Goal: Information Seeking & Learning: Learn about a topic

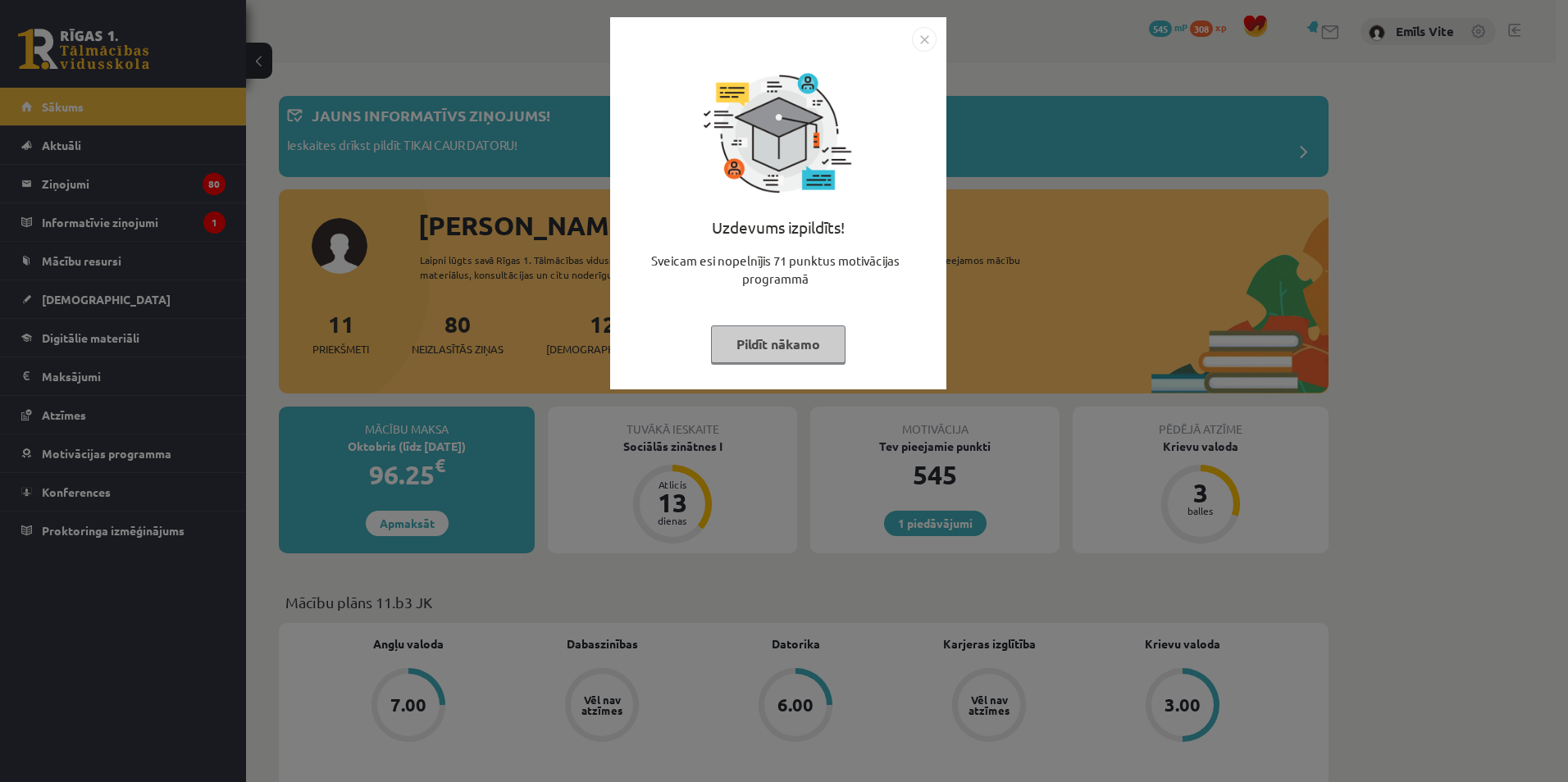
click at [935, 38] on img "Close" at bounding box center [924, 39] width 24 height 24
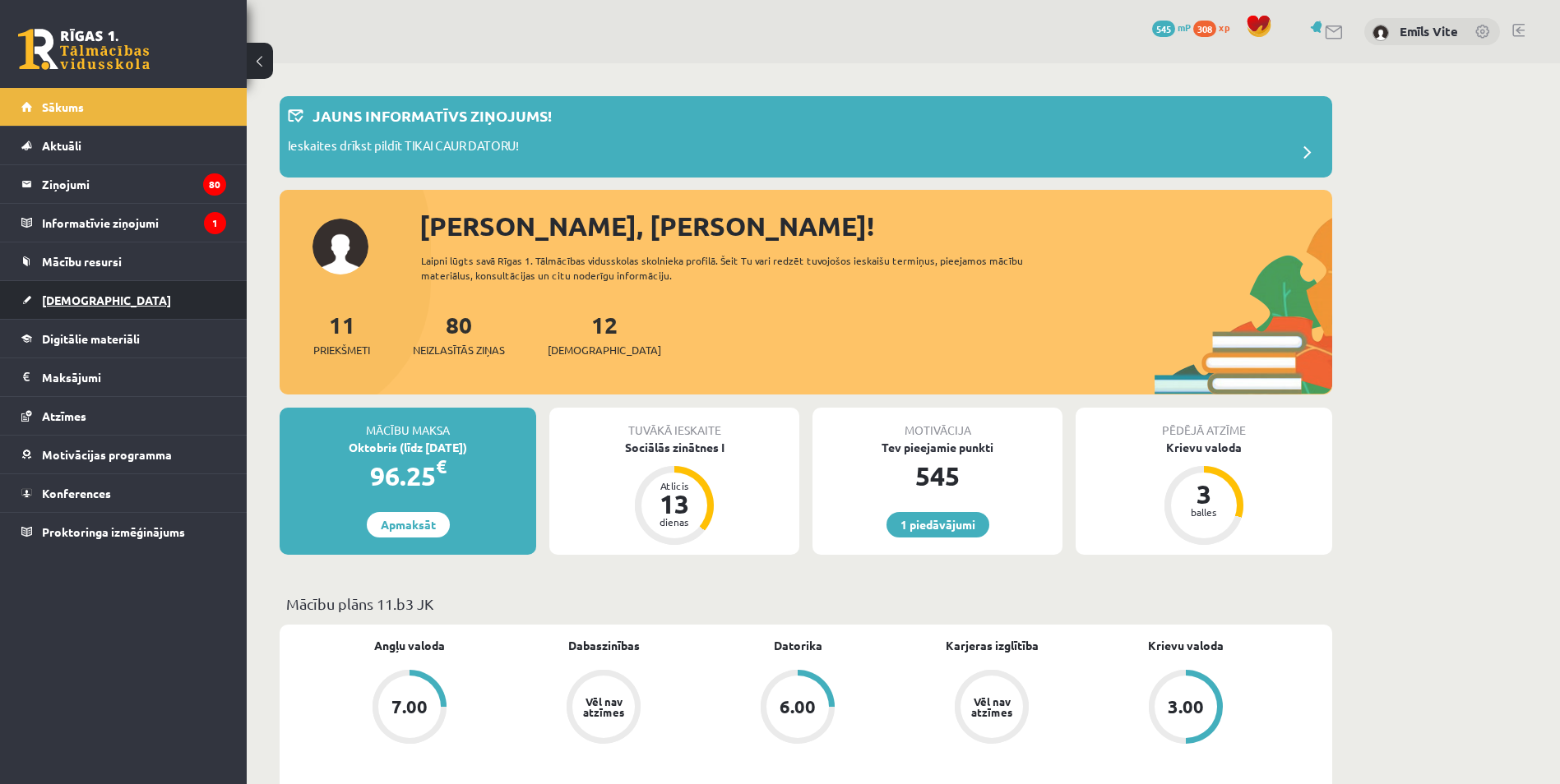
click at [49, 306] on span "[DEMOGRAPHIC_DATA]" at bounding box center [106, 300] width 129 height 15
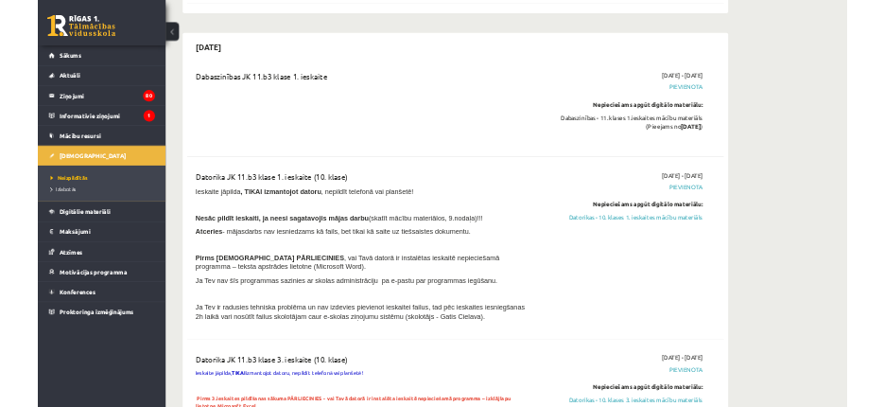
scroll to position [1229, 0]
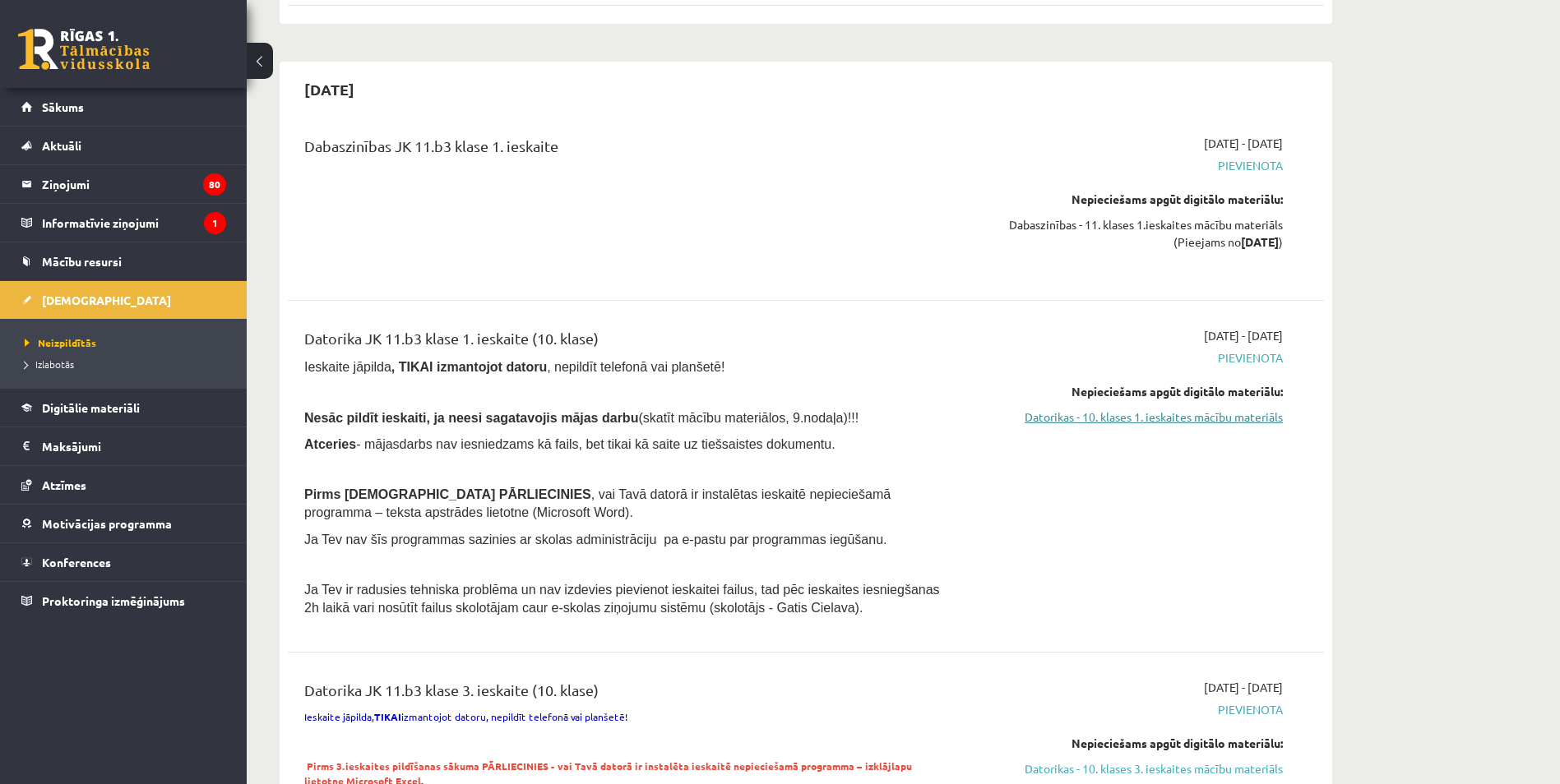
click at [1258, 417] on link "Datorikas - 10. klases 1. ieskaites mācību materiāls" at bounding box center [1128, 417] width 310 height 17
click at [1190, 416] on link "Datorikas - 10. klases 1. ieskaites mācību materiāls" at bounding box center [1128, 417] width 310 height 17
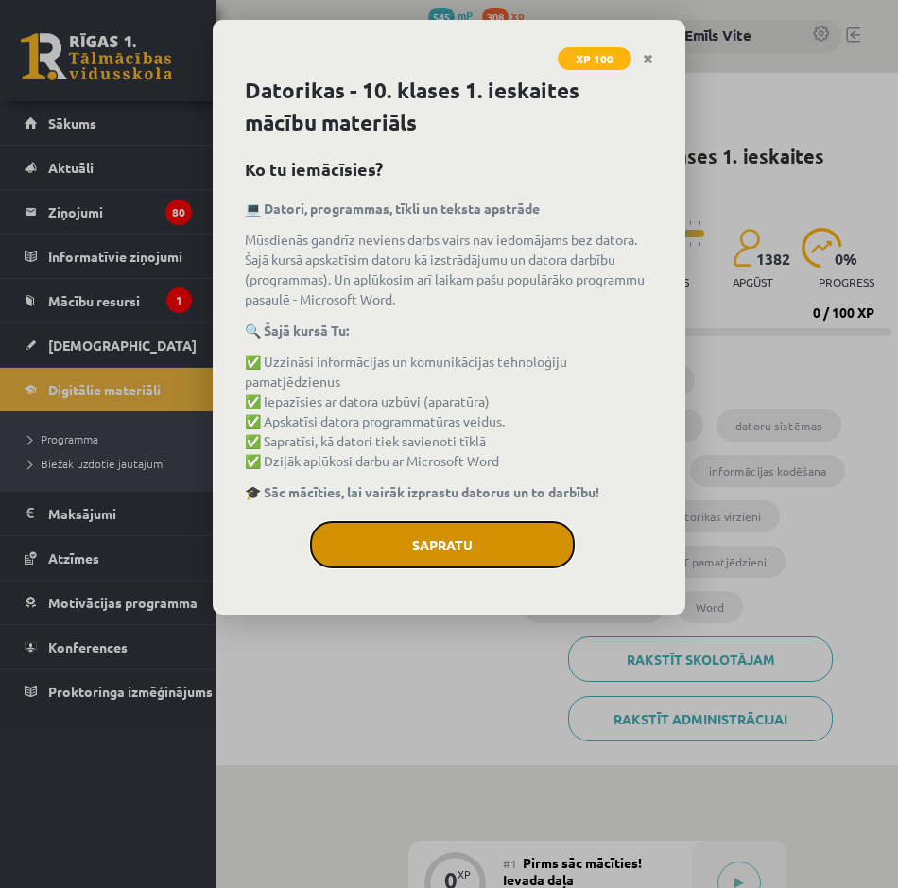
click at [479, 406] on button "Sapratu" at bounding box center [442, 544] width 265 height 47
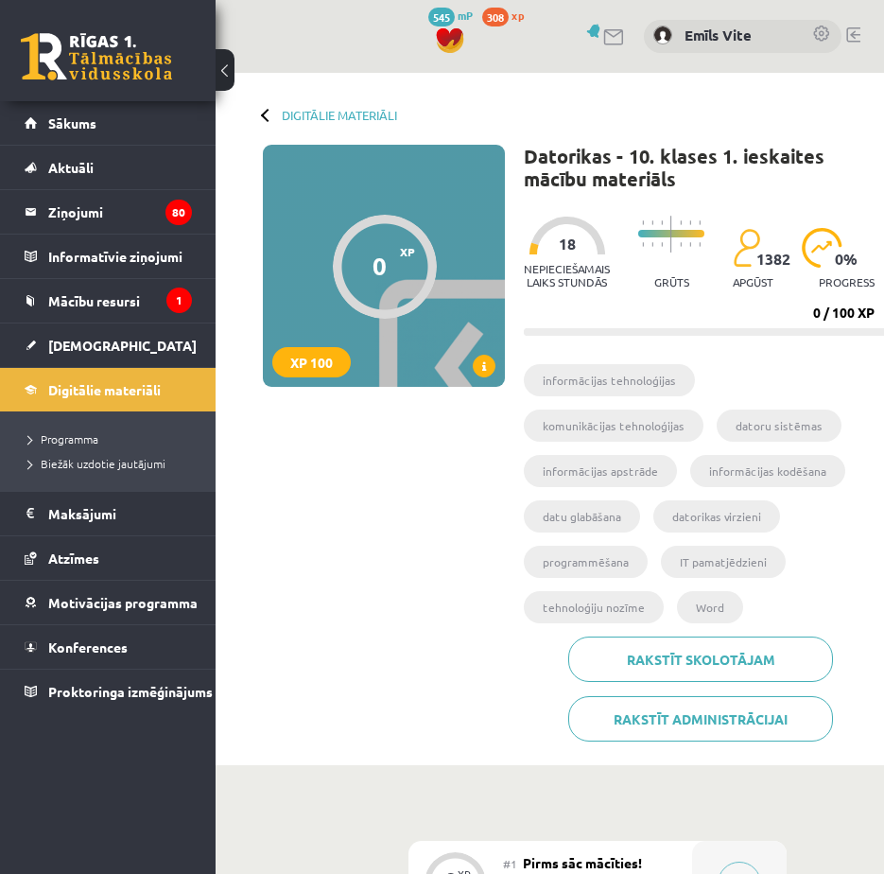
click at [464, 406] on div "0 XP XP 100 0 / 100 XP Datorikas - 10. klases 1. ieskaites mācību materiāls XP …" at bounding box center [558, 450] width 667 height 611
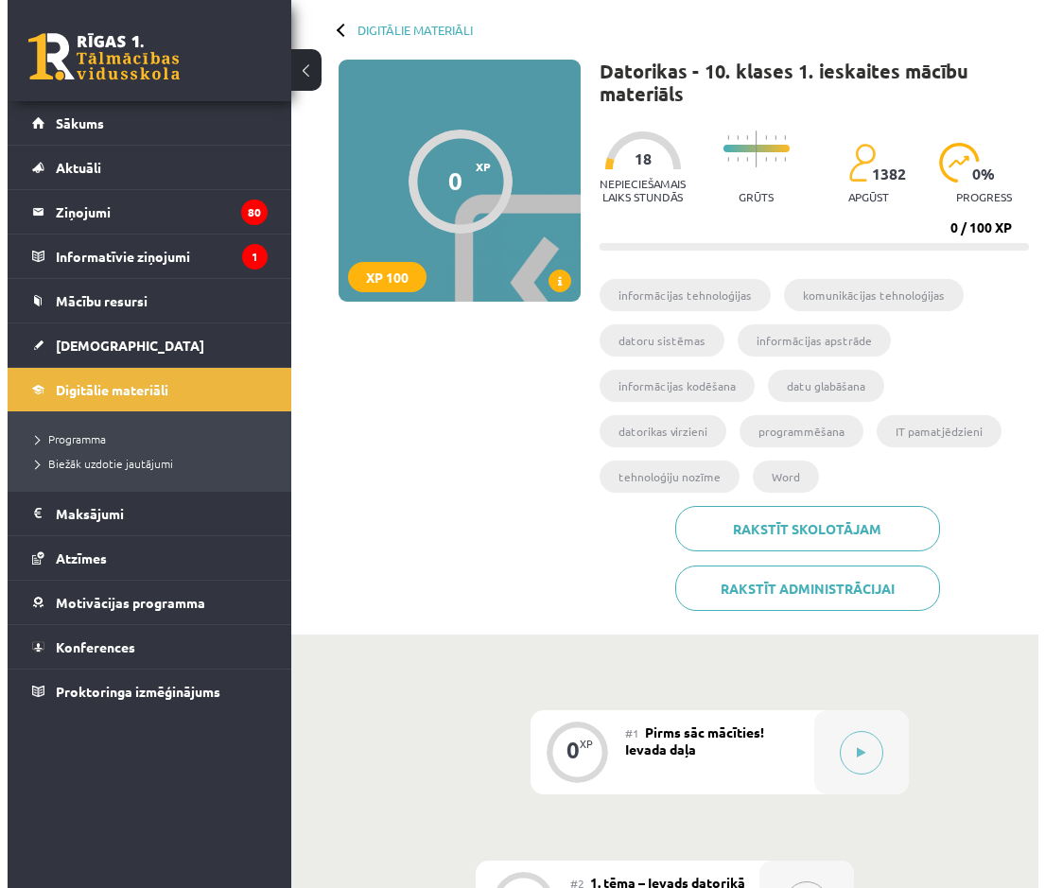
scroll to position [189, 0]
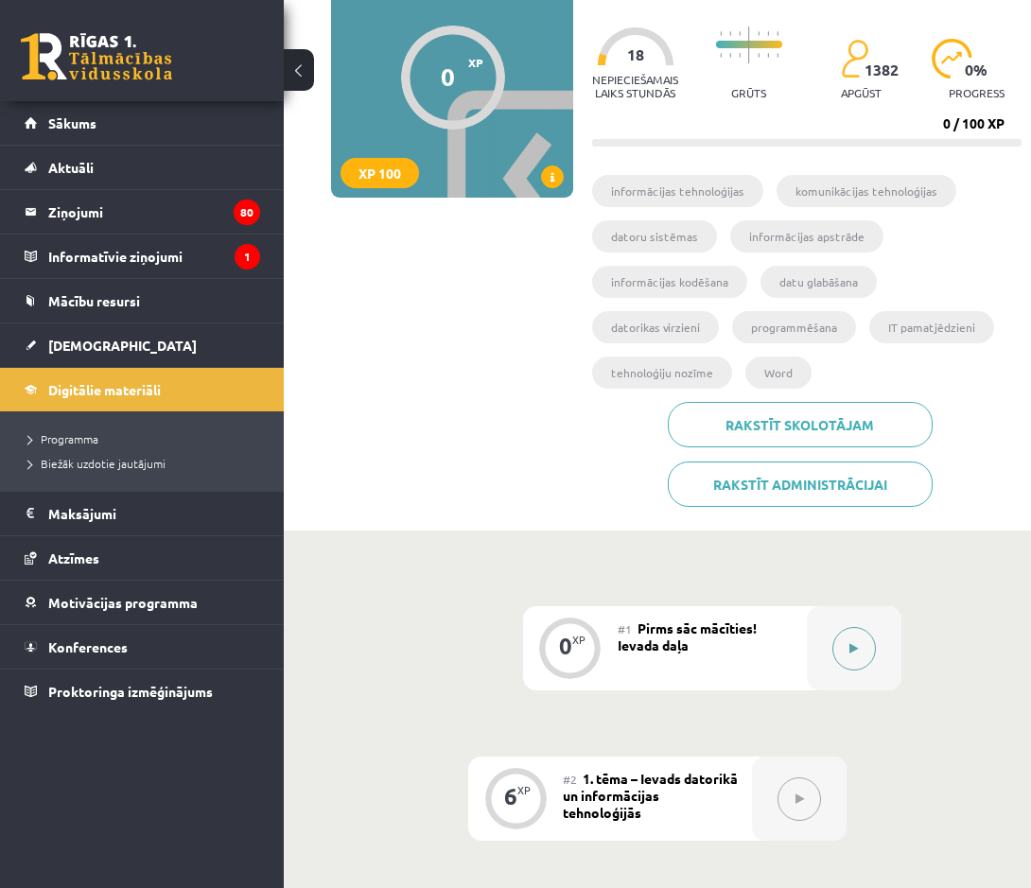
click at [861, 406] on button at bounding box center [854, 649] width 44 height 44
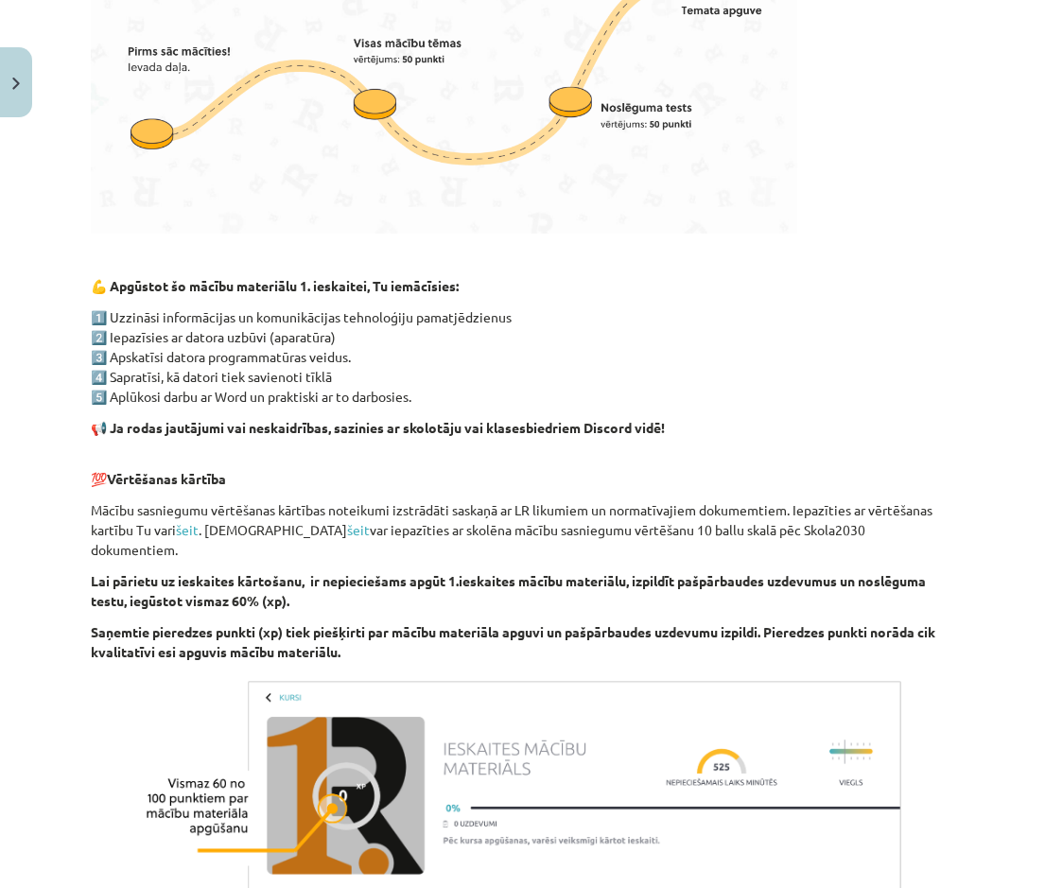
scroll to position [1118, 0]
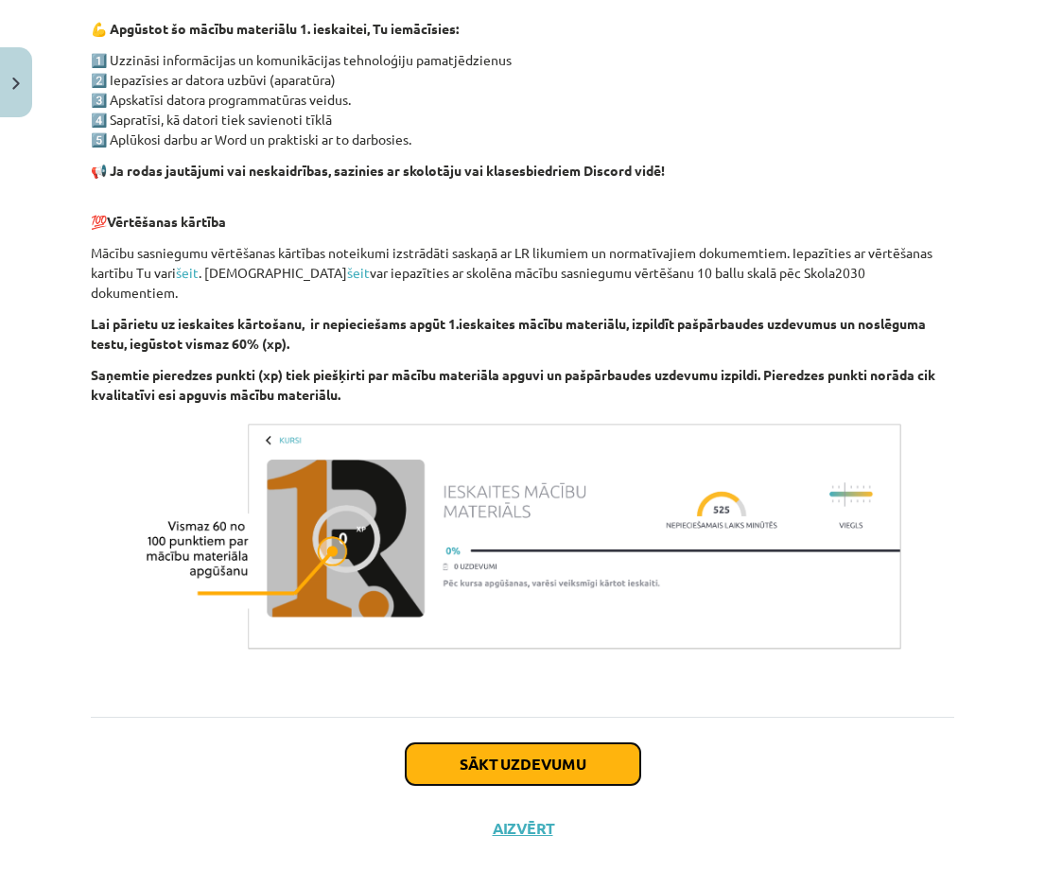
click at [455, 406] on button "Sākt uzdevumu" at bounding box center [523, 764] width 235 height 42
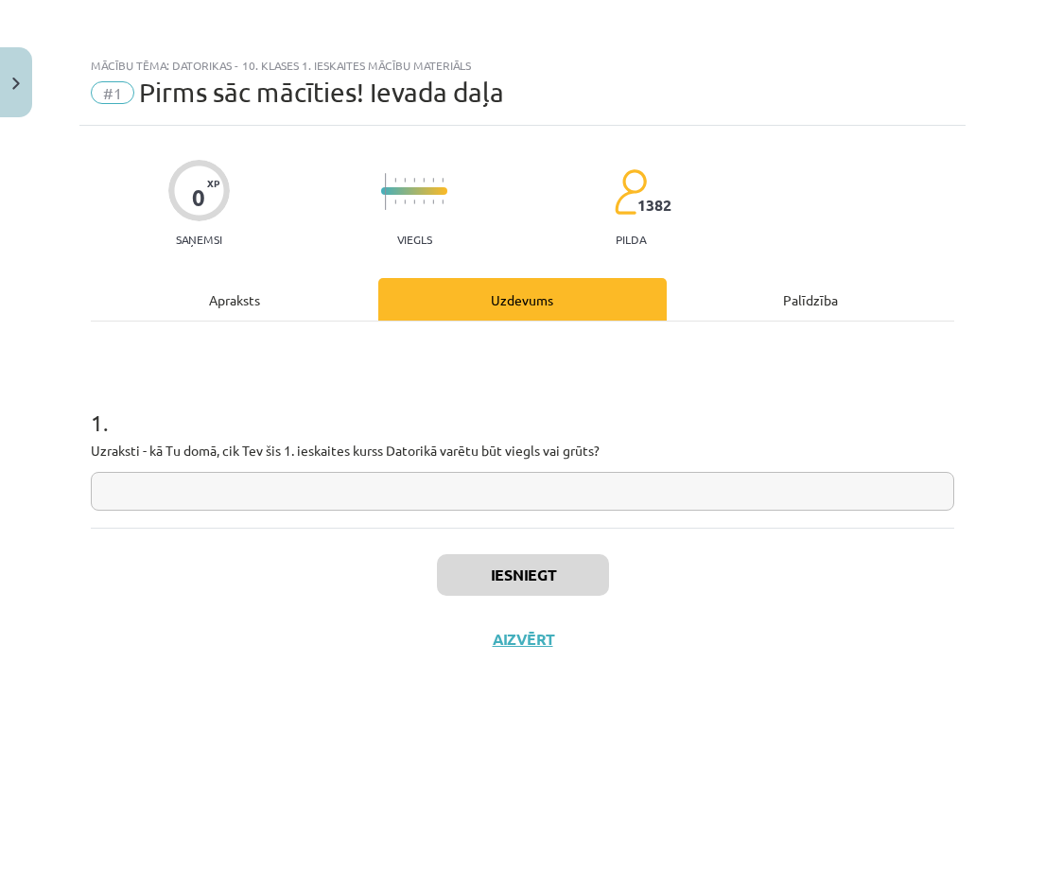
click at [337, 406] on input "text" at bounding box center [522, 491] width 863 height 39
type input "**********"
click at [566, 406] on div "Iesniegt Aizvērt" at bounding box center [522, 594] width 863 height 132
click at [537, 406] on button "Iesniegt" at bounding box center [523, 575] width 172 height 42
click at [507, 406] on button "Iesniegt" at bounding box center [523, 575] width 172 height 42
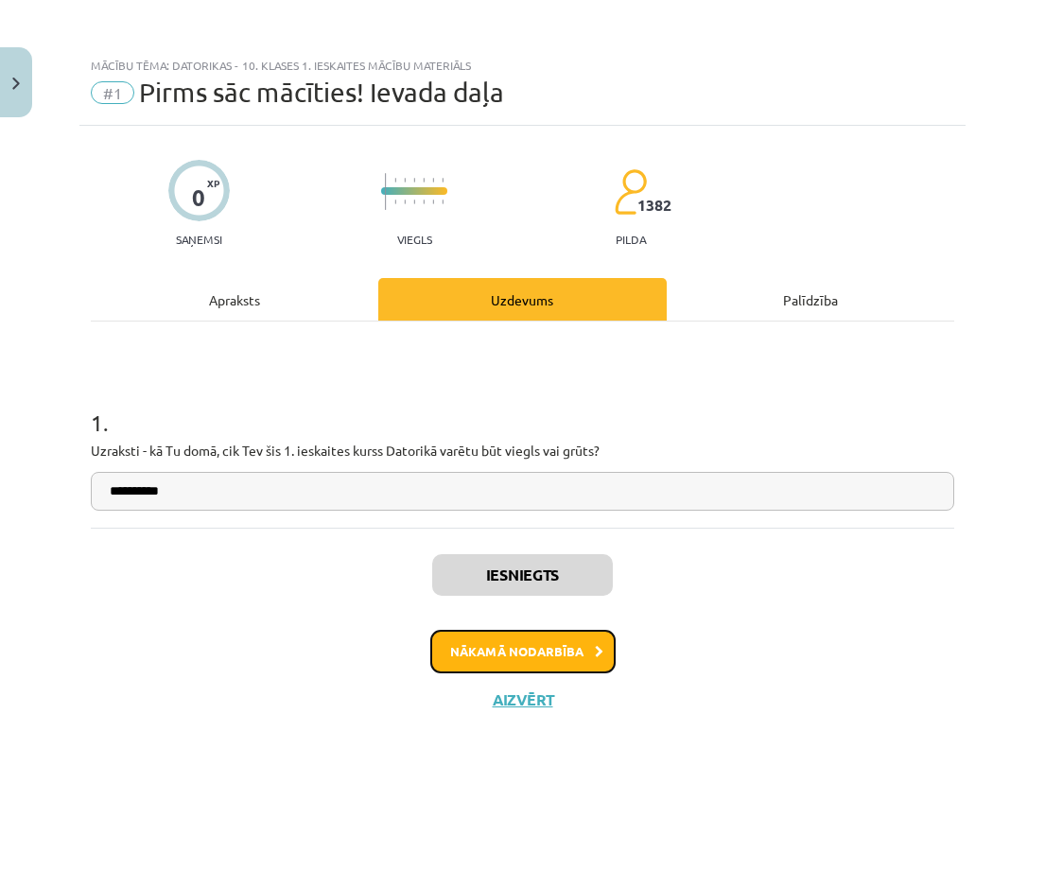
click at [499, 406] on button "Nākamā nodarbība" at bounding box center [522, 652] width 185 height 44
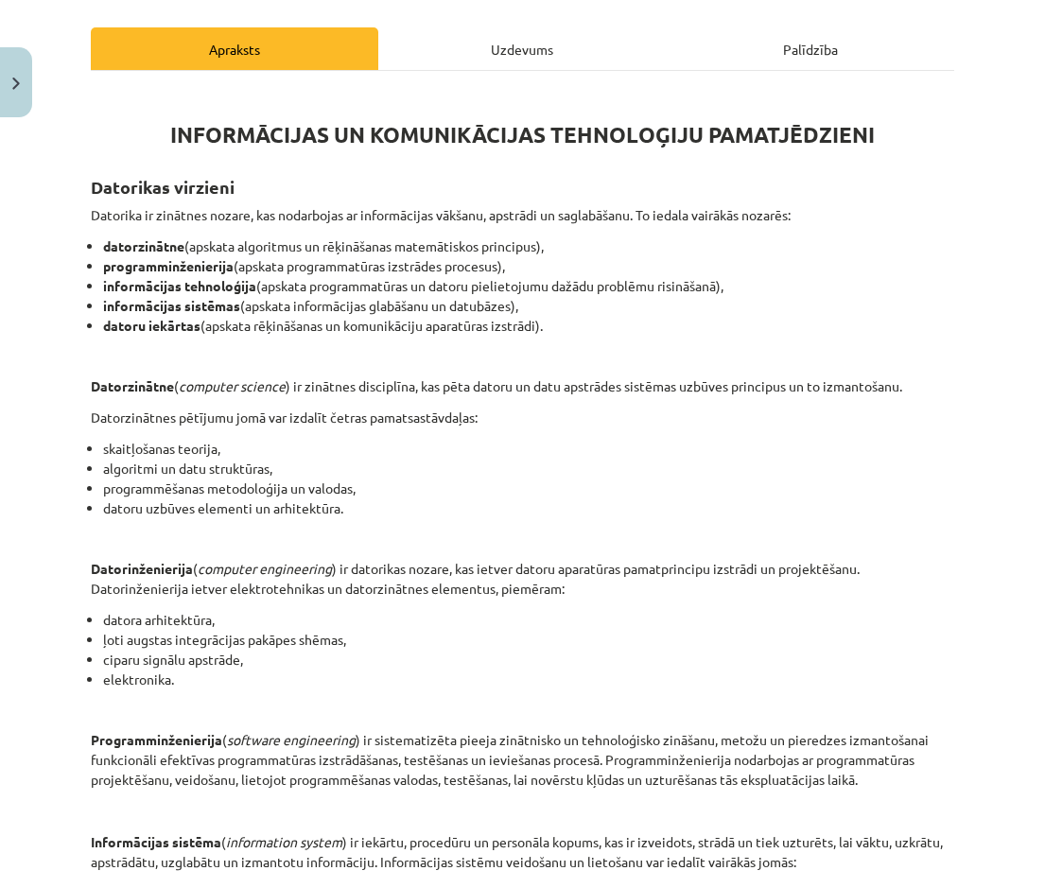
scroll to position [730, 0]
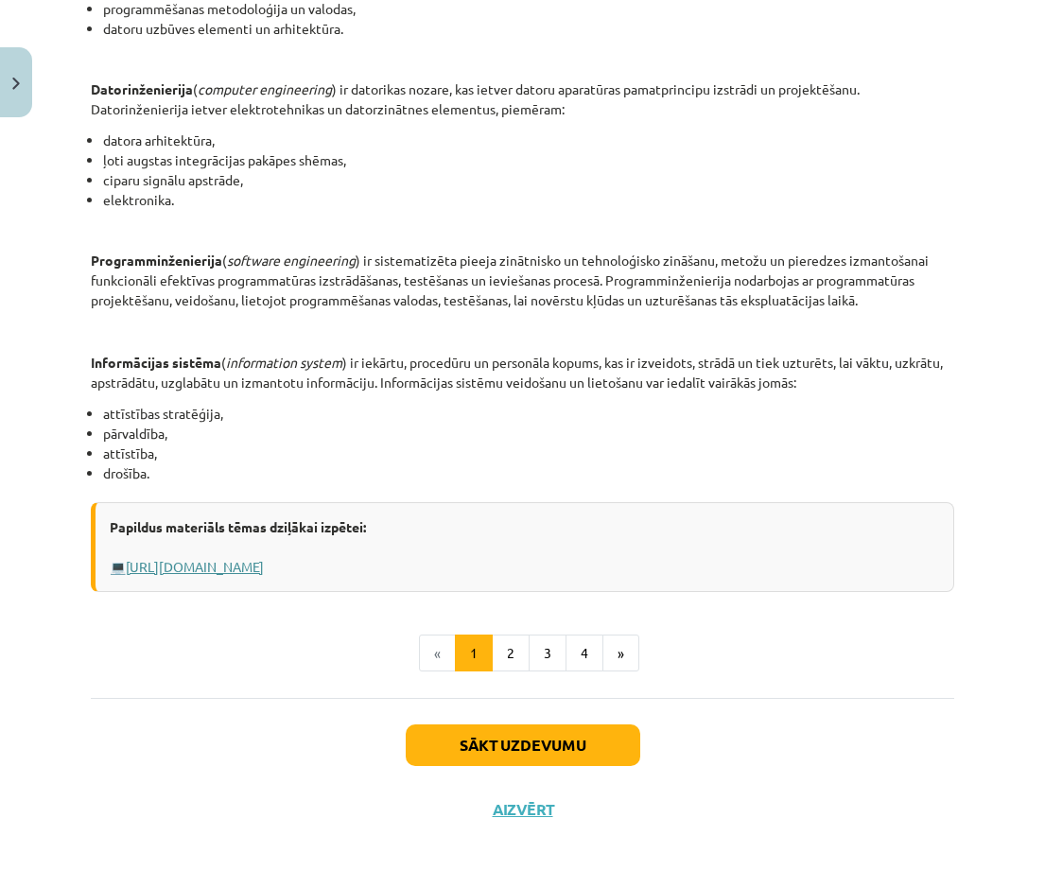
click at [264, 406] on link "Https://profizgl.lu.lv/mod/book/view.php?id=22319&chapterid=6858" at bounding box center [195, 566] width 138 height 17
click at [499, 406] on button "2" at bounding box center [511, 654] width 38 height 38
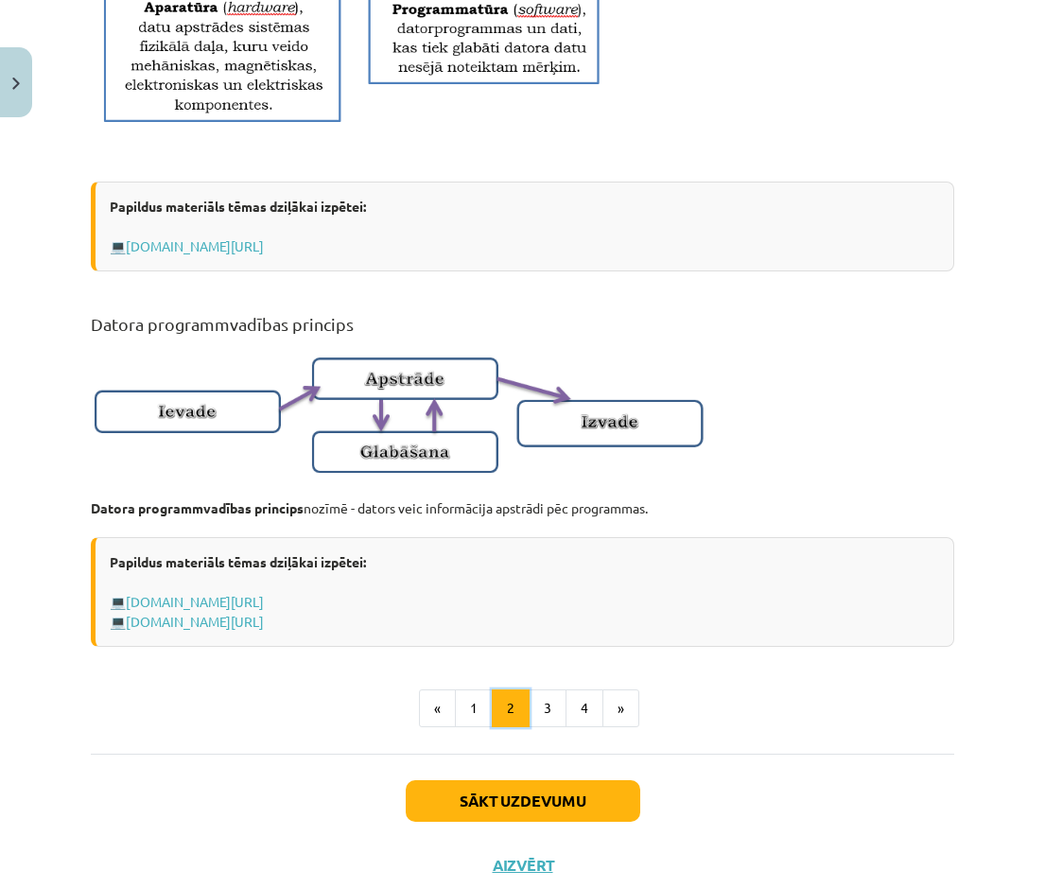
scroll to position [1087, 0]
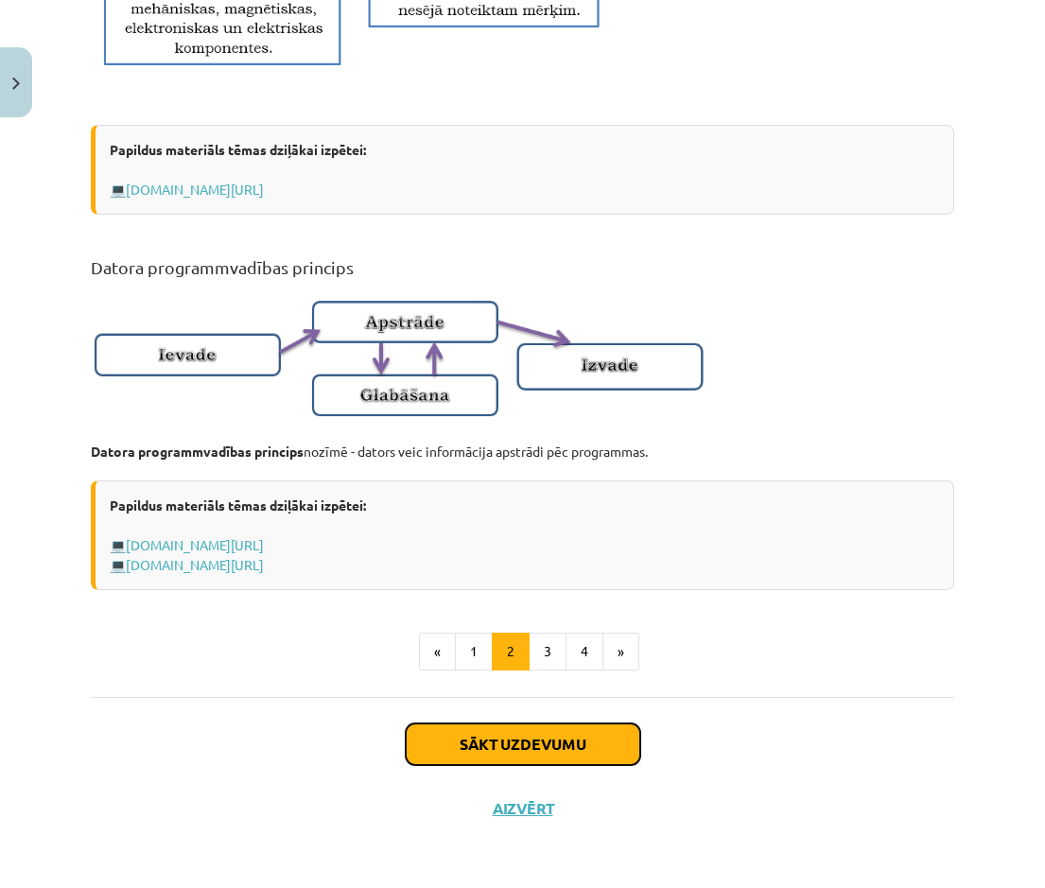
click at [512, 406] on button "Sākt uzdevumu" at bounding box center [523, 744] width 235 height 42
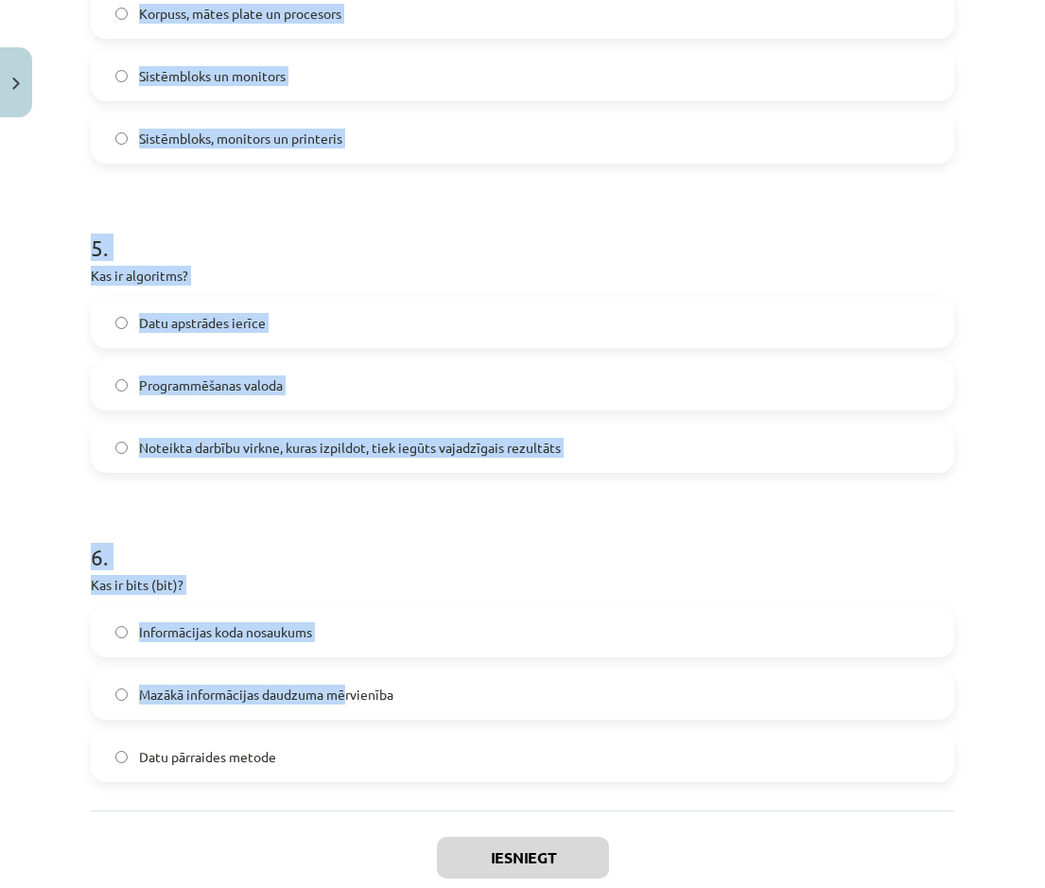
scroll to position [1650, 0]
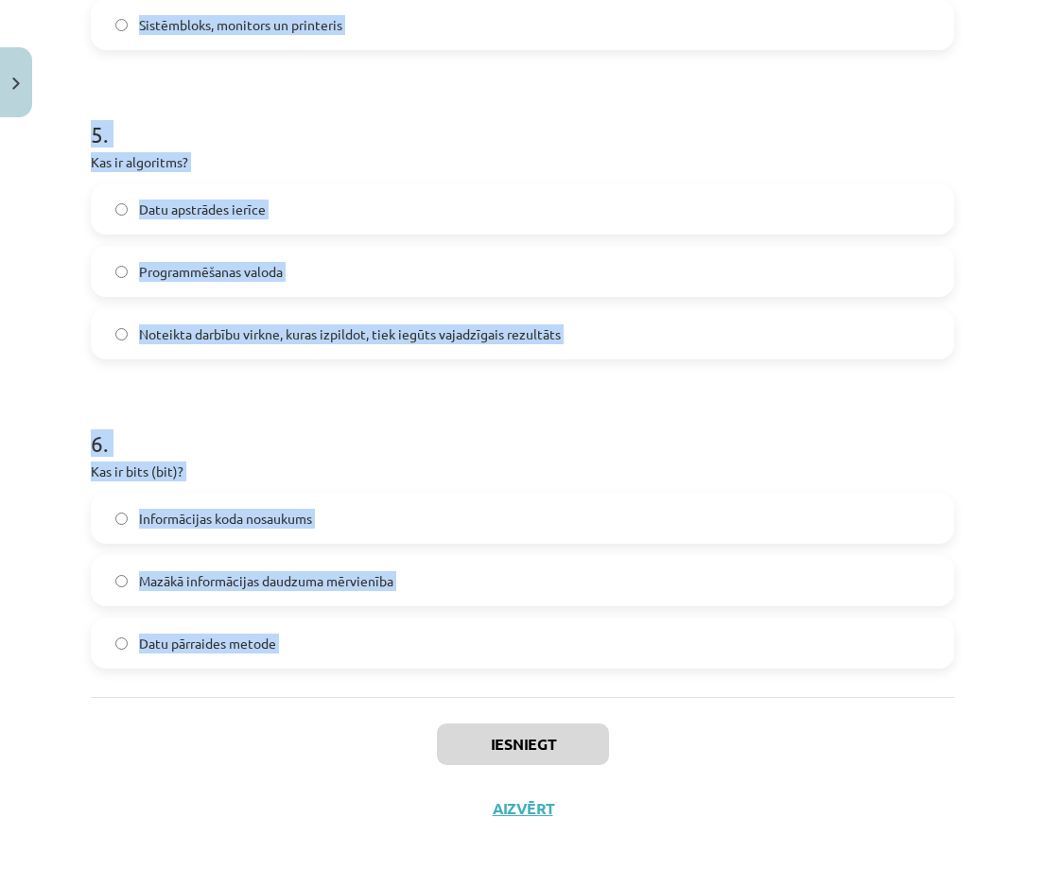
drag, startPoint x: 81, startPoint y: 396, endPoint x: 347, endPoint y: 706, distance: 408.5
drag, startPoint x: 347, startPoint y: 706, endPoint x: 247, endPoint y: 644, distance: 118.1
copy form "Kura no šīm nav informācijas daudzuma mērvienība? Megabits (Mb) Kilobaits (KB) …"
click at [182, 406] on div "Iesniegt Aizvērt" at bounding box center [522, 763] width 863 height 132
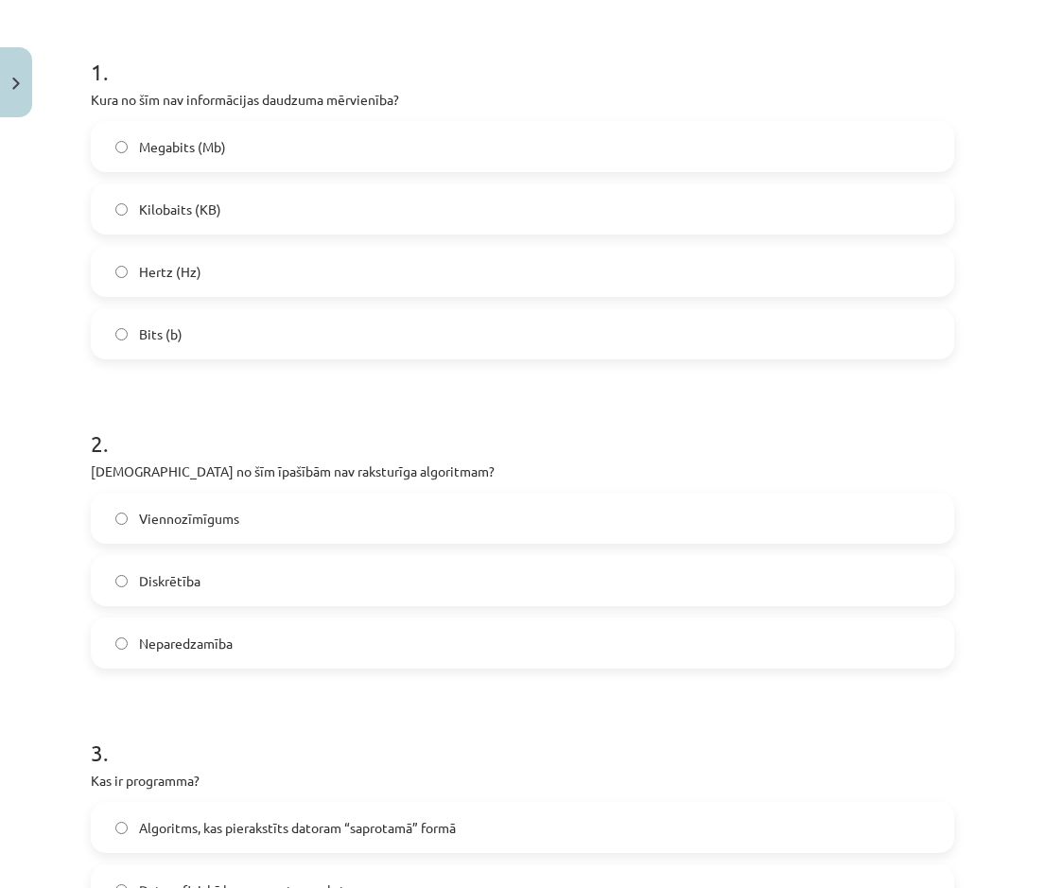
scroll to position [137, 0]
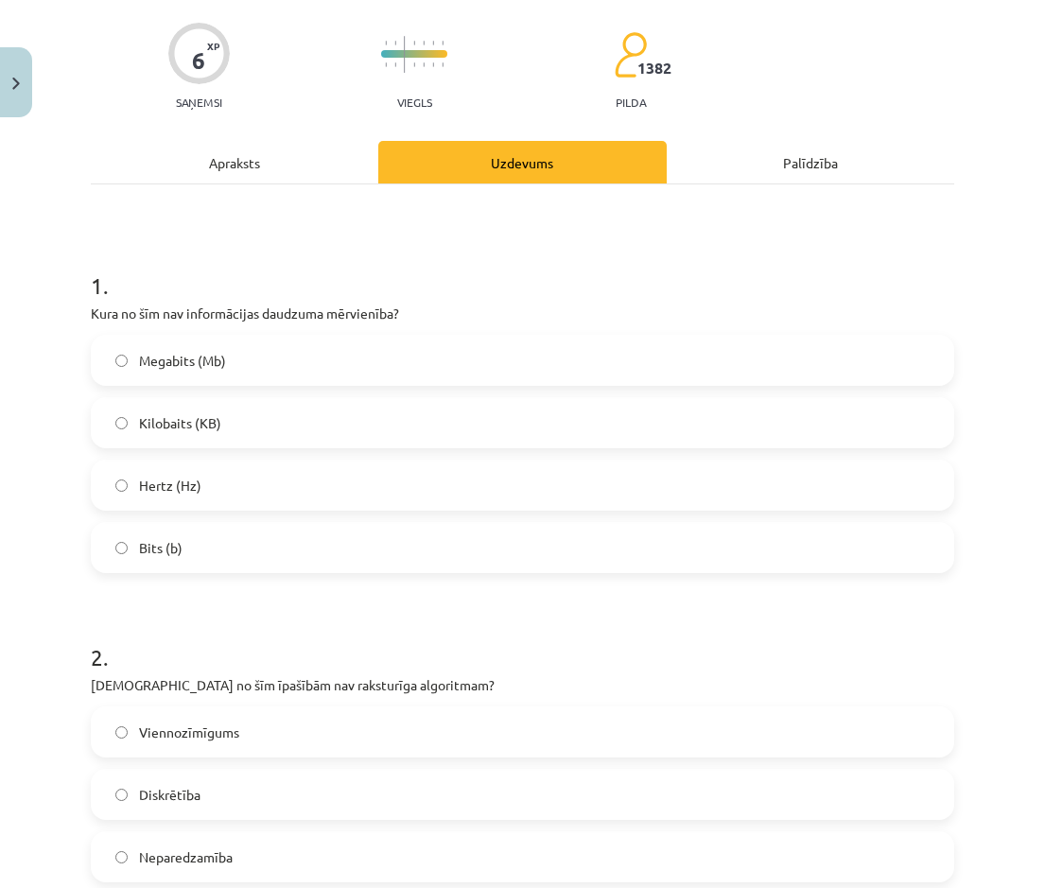
click at [242, 406] on label "Hertz (Hz)" at bounding box center [523, 485] width 860 height 47
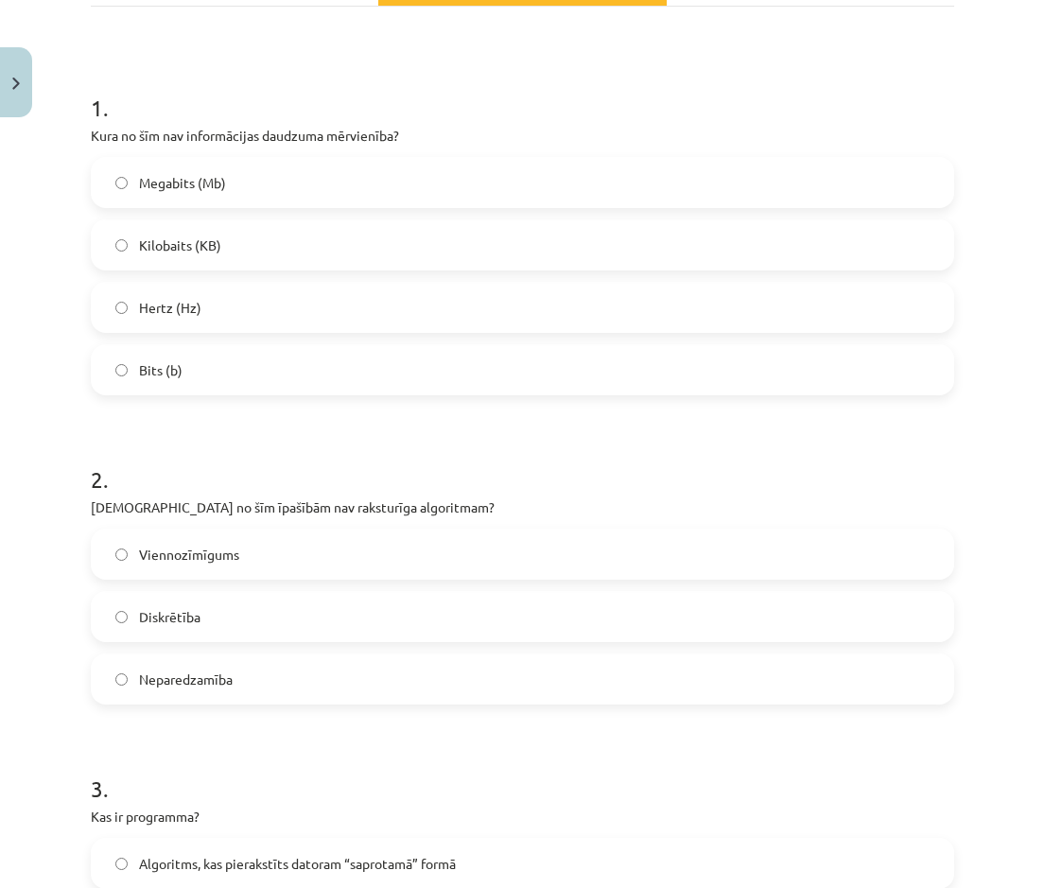
scroll to position [326, 0]
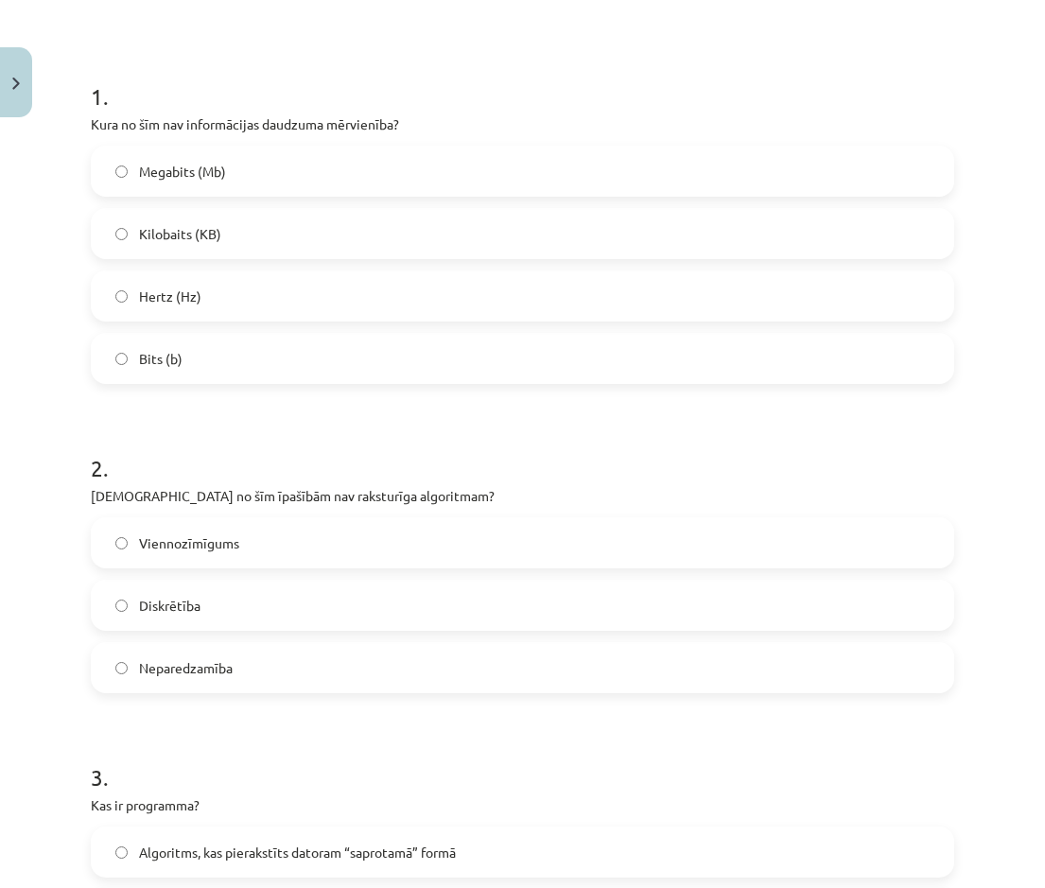
click at [261, 406] on label "Neparedzamība" at bounding box center [523, 667] width 860 height 47
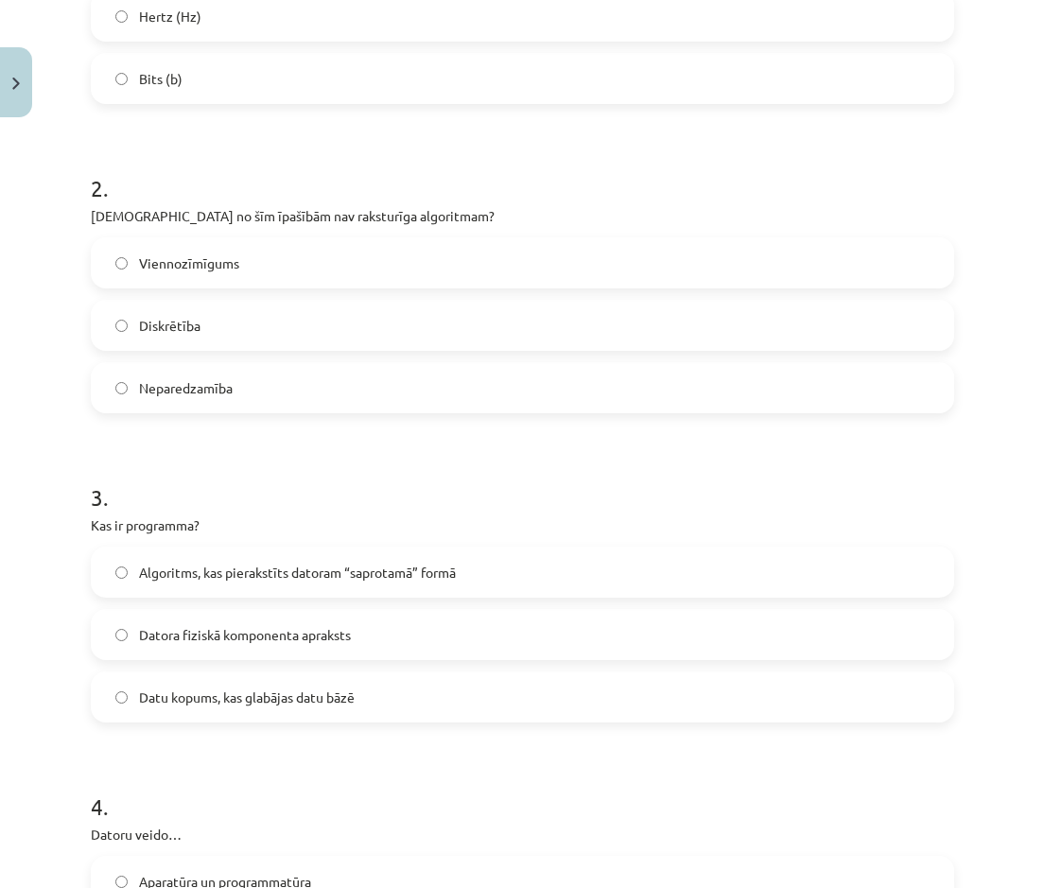
scroll to position [610, 0]
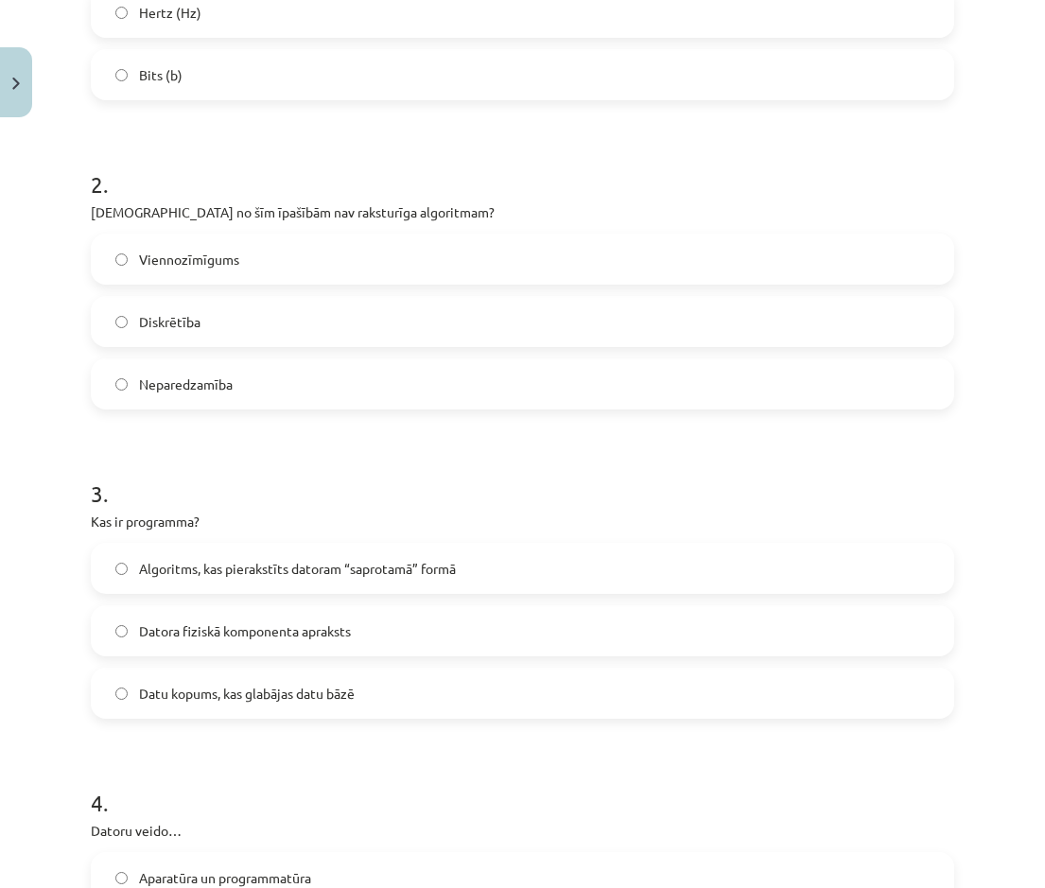
click at [255, 406] on label "Algoritms, kas pierakstīts datoram “saprotamā” formā" at bounding box center [523, 568] width 860 height 47
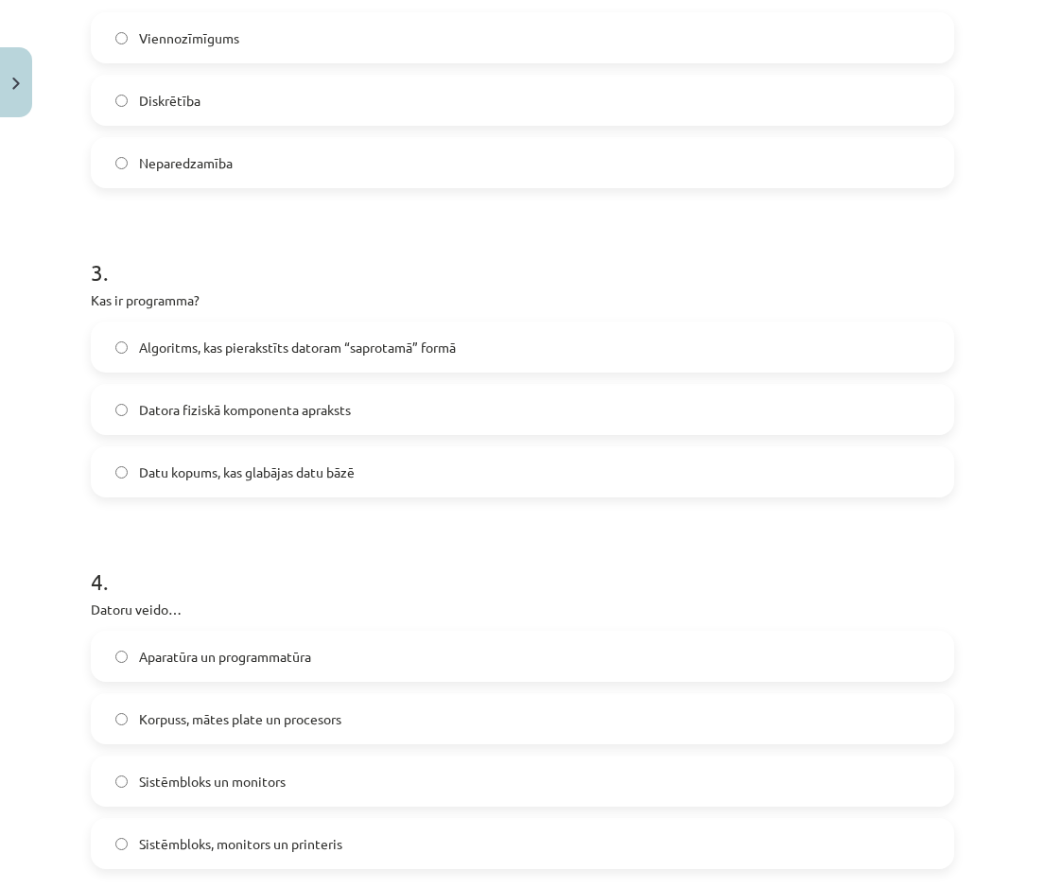
scroll to position [894, 0]
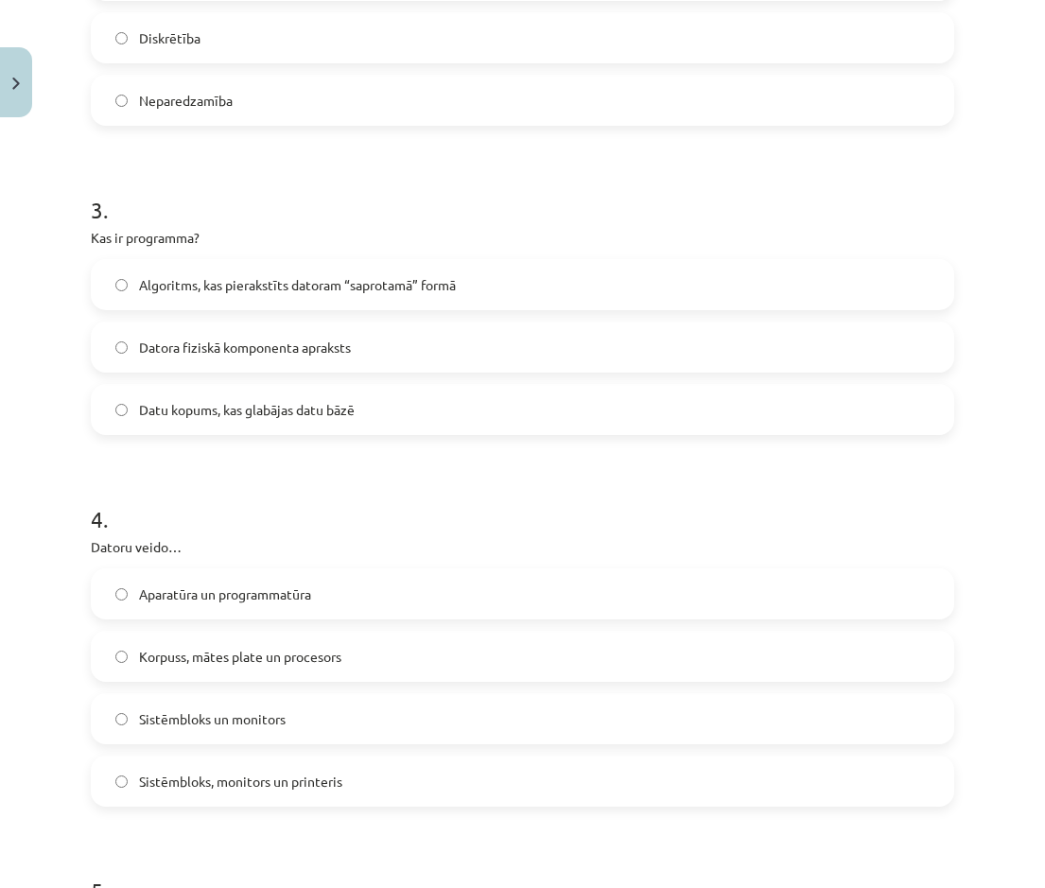
click at [255, 406] on span "Aparatūra un programmatūra" at bounding box center [225, 594] width 172 height 20
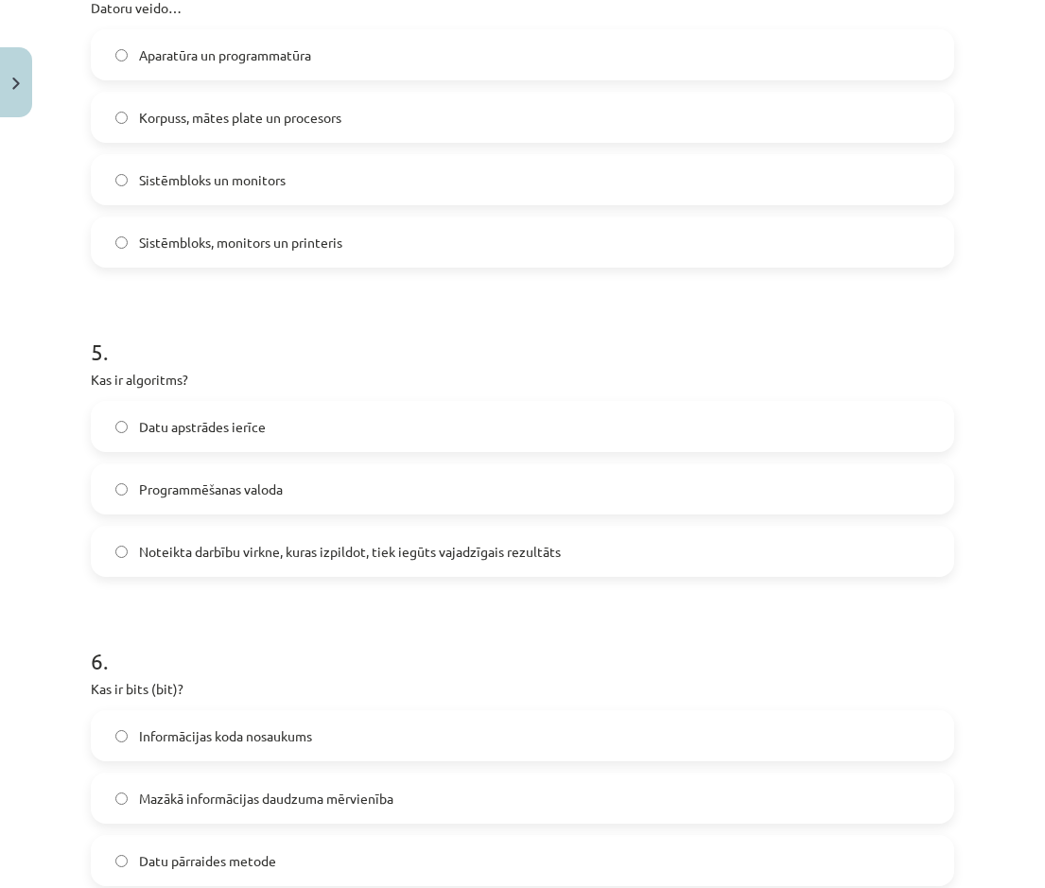
scroll to position [1461, 0]
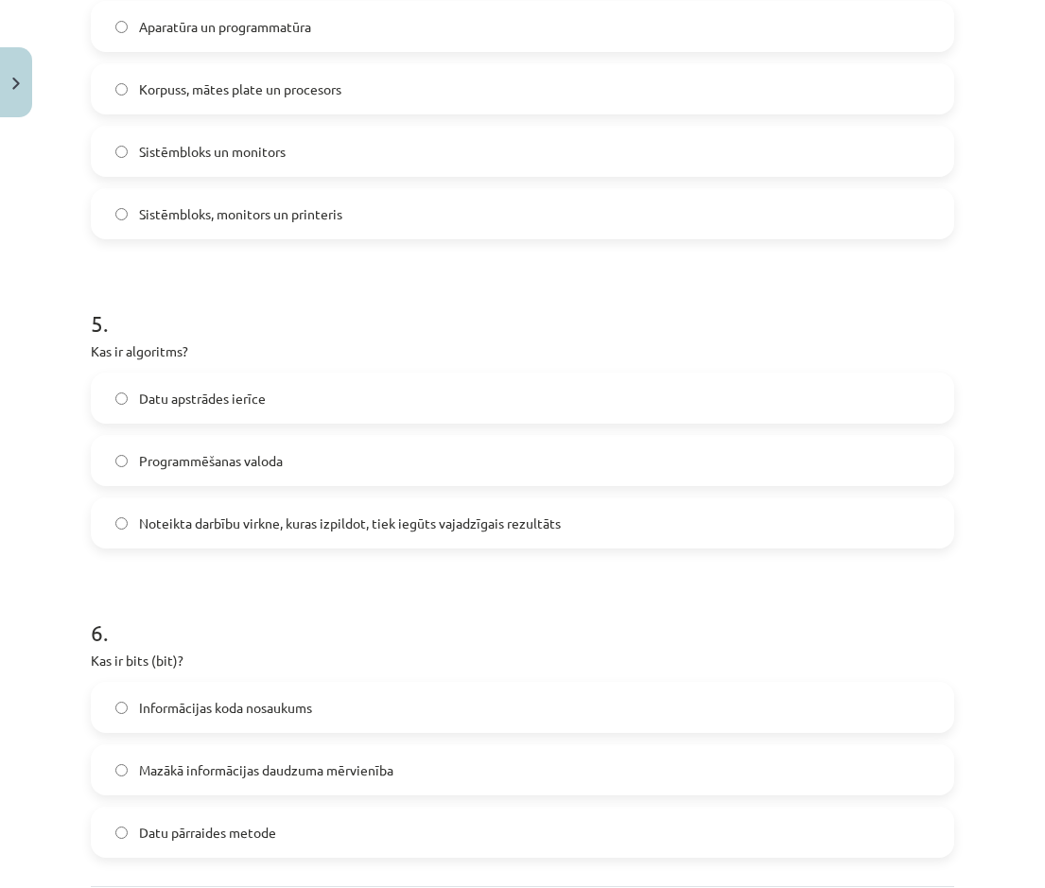
click at [230, 406] on label "Noteikta darbību virkne, kuras izpildot, tiek iegūts vajadzīgais rezultāts" at bounding box center [523, 522] width 860 height 47
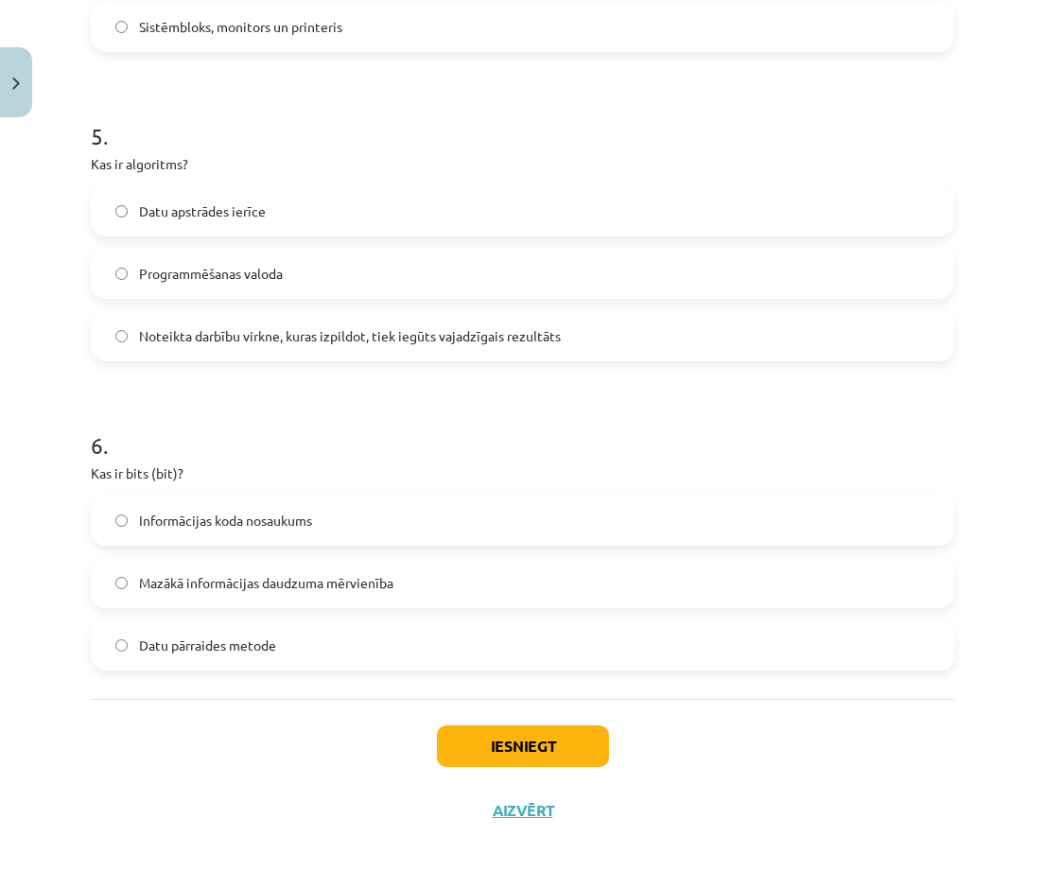
scroll to position [1650, 0]
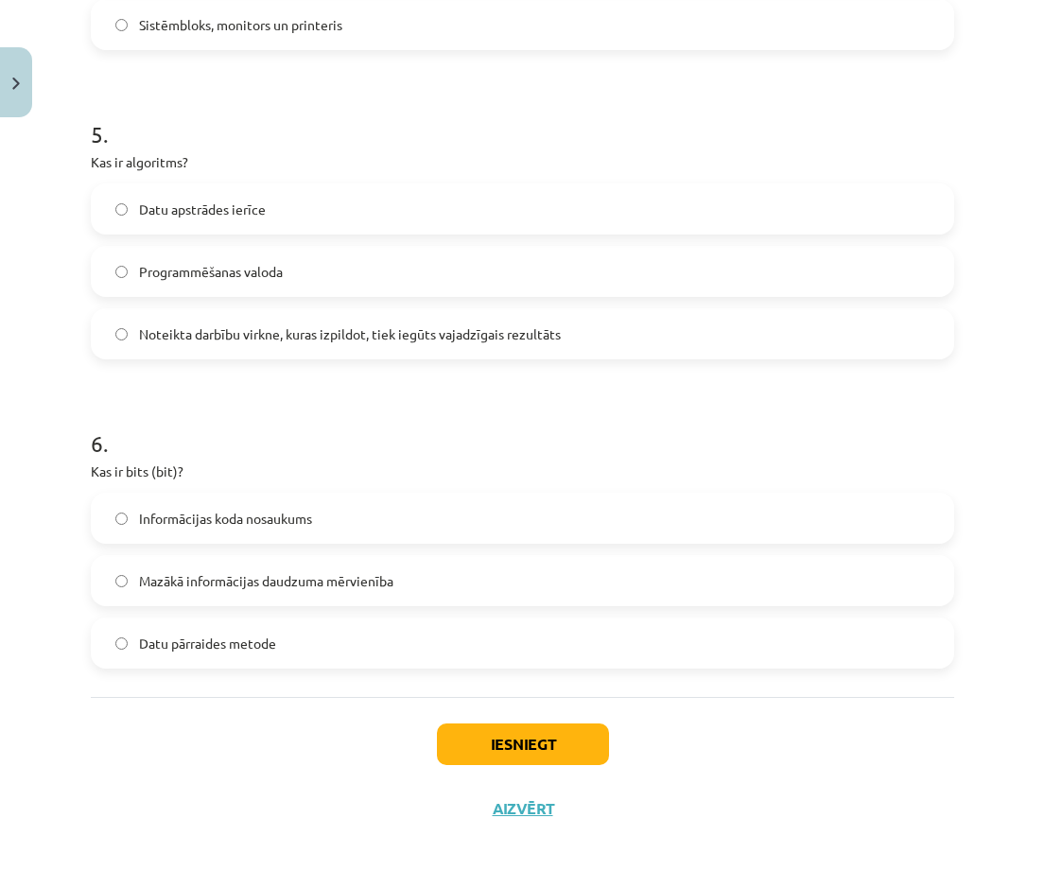
click at [228, 406] on span "Mazākā informācijas daudzuma mērvienība" at bounding box center [266, 581] width 254 height 20
click at [537, 406] on button "Iesniegt" at bounding box center [523, 744] width 172 height 42
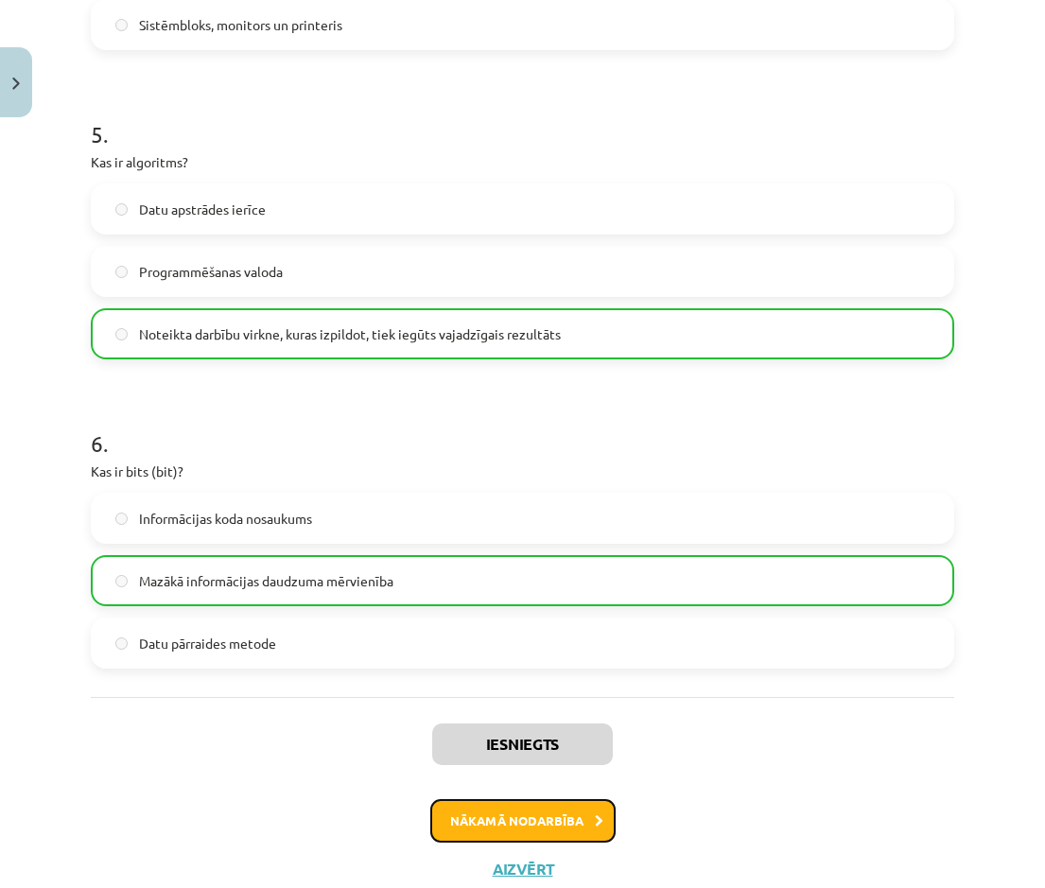
click at [528, 406] on button "Nākamā nodarbība" at bounding box center [522, 821] width 185 height 44
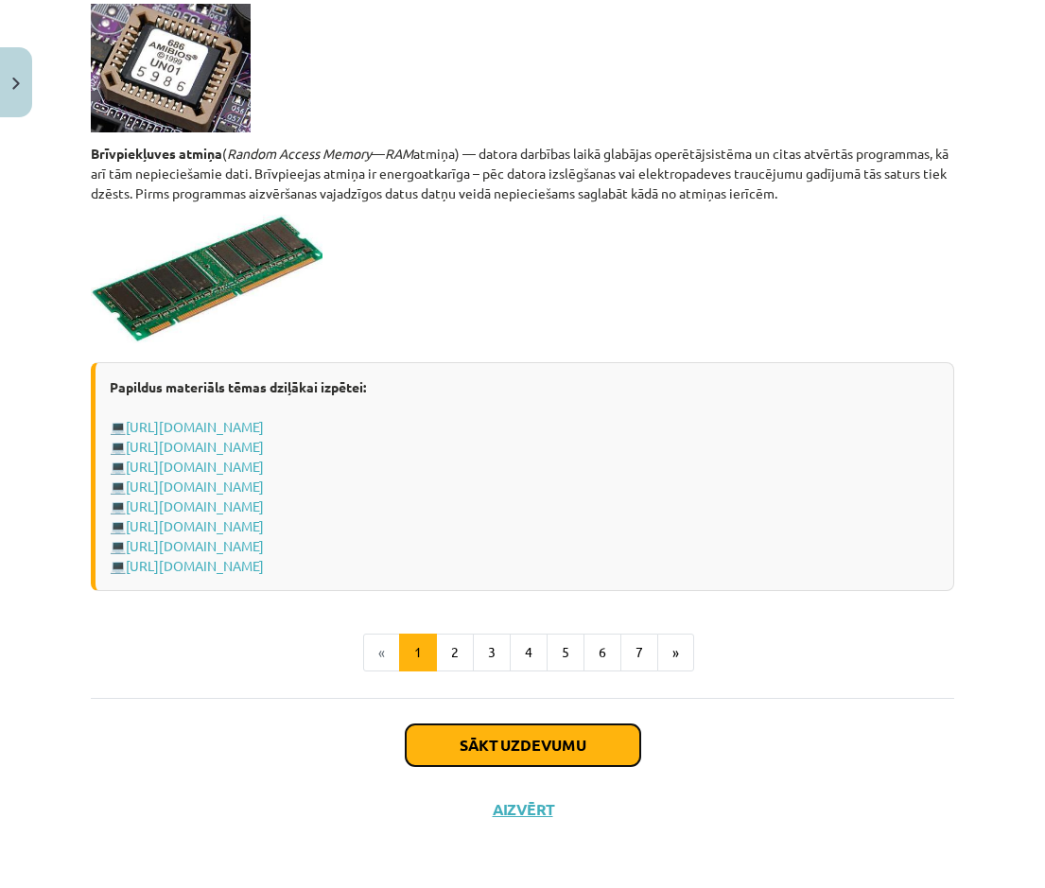
click at [568, 406] on button "Sākt uzdevumu" at bounding box center [523, 745] width 235 height 42
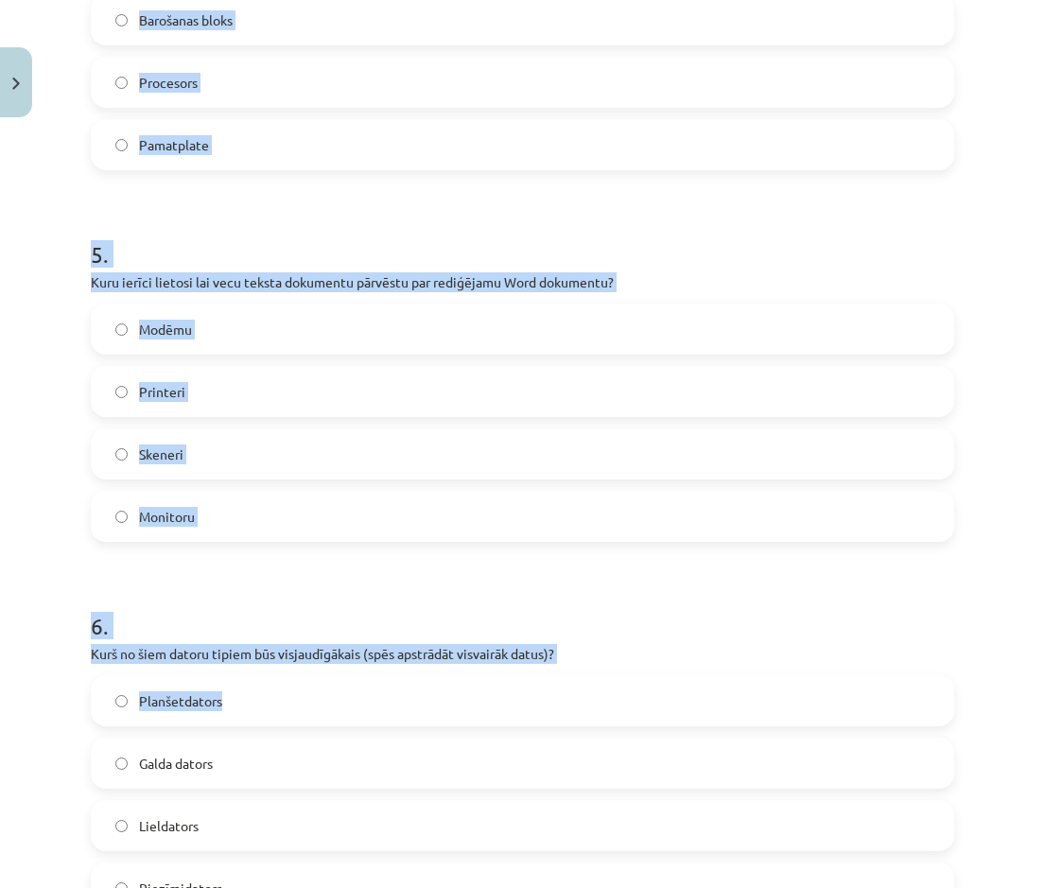
scroll to position [1900, 0]
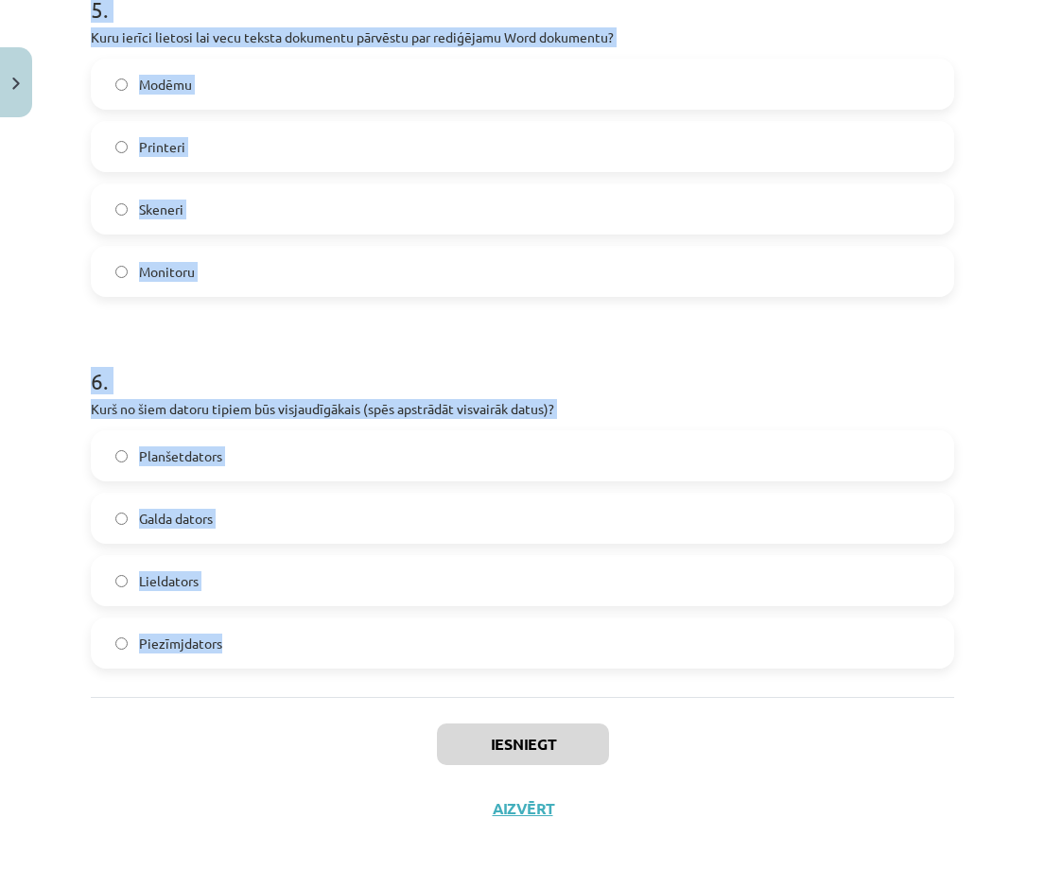
drag, startPoint x: 69, startPoint y: 391, endPoint x: 374, endPoint y: 663, distance: 408.6
click at [374, 406] on div "Mācību tēma: Datorikas - 10. klases 1. ieskaites mācību materiāls #3 2. tēma – …" at bounding box center [522, 444] width 1045 height 888
copy form "Kura ir visietilpīgākā atmiņas ierīce? Pusvadītāju disks (solid-state drive - S…"
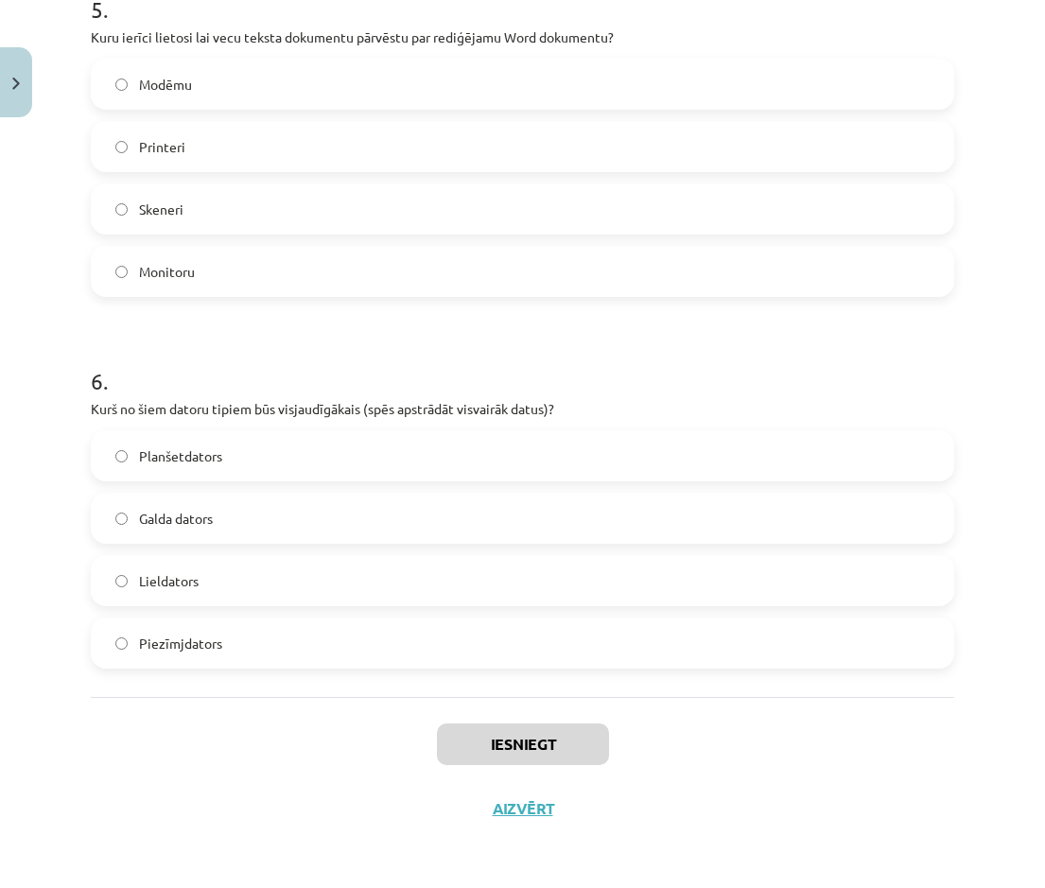
click at [101, 406] on div "Iesniegt Aizvērt" at bounding box center [522, 763] width 863 height 132
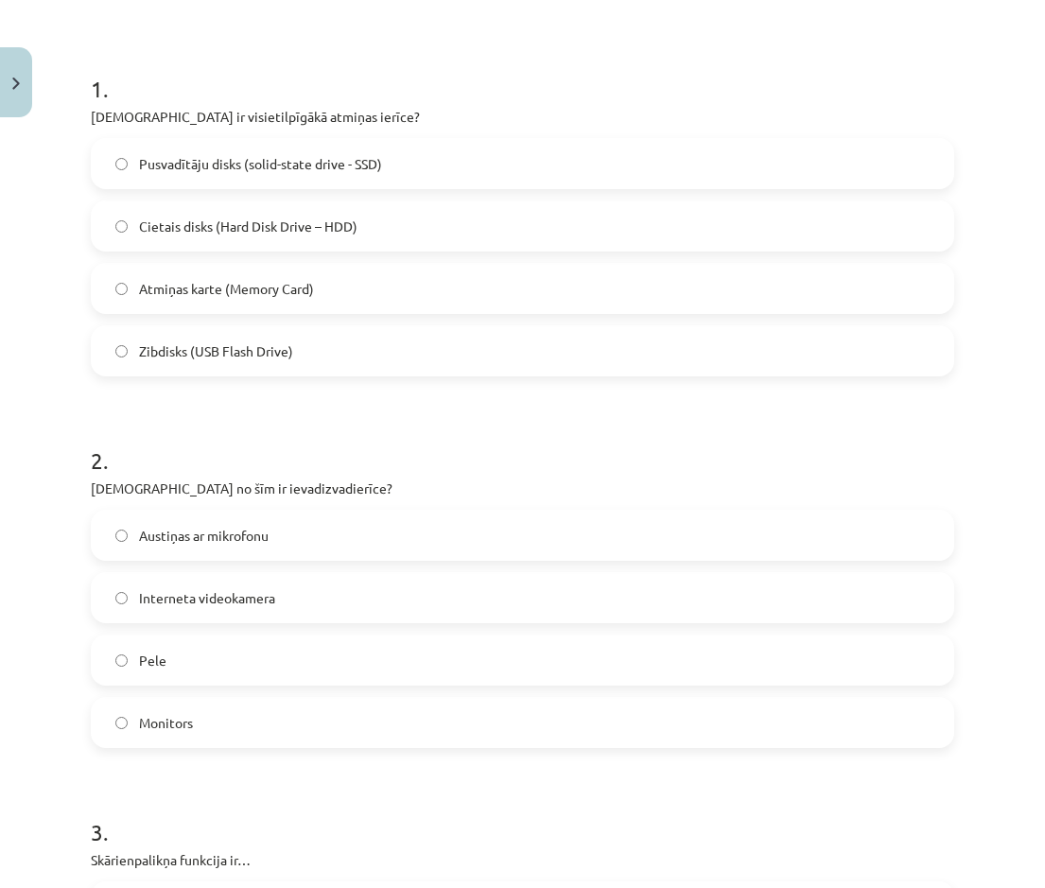
scroll to position [292, 0]
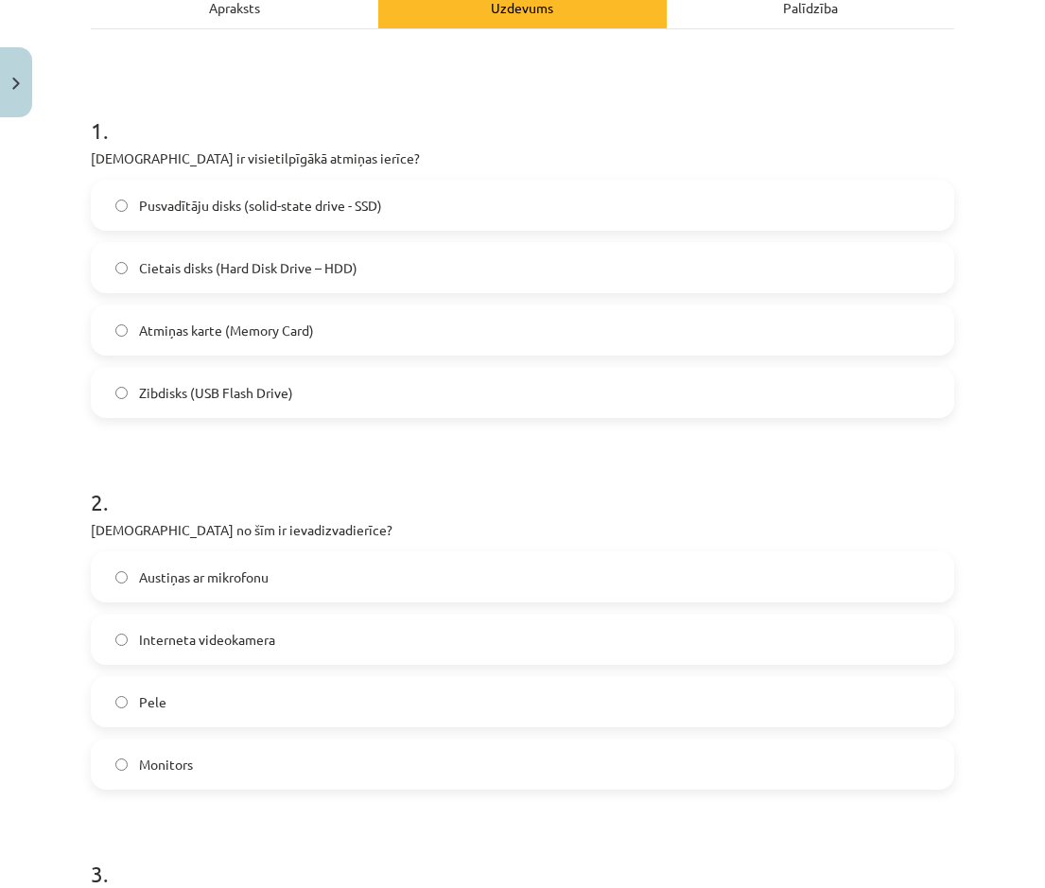
click at [268, 282] on label "Cietais disks (Hard Disk Drive – HDD)" at bounding box center [523, 267] width 860 height 47
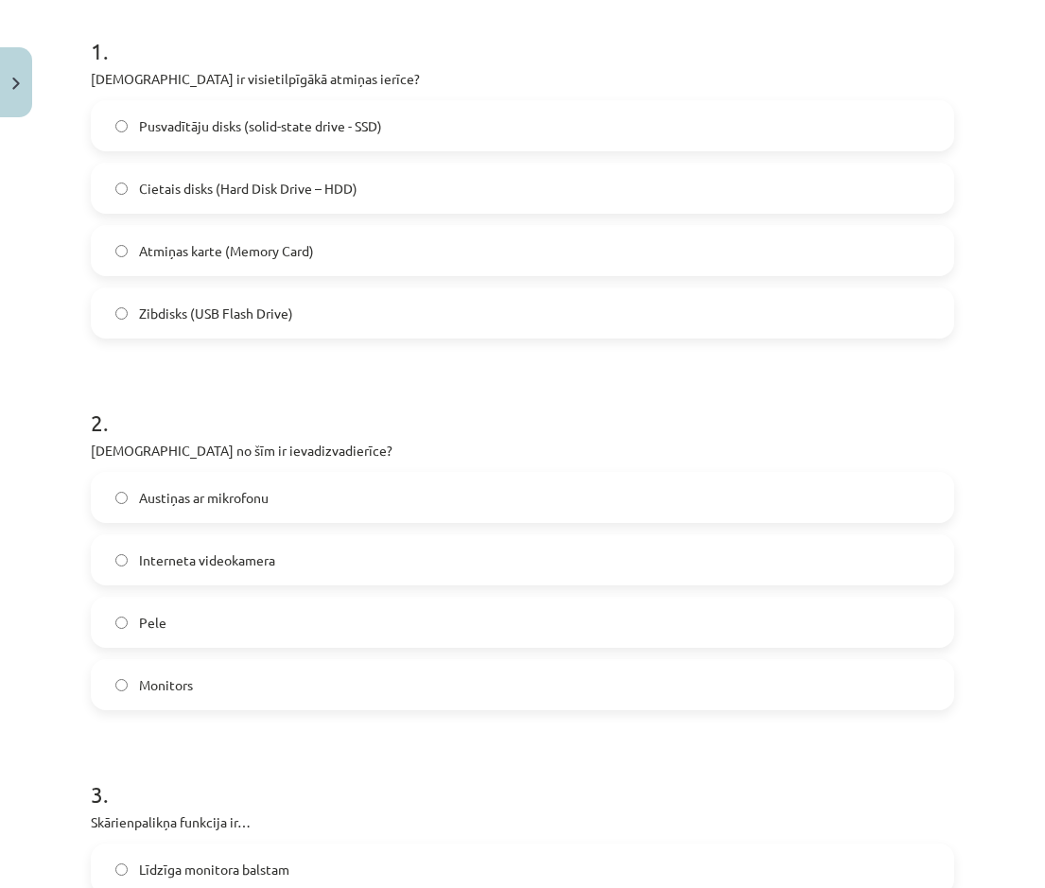
scroll to position [481, 0]
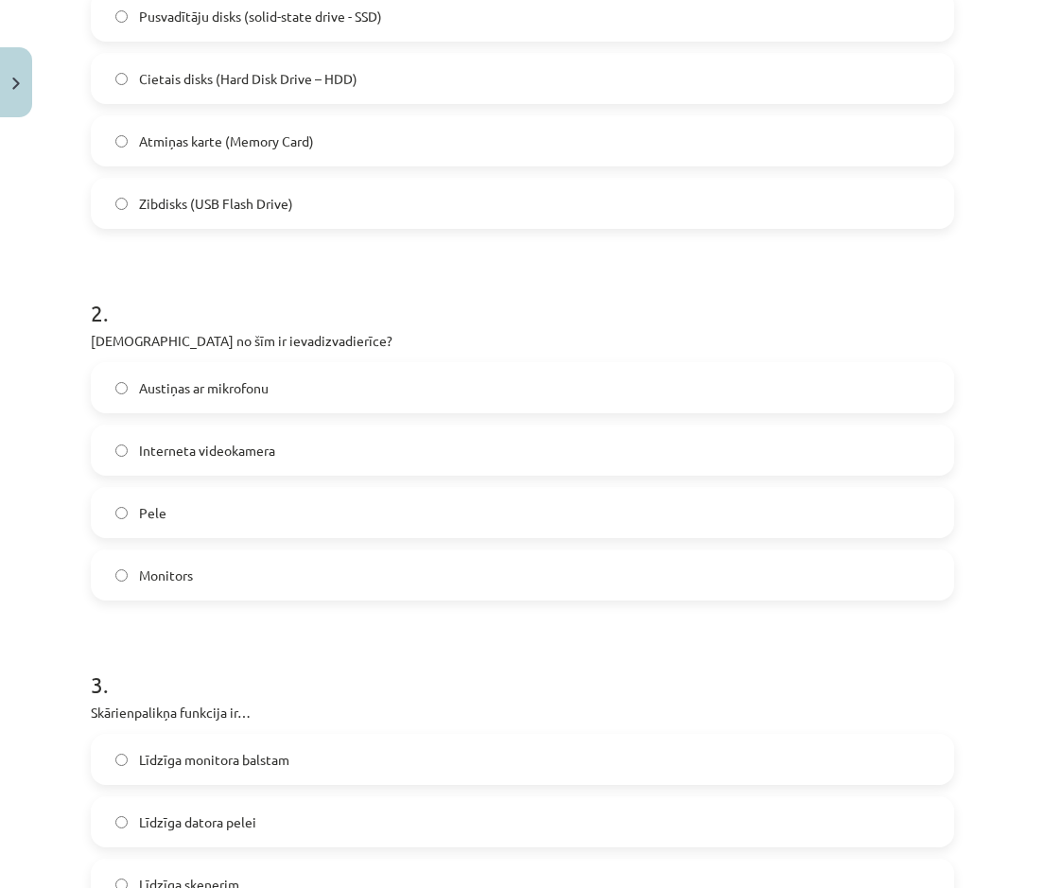
click at [249, 400] on label "Austiņas ar mikrofonu" at bounding box center [523, 387] width 860 height 47
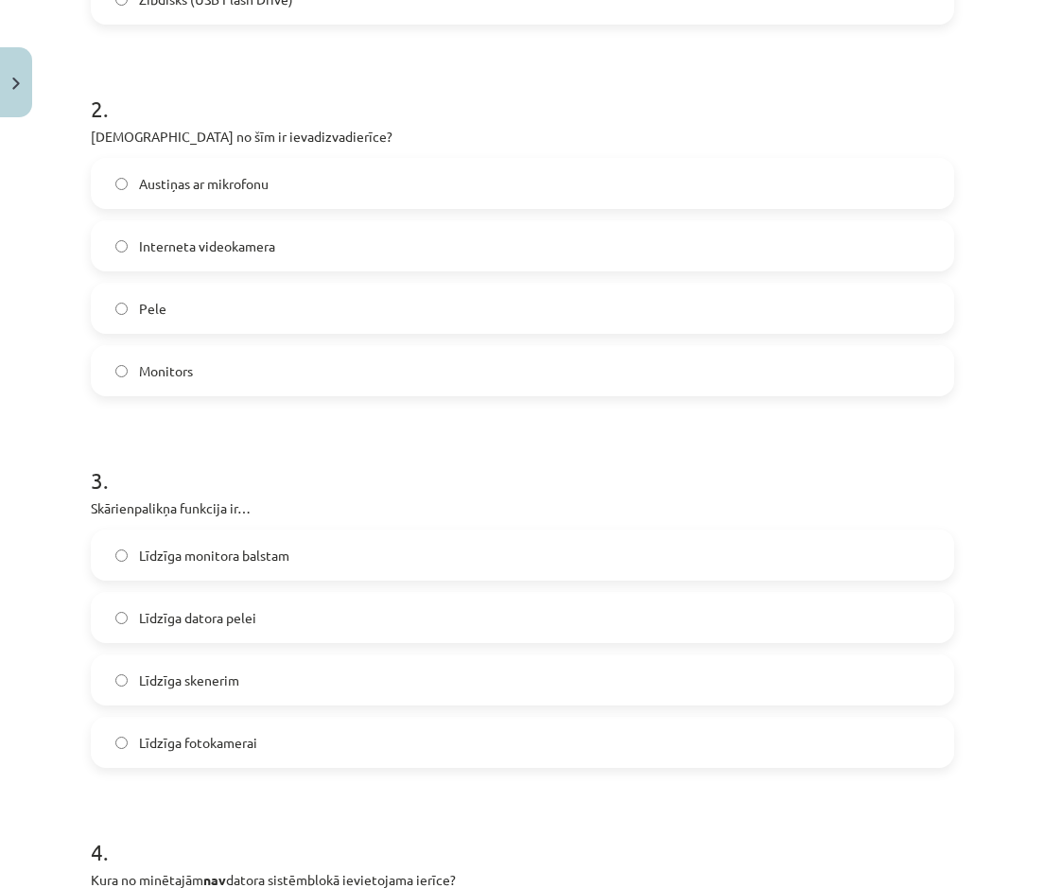
scroll to position [765, 0]
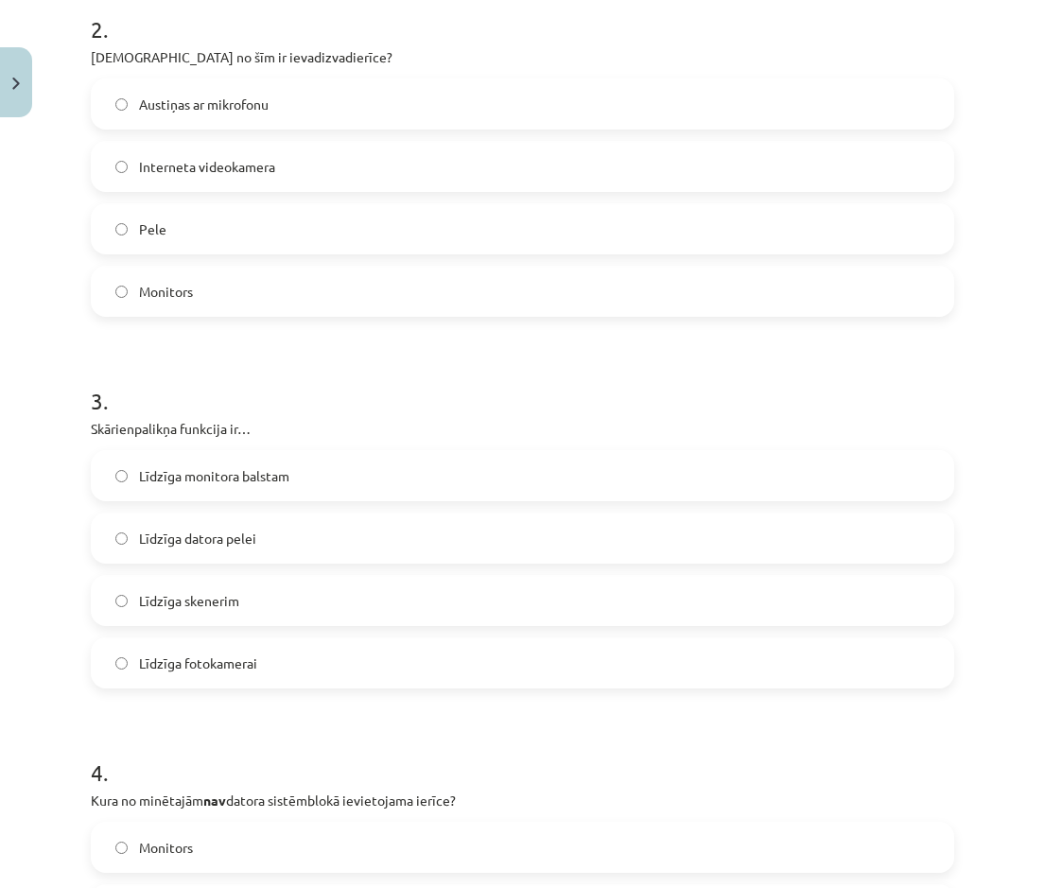
click at [259, 406] on label "Līdzīga datora pelei" at bounding box center [523, 537] width 860 height 47
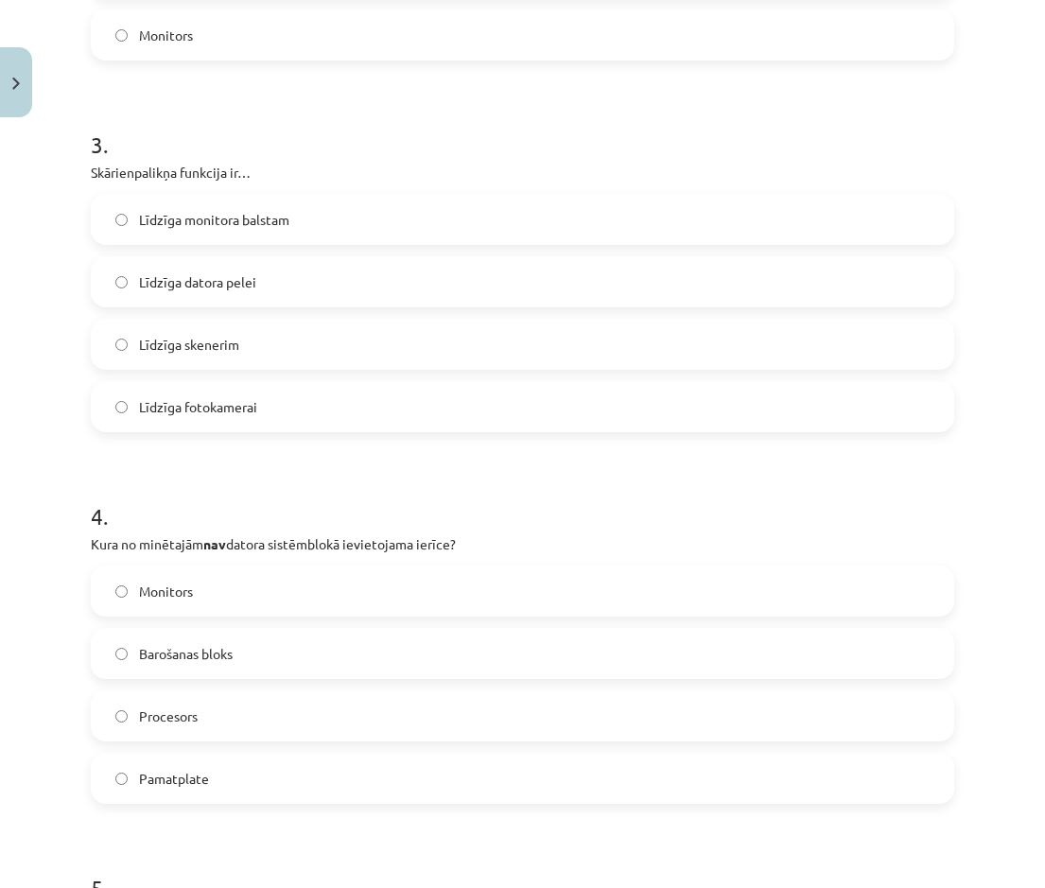
scroll to position [1049, 0]
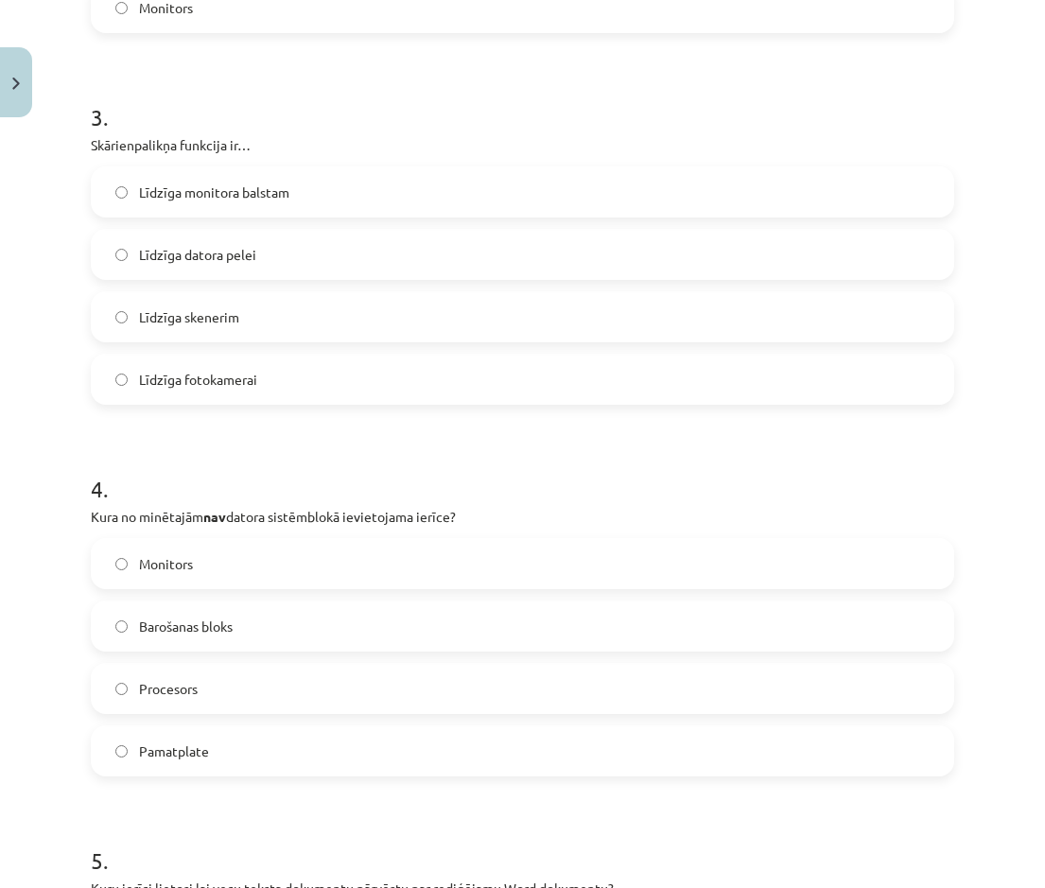
click at [259, 406] on label "Monitors" at bounding box center [523, 563] width 860 height 47
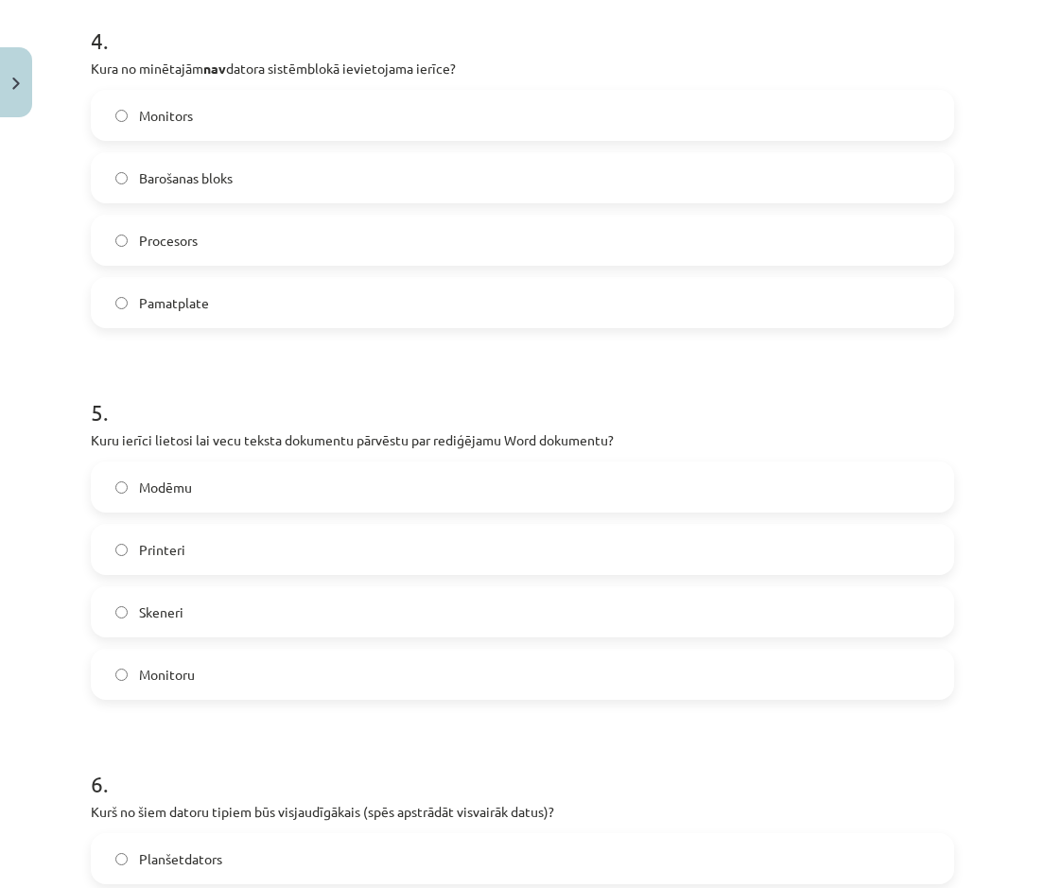
scroll to position [1522, 0]
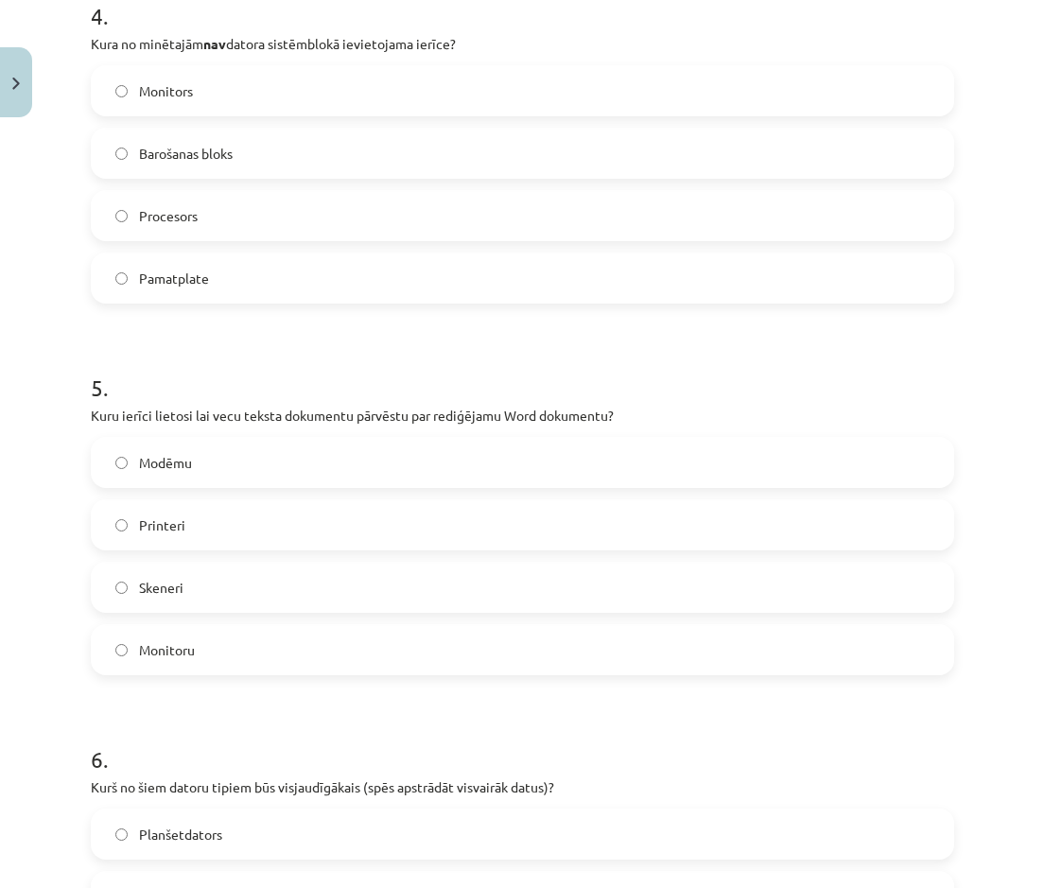
click at [211, 406] on label "Skeneri" at bounding box center [523, 587] width 860 height 47
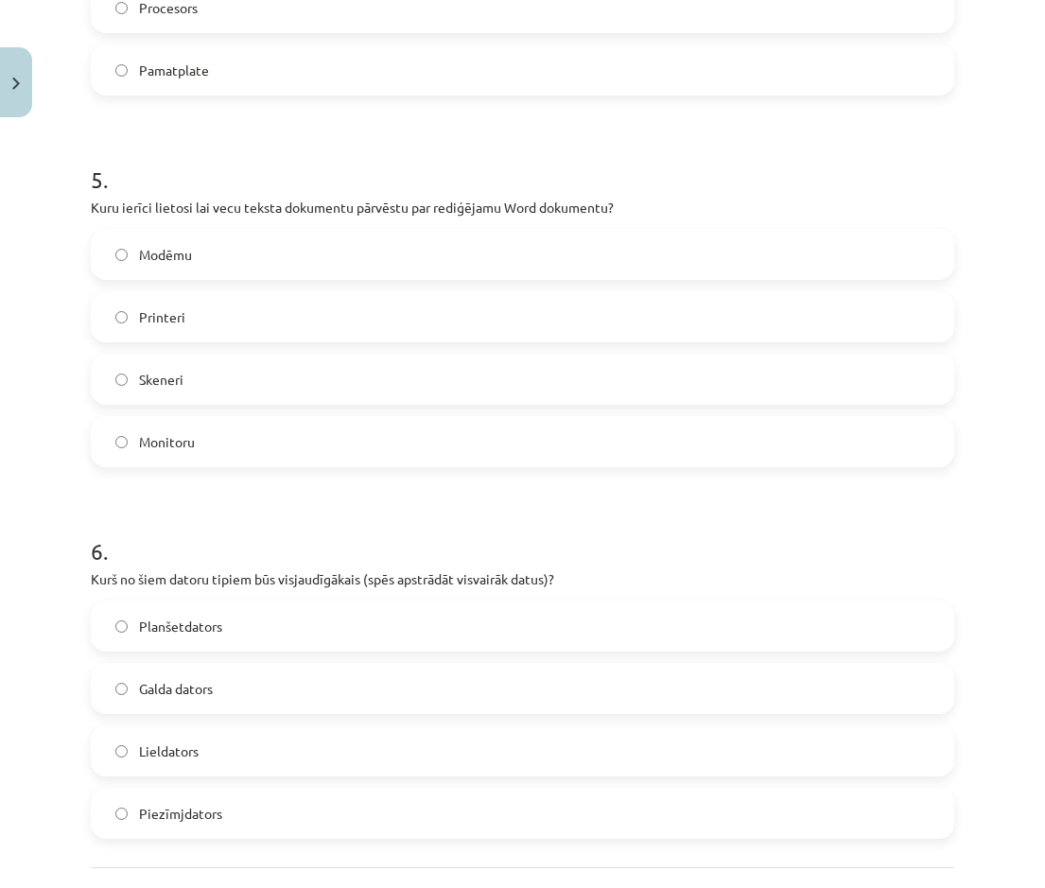
scroll to position [1805, 0]
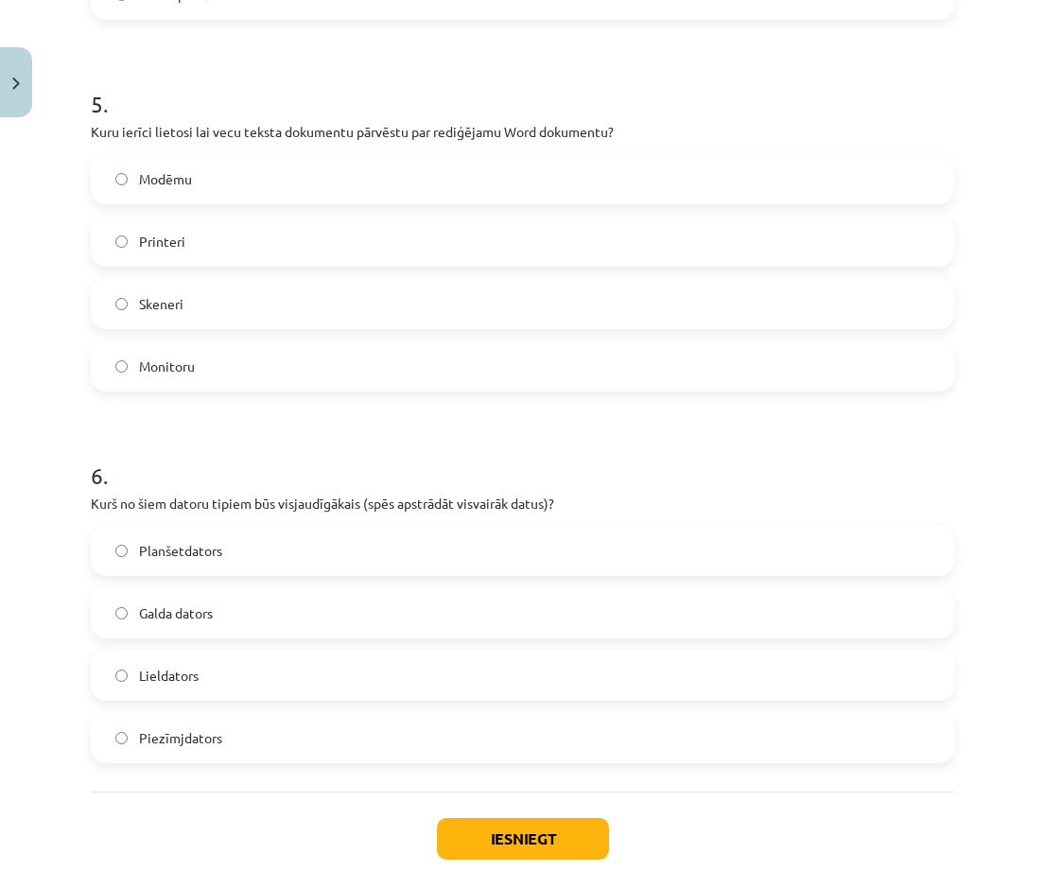
click at [206, 406] on label "Lieldators" at bounding box center [523, 675] width 860 height 47
click at [467, 406] on div "Iesniegt Aizvērt" at bounding box center [522, 858] width 863 height 132
click at [469, 406] on button "Iesniegt" at bounding box center [523, 839] width 172 height 42
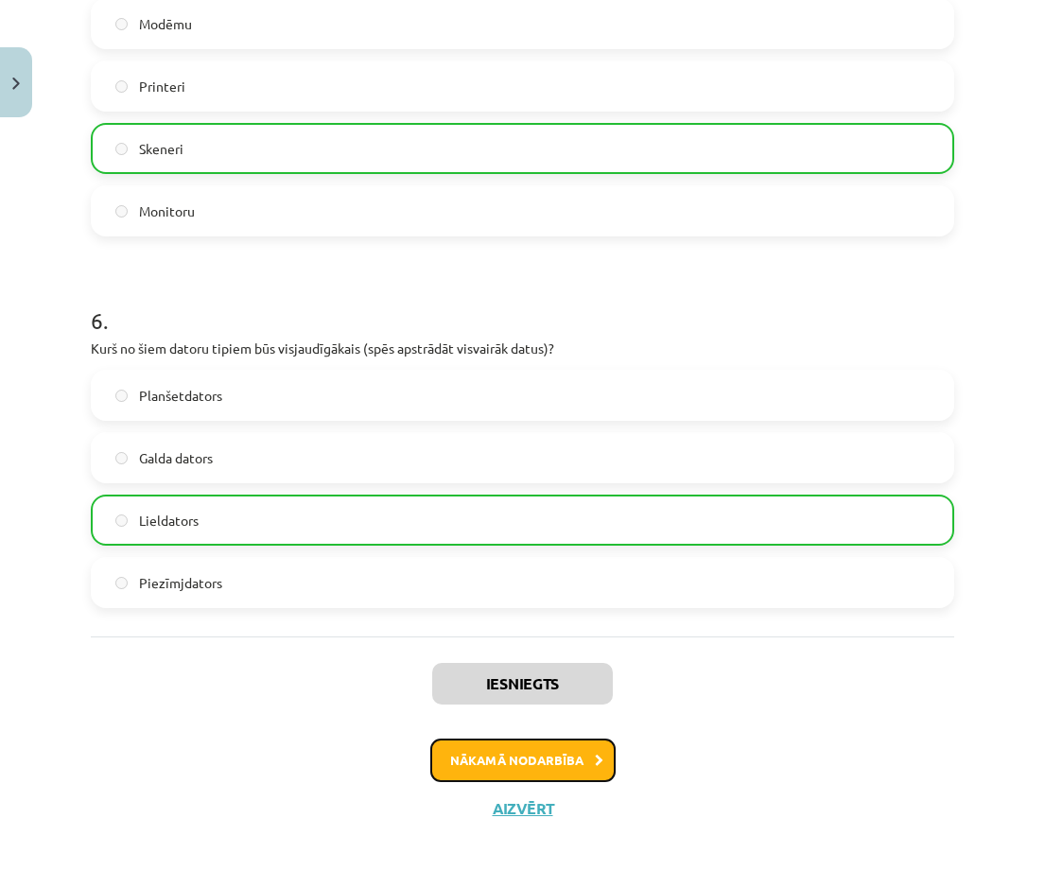
click at [492, 406] on button "Nākamā nodarbība" at bounding box center [522, 761] width 185 height 44
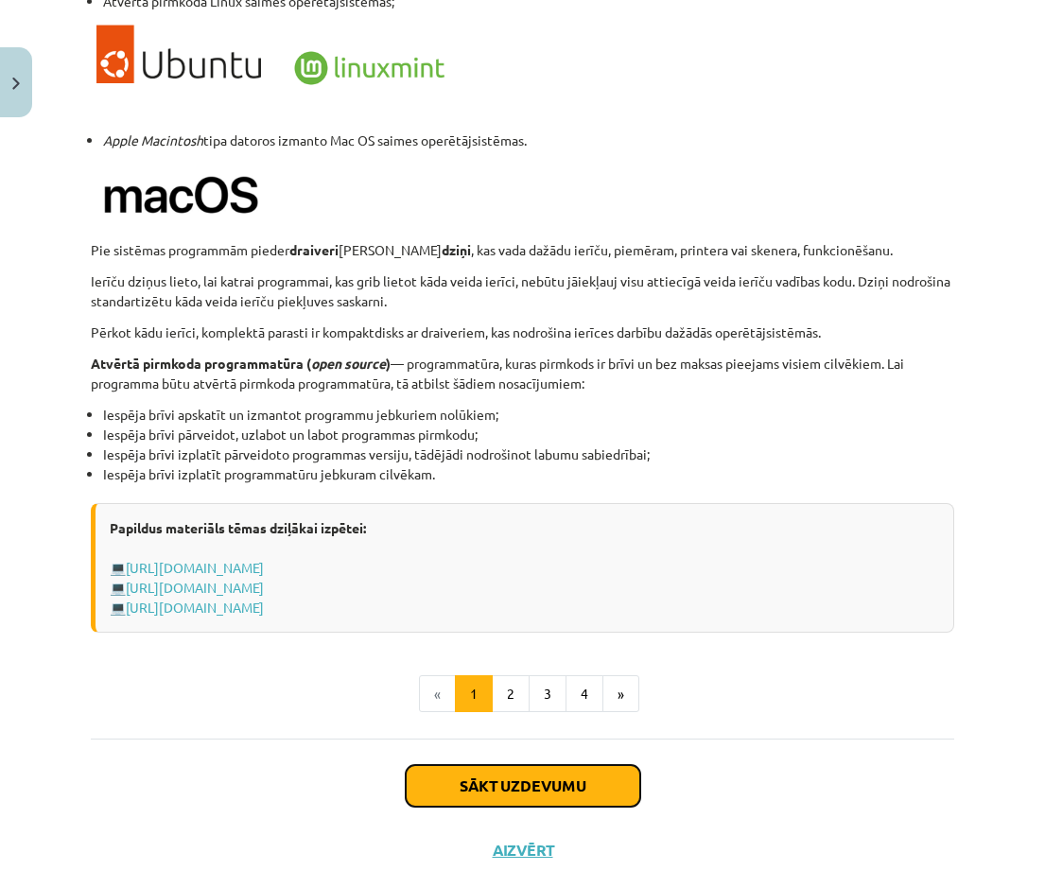
click at [497, 406] on button "Sākt uzdevumu" at bounding box center [523, 786] width 235 height 42
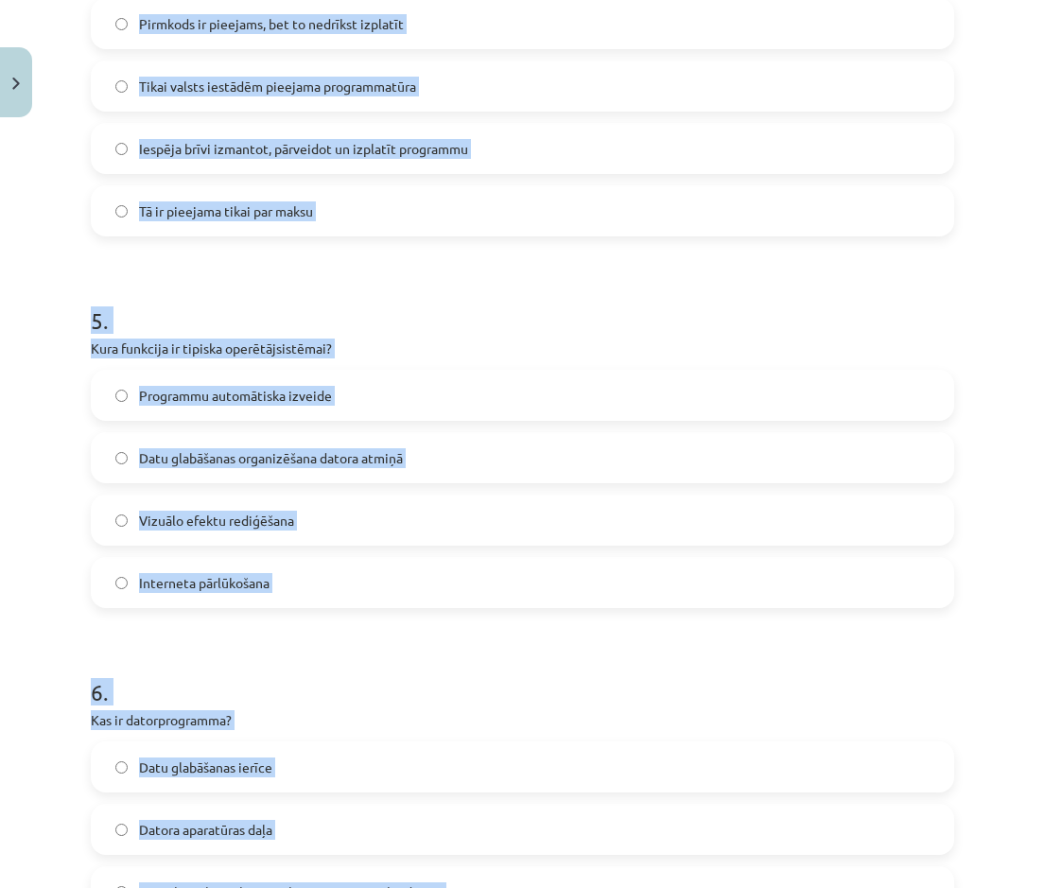
scroll to position [1775, 0]
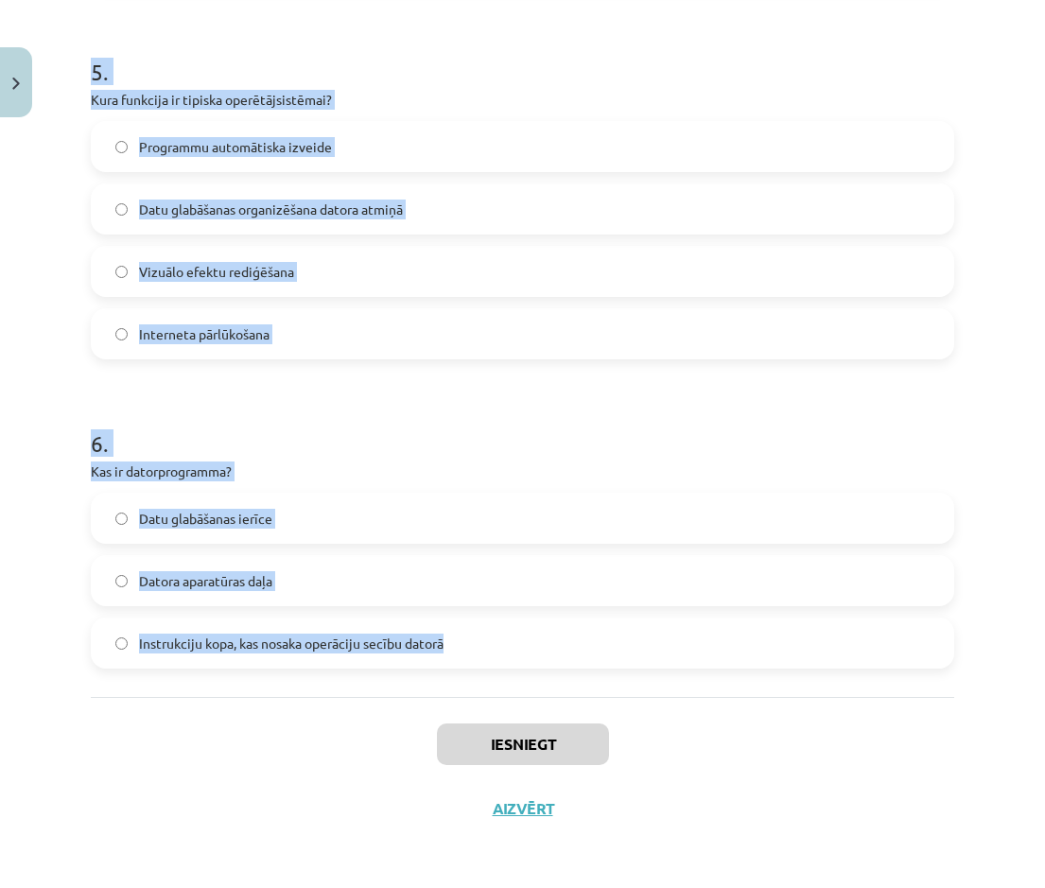
drag, startPoint x: 90, startPoint y: 362, endPoint x: 471, endPoint y: 638, distance: 470.7
drag, startPoint x: 471, startPoint y: 638, endPoint x: 412, endPoint y: 638, distance: 58.6
copy form "1 . Kas ir ekrāna lupa? Programma, kas lasa tekstu balsī Programma, kas palieli…"
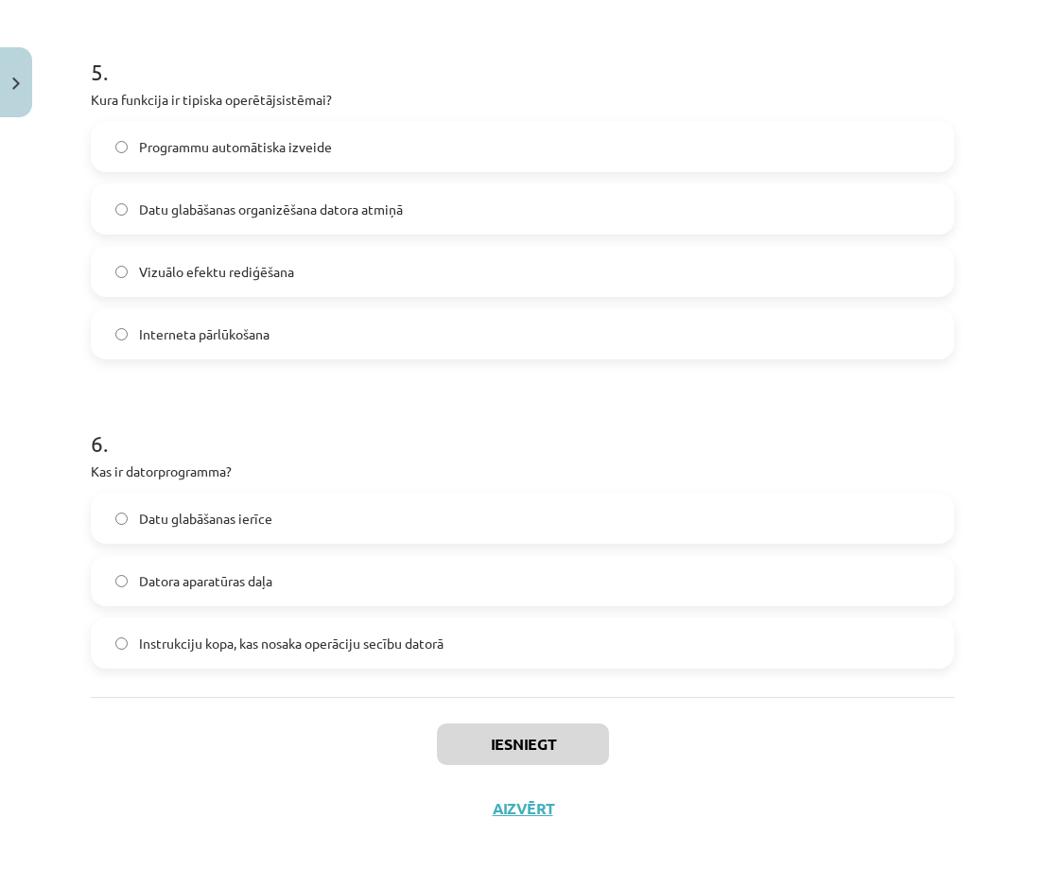
click at [230, 406] on div "Iesniegt Aizvērt" at bounding box center [522, 763] width 863 height 132
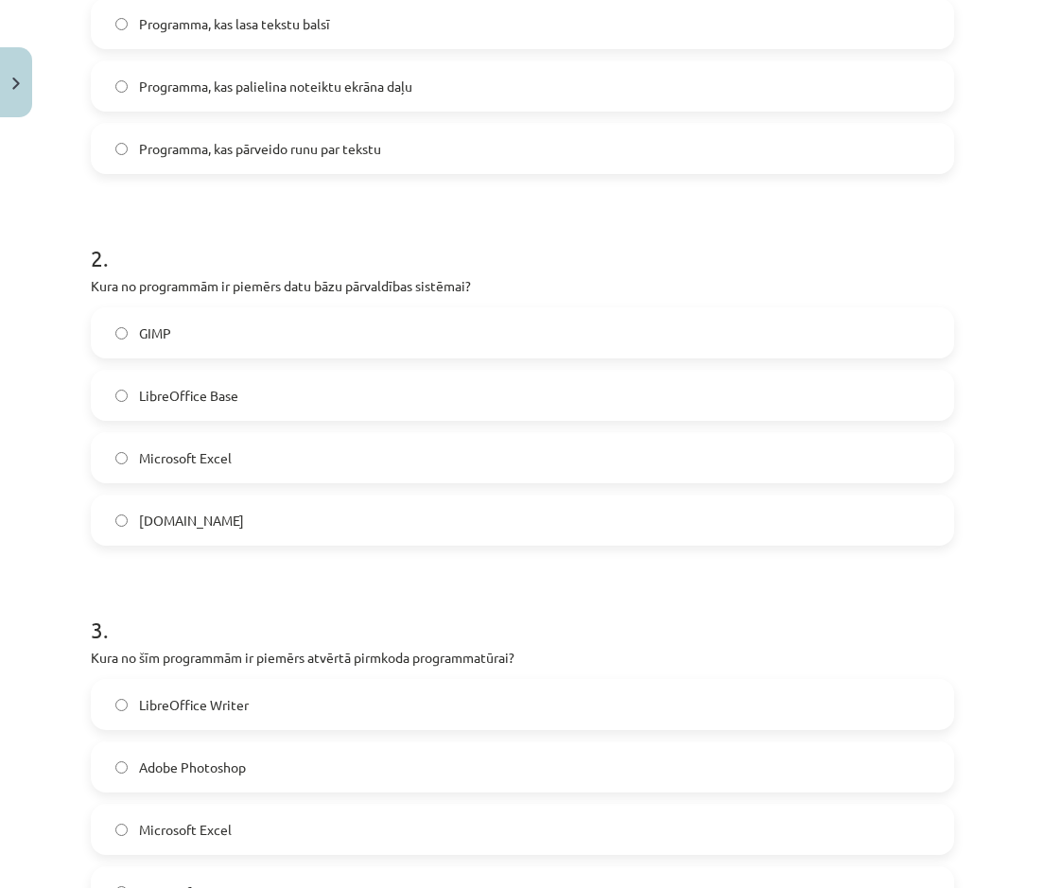
scroll to position [451, 0]
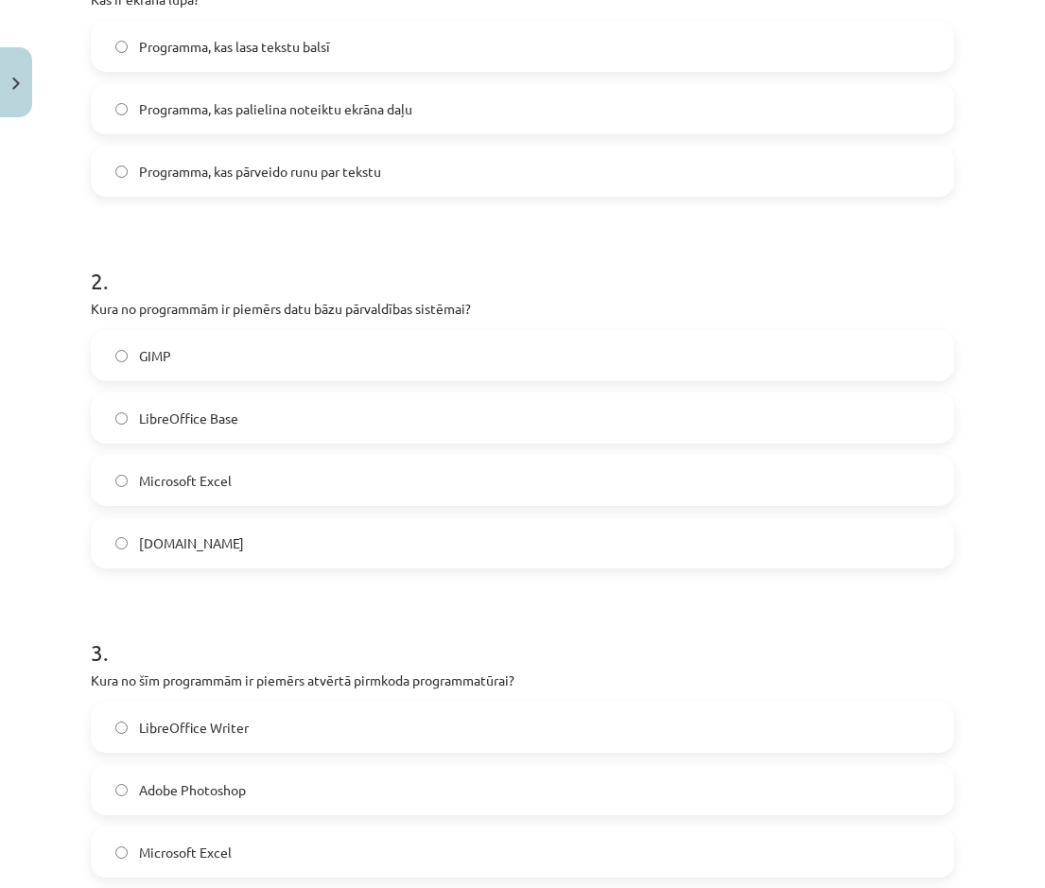
click at [247, 116] on span "Programma, kas palielina noteiktu ekrāna daļu" at bounding box center [275, 109] width 273 height 20
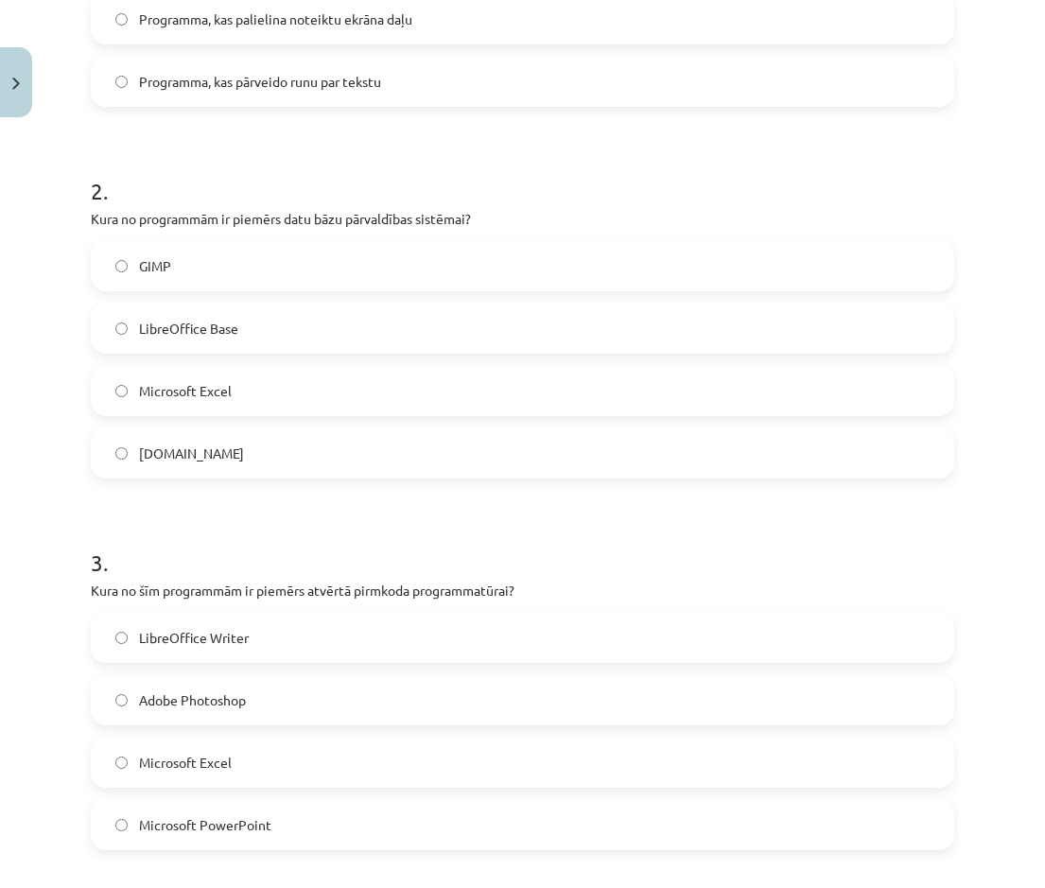
scroll to position [546, 0]
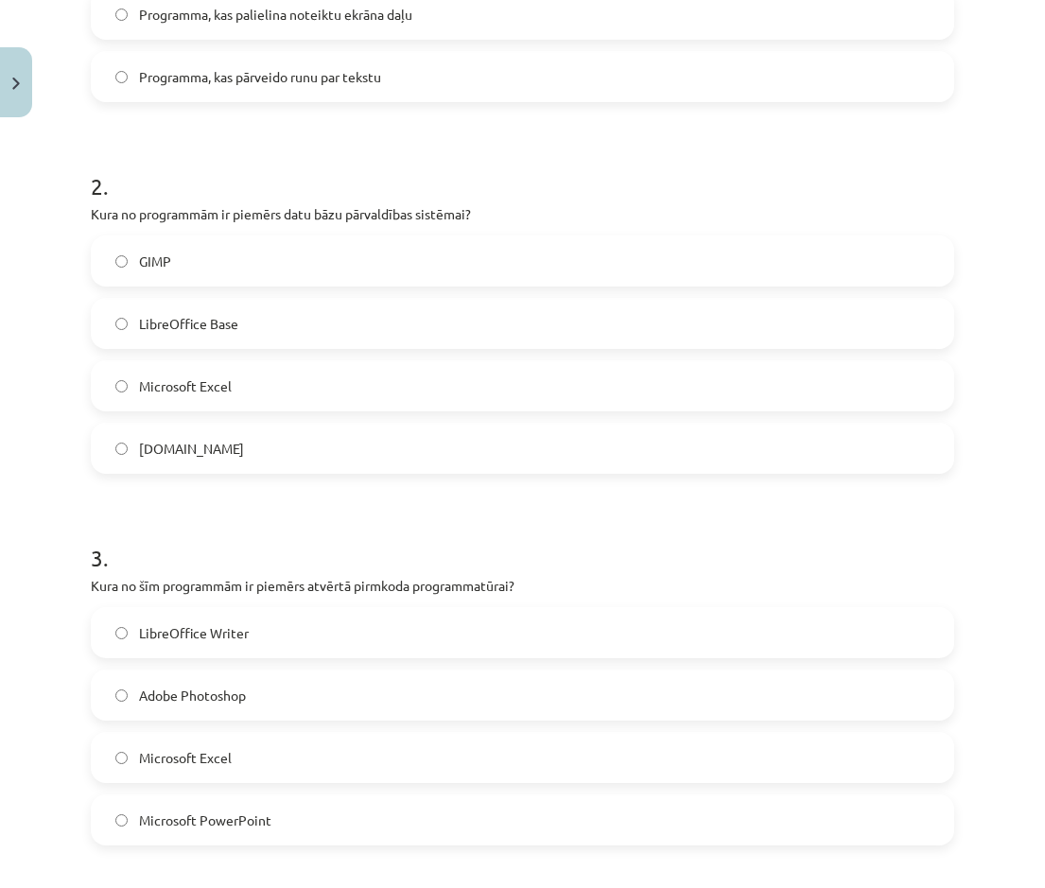
click at [263, 333] on label "LibreOffice Base" at bounding box center [523, 323] width 860 height 47
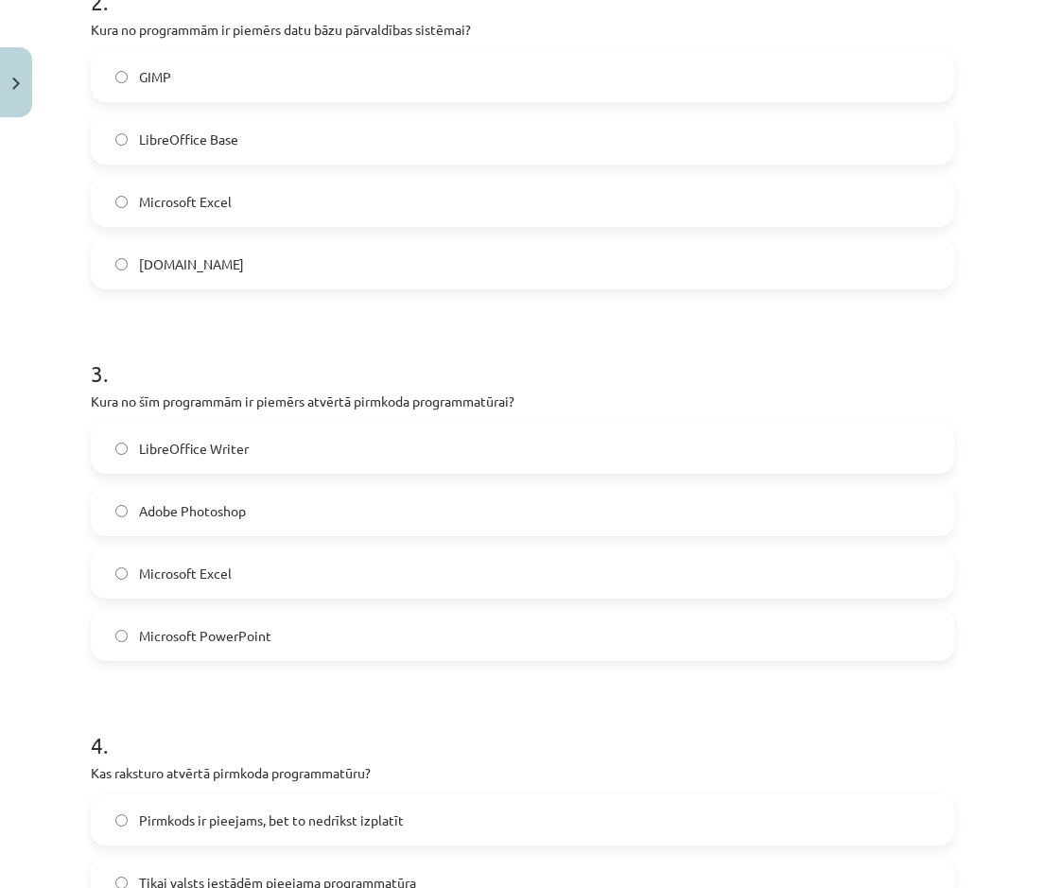
scroll to position [735, 0]
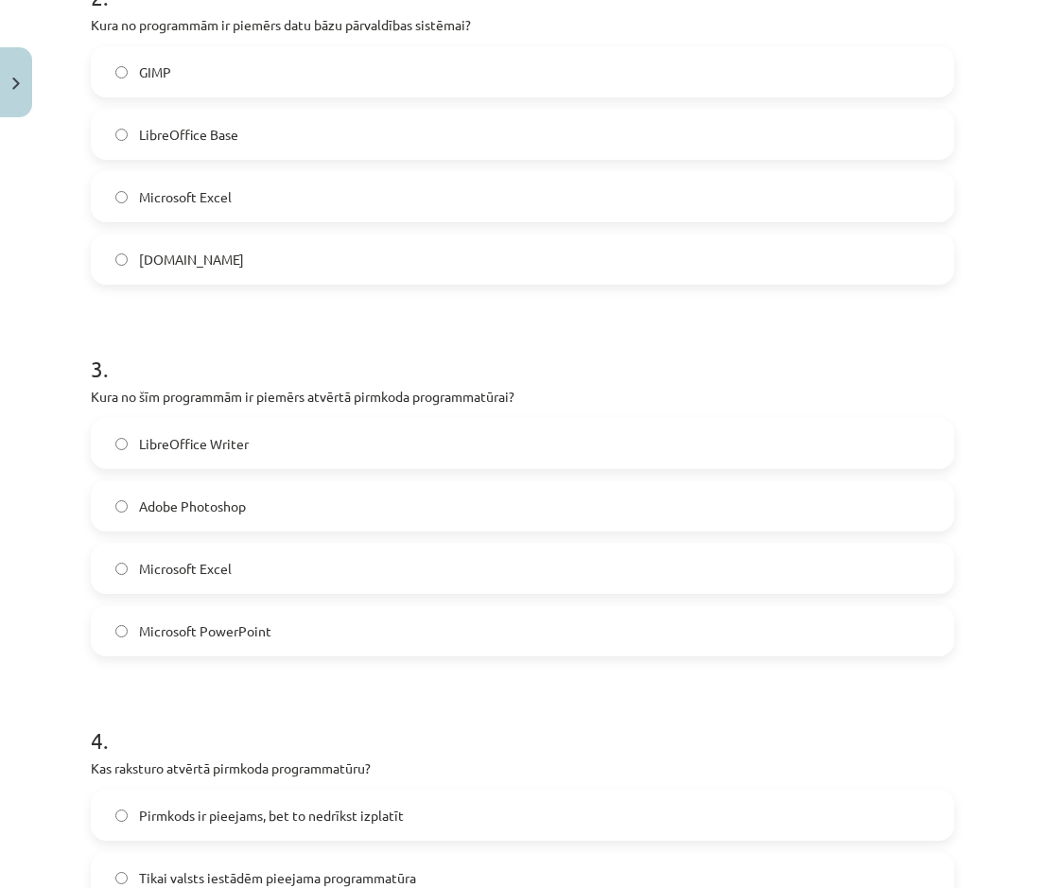
click at [252, 406] on label "LibreOffice Writer" at bounding box center [523, 443] width 860 height 47
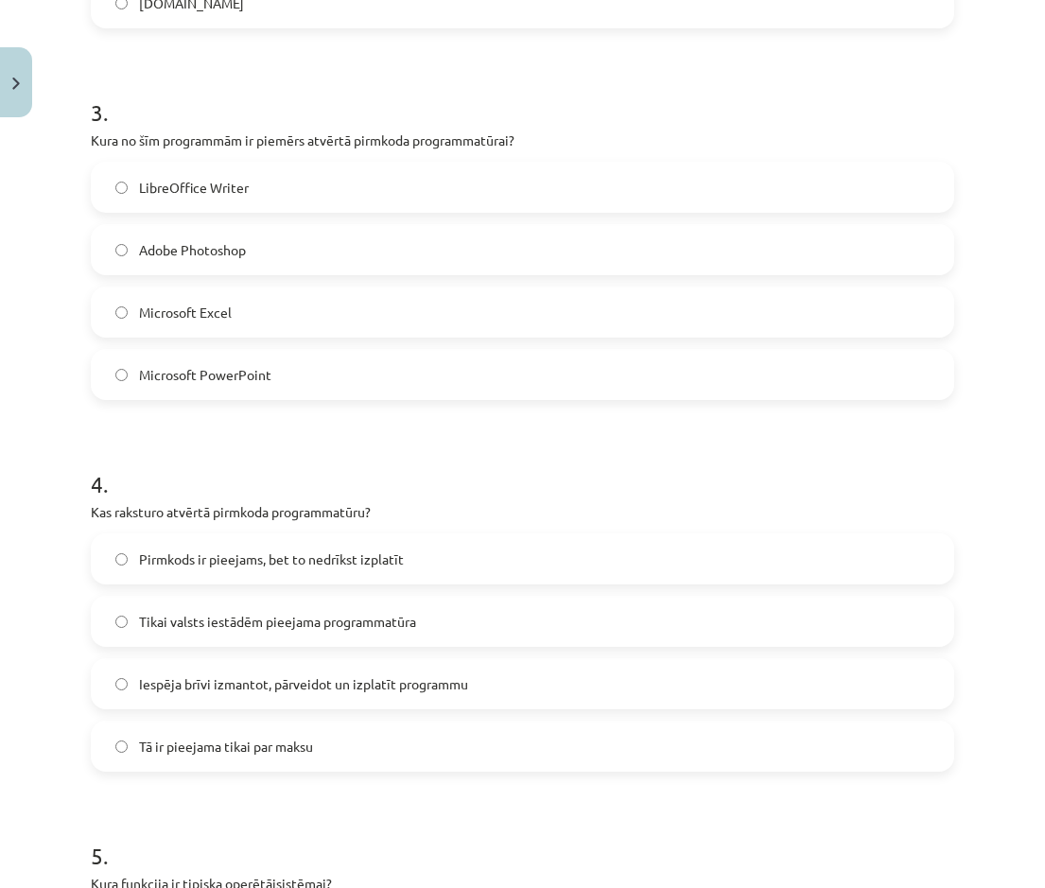
scroll to position [1019, 0]
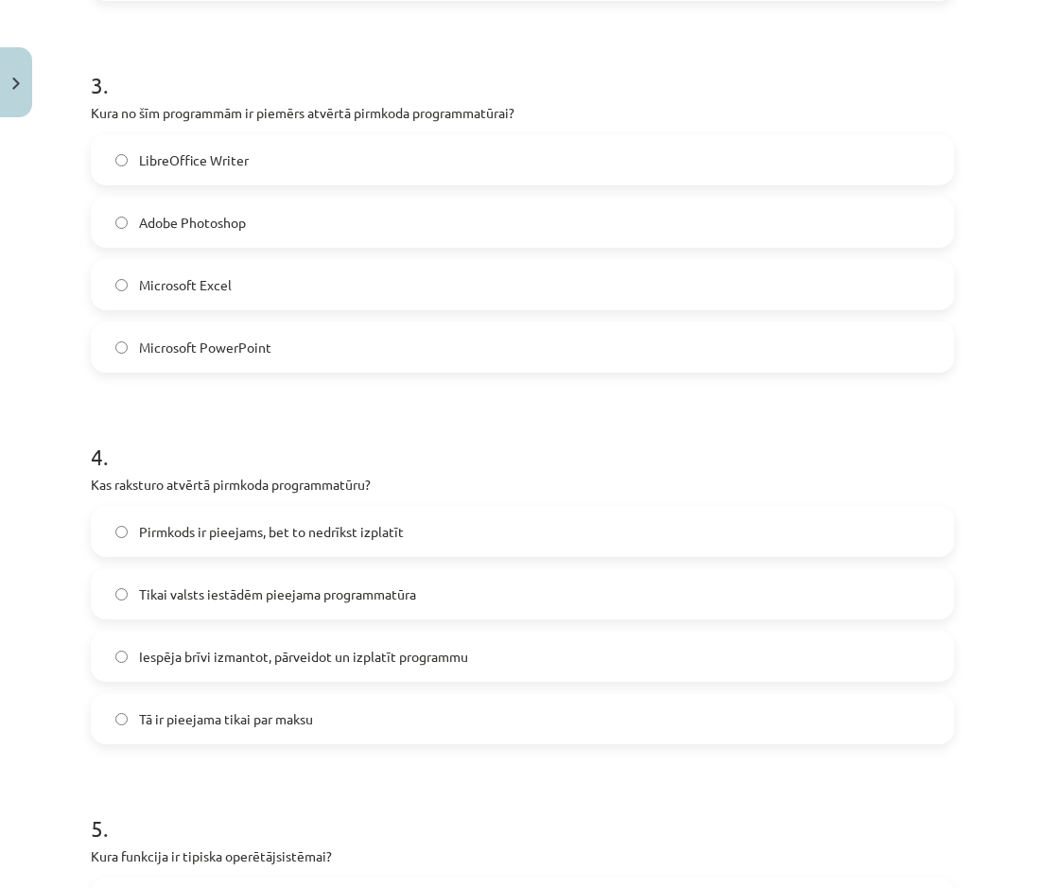
click at [250, 406] on span "Iespēja brīvi izmantot, pārveidot un izplatīt programmu" at bounding box center [303, 657] width 329 height 20
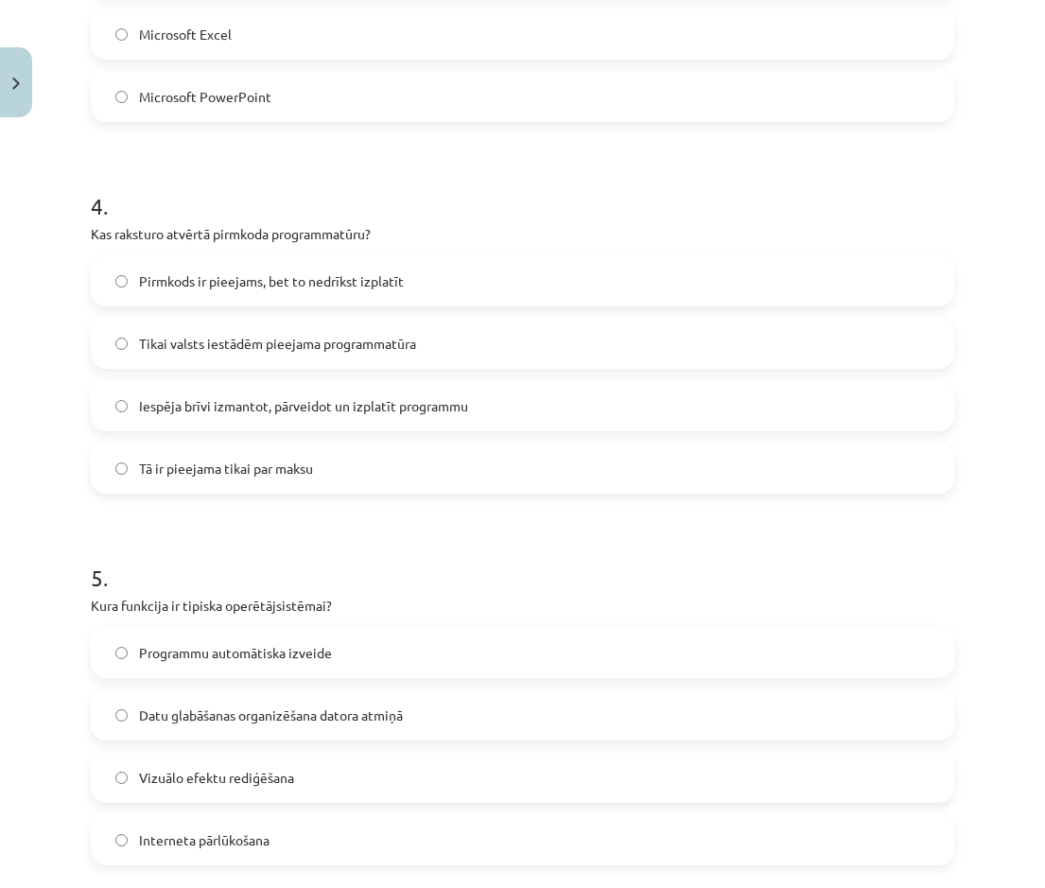
scroll to position [1302, 0]
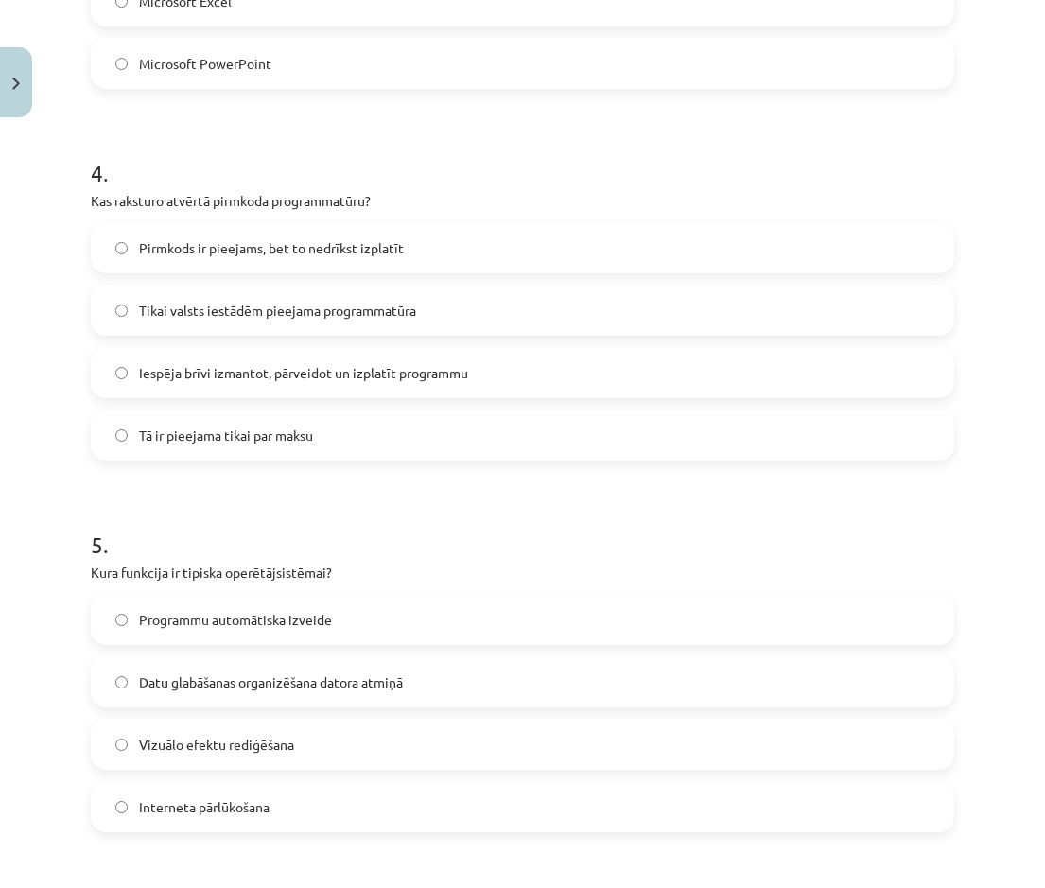
click at [251, 406] on span "Datu glabāšanas organizēšana datora atmiņā" at bounding box center [271, 682] width 264 height 20
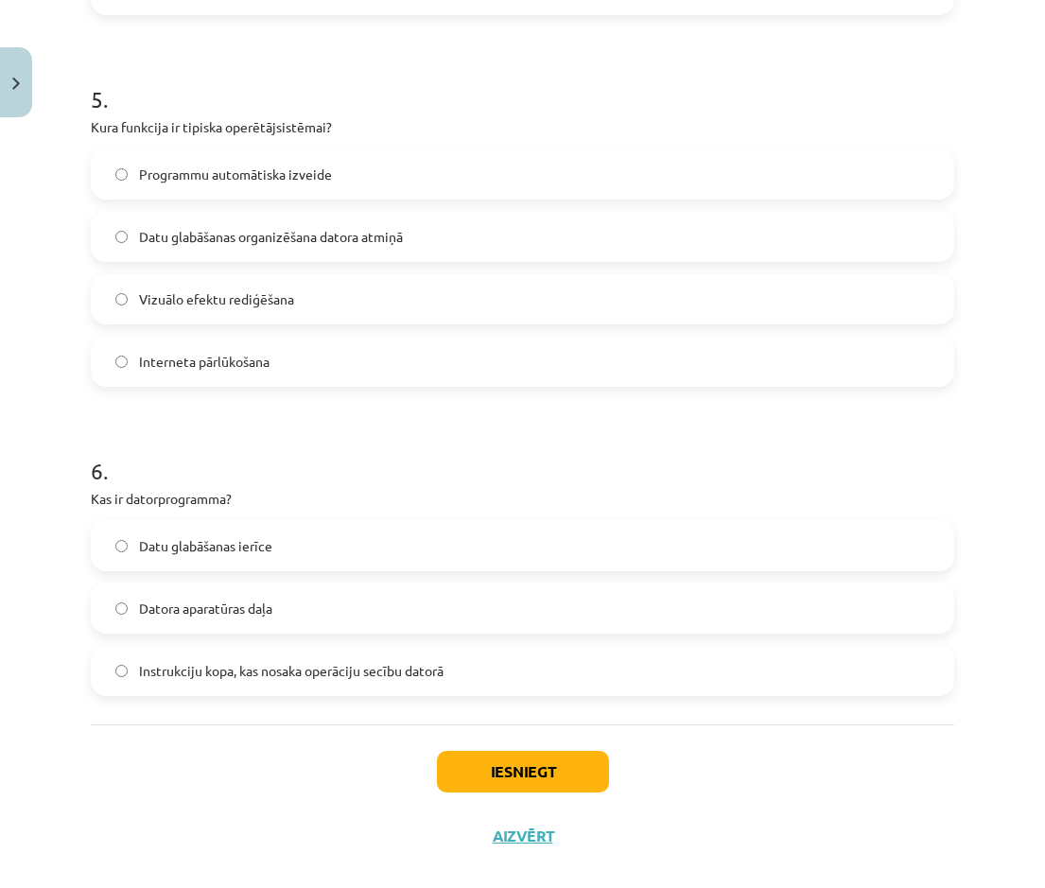
scroll to position [1775, 0]
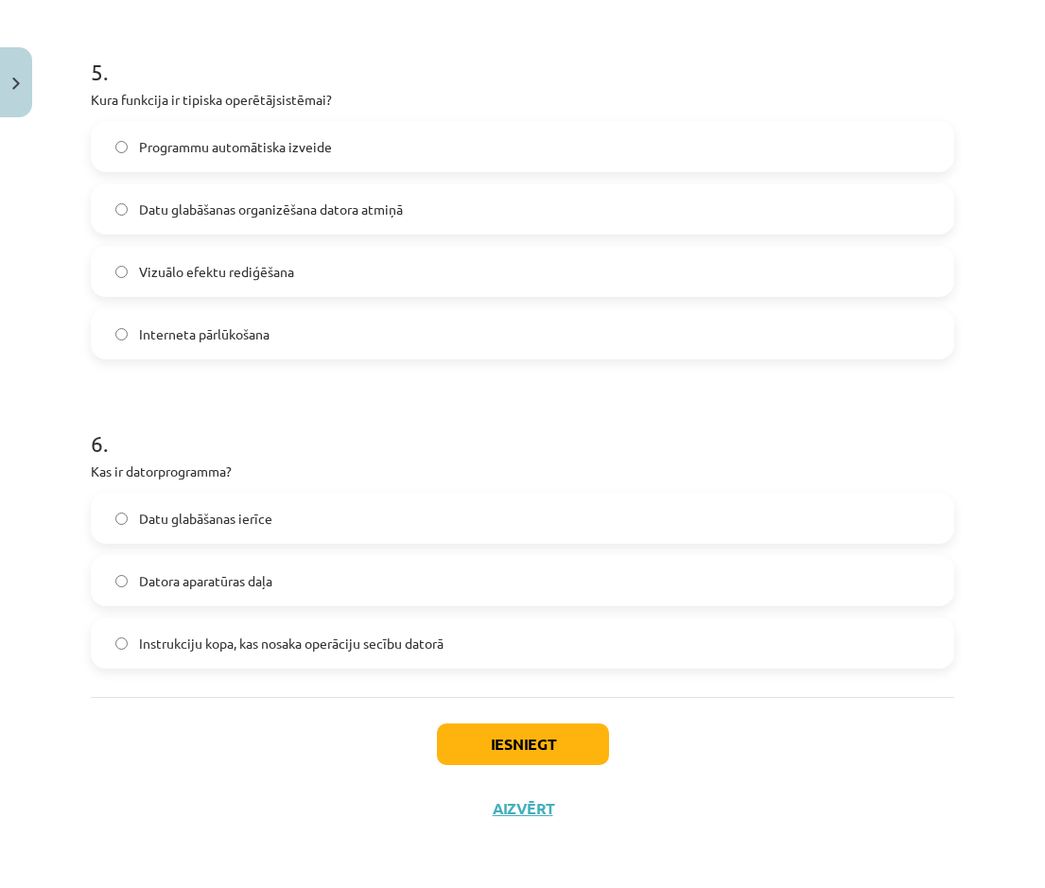
click at [249, 406] on span "Instrukciju kopa, kas nosaka operāciju secību datorā" at bounding box center [291, 644] width 305 height 20
click at [485, 406] on button "Iesniegt" at bounding box center [523, 744] width 172 height 42
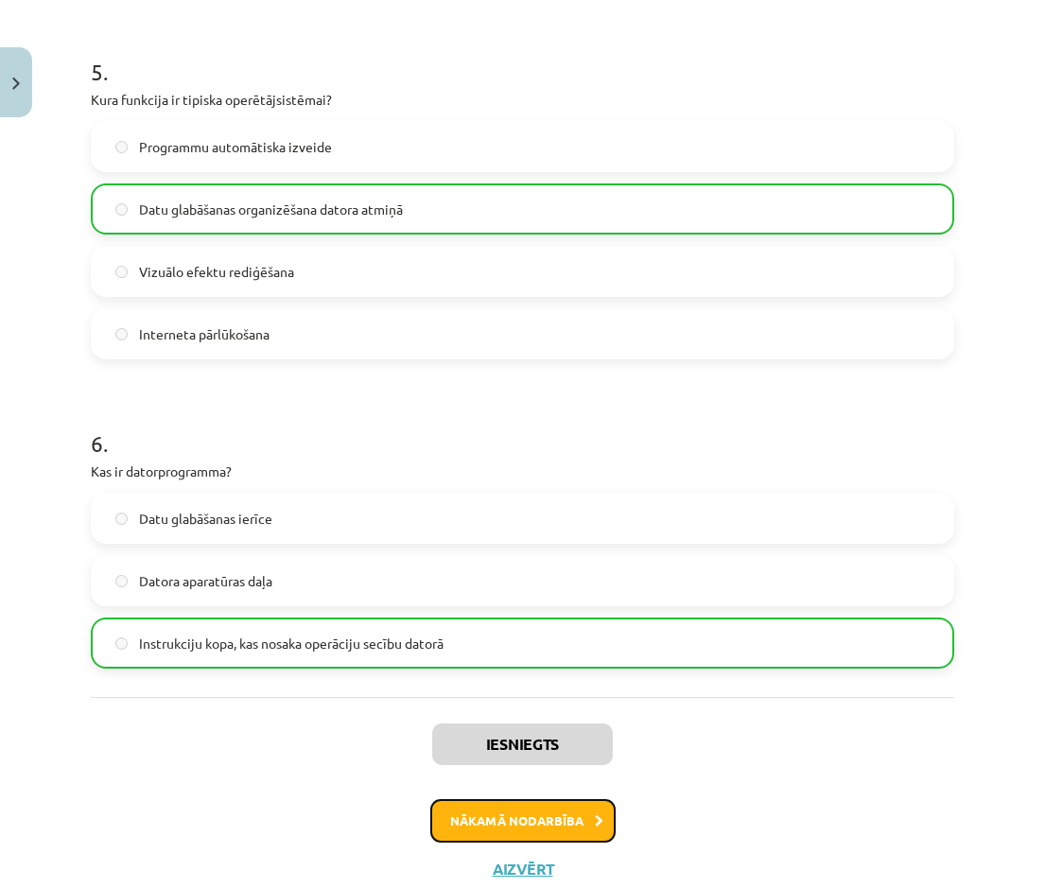
click at [502, 406] on button "Nākamā nodarbība" at bounding box center [522, 821] width 185 height 44
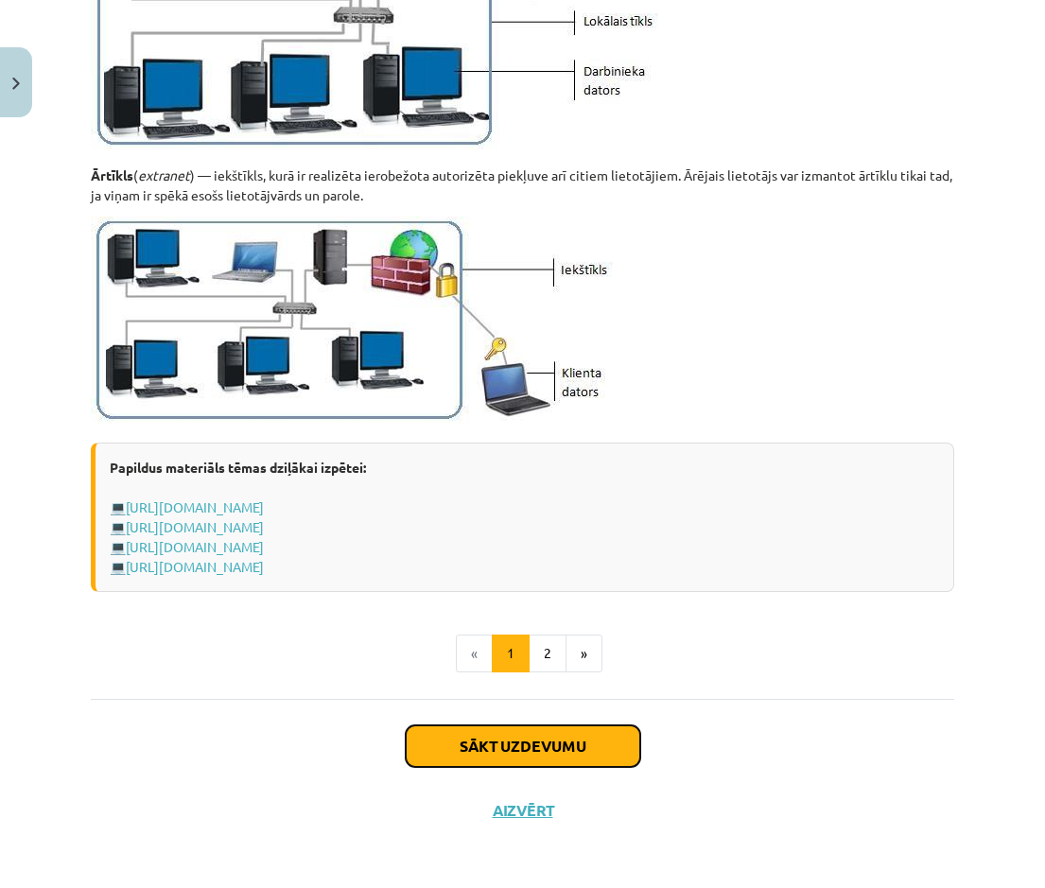
click at [500, 406] on button "Sākt uzdevumu" at bounding box center [523, 746] width 235 height 42
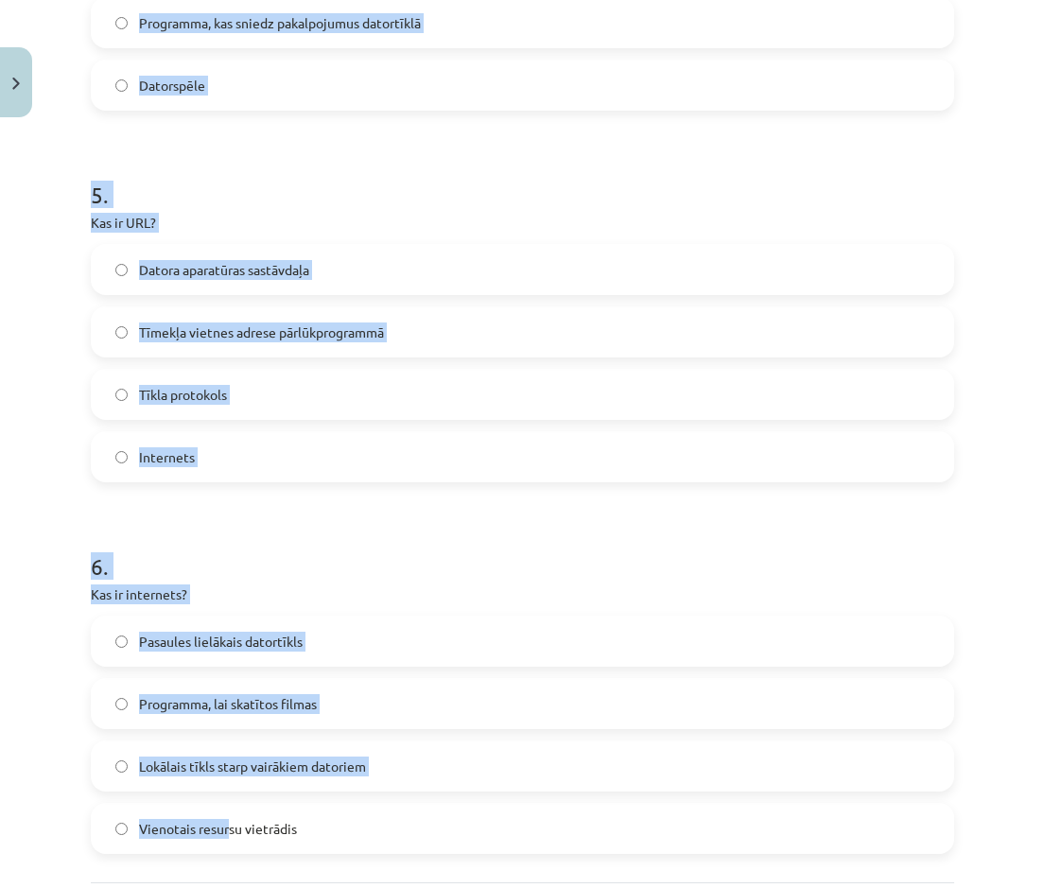
scroll to position [1900, 0]
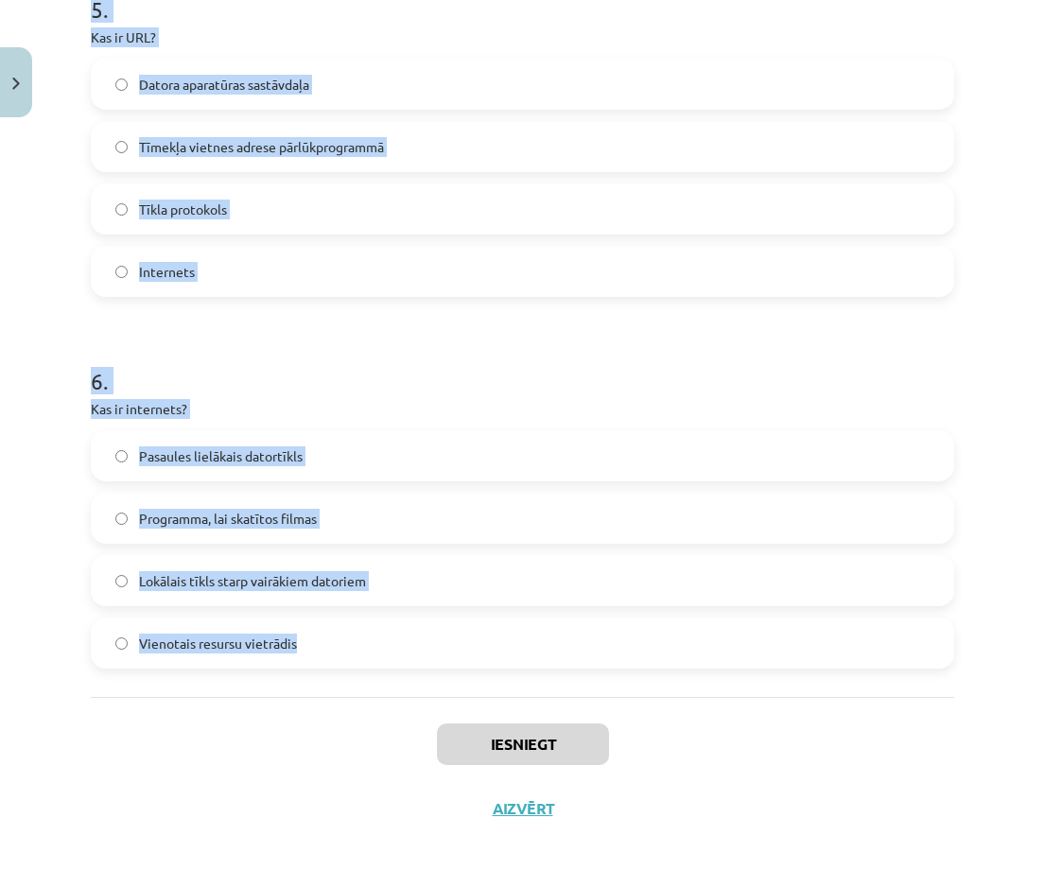
drag, startPoint x: 92, startPoint y: 400, endPoint x: 314, endPoint y: 677, distance: 355.2
copy form "Kas ir datortīkls? Datoru un ar tiem saistīto ierīču grupa, kas savstarpēji sav…"
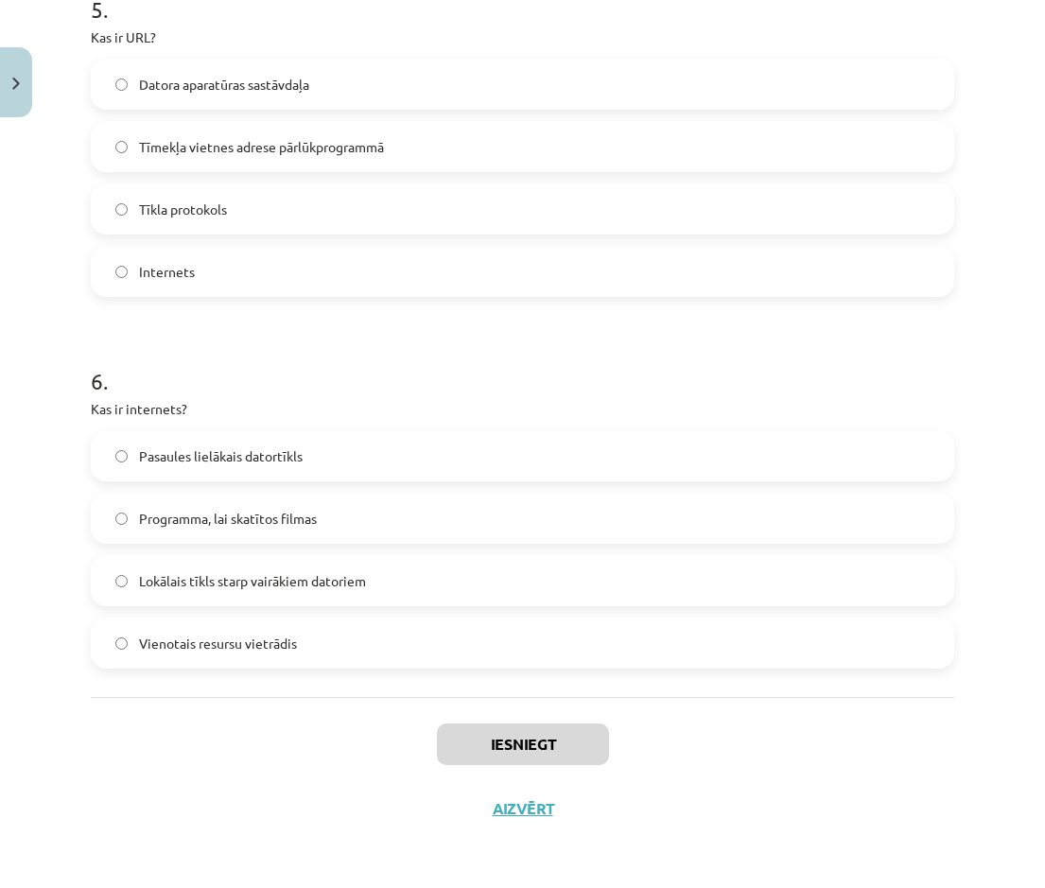
click at [104, 406] on div "Iesniegt Aizvērt" at bounding box center [522, 763] width 863 height 132
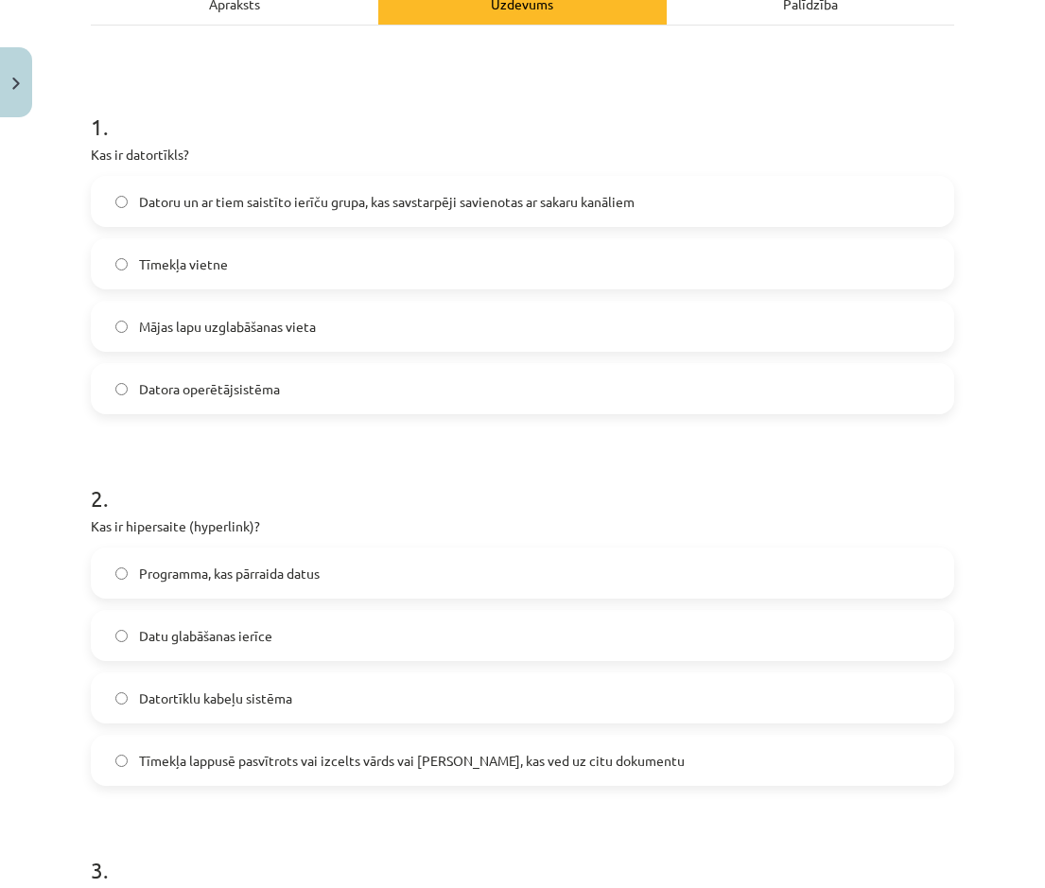
scroll to position [292, 0]
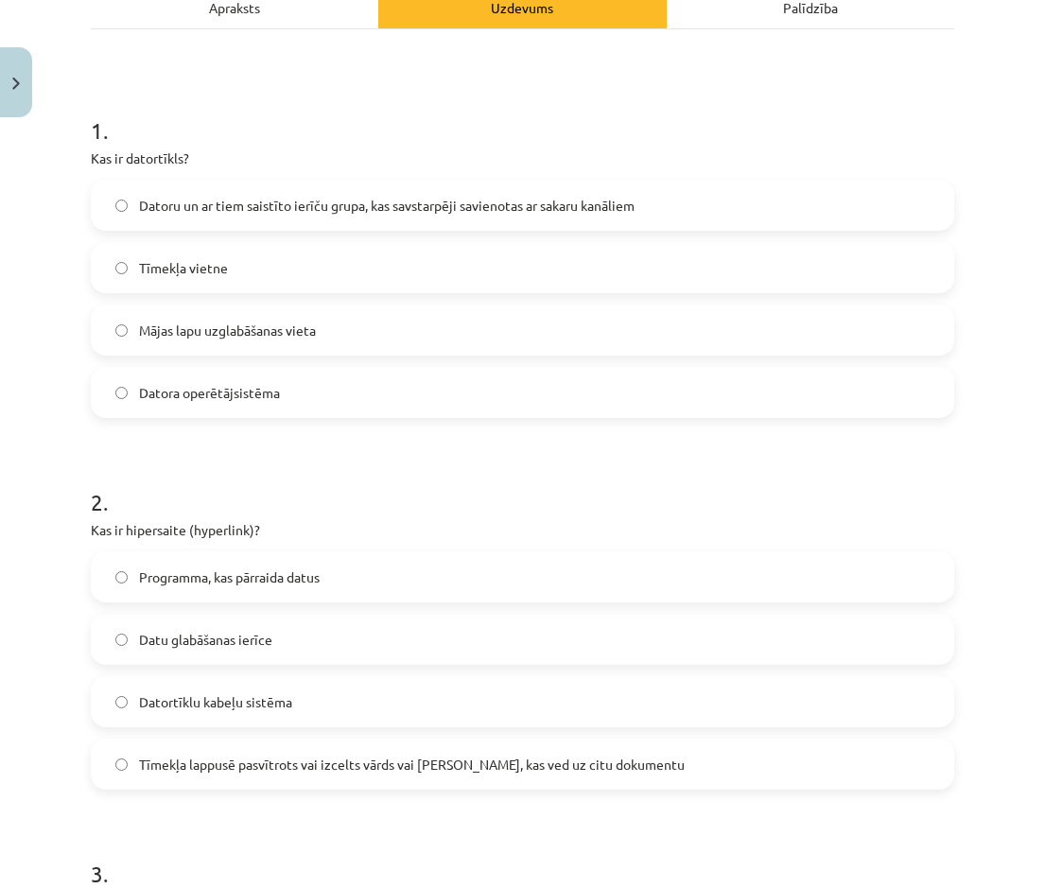
click at [218, 198] on span "Datoru un ar tiem saistīto ierīču grupa, kas savstarpēji savienotas ar sakaru k…" at bounding box center [387, 206] width 496 height 20
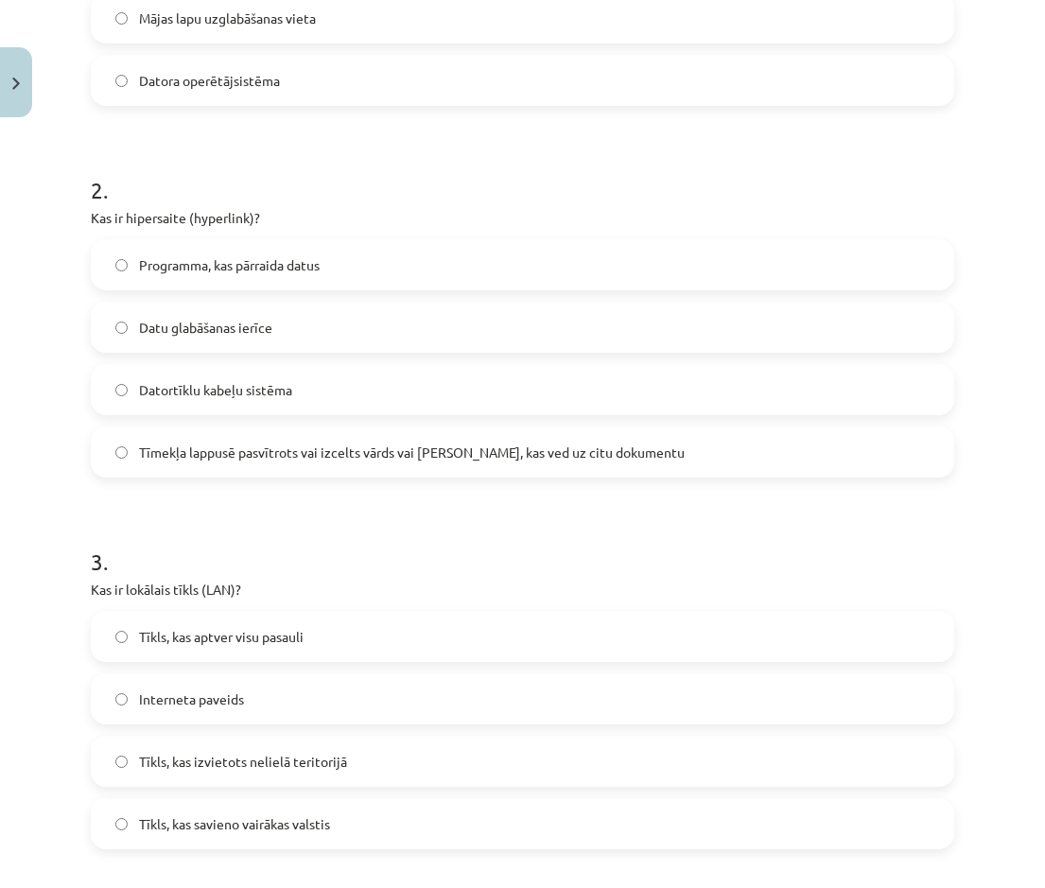
scroll to position [671, 0]
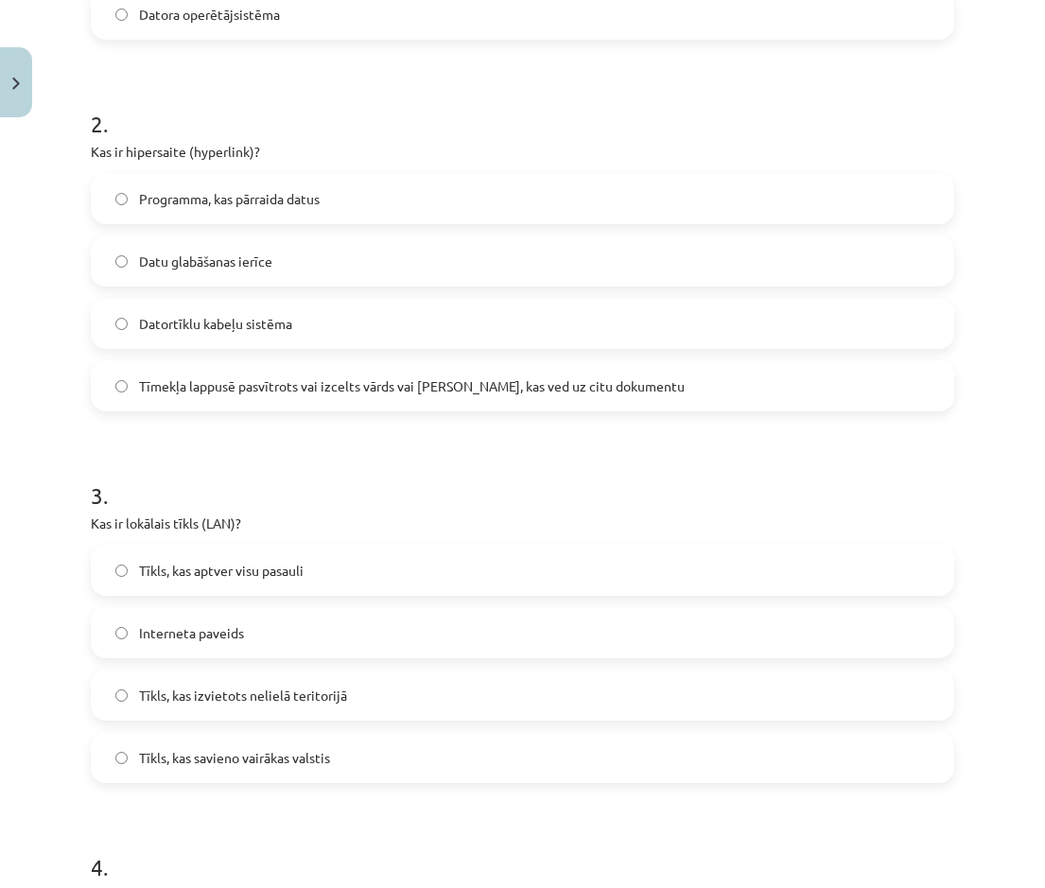
click at [231, 393] on span "Tīmekļa lappusē pasvītrots vai izcelts vārds vai frāze, kas ved uz citu dokumen…" at bounding box center [412, 386] width 546 height 20
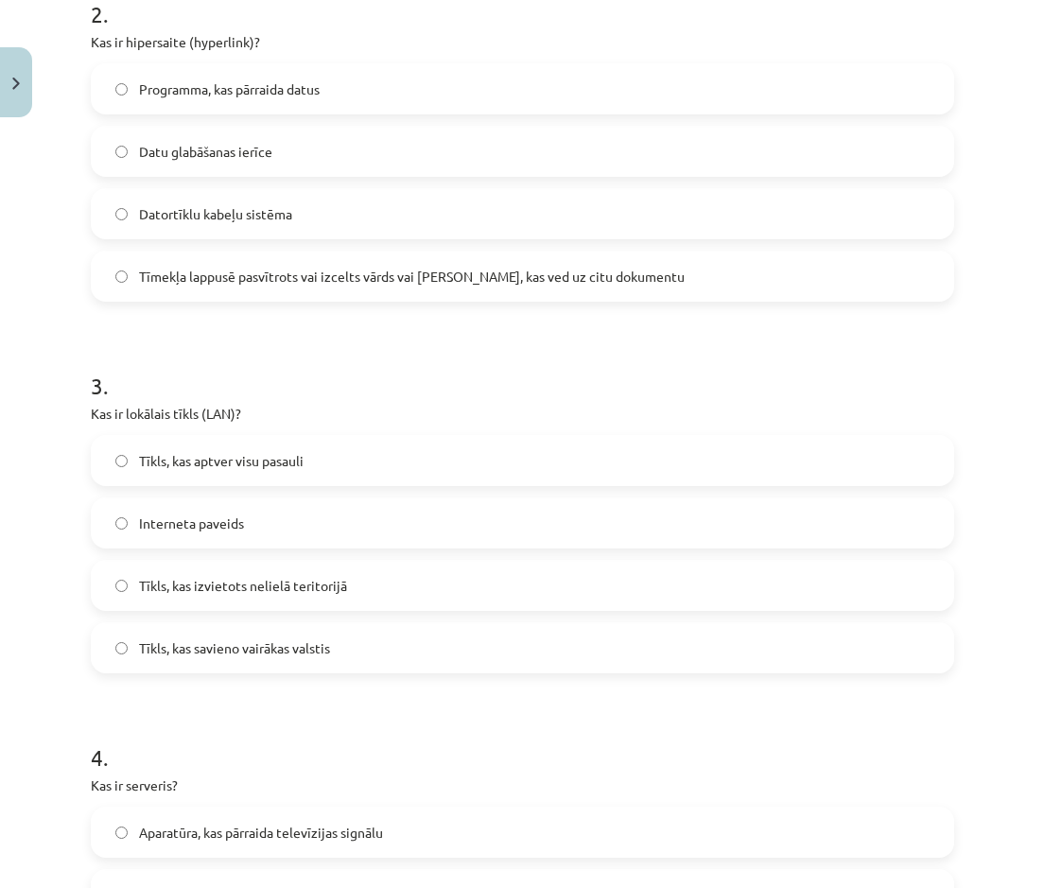
scroll to position [954, 0]
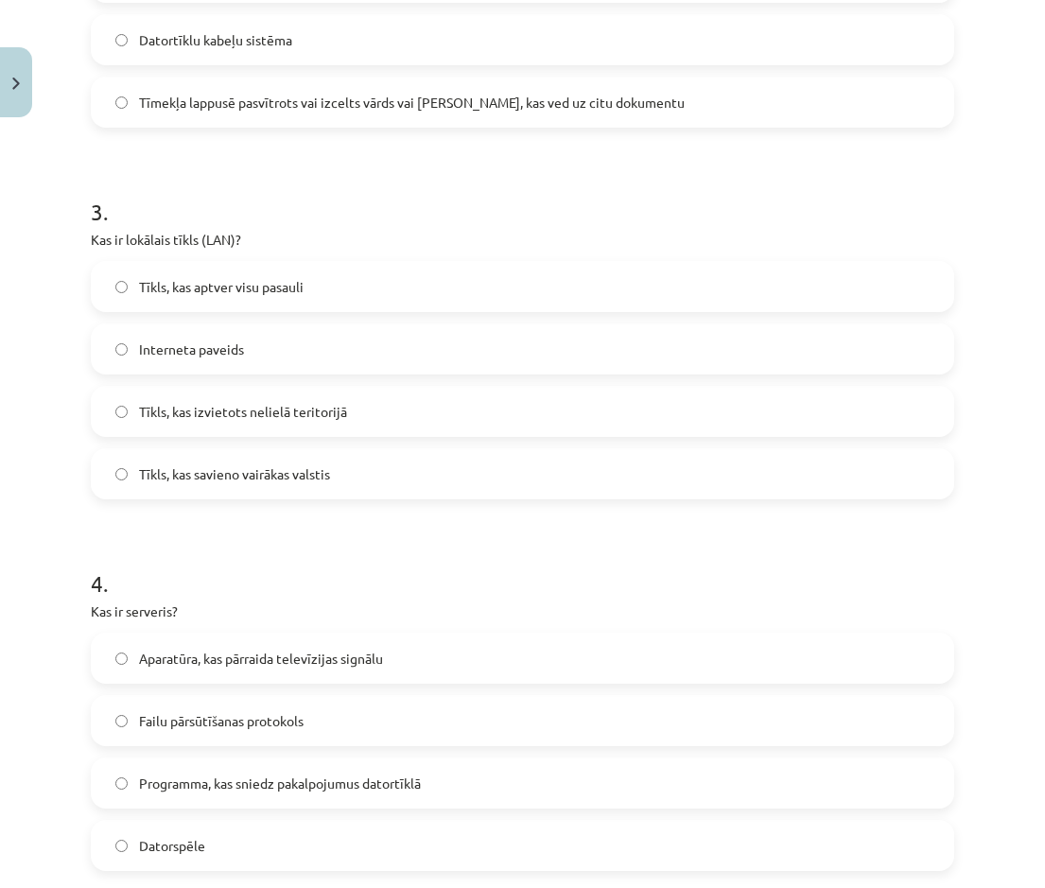
click at [220, 406] on span "Tīkls, kas izvietots nelielā teritorijā" at bounding box center [243, 412] width 208 height 20
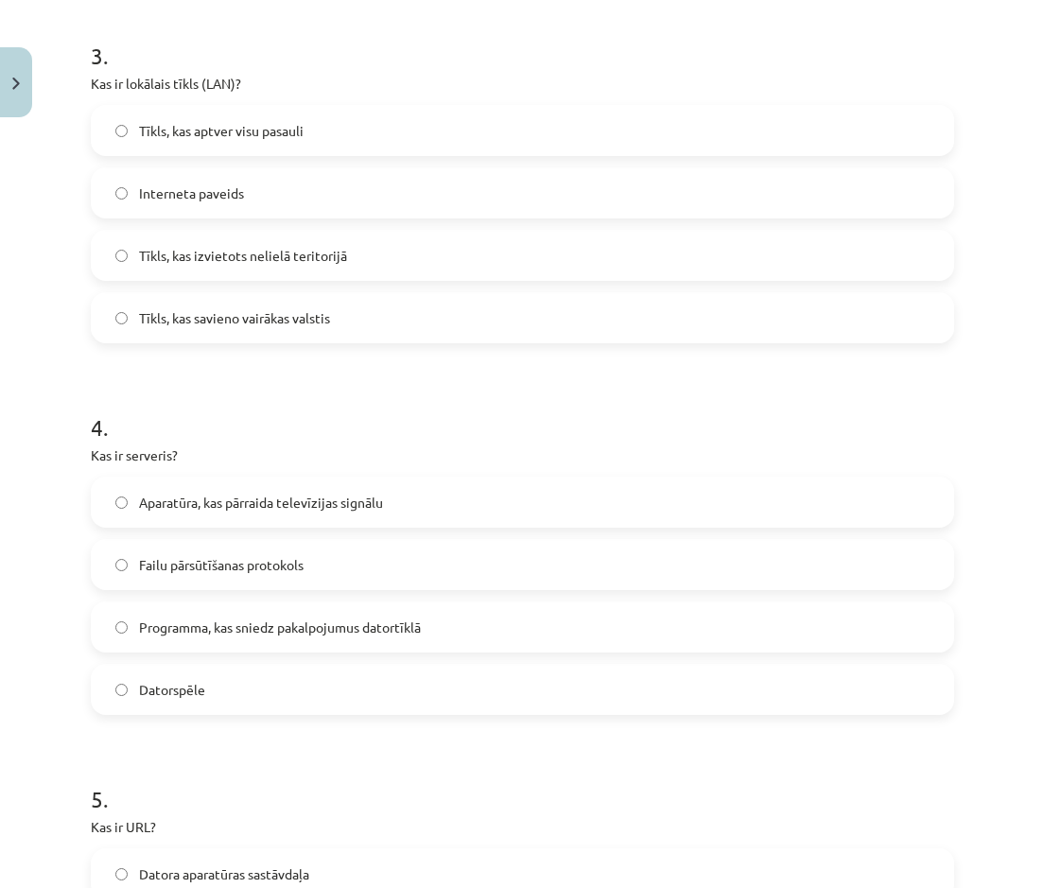
scroll to position [1143, 0]
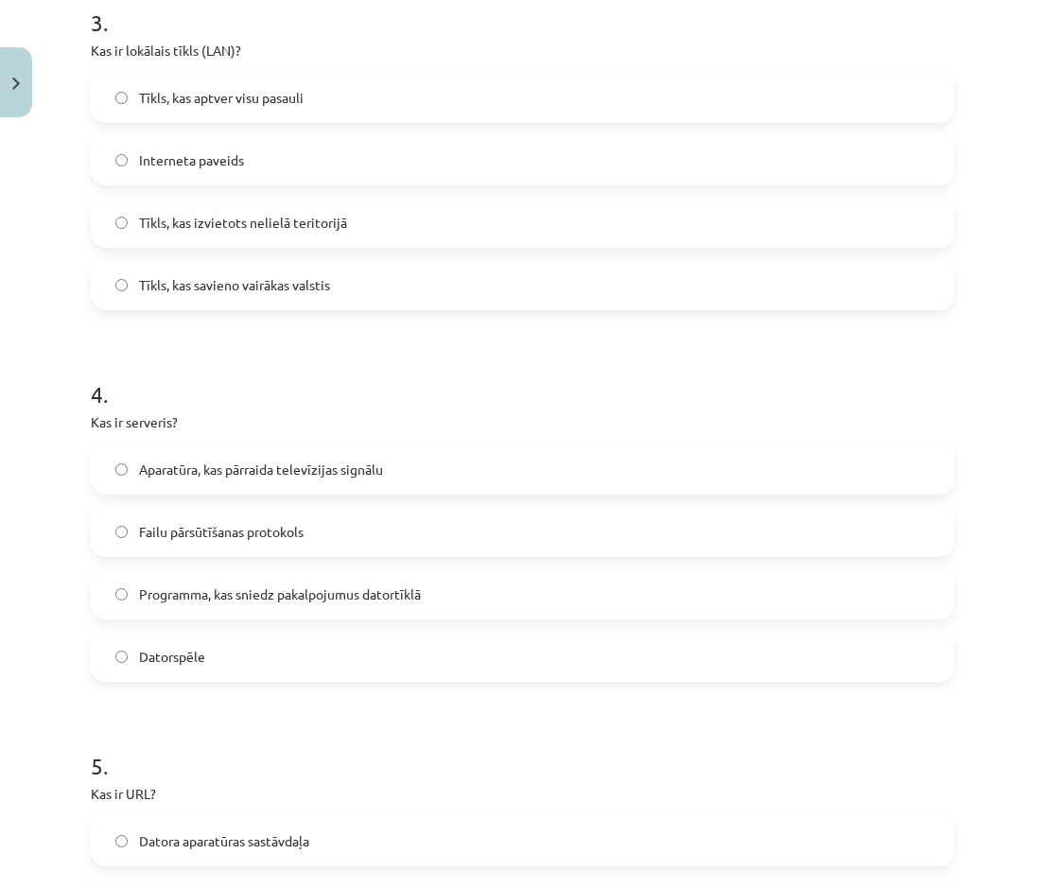
click at [260, 406] on span "Programma, kas sniedz pakalpojumus datortīklā" at bounding box center [280, 594] width 282 height 20
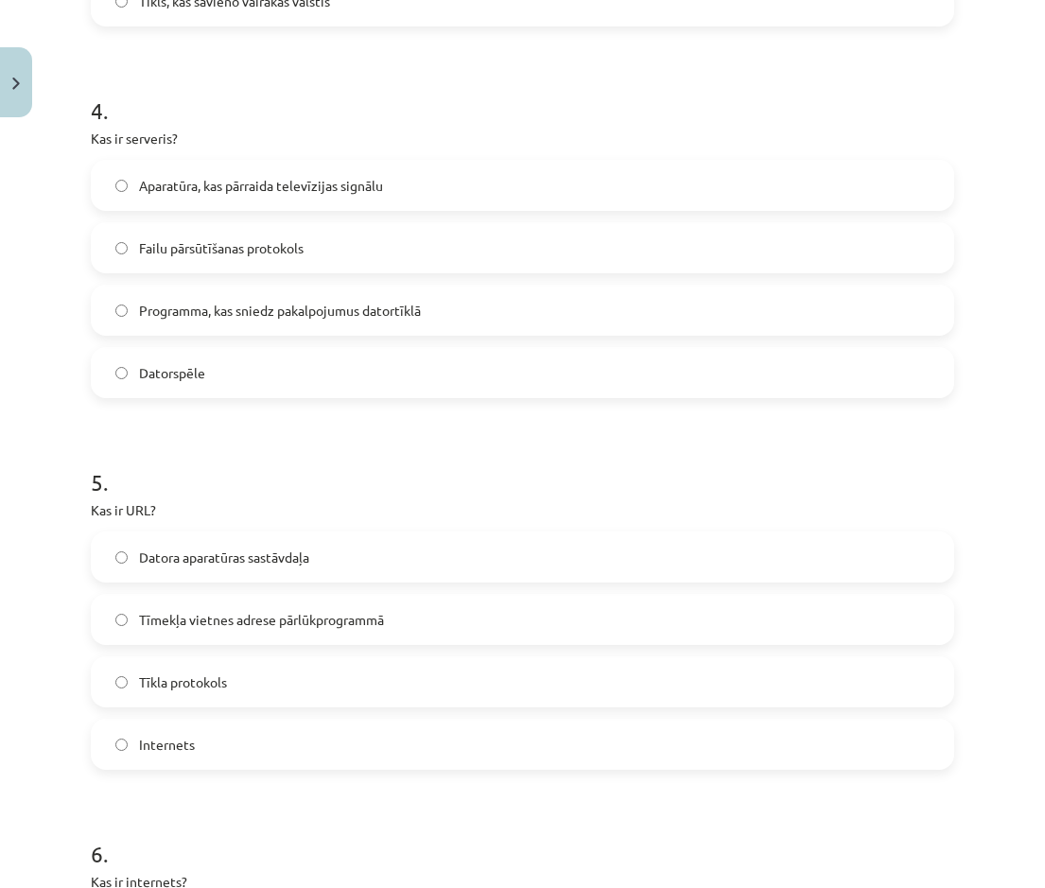
scroll to position [1522, 0]
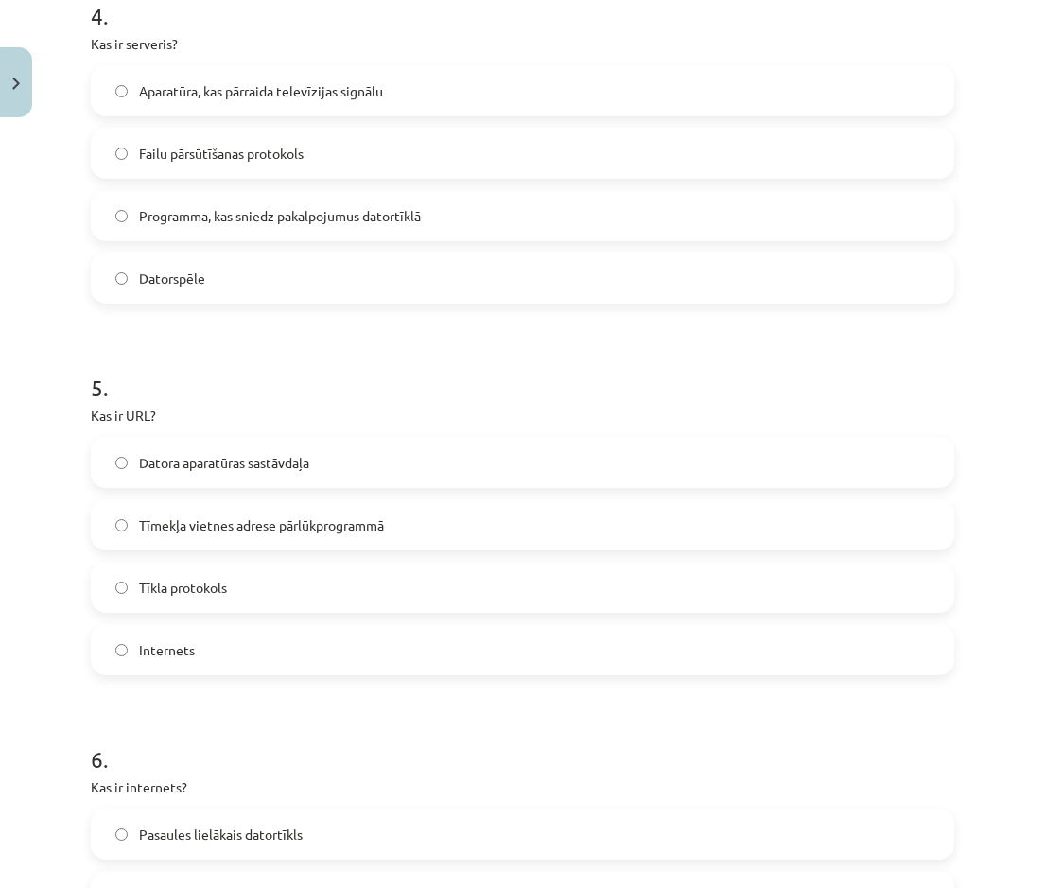
click at [234, 406] on span "Tīmekļa vietnes adrese pārlūkprogrammā" at bounding box center [261, 525] width 245 height 20
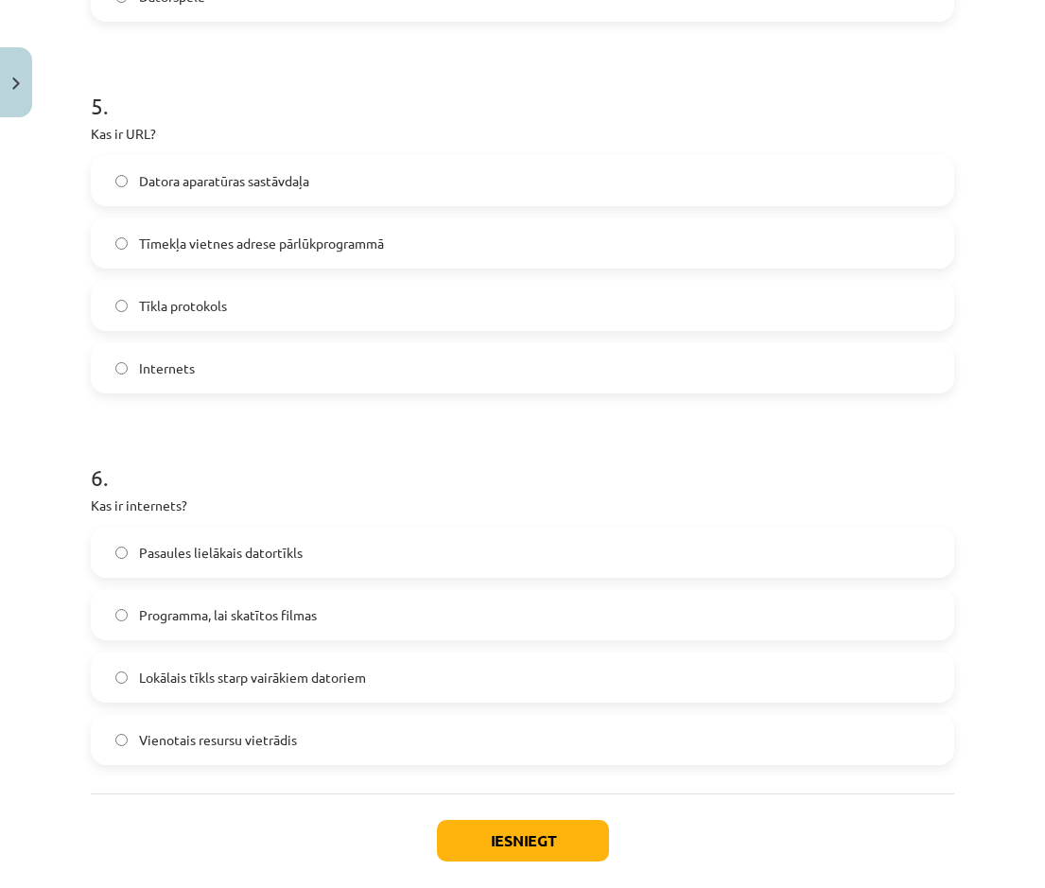
scroll to position [1805, 0]
click at [235, 406] on span "Pasaules lielākais datortīkls" at bounding box center [221, 551] width 164 height 20
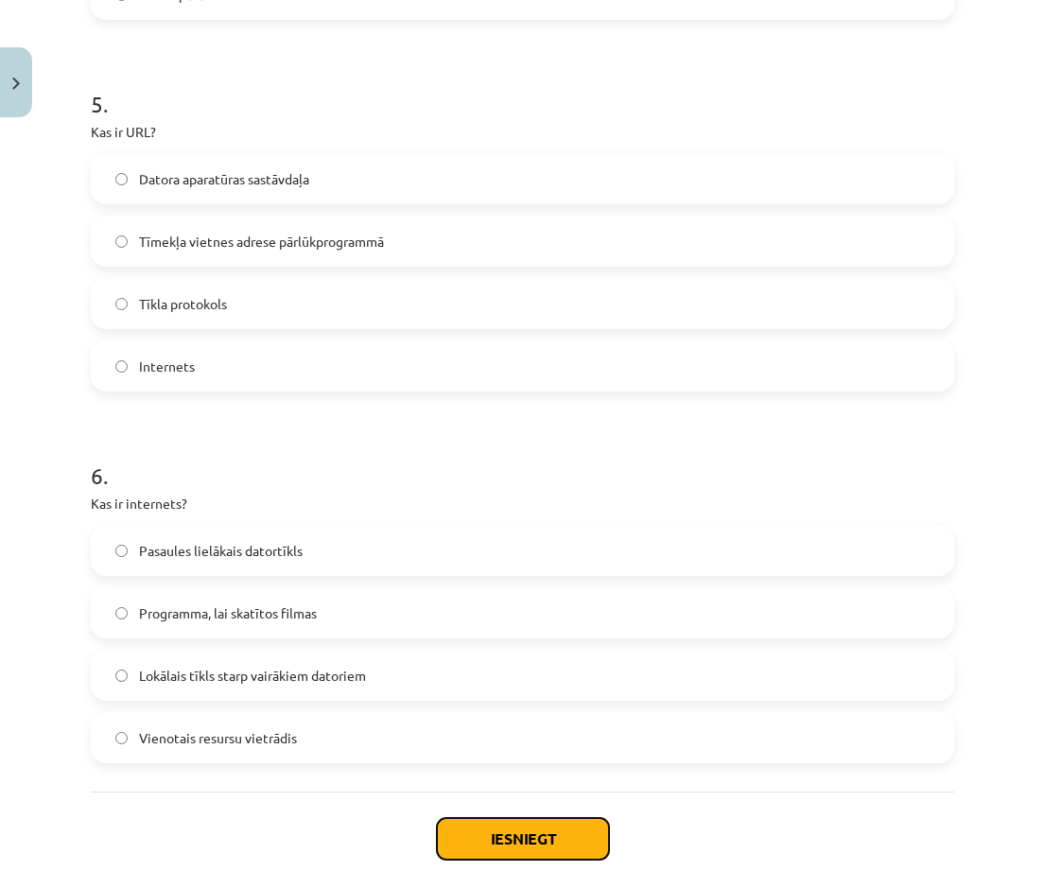
click at [498, 406] on button "Iesniegt" at bounding box center [523, 839] width 172 height 42
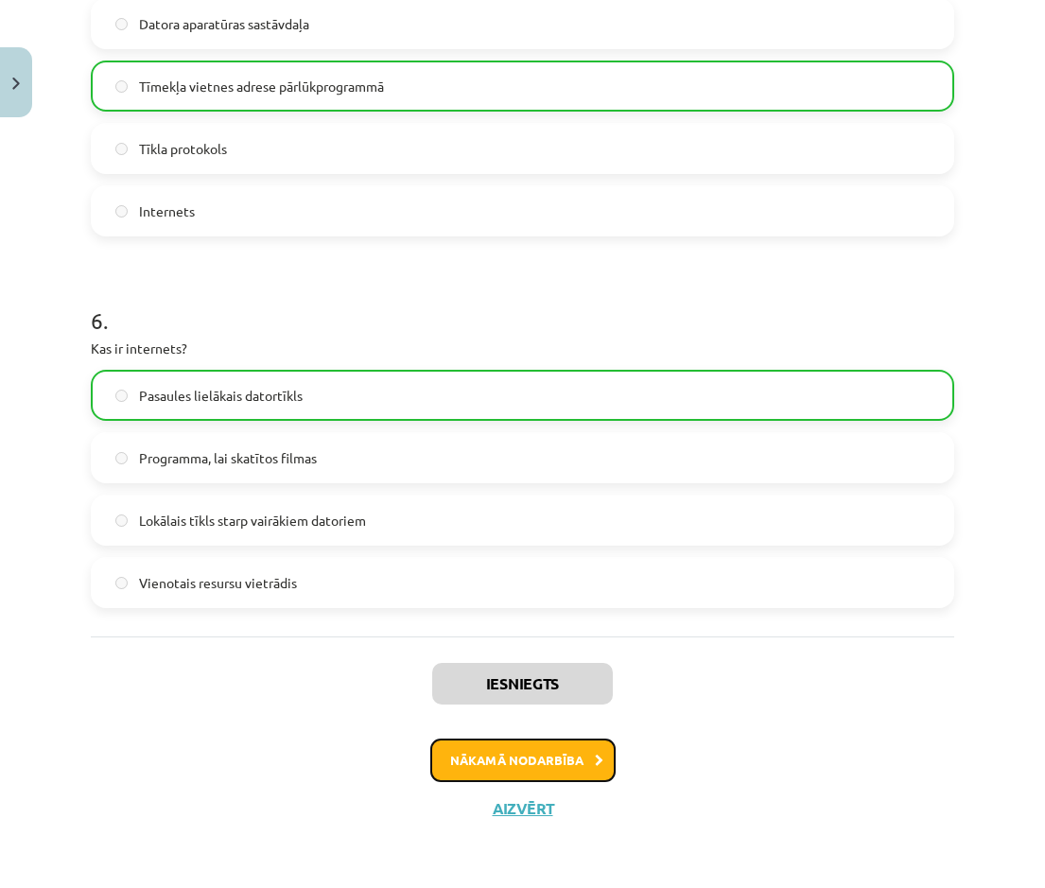
click at [483, 406] on button "Nākamā nodarbība" at bounding box center [522, 761] width 185 height 44
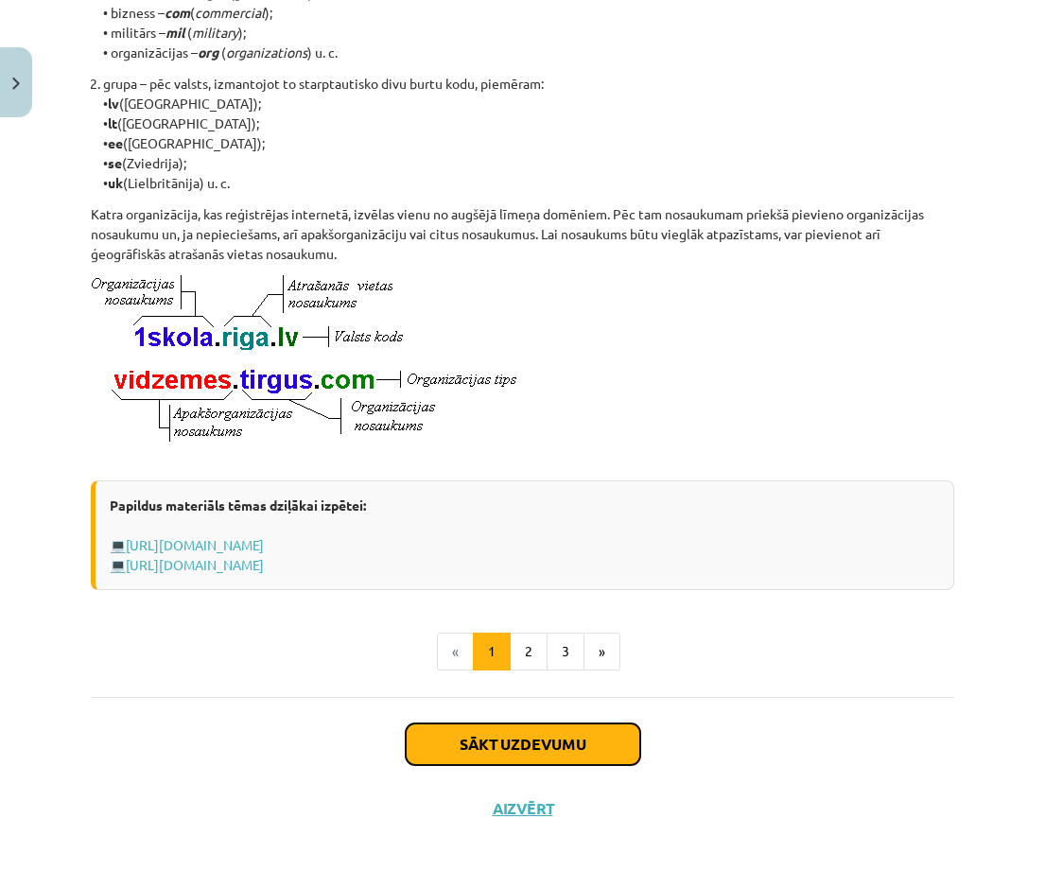
click at [488, 406] on button "Sākt uzdevumu" at bounding box center [523, 744] width 235 height 42
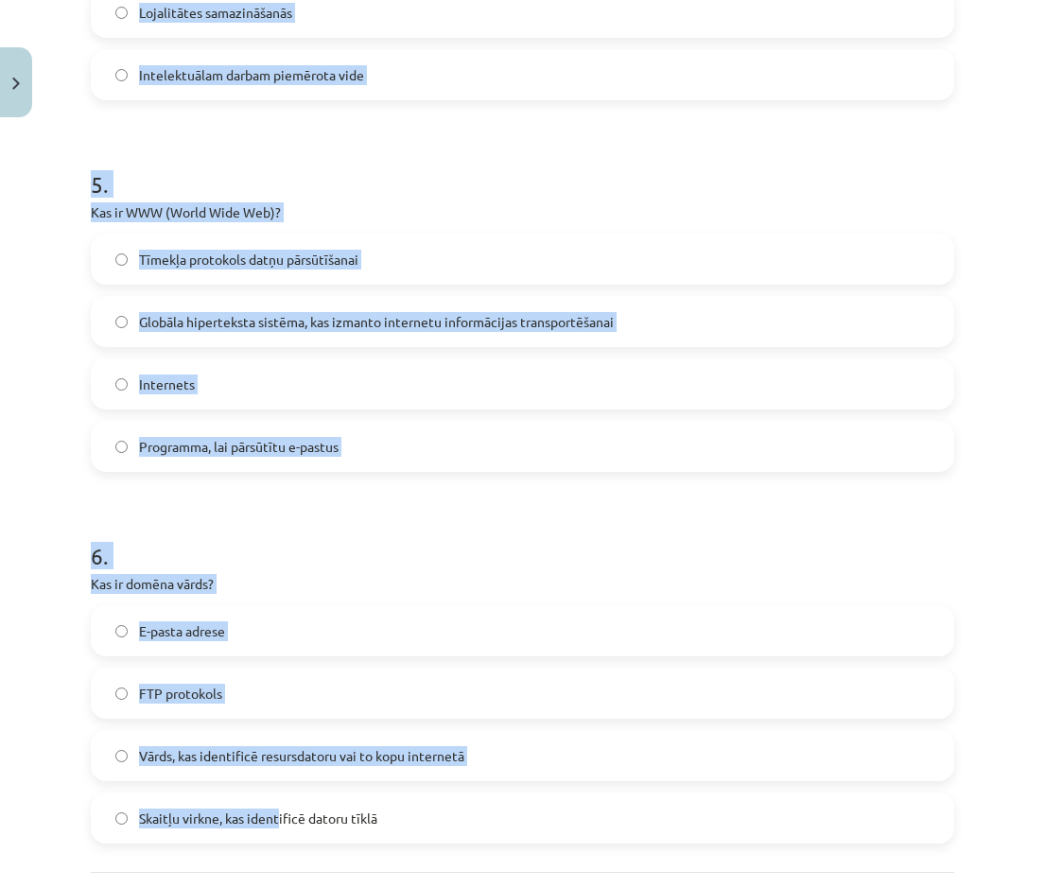
scroll to position [1775, 0]
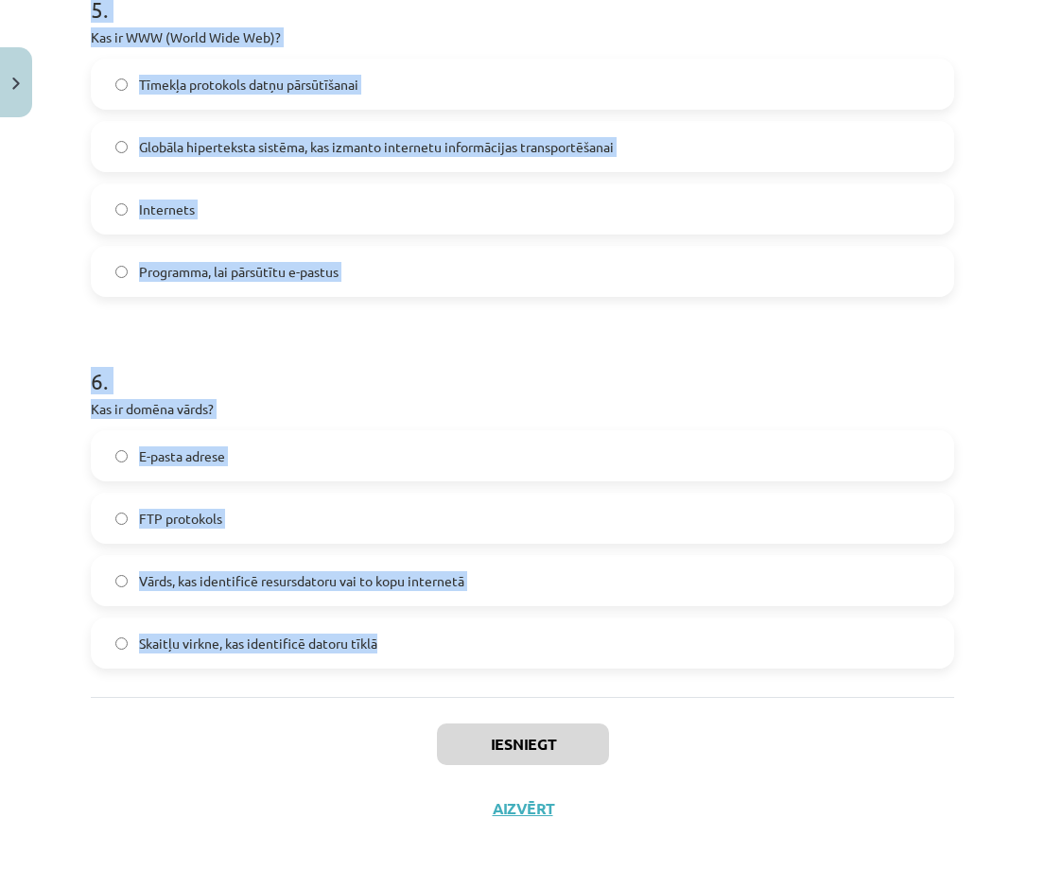
drag, startPoint x: 83, startPoint y: 378, endPoint x: 424, endPoint y: 661, distance: 442.6
drag, startPoint x: 424, startPoint y: 661, endPoint x: 340, endPoint y: 637, distance: 86.5
copy form "1 . Kura no šīm iespējām ir e-komercijas piemērs? Interneta forumu izmantošana …"
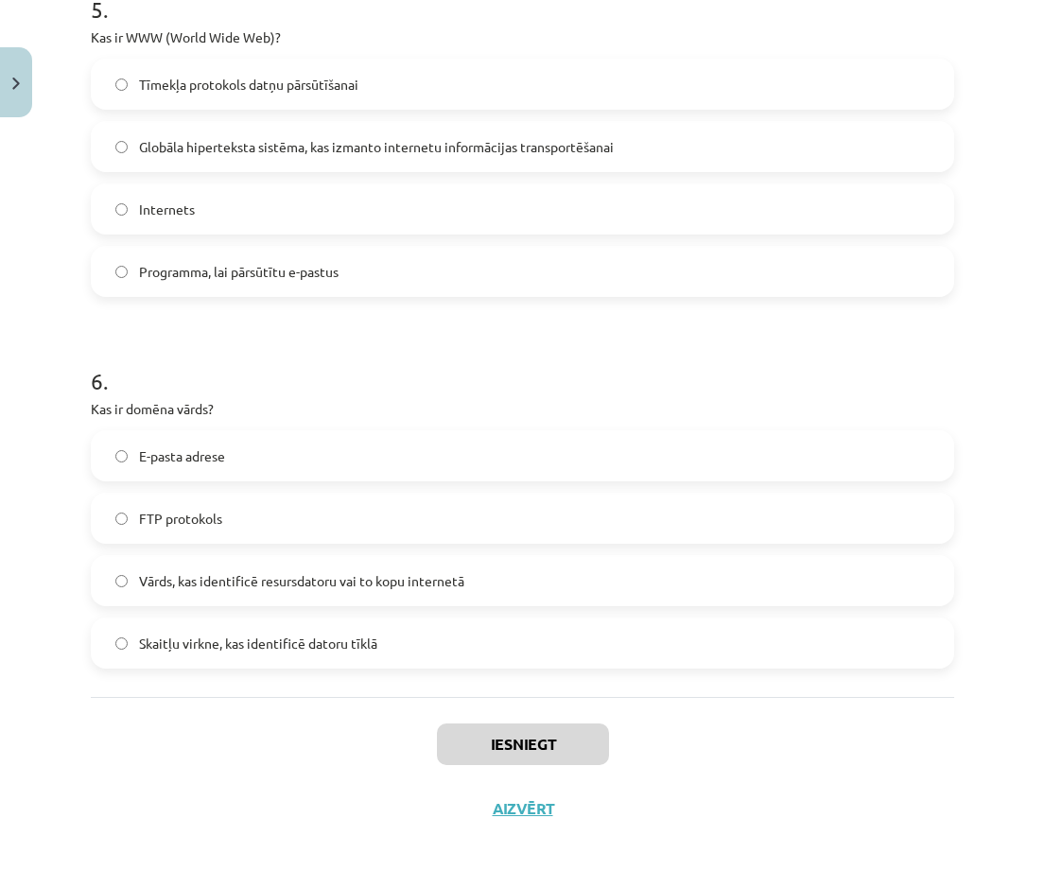
click at [188, 406] on div "Iesniegt Aizvērt" at bounding box center [522, 763] width 863 height 132
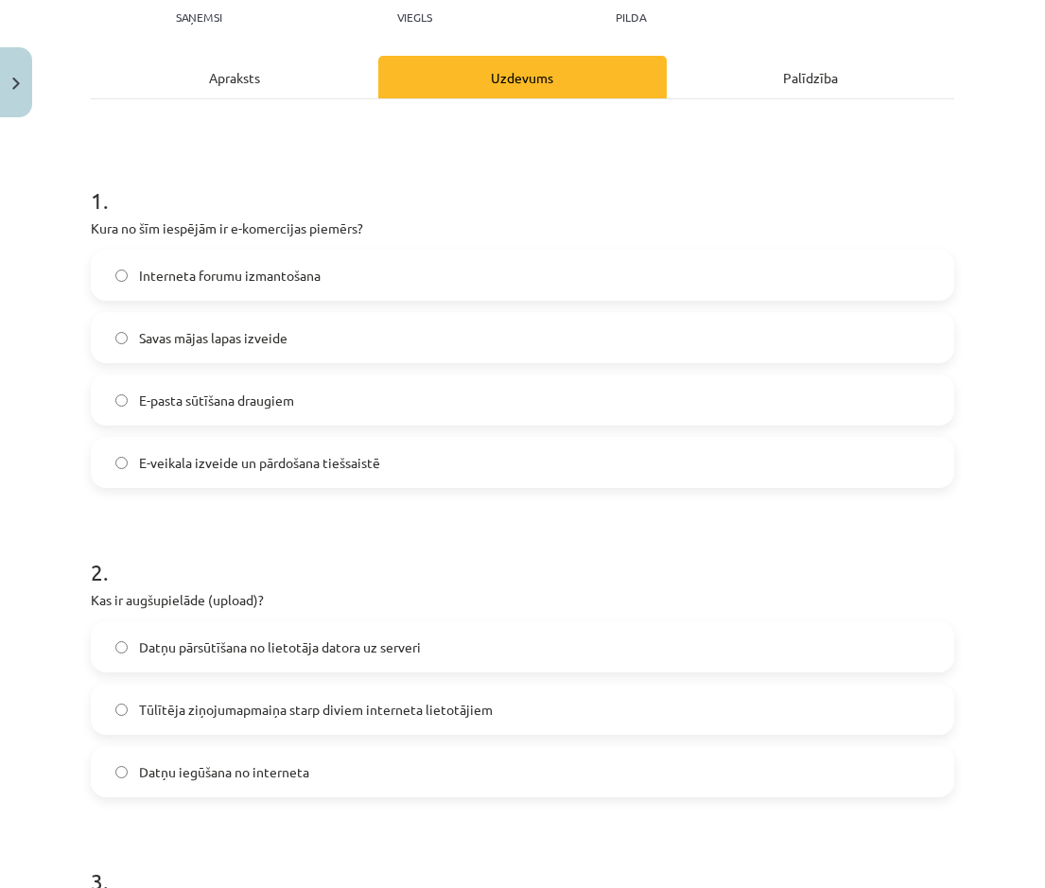
scroll to position [167, 0]
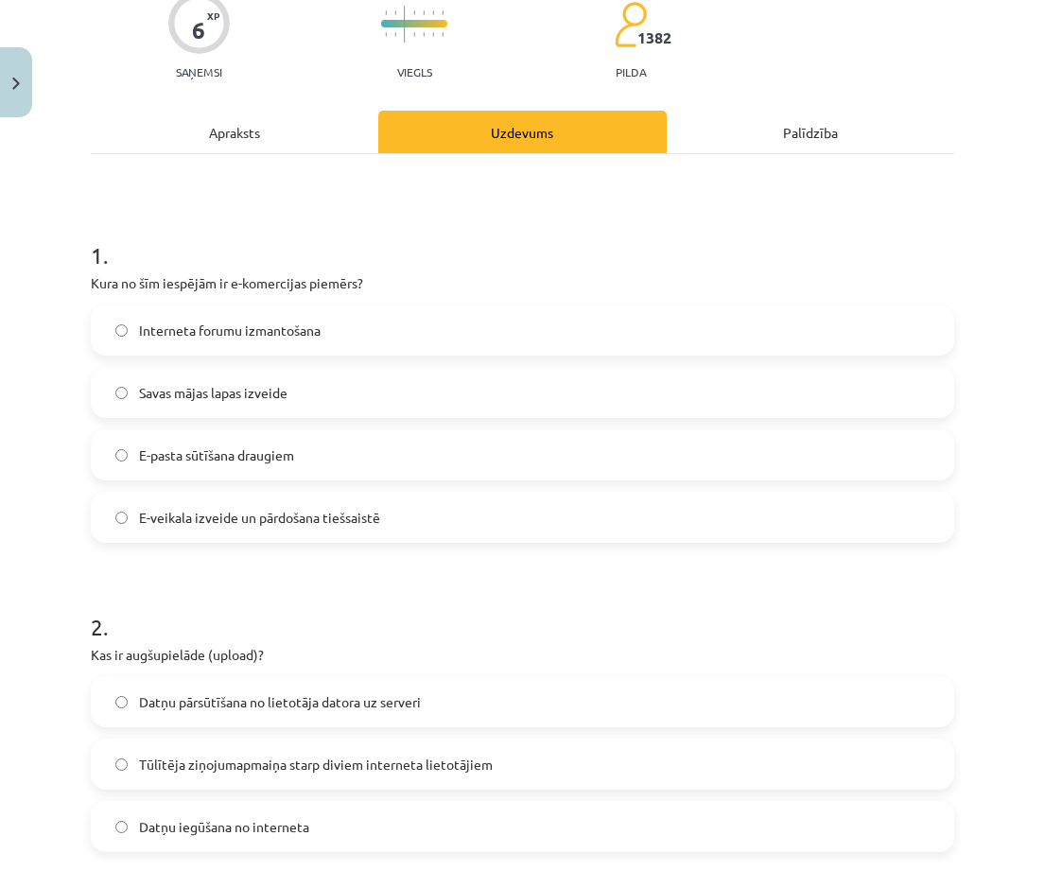
click at [258, 406] on label "E-veikala izveide un pārdošana tiešsaistē" at bounding box center [523, 517] width 860 height 47
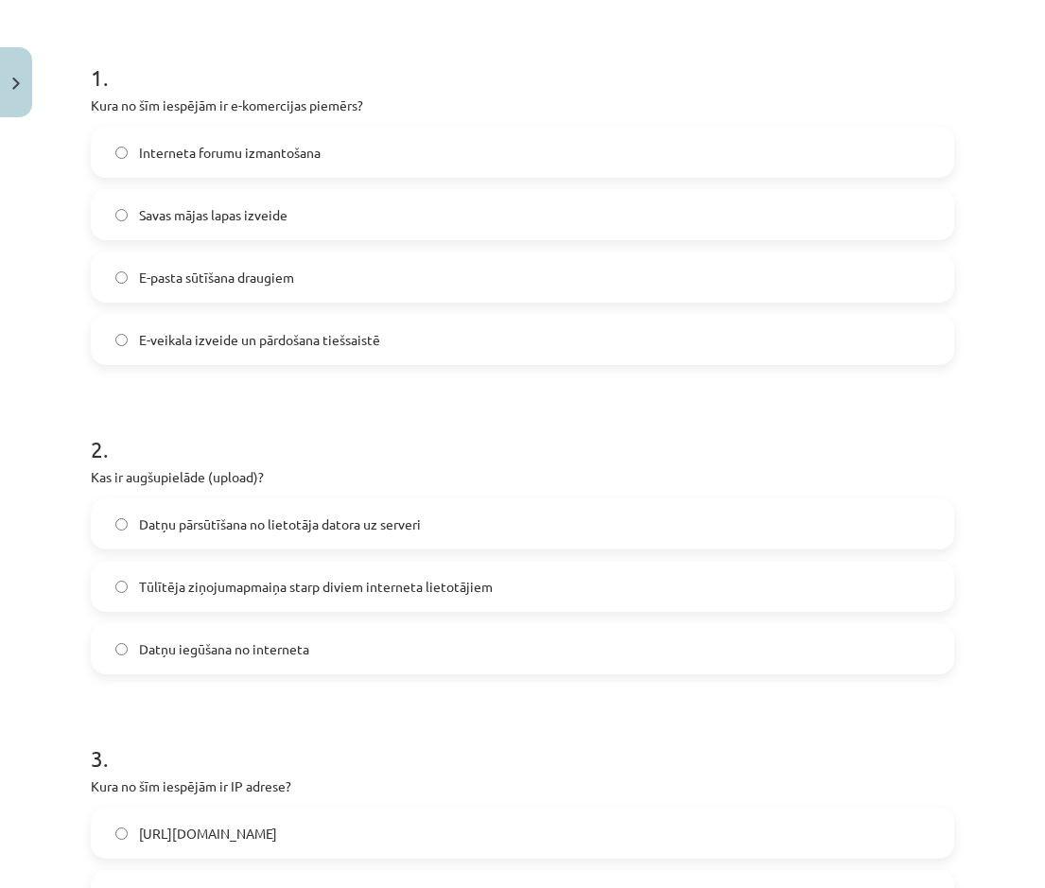
scroll to position [357, 0]
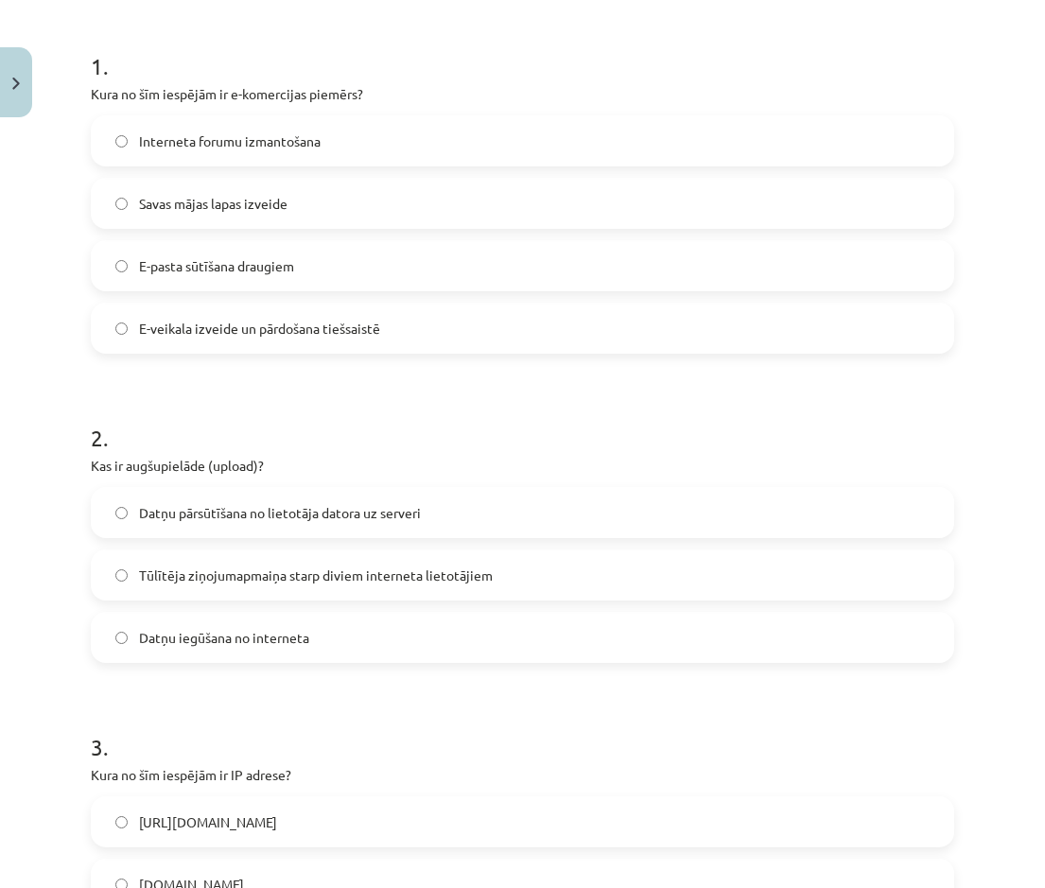
click at [250, 406] on span "Datņu pārsūtīšana no lietotāja datora uz serveri" at bounding box center [280, 513] width 282 height 20
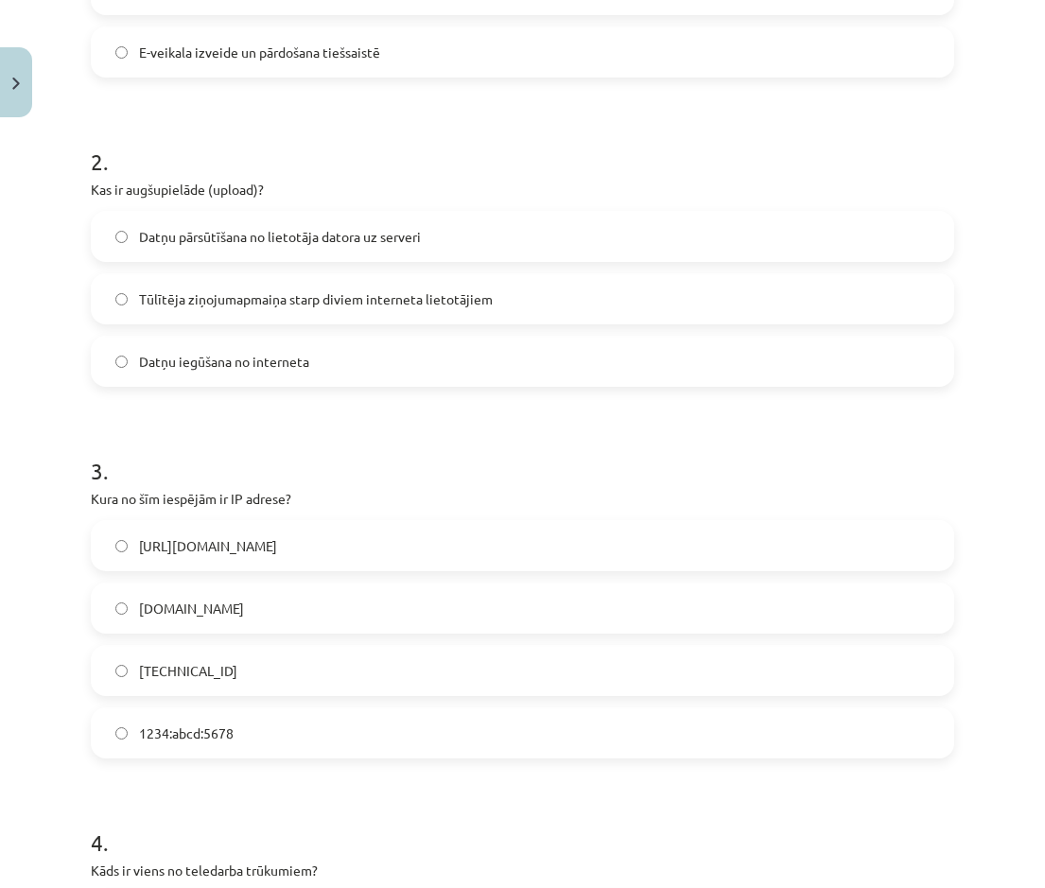
scroll to position [640, 0]
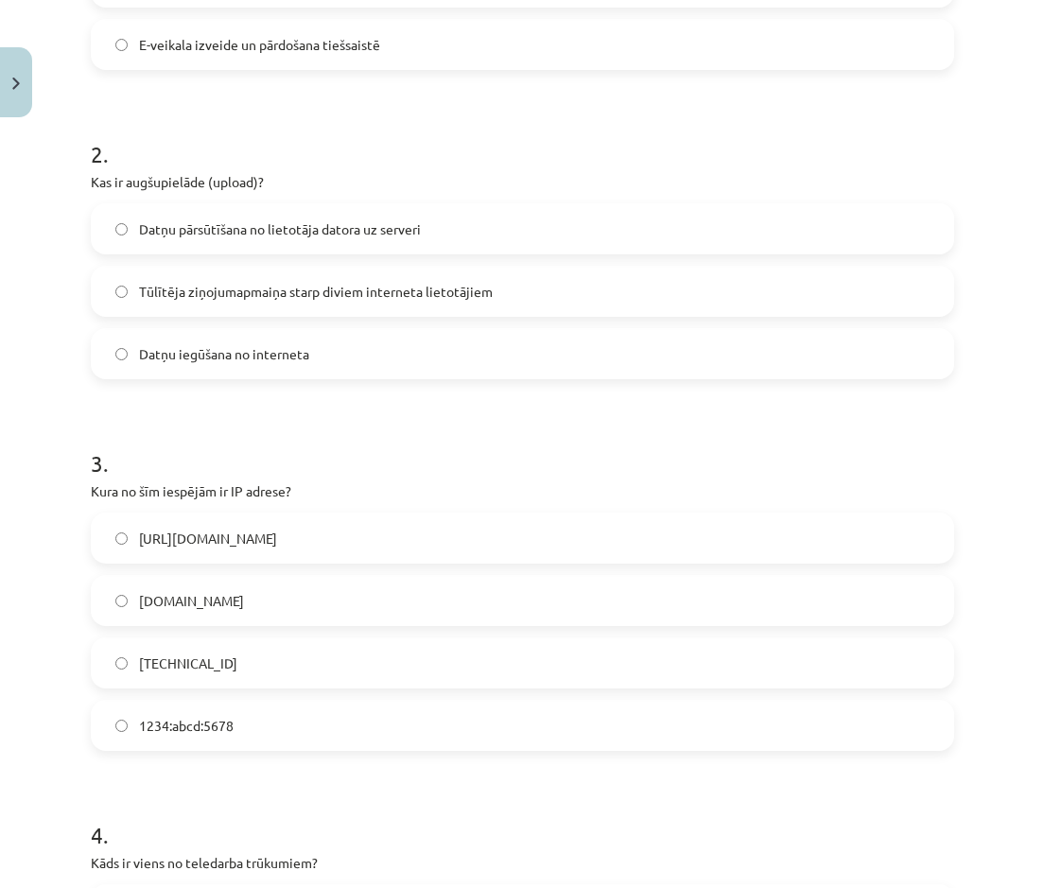
click at [208, 406] on label "192.100.81.101" at bounding box center [523, 662] width 860 height 47
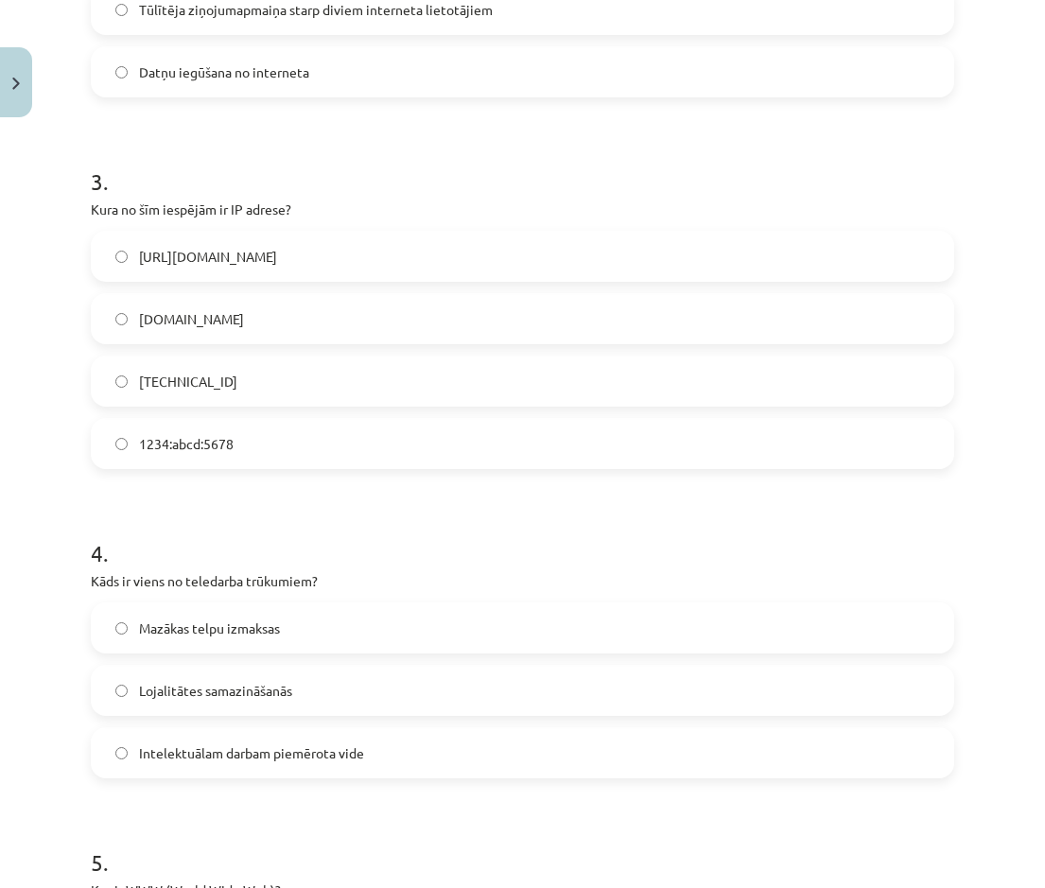
scroll to position [924, 0]
click at [187, 406] on span "Lojalitātes samazināšanās" at bounding box center [215, 689] width 153 height 20
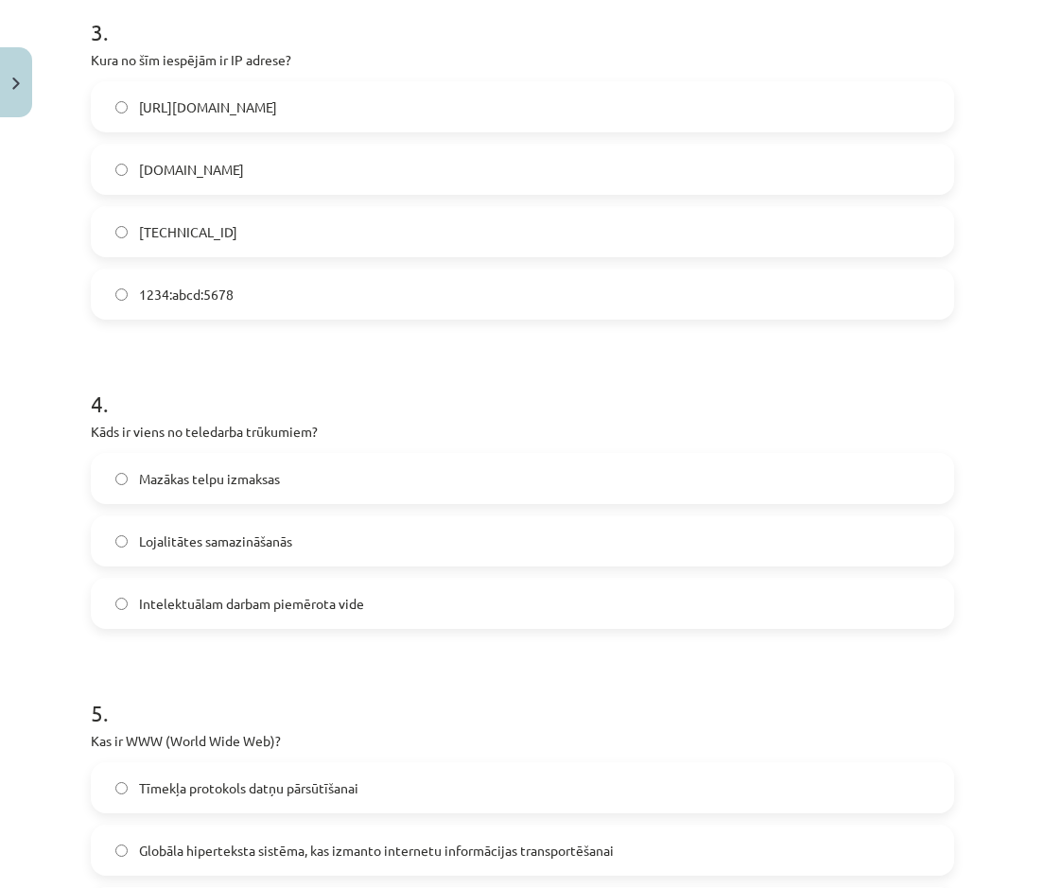
scroll to position [1397, 0]
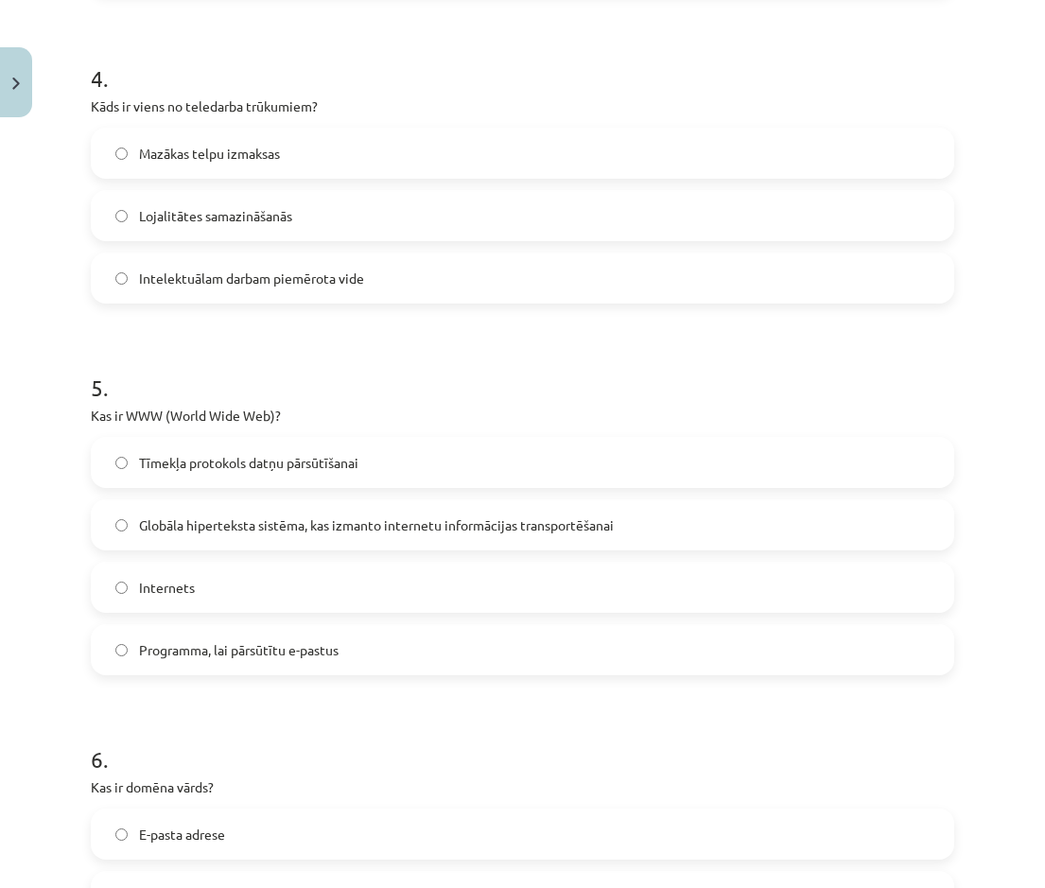
click at [233, 406] on span "Globāla hiperteksta sistēma, kas izmanto internetu informācijas transportēšanai" at bounding box center [376, 525] width 475 height 20
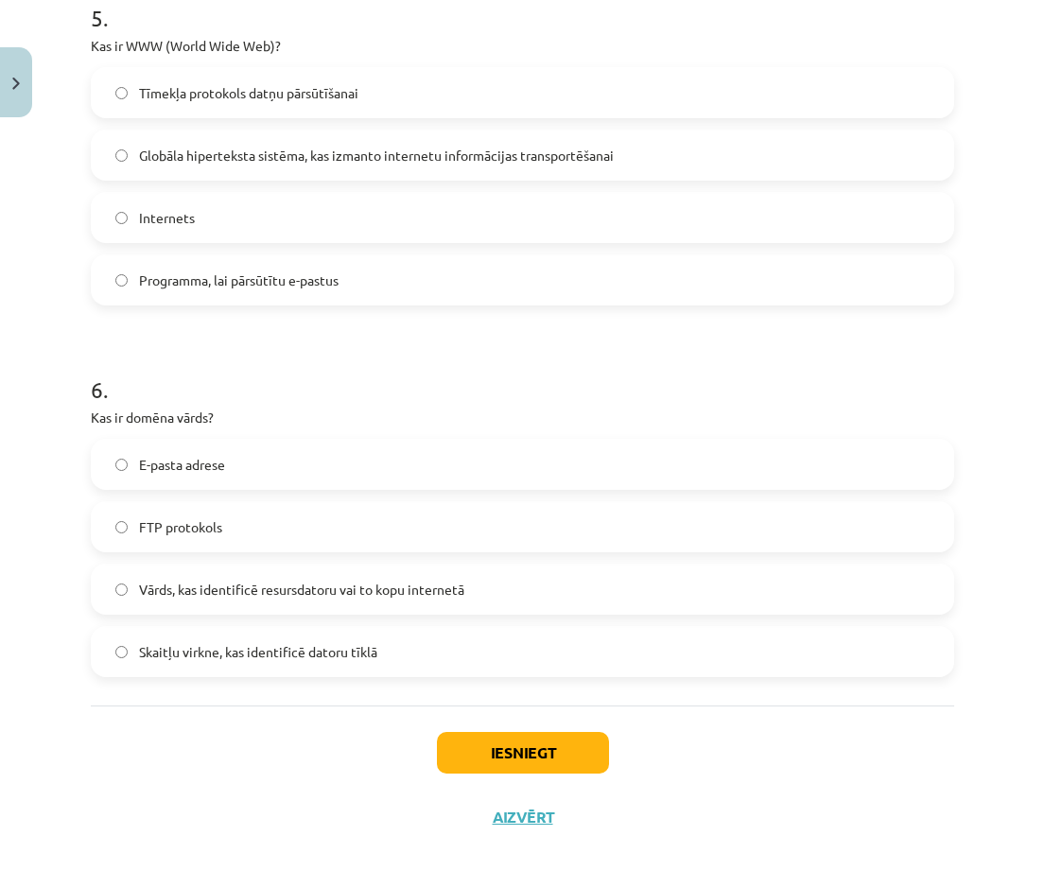
scroll to position [1775, 0]
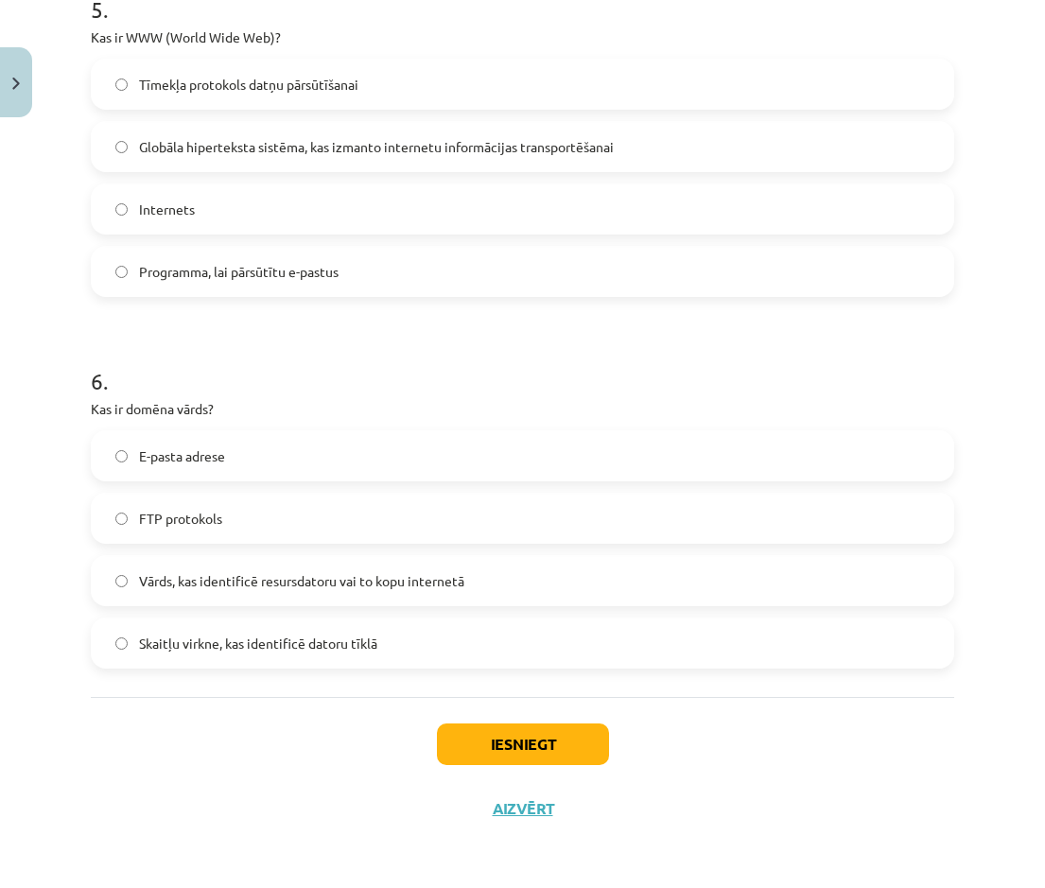
click at [223, 406] on span "Vārds, kas identificē resursdatoru vai to kopu internetā" at bounding box center [301, 581] width 325 height 20
click at [532, 406] on button "Iesniegt" at bounding box center [523, 744] width 172 height 42
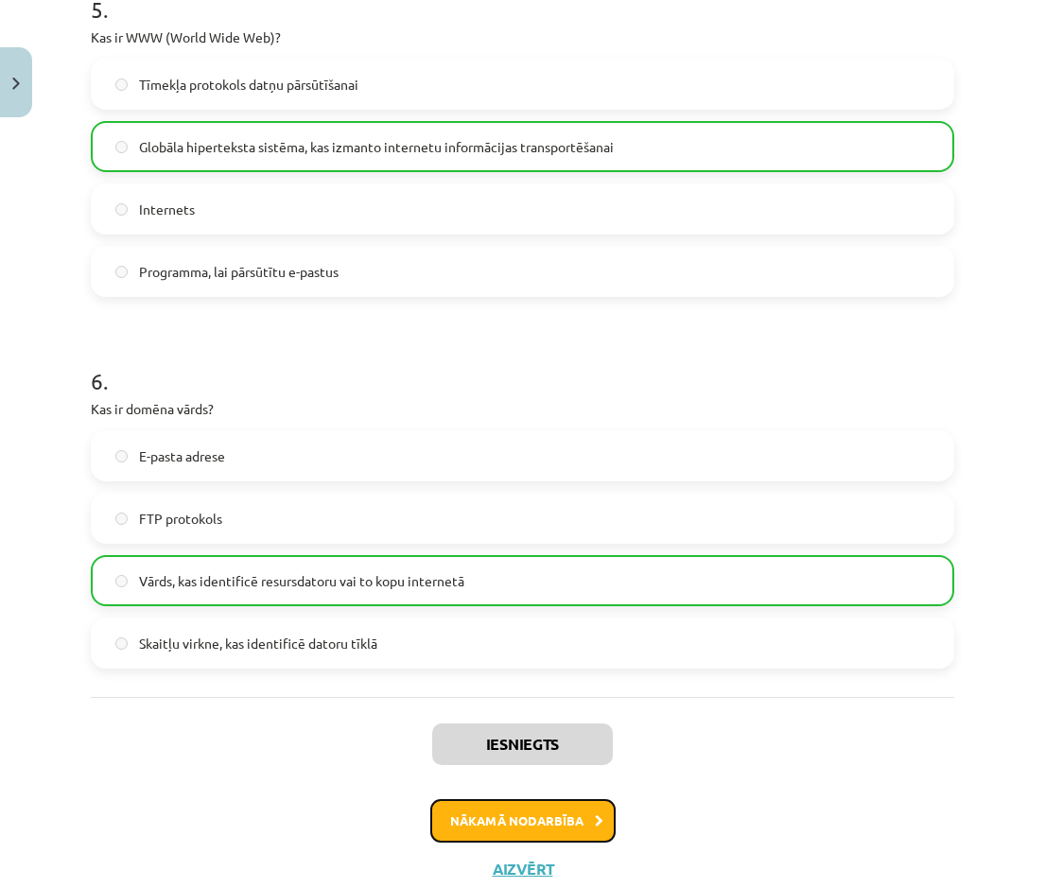
click at [461, 406] on button "Nākamā nodarbība" at bounding box center [522, 821] width 185 height 44
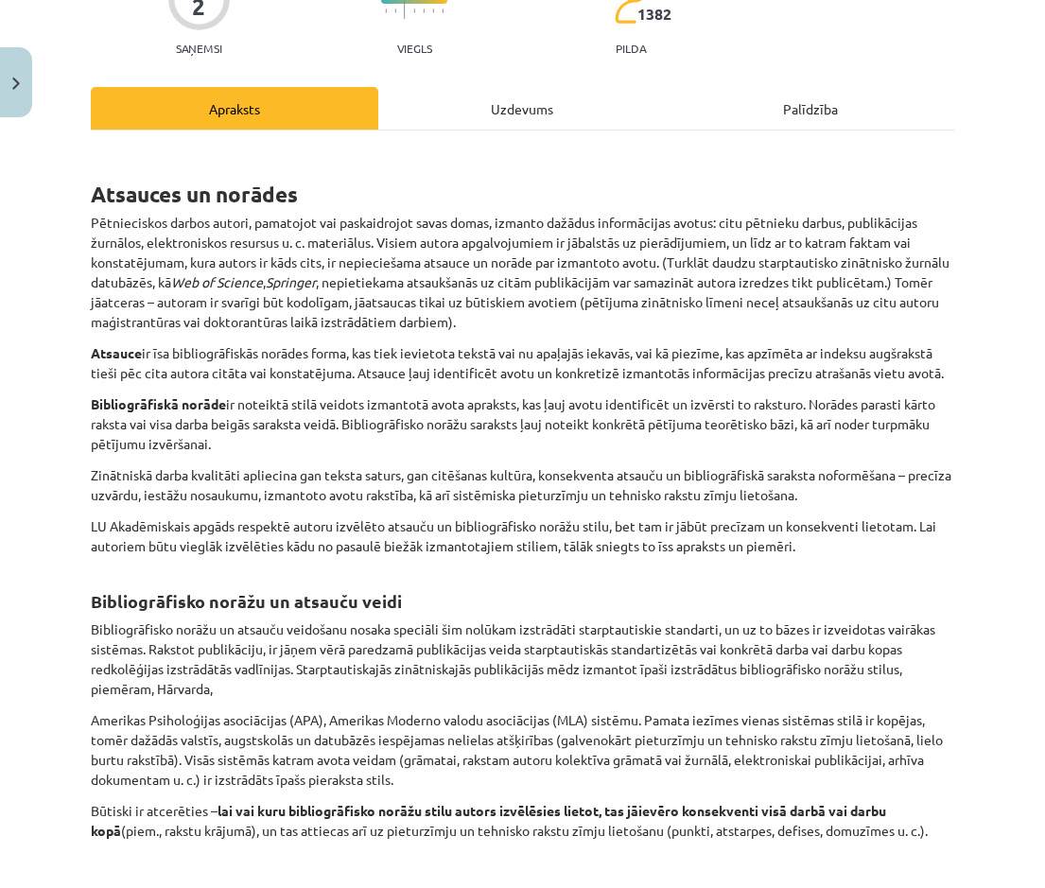
scroll to position [601, 0]
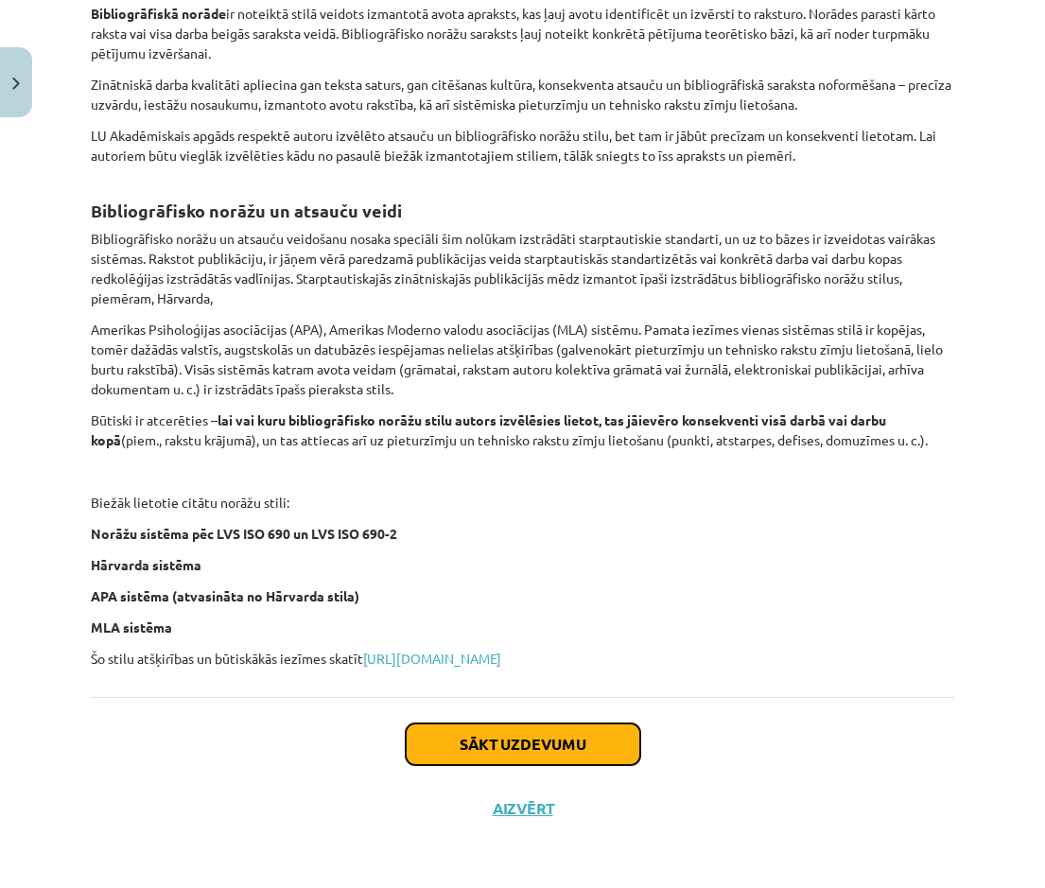
click at [530, 406] on button "Sākt uzdevumu" at bounding box center [523, 744] width 235 height 42
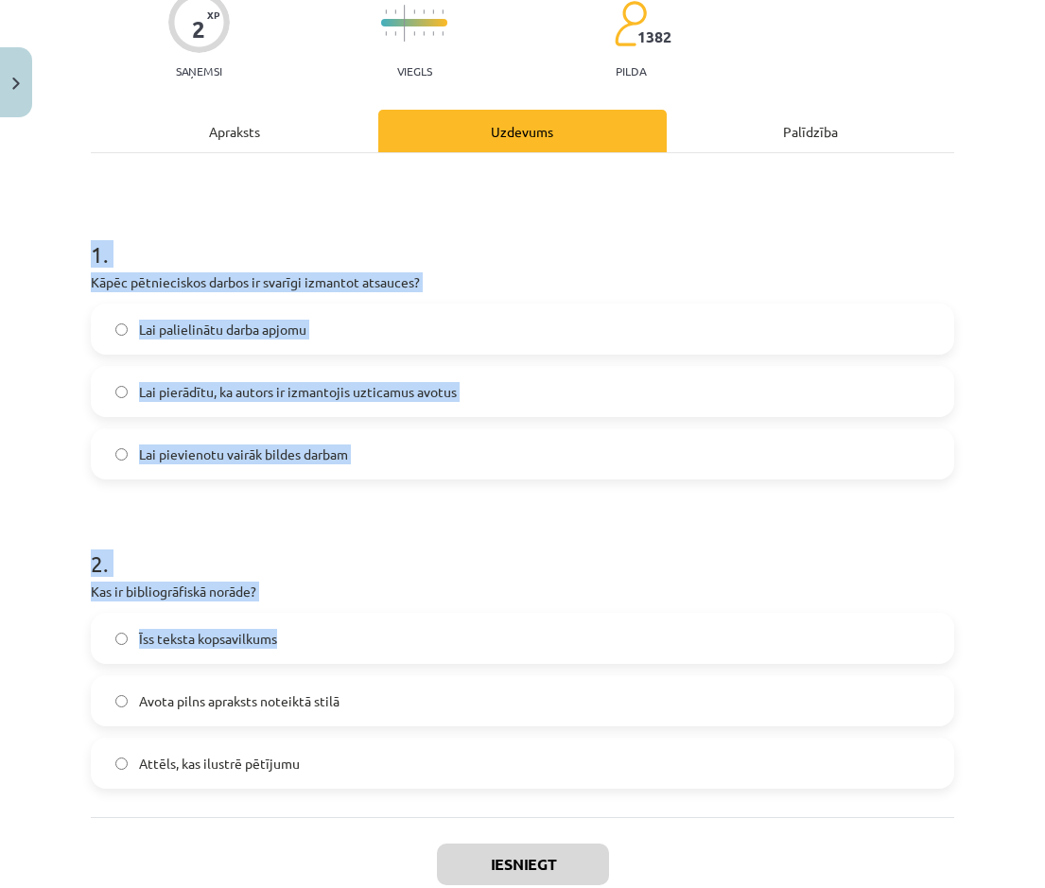
scroll to position [288, 0]
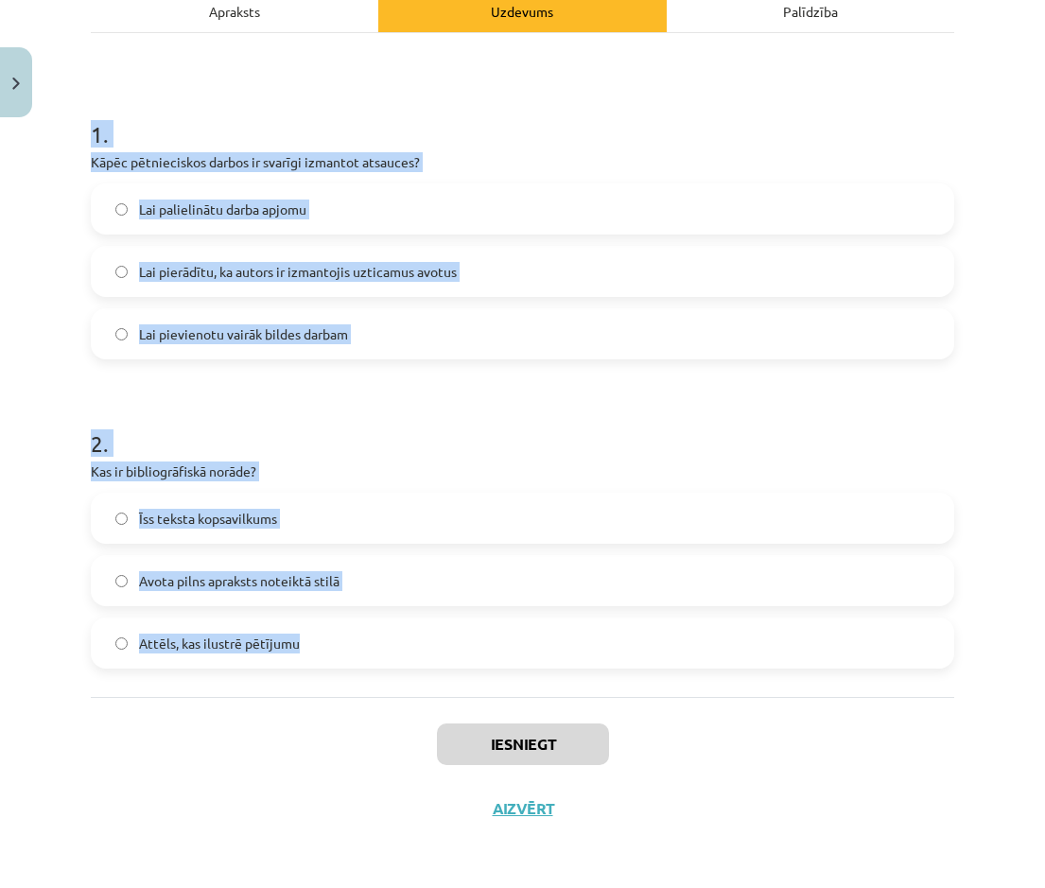
drag, startPoint x: 77, startPoint y: 362, endPoint x: 411, endPoint y: 686, distance: 465.5
click at [411, 406] on div "Mācību tēma: Datorikas - 10. klases 1. ieskaites mācību materiāls #7 6. tēma – …" at bounding box center [522, 444] width 1045 height 888
copy form "1 . Kāpēc pētnieciskos darbos ir svarīgi izmantot atsauces? Lai palielinātu dar…"
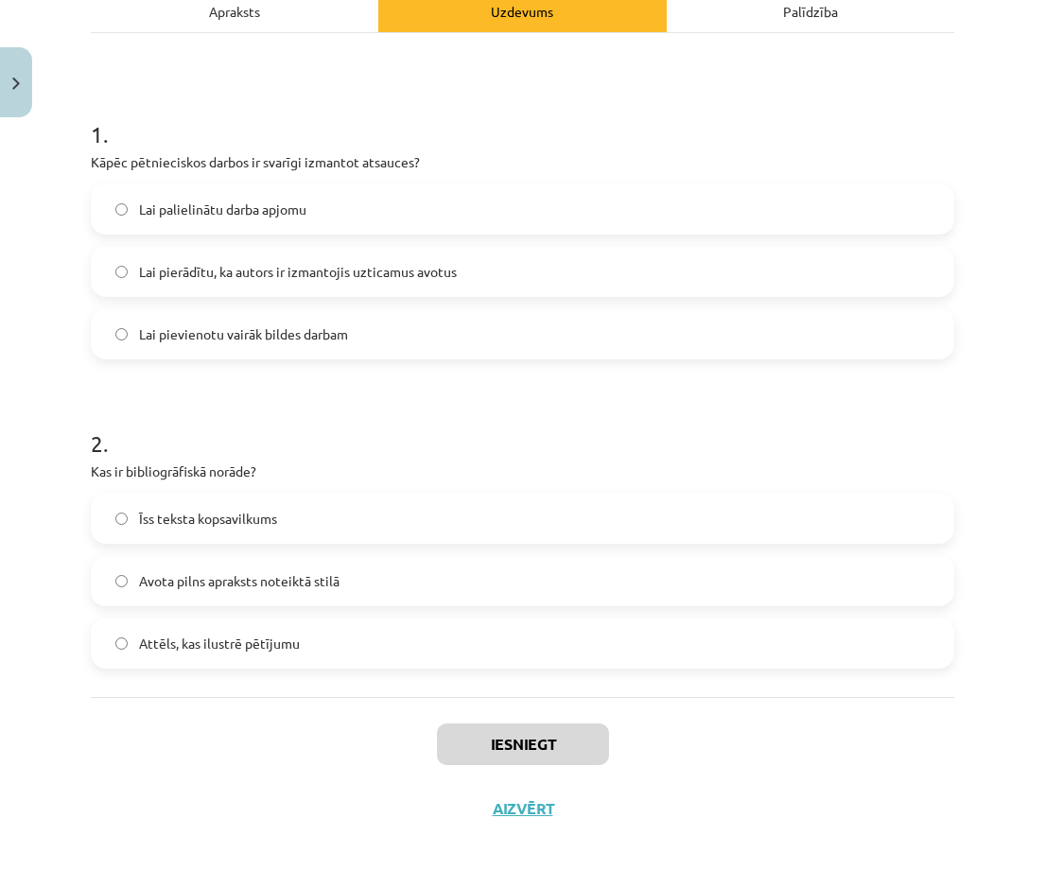
click at [165, 406] on div "Iesniegt Aizvērt" at bounding box center [522, 763] width 863 height 132
click at [200, 283] on label "Lai pierādītu, ka autors ir izmantojis uzticamus avotus" at bounding box center [523, 271] width 860 height 47
click at [235, 406] on span "Avota pilns apraksts noteiktā stilā" at bounding box center [239, 581] width 200 height 20
click at [539, 406] on button "Iesniegt" at bounding box center [523, 744] width 172 height 42
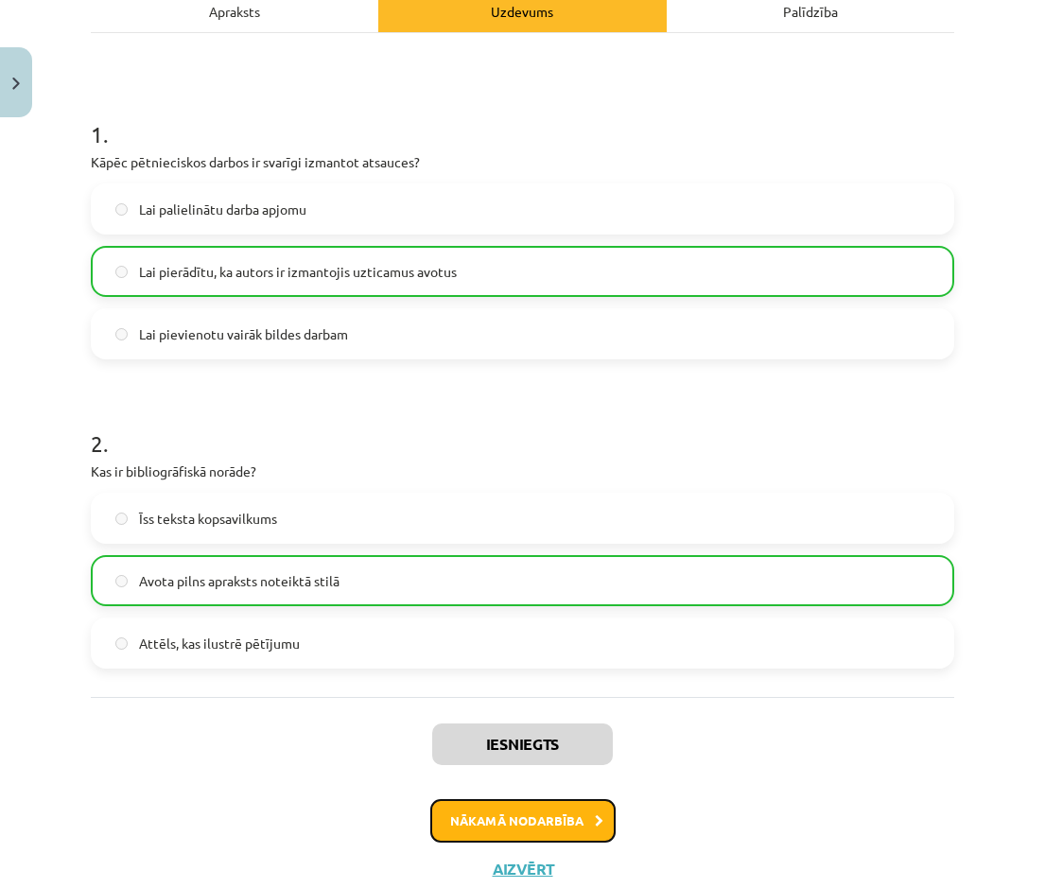
click at [558, 406] on button "Nākamā nodarbība" at bounding box center [522, 821] width 185 height 44
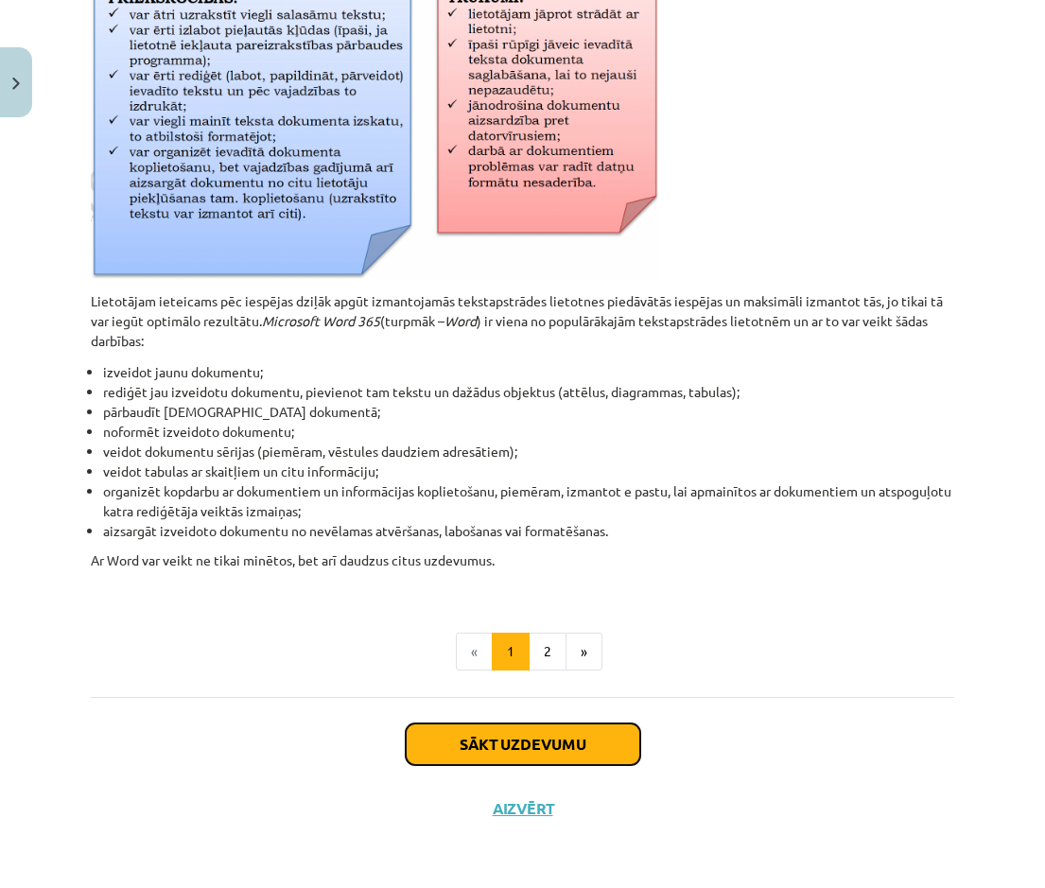
click at [524, 406] on button "Sākt uzdevumu" at bounding box center [523, 744] width 235 height 42
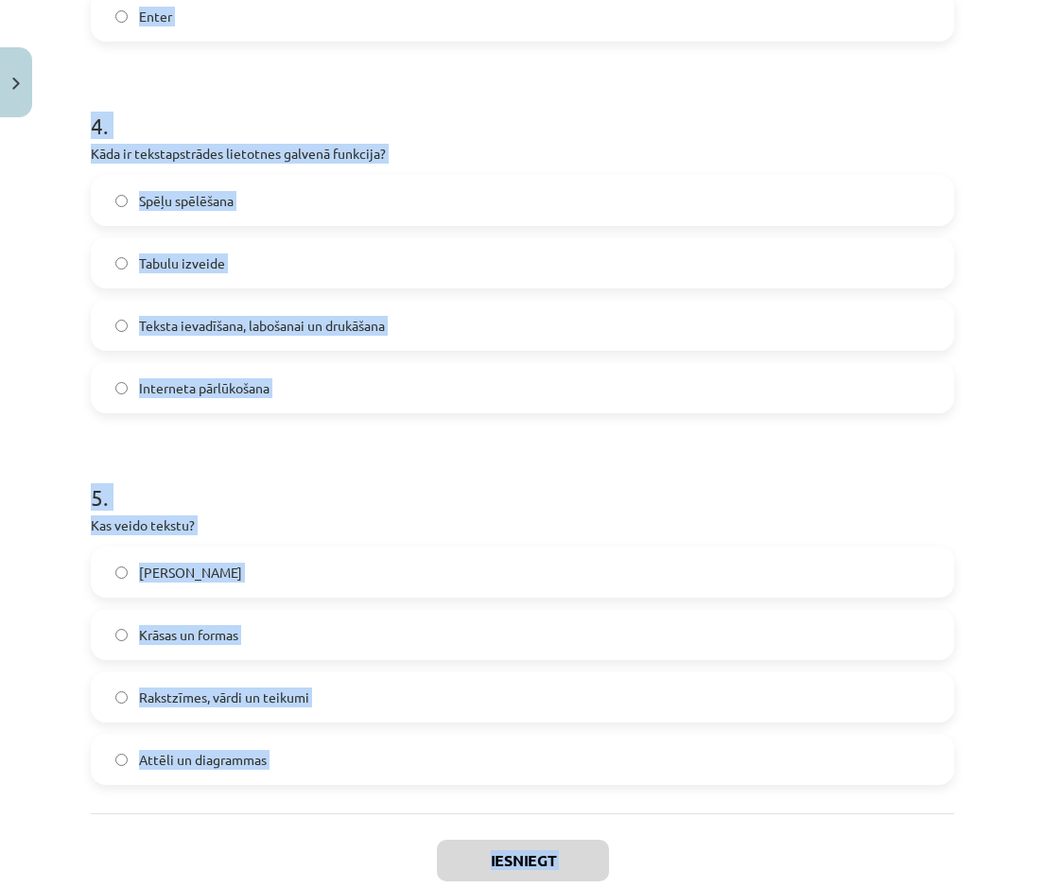
scroll to position [1466, 0]
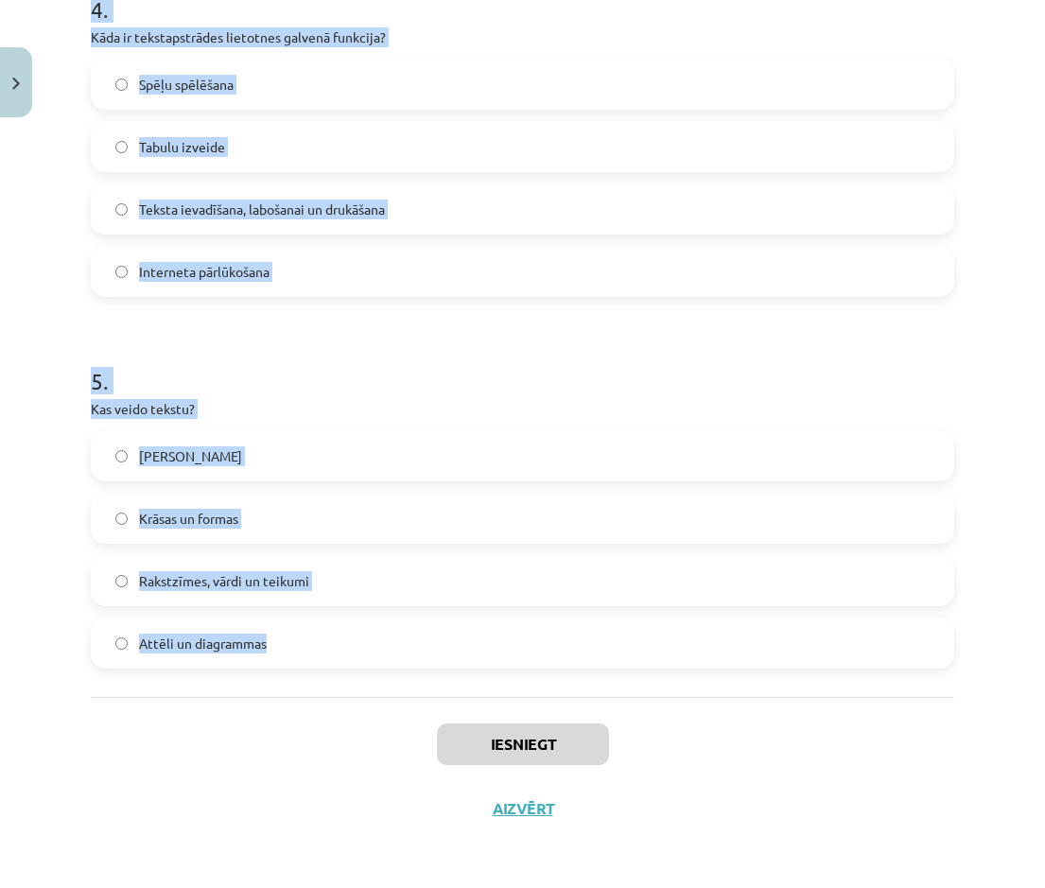
drag, startPoint x: 84, startPoint y: 402, endPoint x: 319, endPoint y: 645, distance: 337.8
copy form "Kas parasti atdala vārdus tekstā? Domuzīme Enter taustiņš Pieturzīmes Atstarpe …"
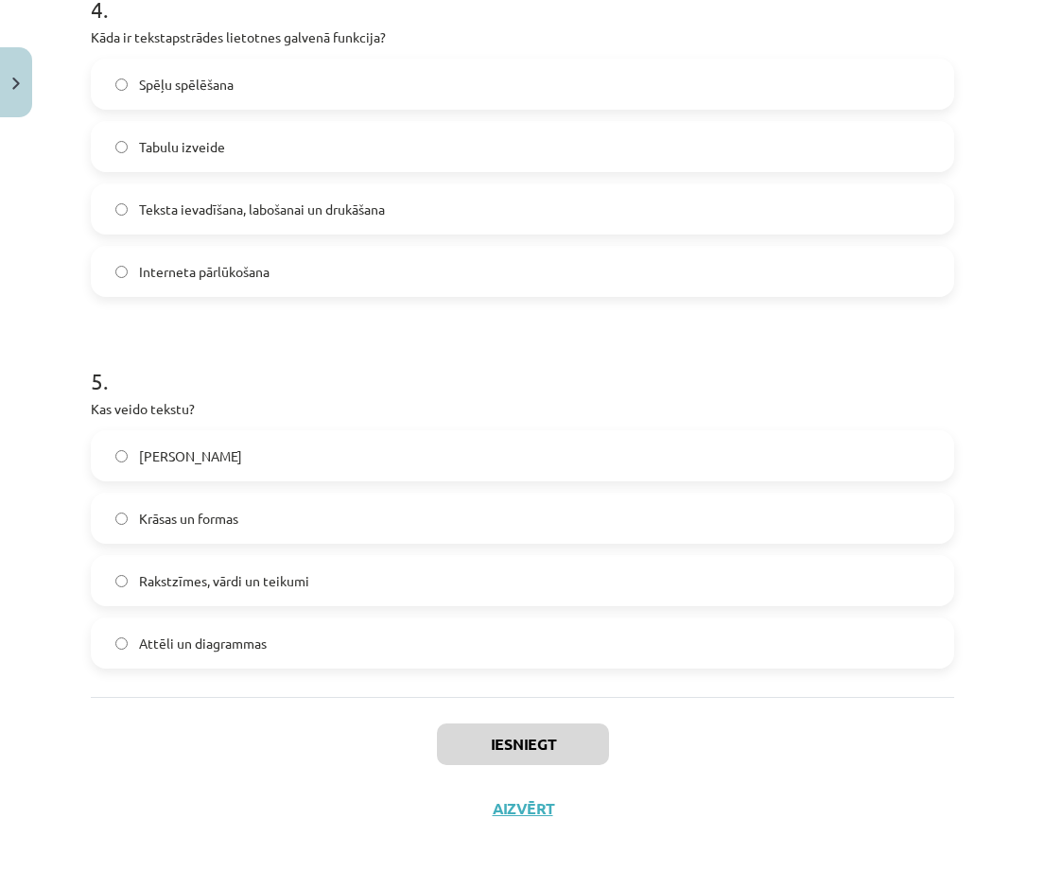
click at [133, 406] on div "Iesniegt Aizvērt" at bounding box center [522, 763] width 863 height 132
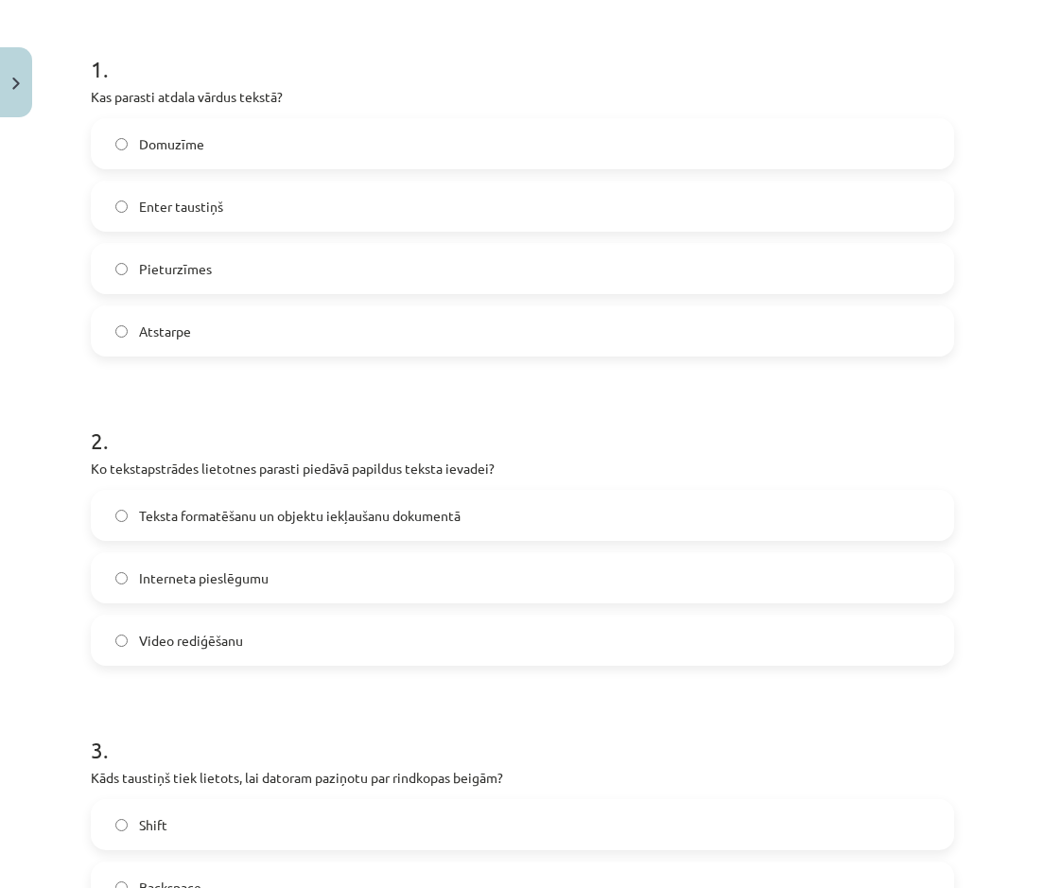
scroll to position [331, 0]
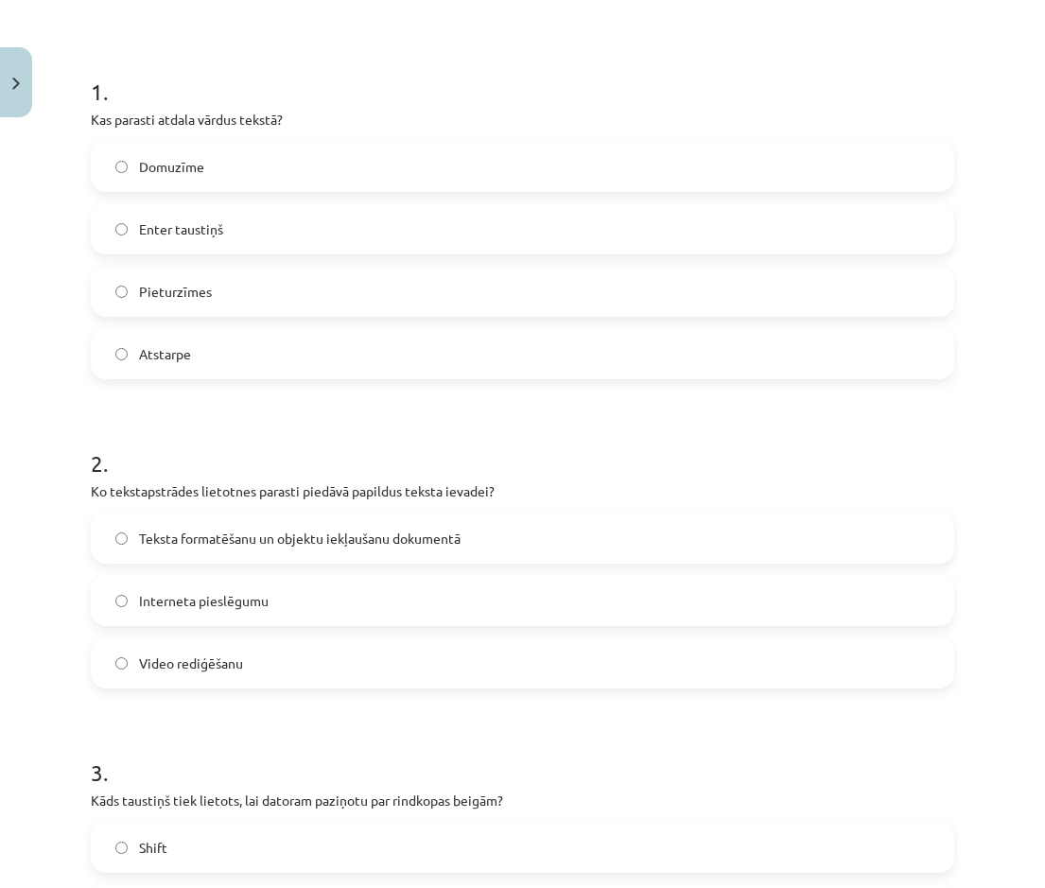
click at [214, 357] on label "Atstarpe" at bounding box center [523, 353] width 860 height 47
click at [234, 406] on label "Teksta formatēšanu un objektu iekļaušanu dokumentā" at bounding box center [523, 537] width 860 height 47
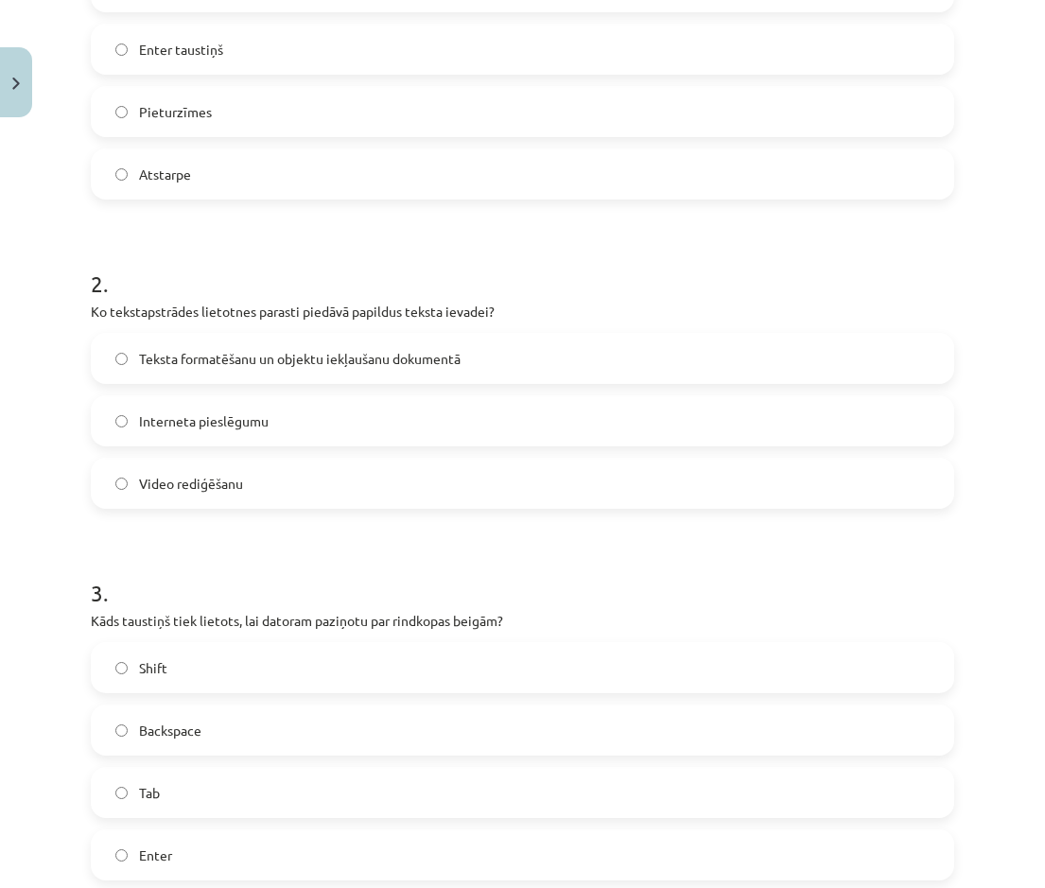
scroll to position [709, 0]
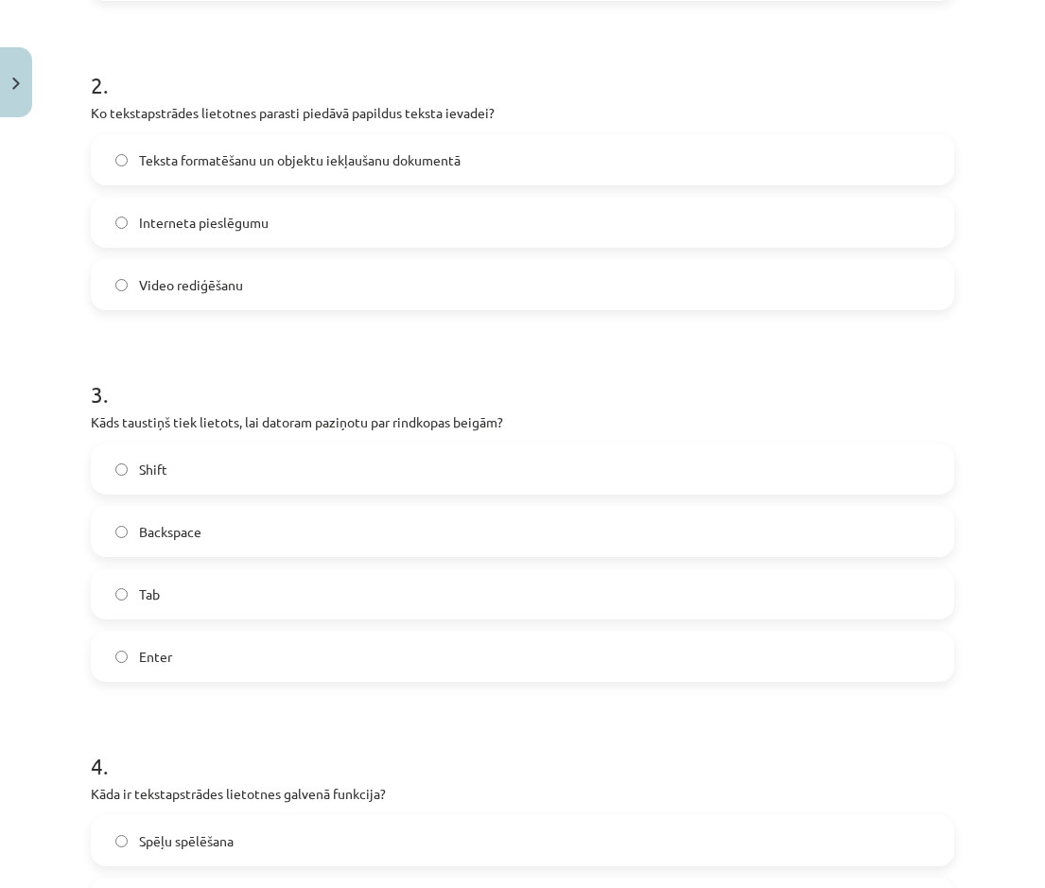
click at [189, 406] on label "Enter" at bounding box center [523, 656] width 860 height 47
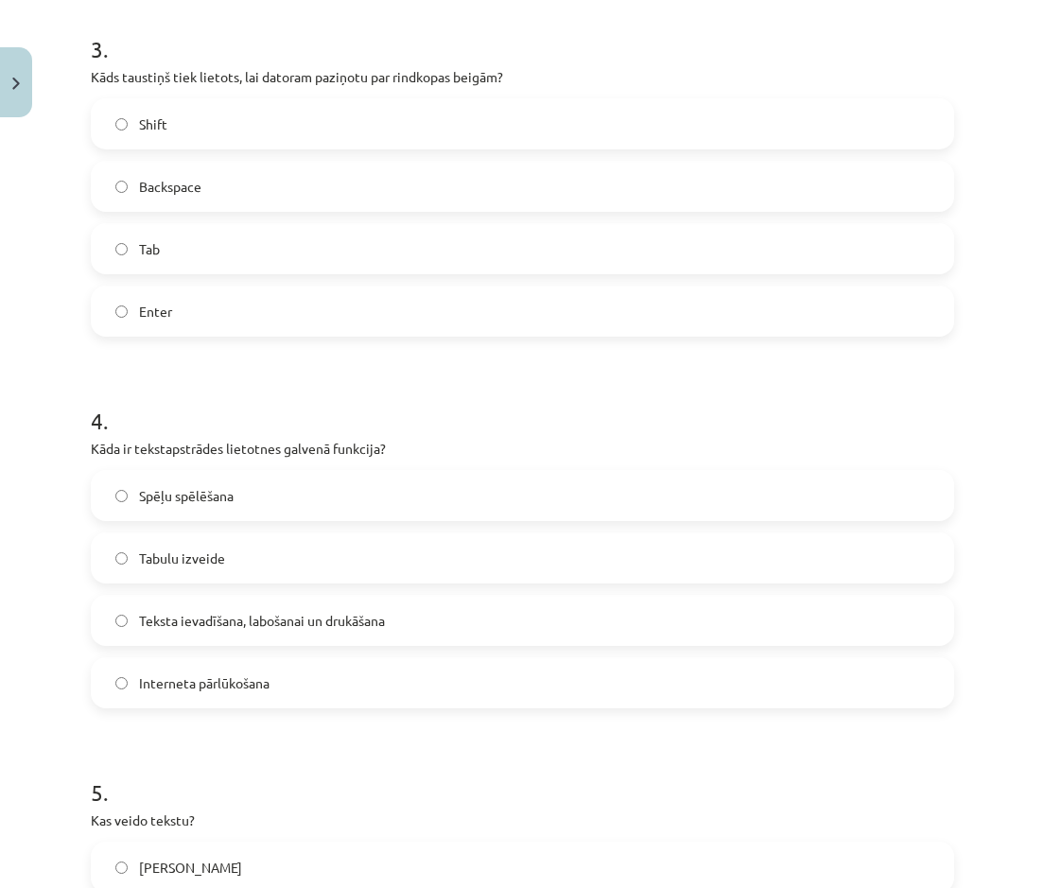
scroll to position [1088, 0]
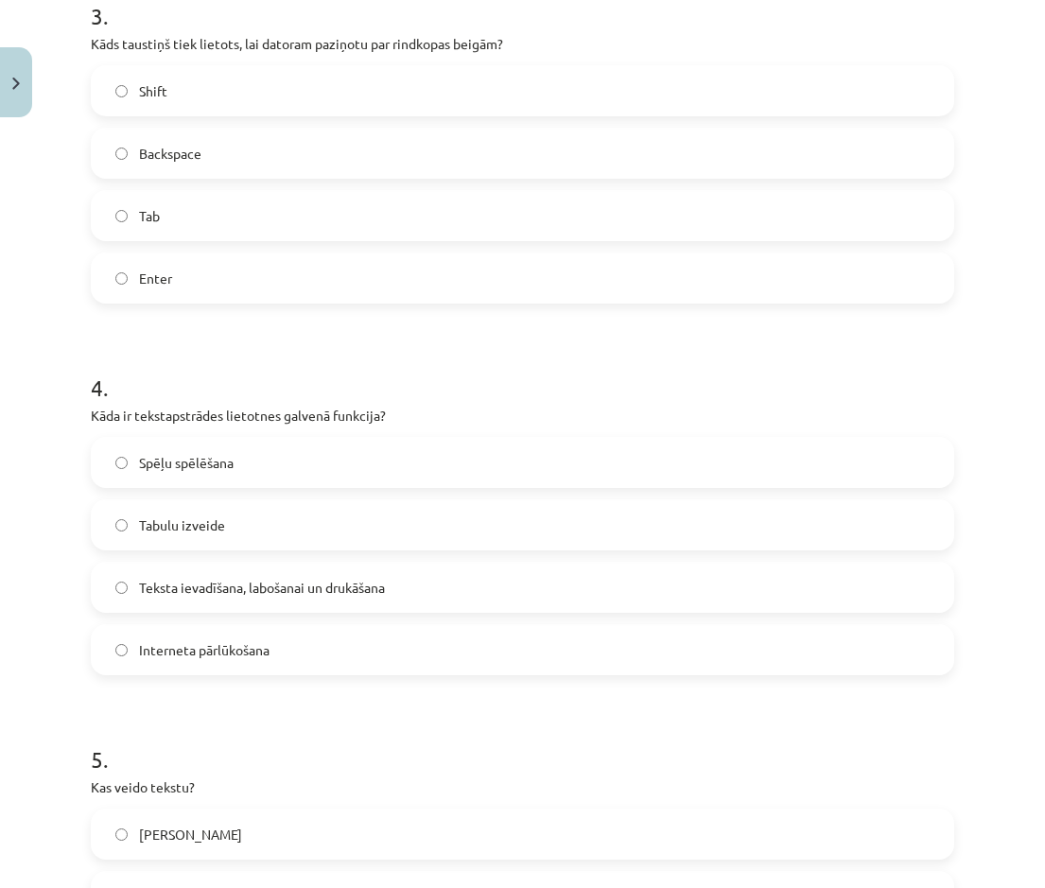
click at [196, 406] on span "Teksta ievadīšana, labošanai un drukāšana" at bounding box center [262, 588] width 246 height 20
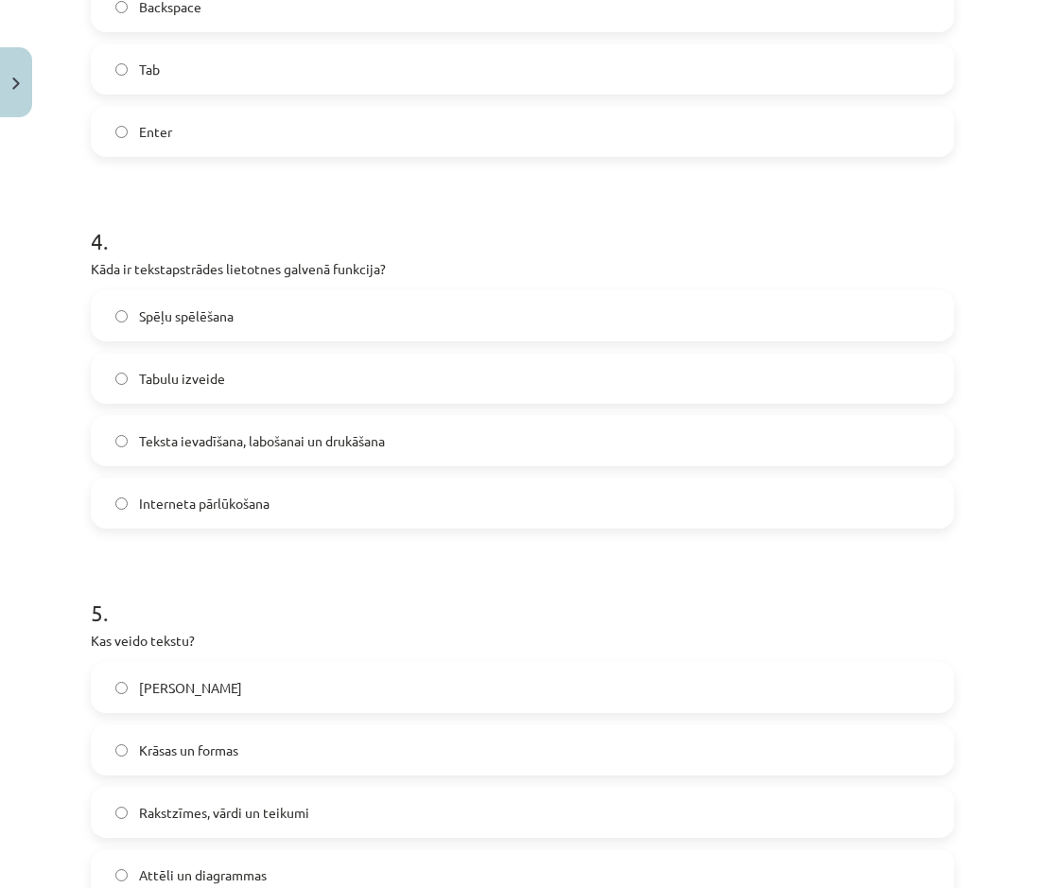
scroll to position [1277, 0]
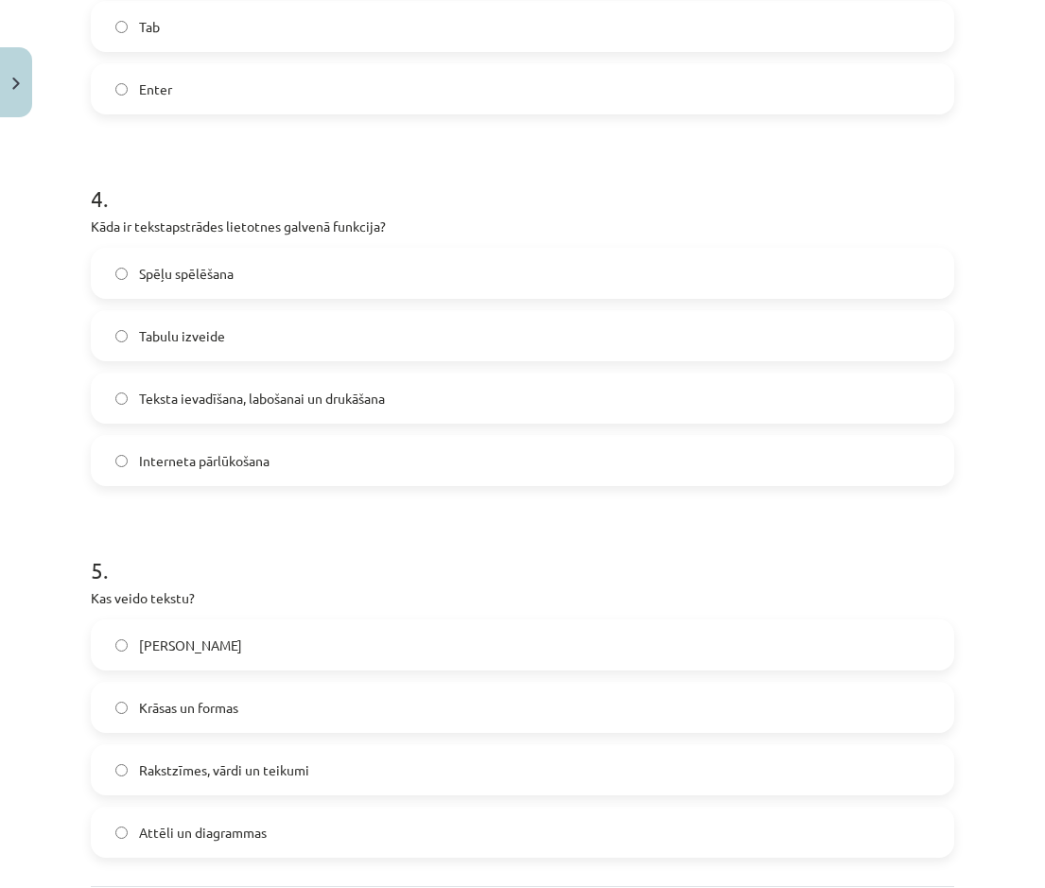
click at [226, 406] on label "Rakstzīmes, vārdi un teikumi" at bounding box center [523, 769] width 860 height 47
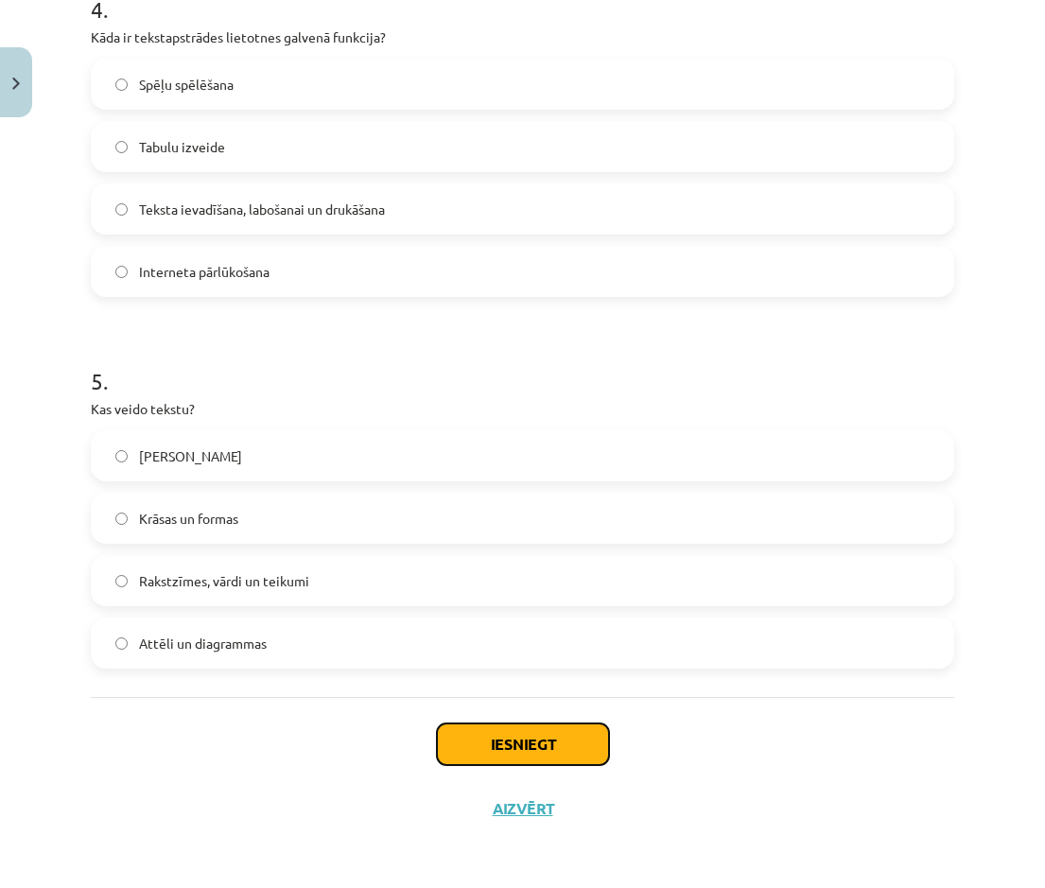
click at [533, 406] on button "Iesniegt" at bounding box center [523, 744] width 172 height 42
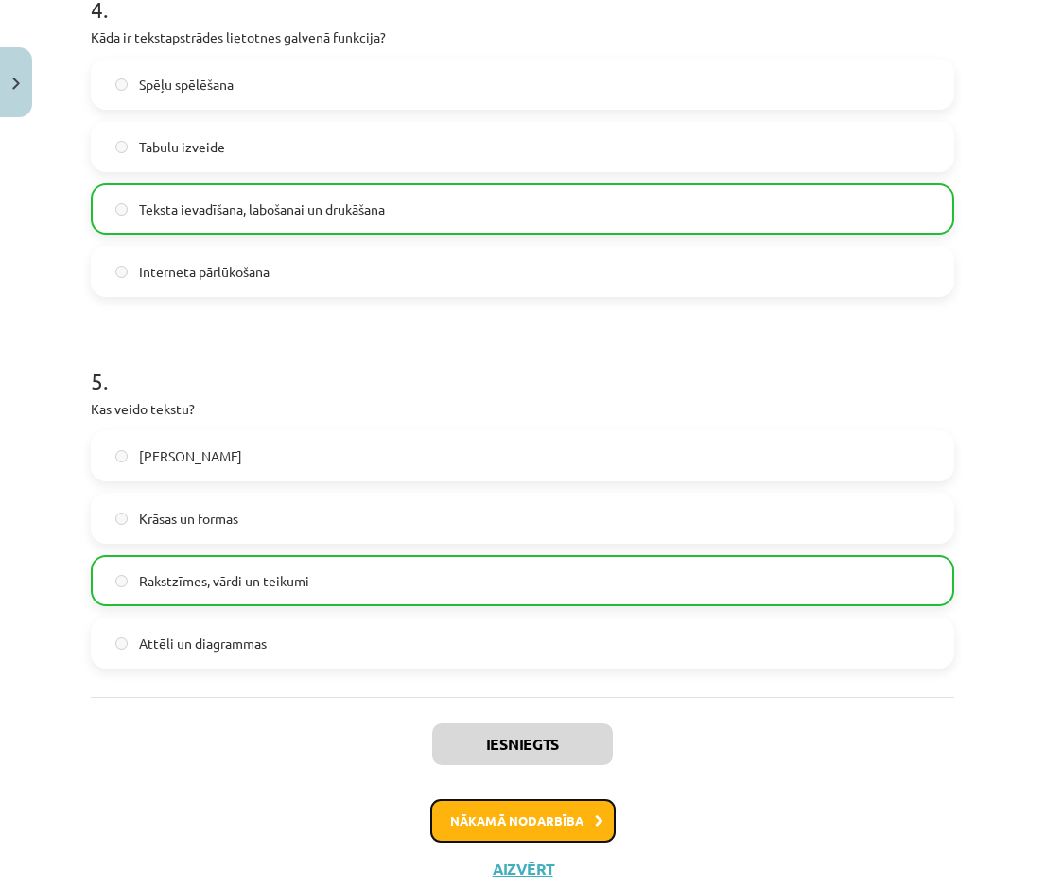
click at [590, 406] on button "Nākamā nodarbība" at bounding box center [522, 821] width 185 height 44
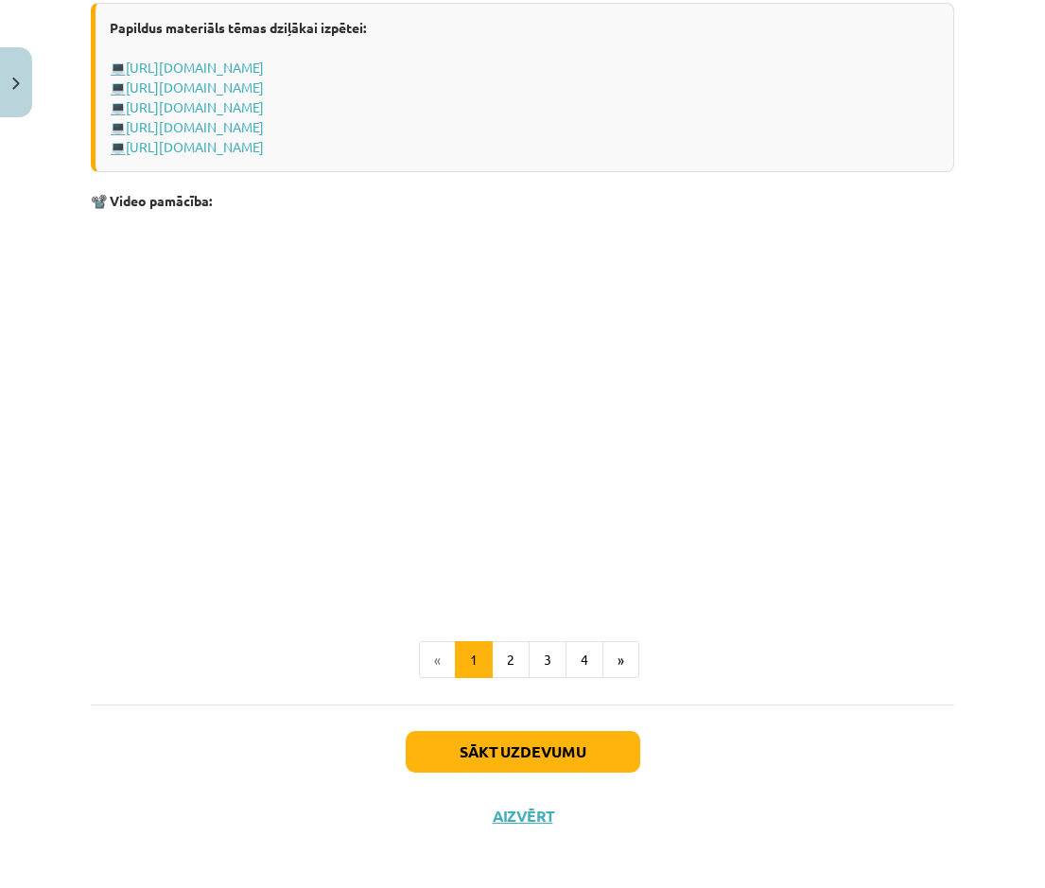
scroll to position [3592, 0]
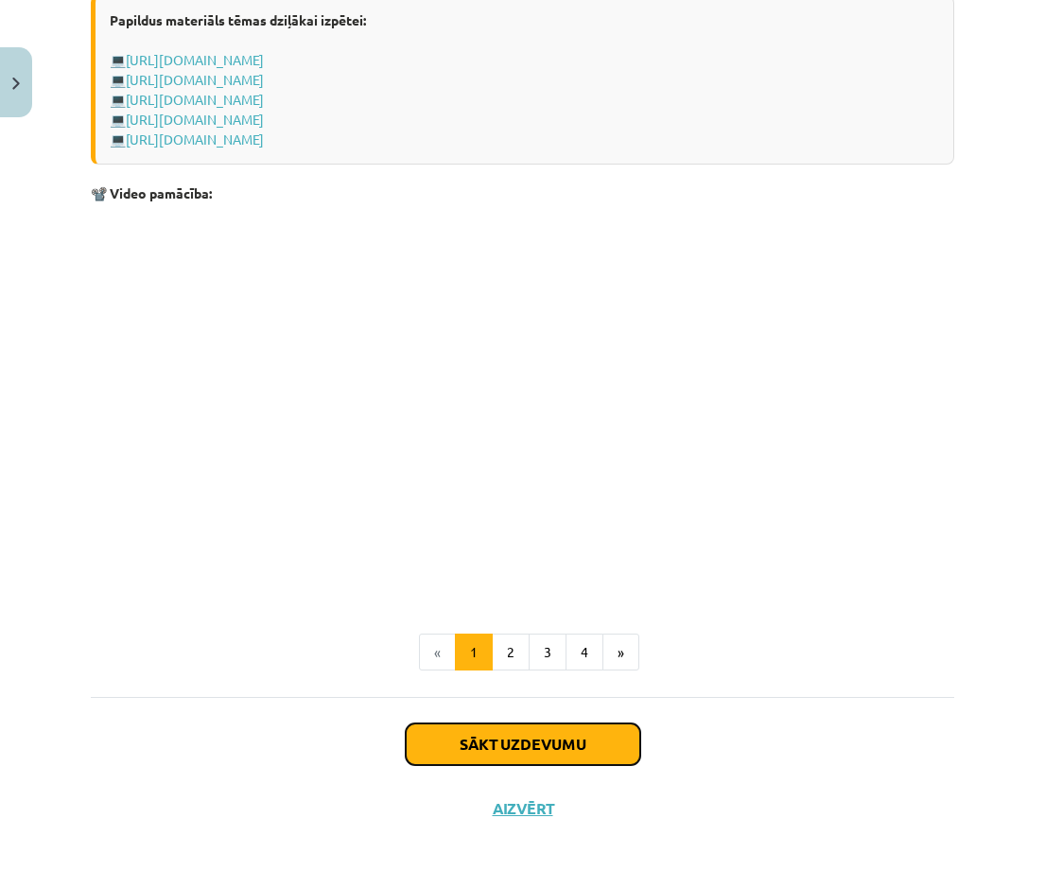
click at [474, 406] on button "Sākt uzdevumu" at bounding box center [523, 744] width 235 height 42
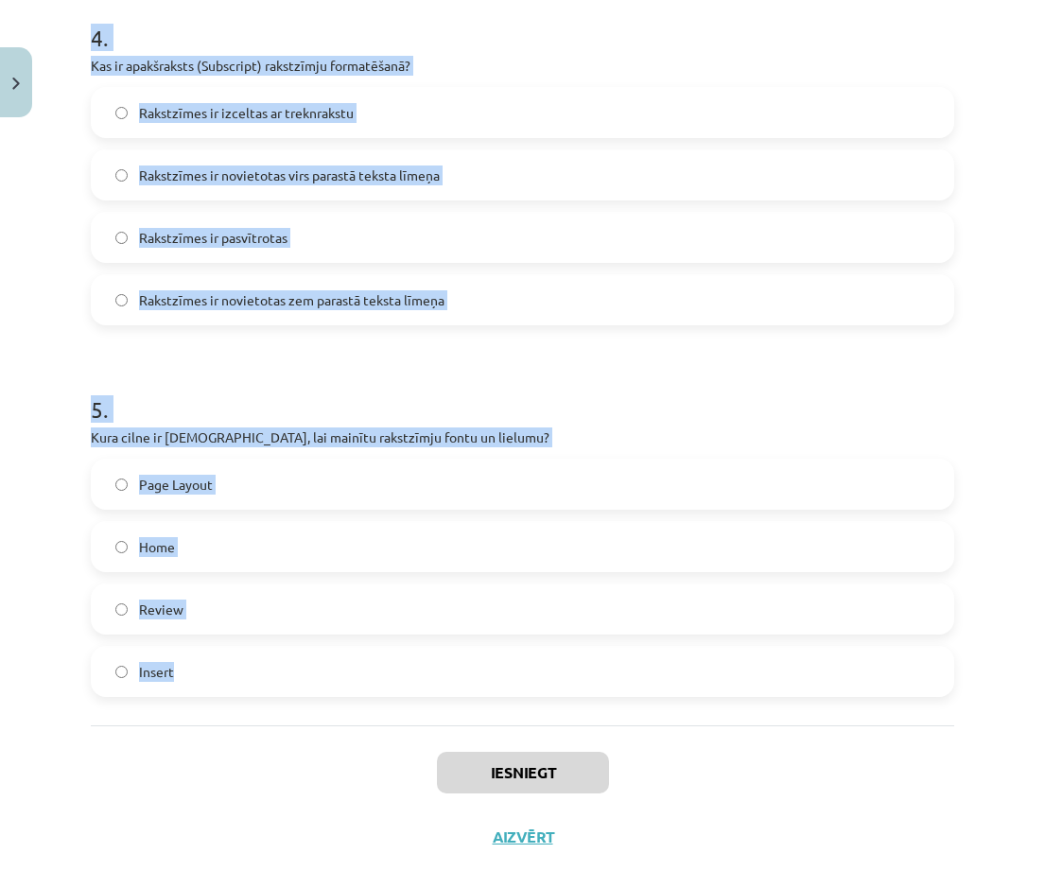
scroll to position [1546, 0]
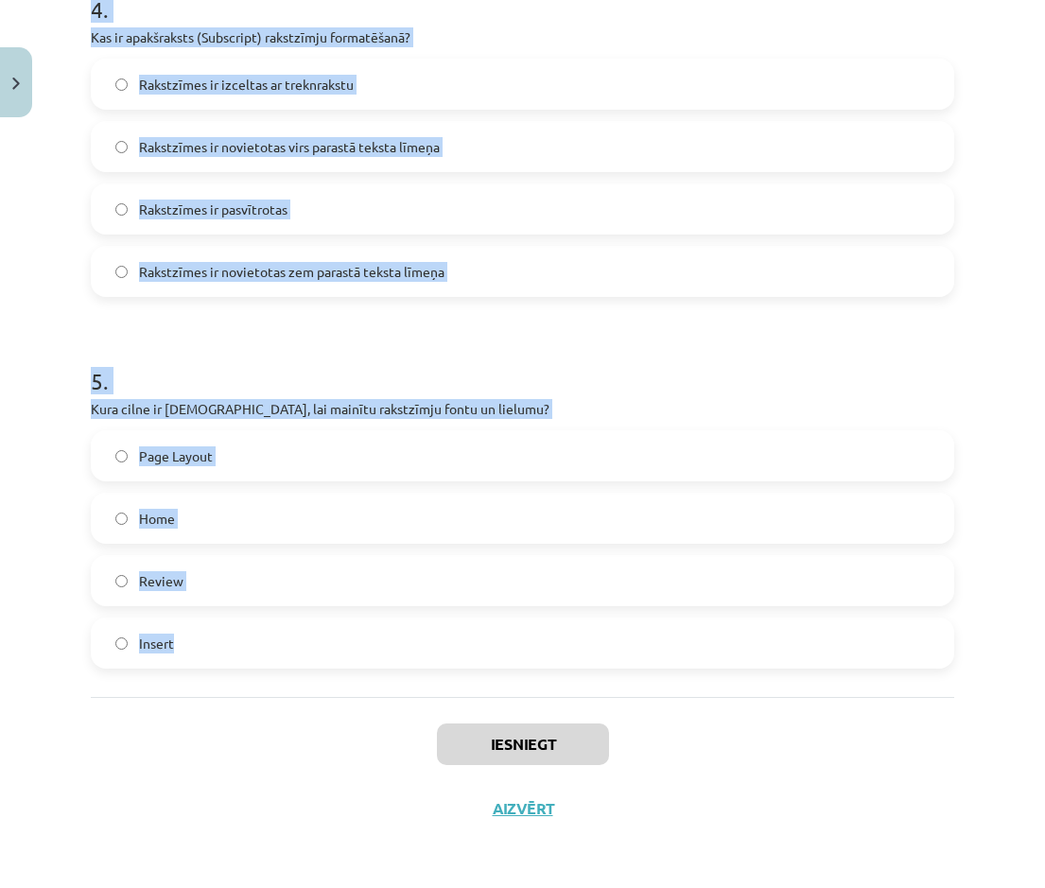
drag, startPoint x: 66, startPoint y: 348, endPoint x: 354, endPoint y: 656, distance: 421.6
click at [354, 406] on div "Mācību tēma: Datorikas - 10. klases 1. ieskaites mācību materiāls #9 8. tēma – …" at bounding box center [522, 444] width 1045 height 888
copy form "1 . Ko var izdarīt ar šo pogu - ? Palielināt burtu izmēru Samazināt burtu izmēr…"
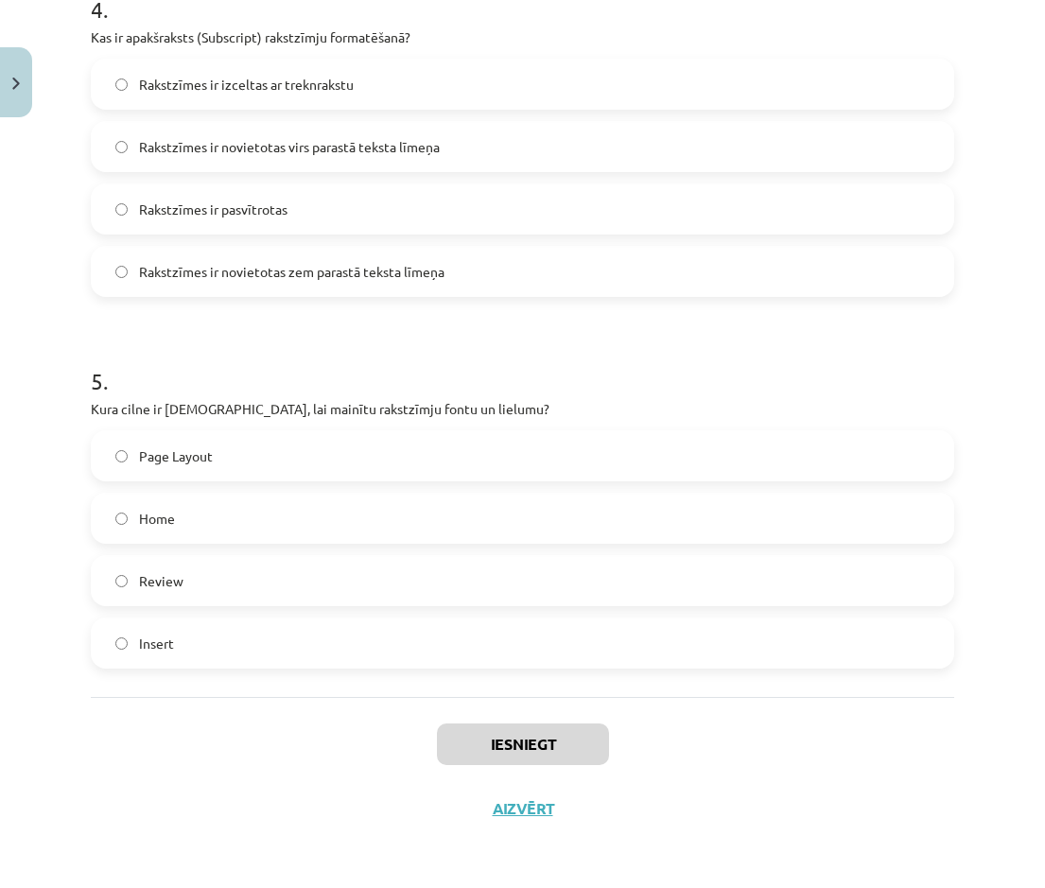
click at [392, 406] on div "Iesniegt Aizvērt" at bounding box center [522, 763] width 863 height 132
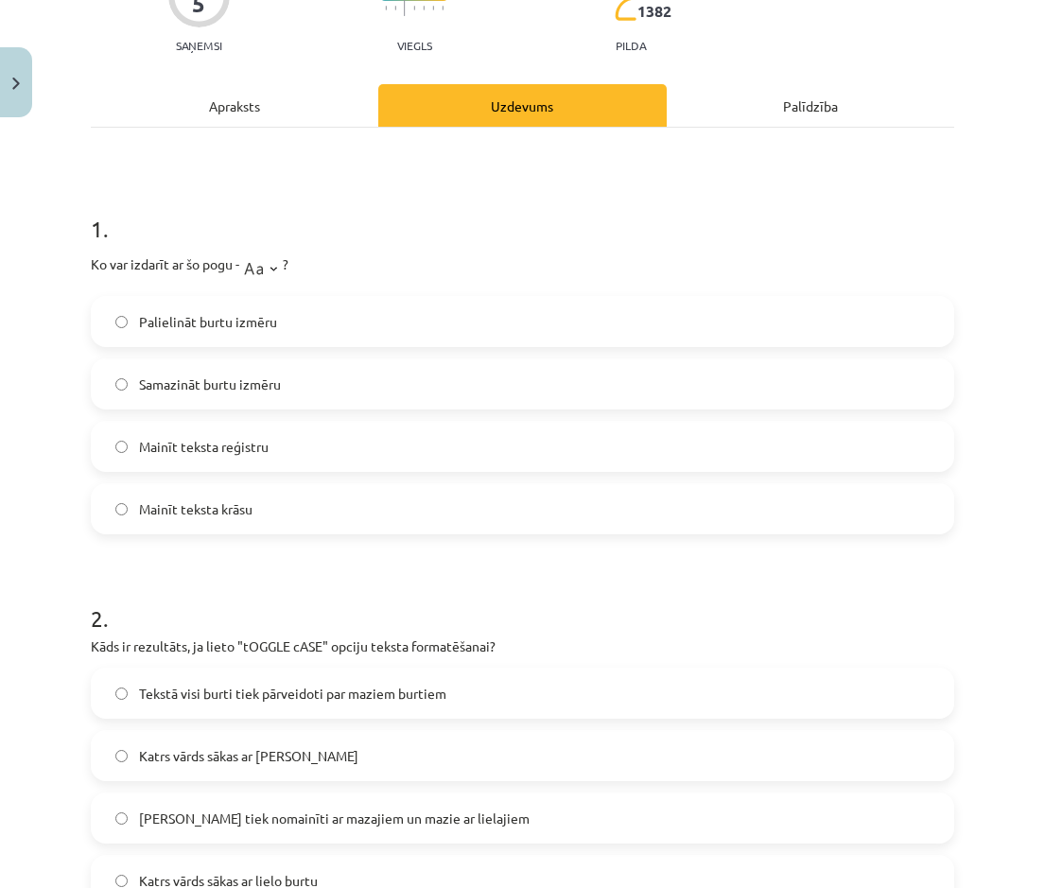
scroll to position [128, 0]
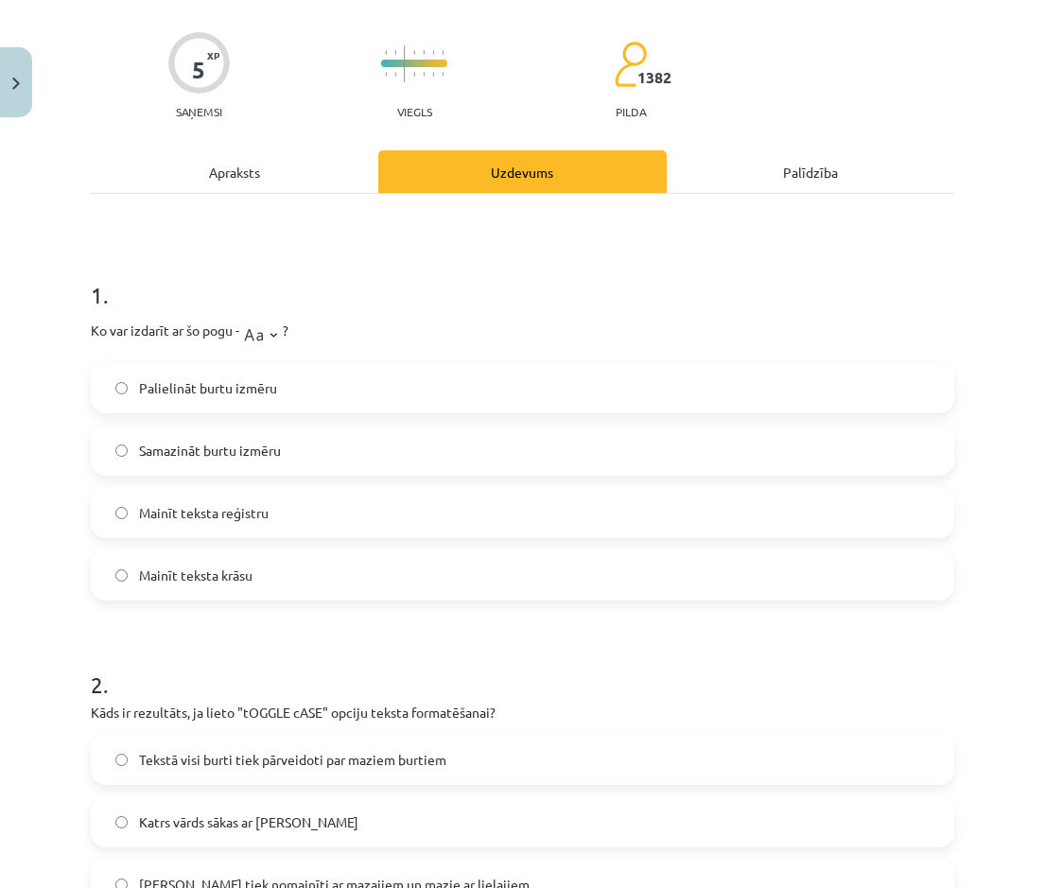
click at [247, 406] on span "Mainīt teksta reģistru" at bounding box center [204, 513] width 130 height 20
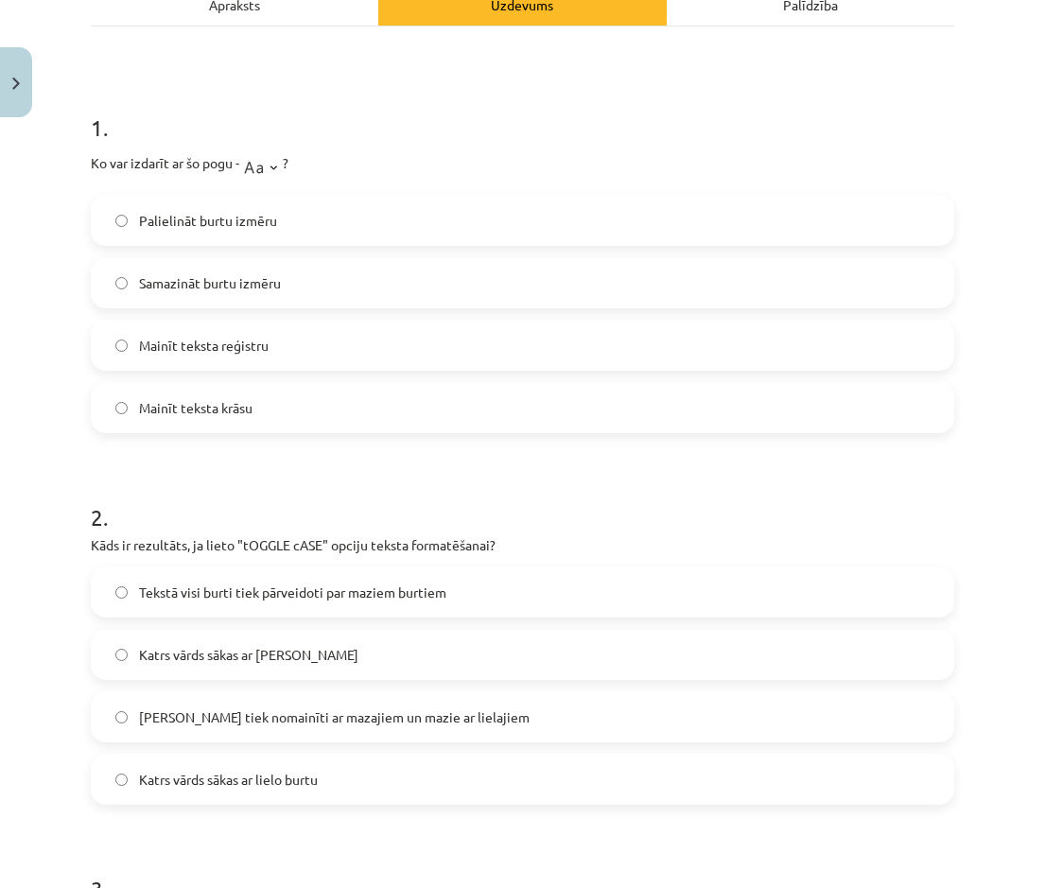
scroll to position [317, 0]
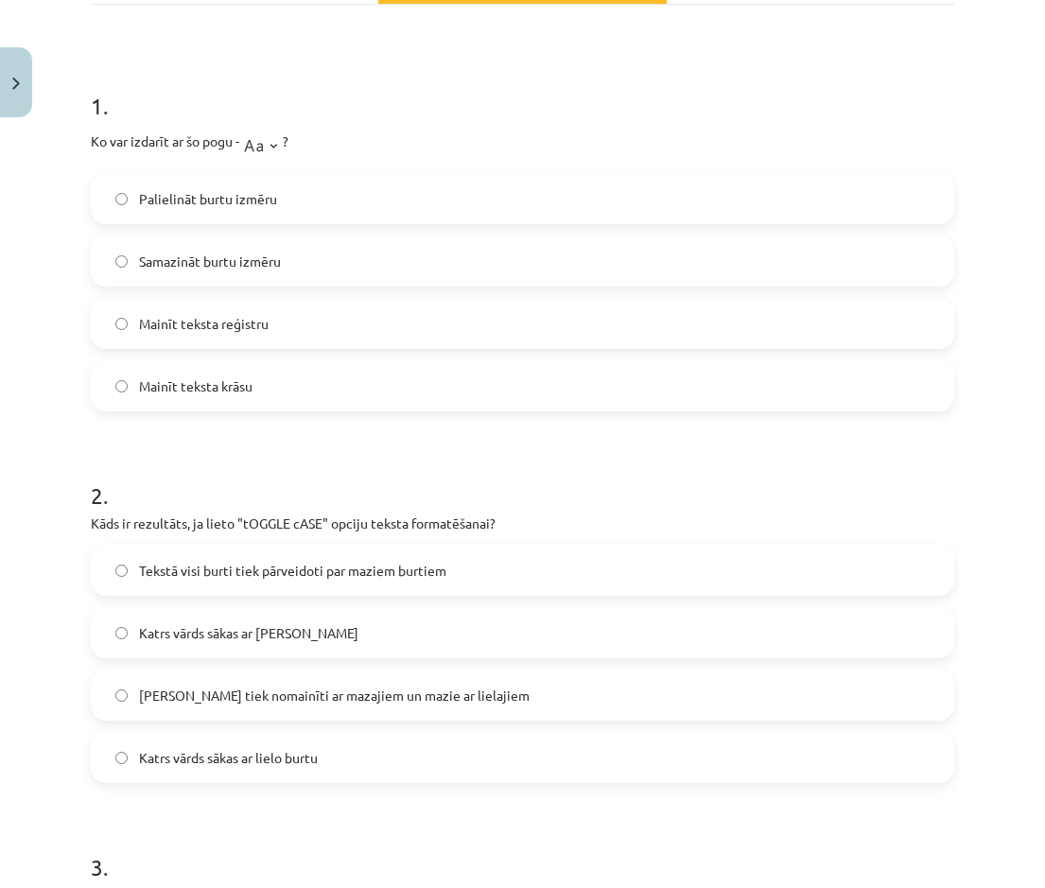
click at [268, 406] on span "Lielie burti tiek nomainīti ar mazajiem un mazie ar lielajiem" at bounding box center [334, 696] width 391 height 20
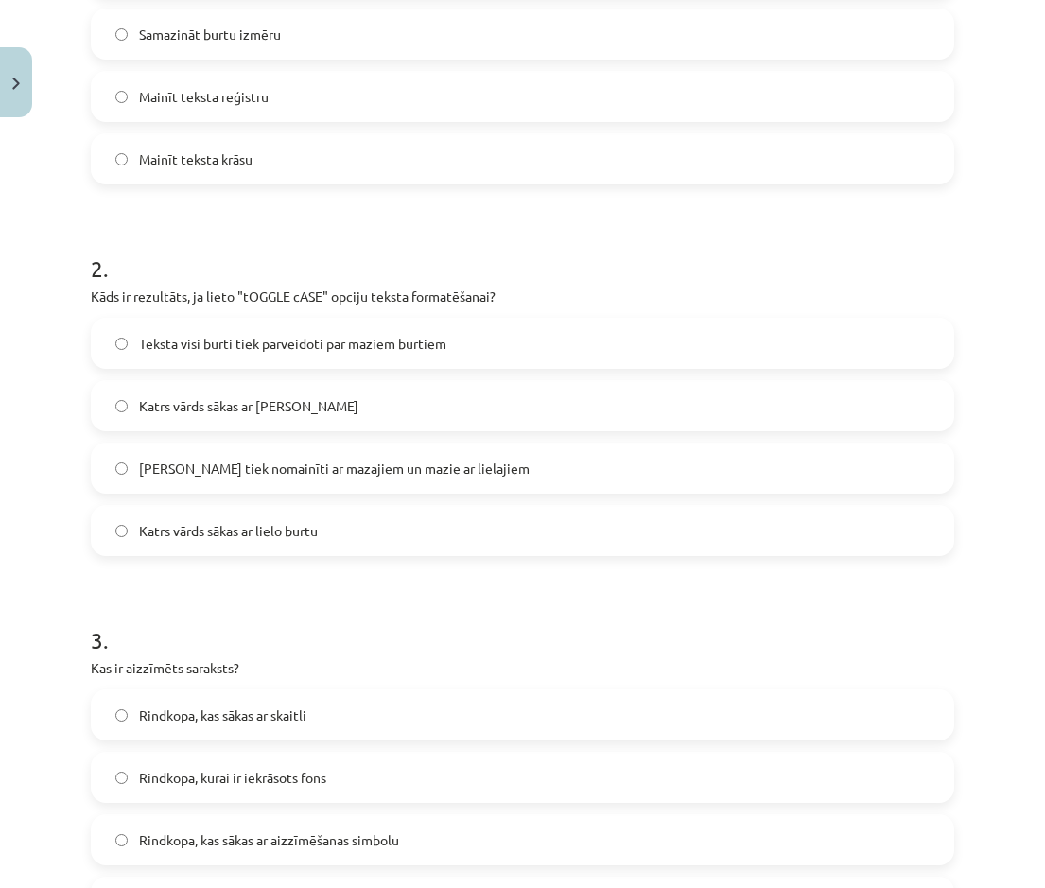
scroll to position [601, 0]
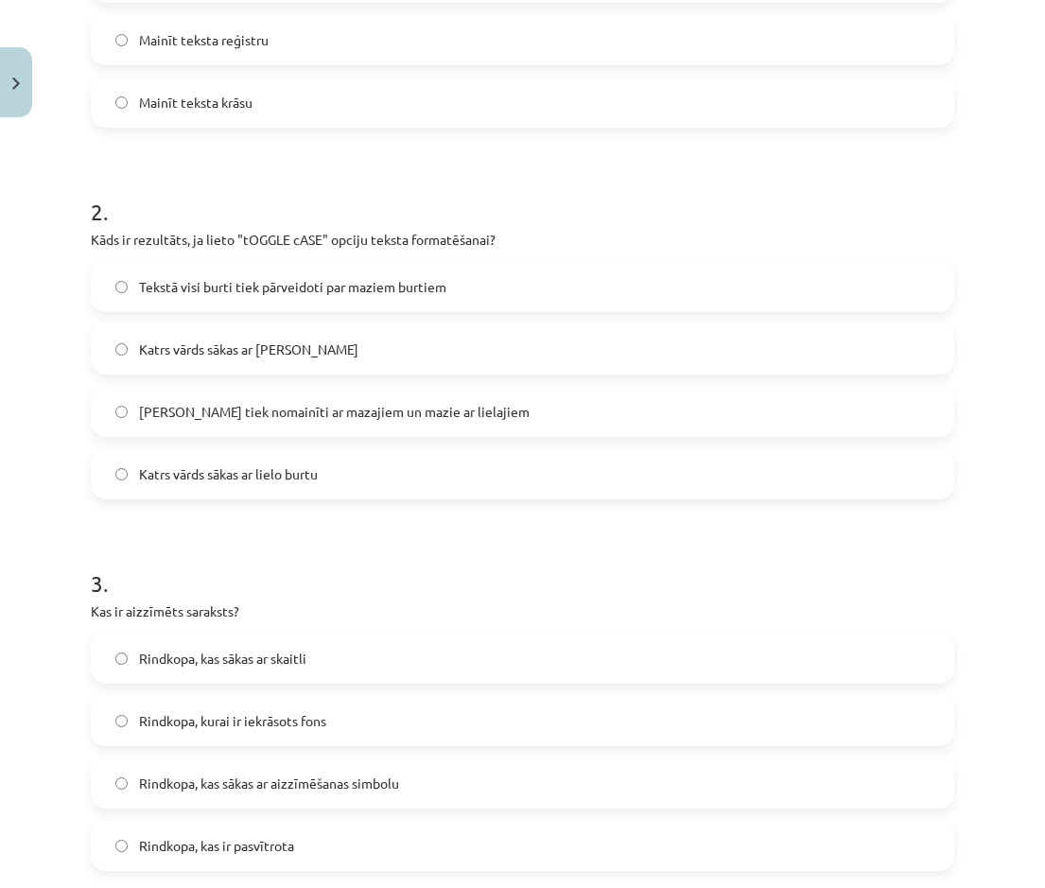
click at [270, 406] on span "Rindkopa, kurai ir iekrāsots fons" at bounding box center [232, 721] width 187 height 20
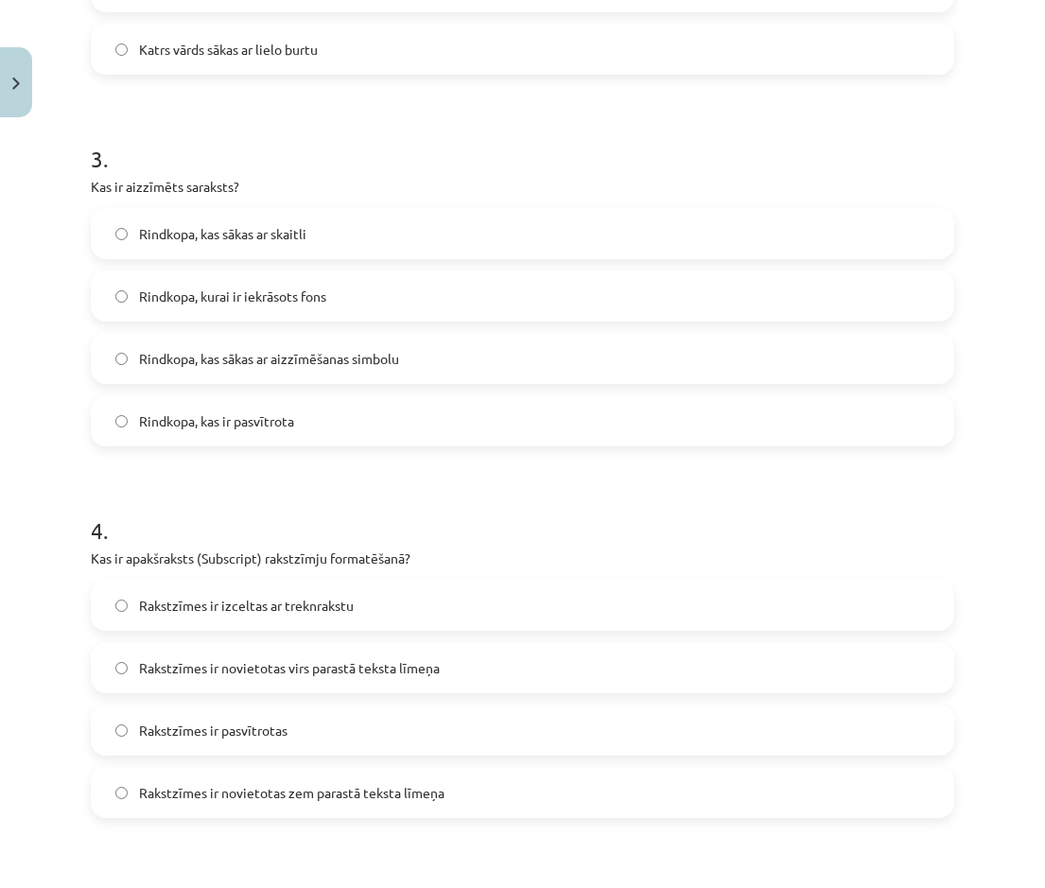
scroll to position [1073, 0]
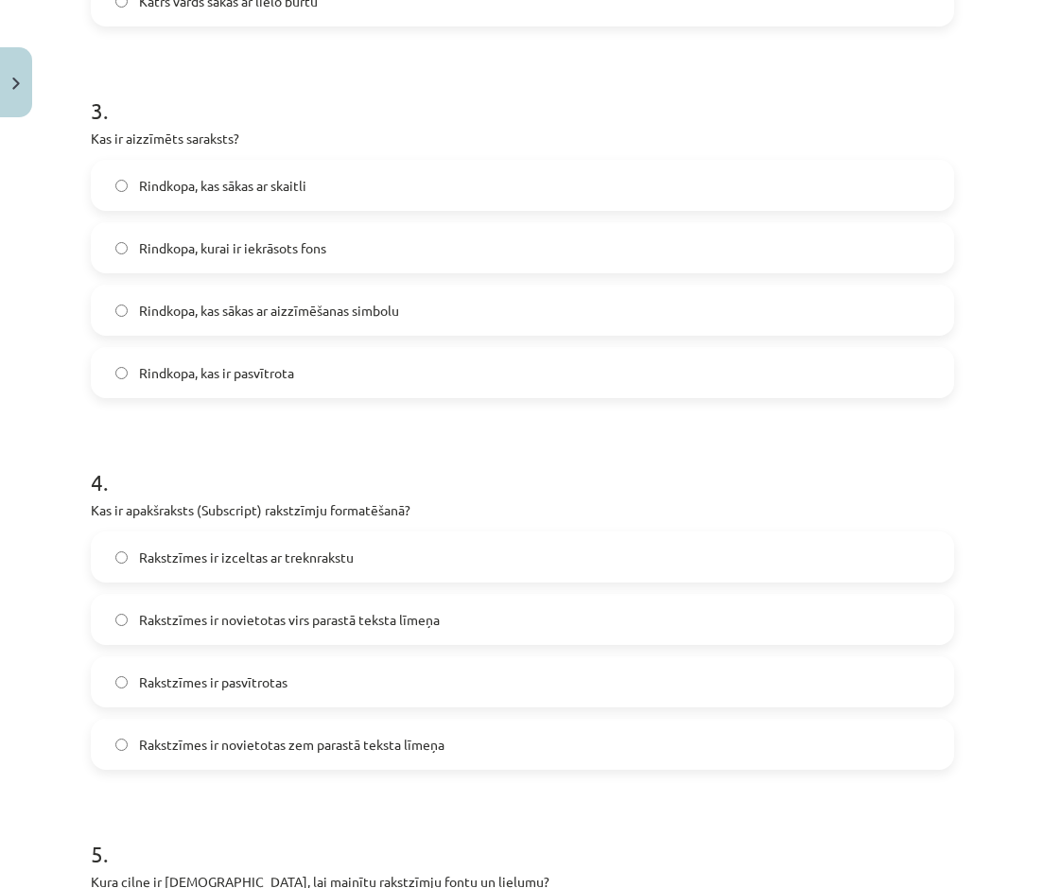
click at [309, 406] on span "Rakstzīmes ir novietotas virs parastā teksta līmeņa" at bounding box center [289, 620] width 301 height 20
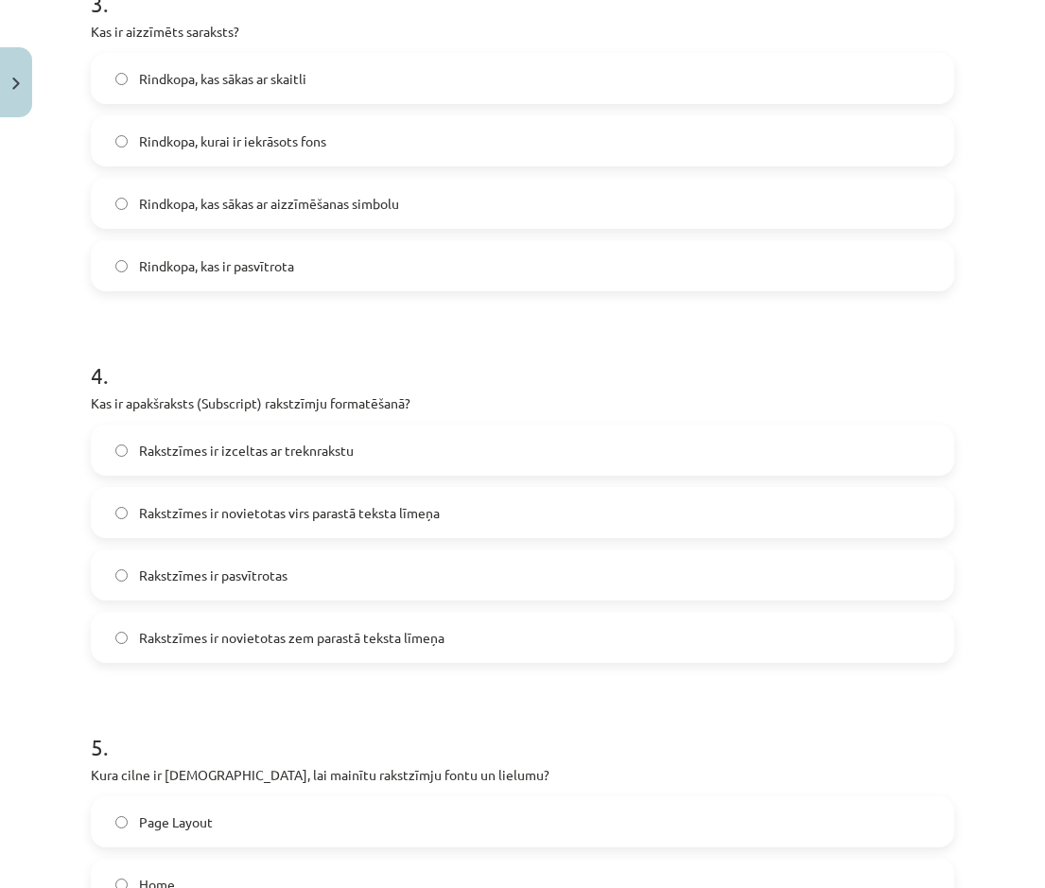
scroll to position [1452, 0]
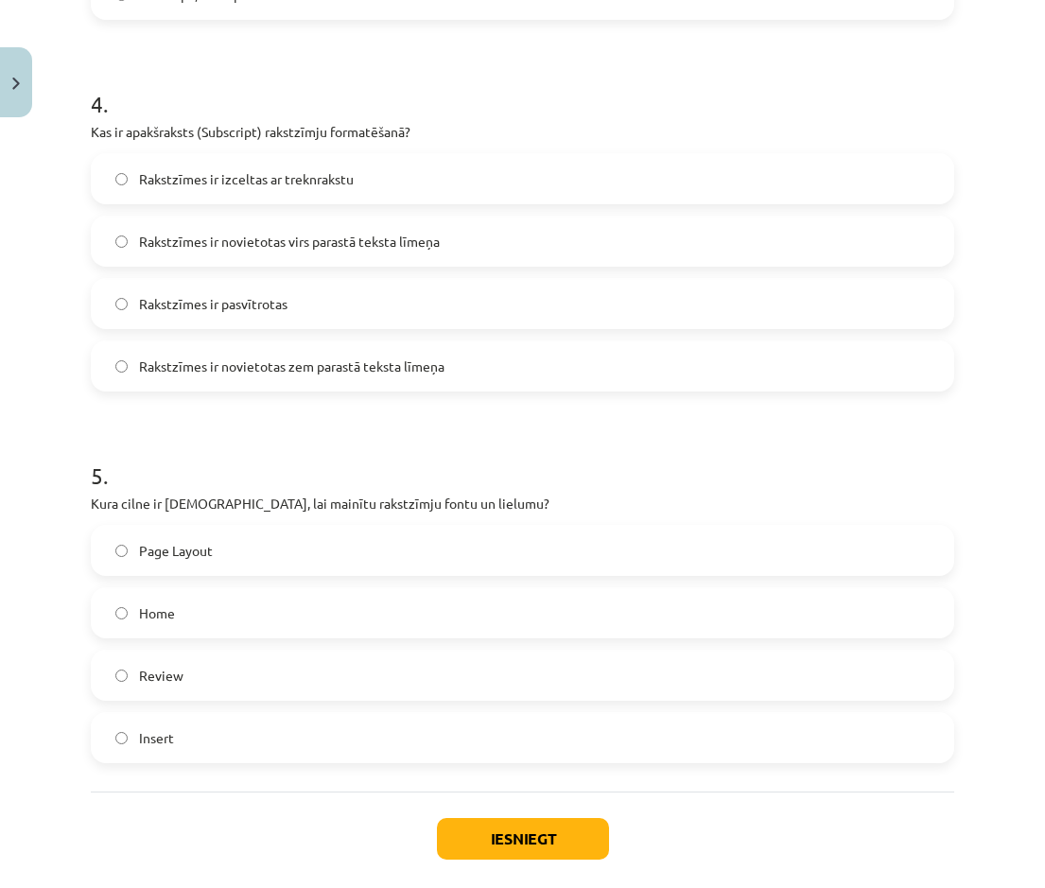
click at [309, 406] on label "Home" at bounding box center [523, 612] width 860 height 47
click at [498, 406] on button "Iesniegt" at bounding box center [523, 839] width 172 height 42
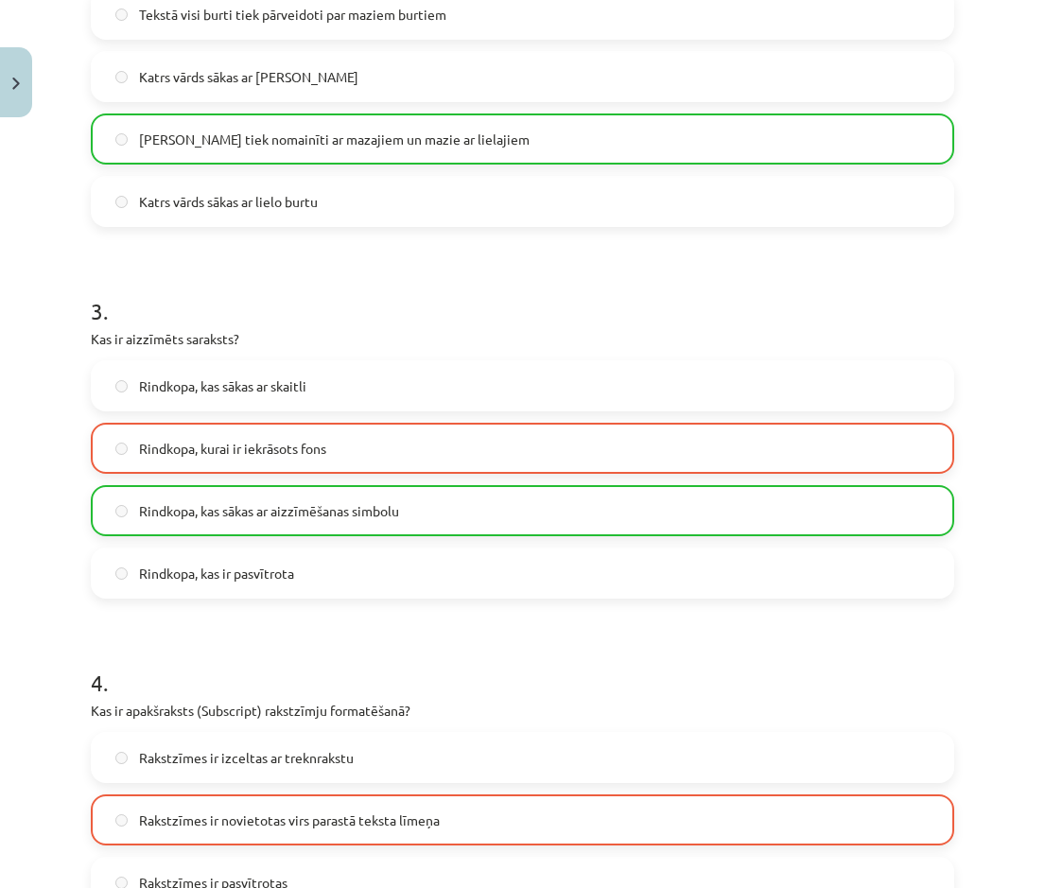
scroll to position [1607, 0]
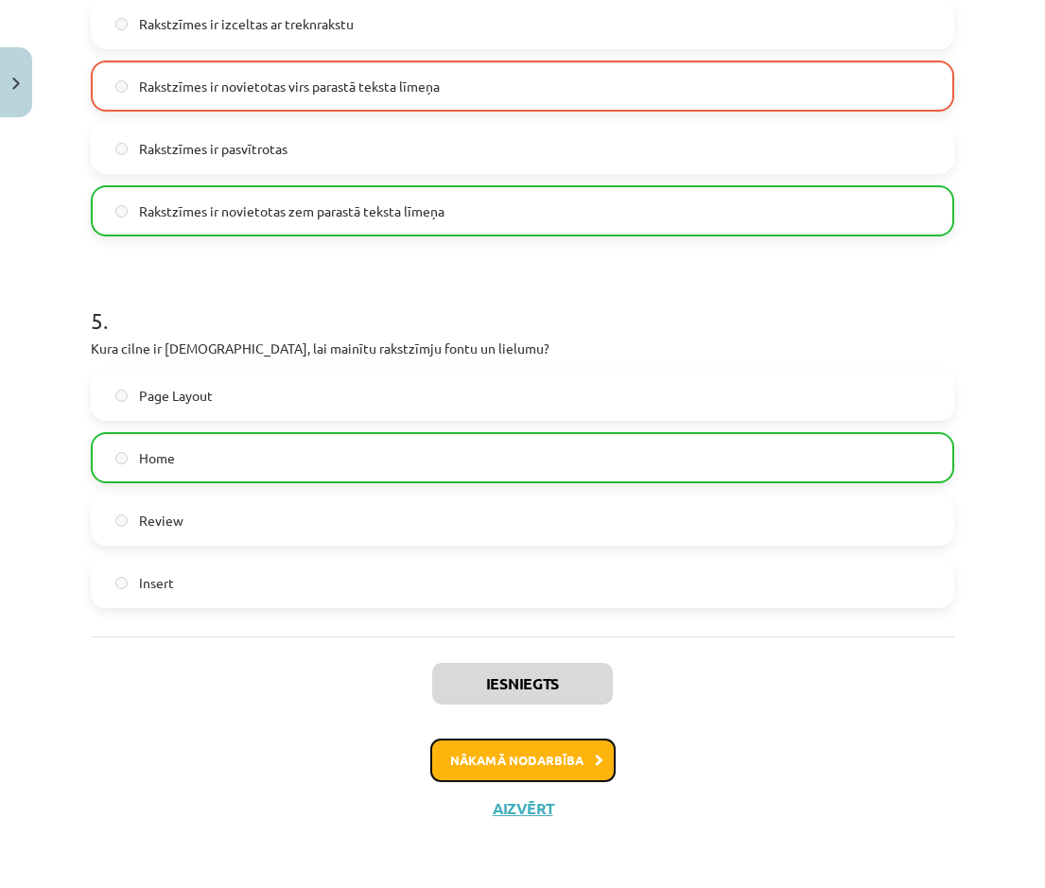
click at [479, 406] on button "Nākamā nodarbība" at bounding box center [522, 761] width 185 height 44
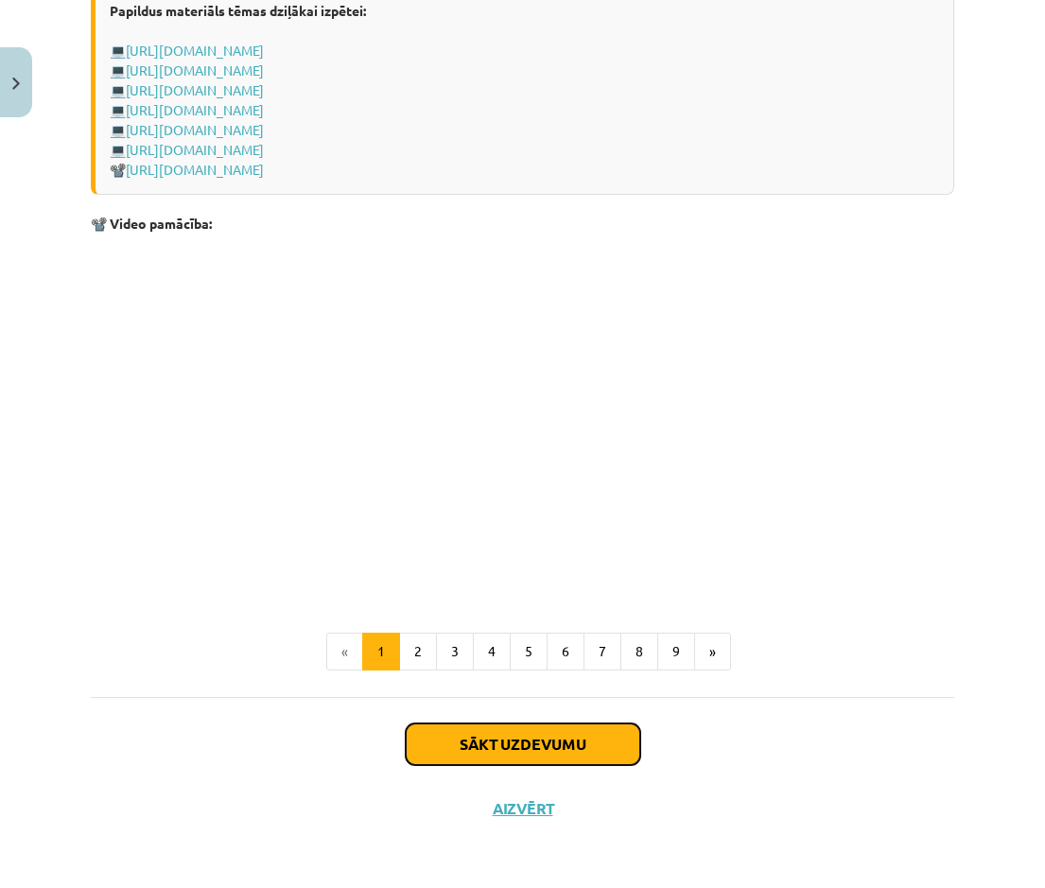
click at [478, 406] on button "Sākt uzdevumu" at bounding box center [523, 744] width 235 height 42
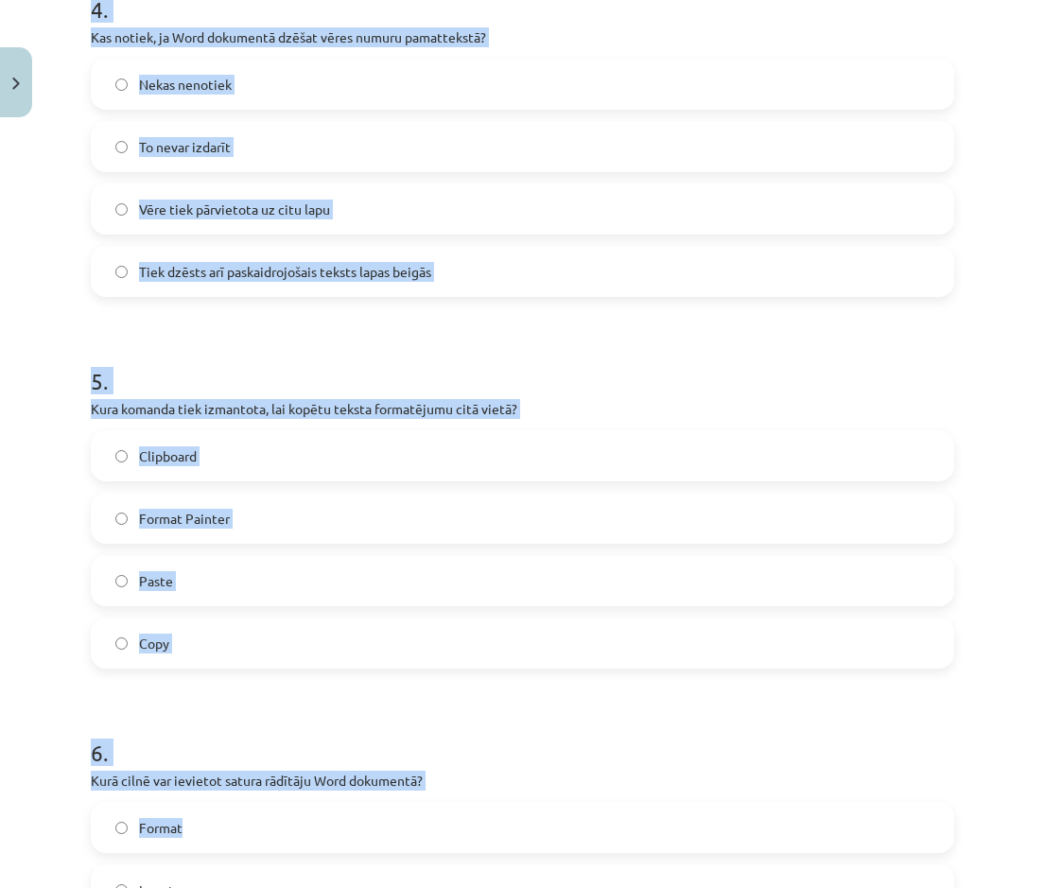
scroll to position [2147, 0]
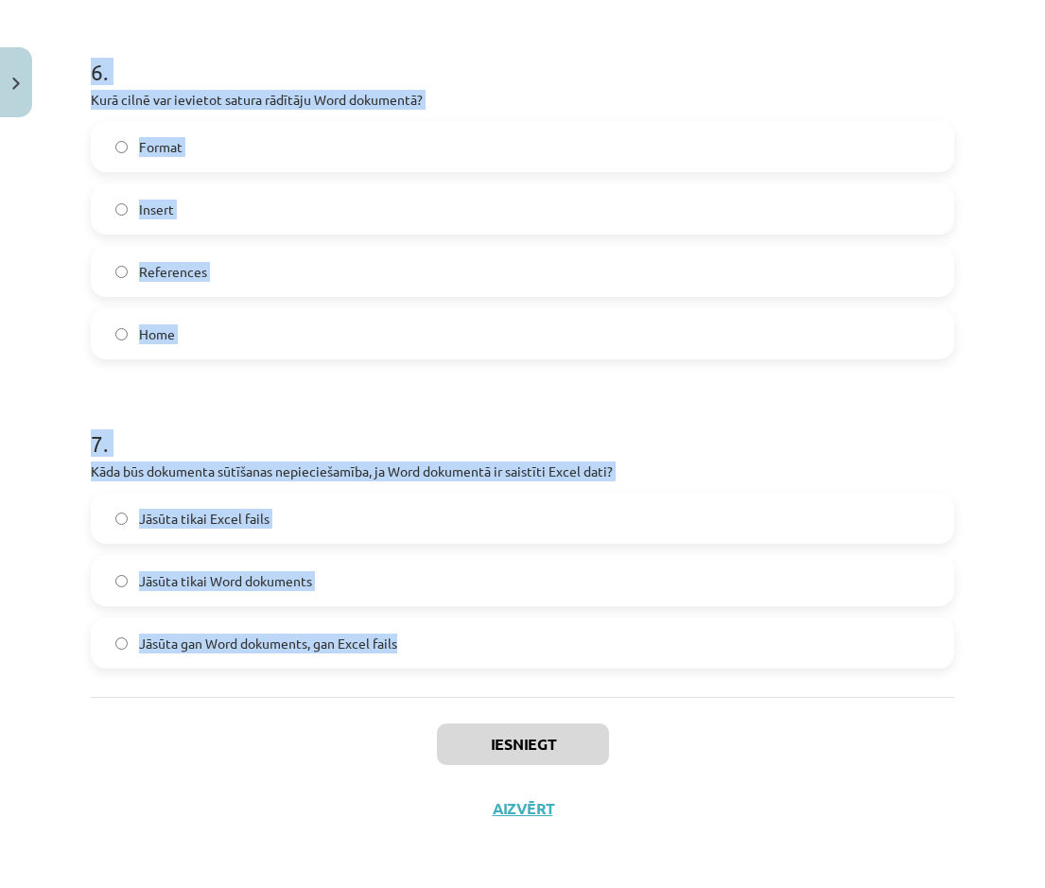
drag, startPoint x: 89, startPoint y: 363, endPoint x: 411, endPoint y: 641, distance: 425.8
copy form "1 . Ko var ievietot Word kājenē? Tikai lapaspušu numurus Gandrīz visu to pašu k…"
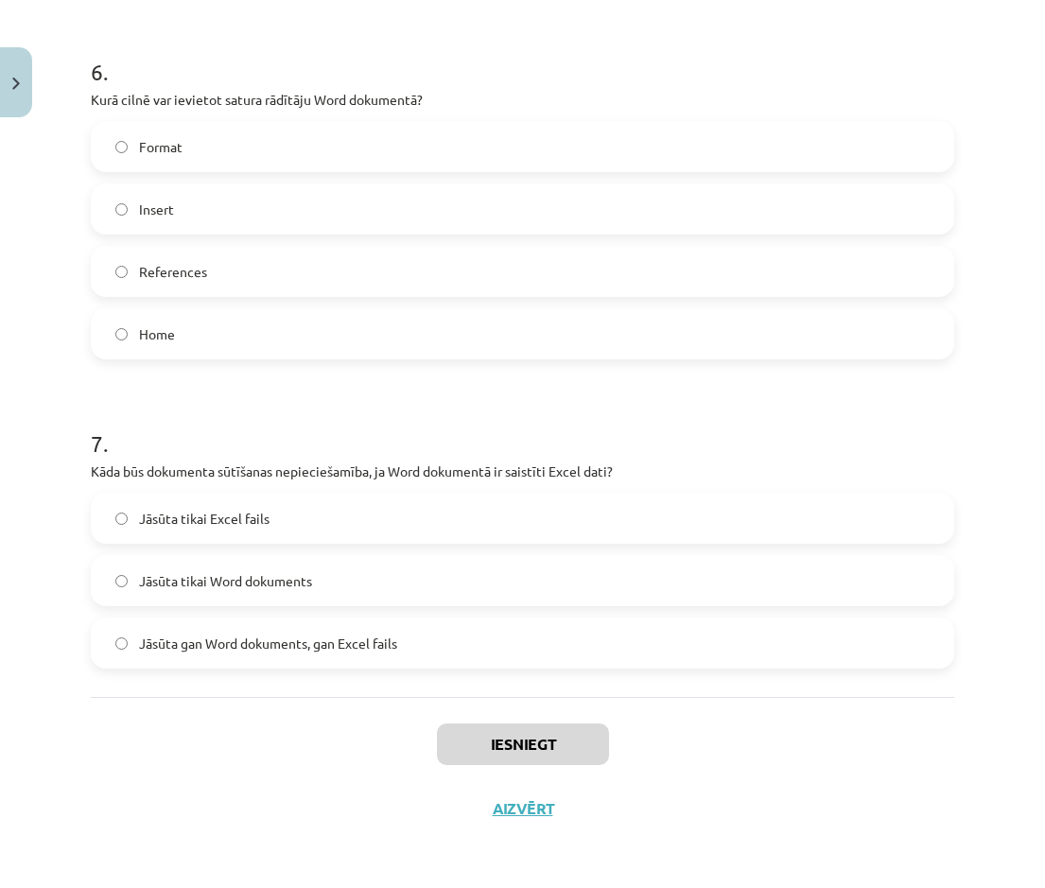
click at [204, 406] on div "Iesniegt Aizvērt" at bounding box center [522, 763] width 863 height 132
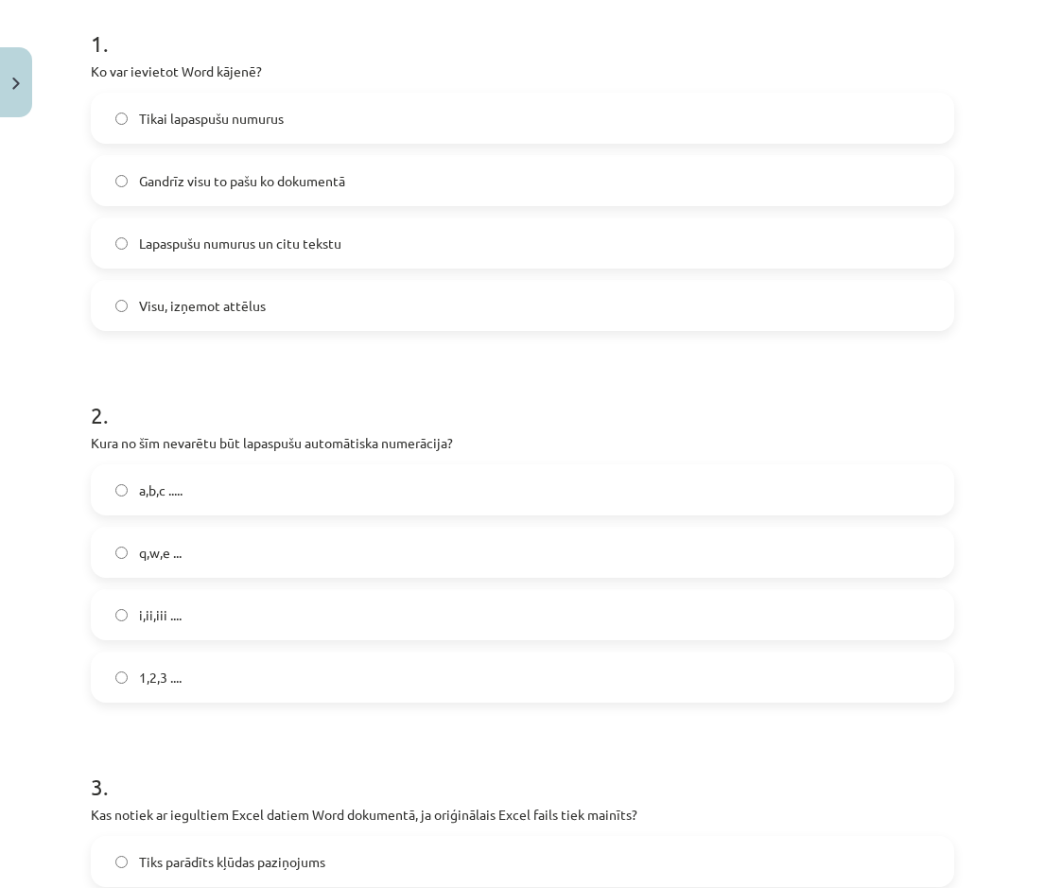
scroll to position [0, 0]
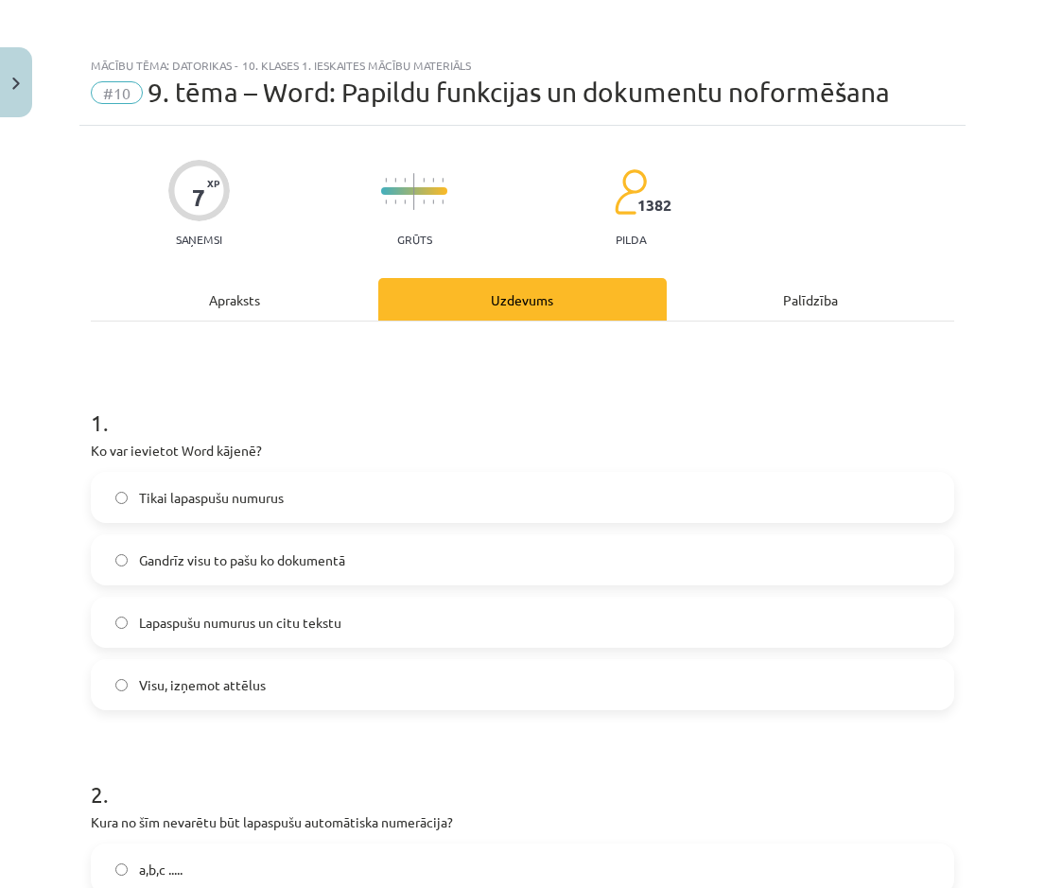
click at [239, 406] on span "Lapaspušu numurus un citu tekstu" at bounding box center [240, 623] width 202 height 20
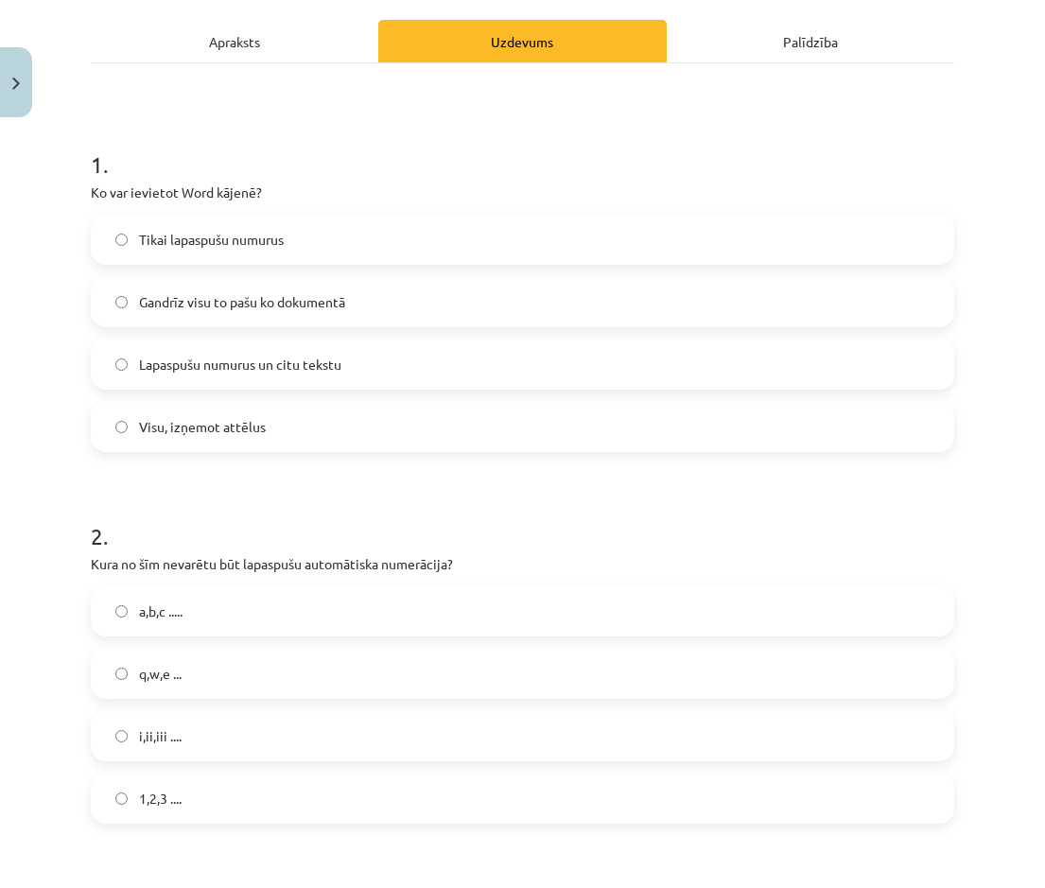
scroll to position [473, 0]
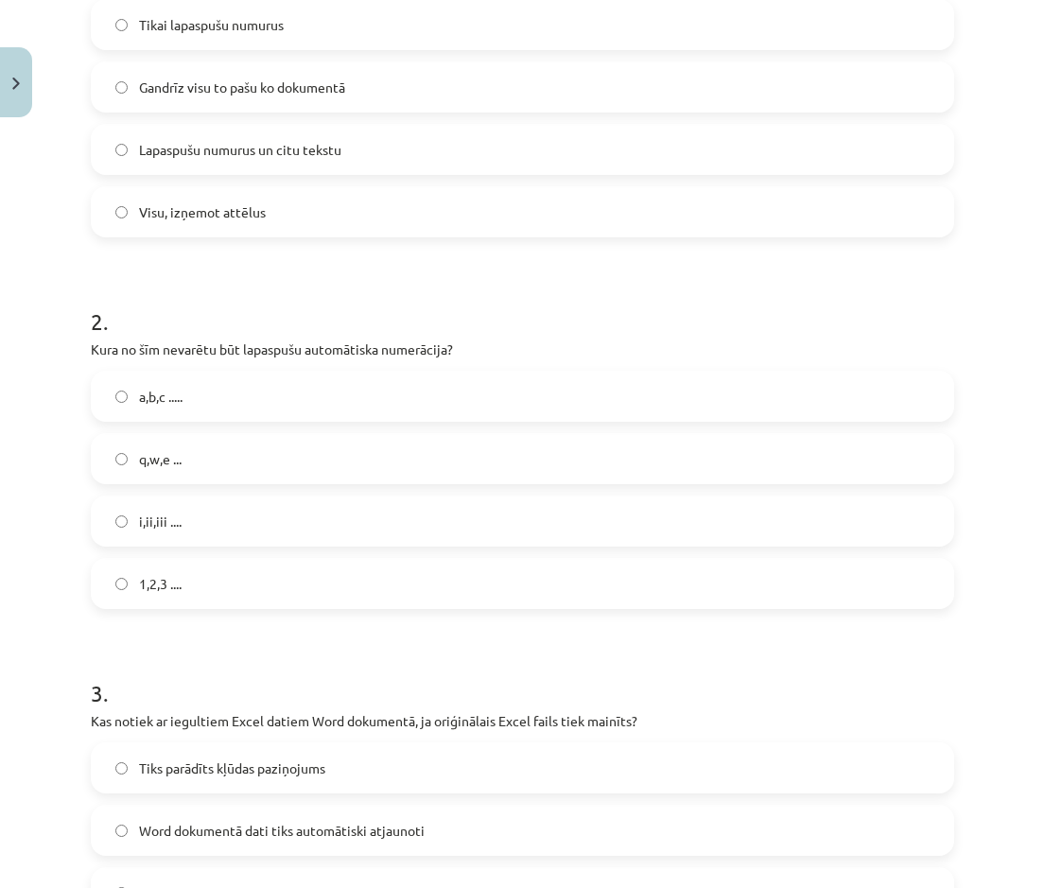
click at [214, 406] on label "q,w,e ..." at bounding box center [523, 458] width 860 height 47
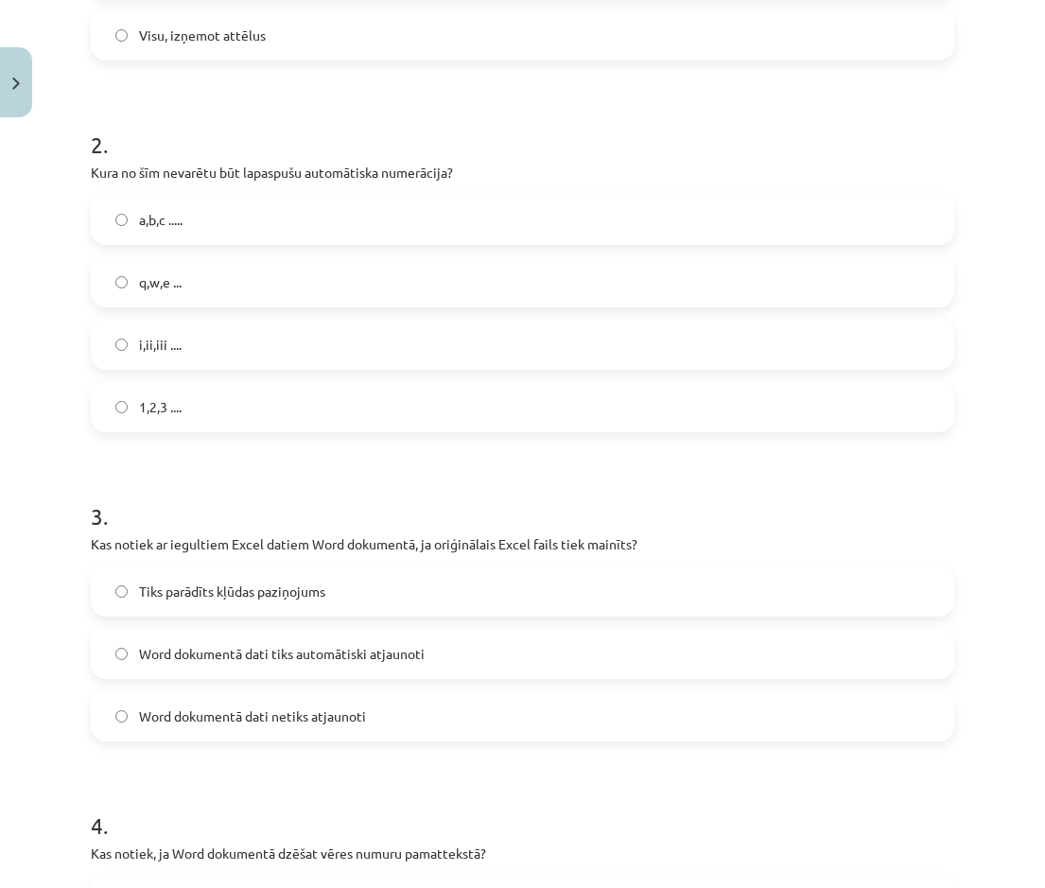
scroll to position [662, 0]
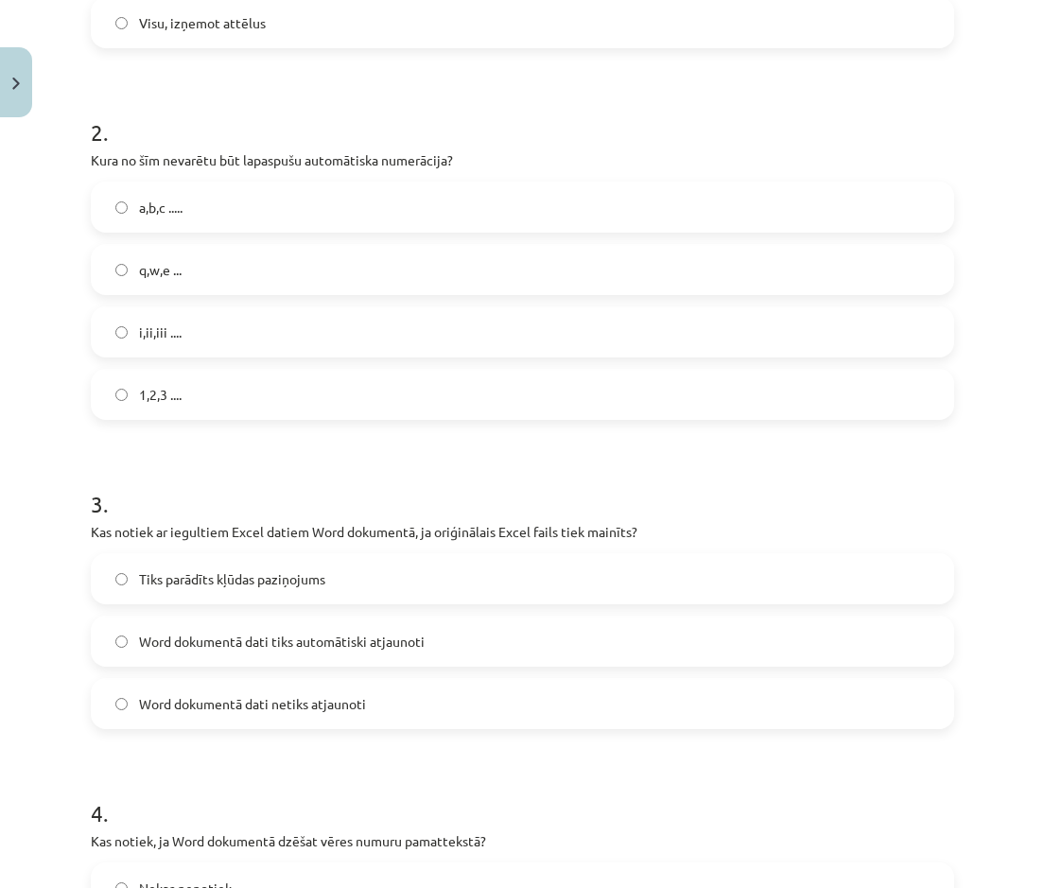
click at [219, 406] on span "Word dokumentā dati tiks automātiski atjaunoti" at bounding box center [282, 642] width 286 height 20
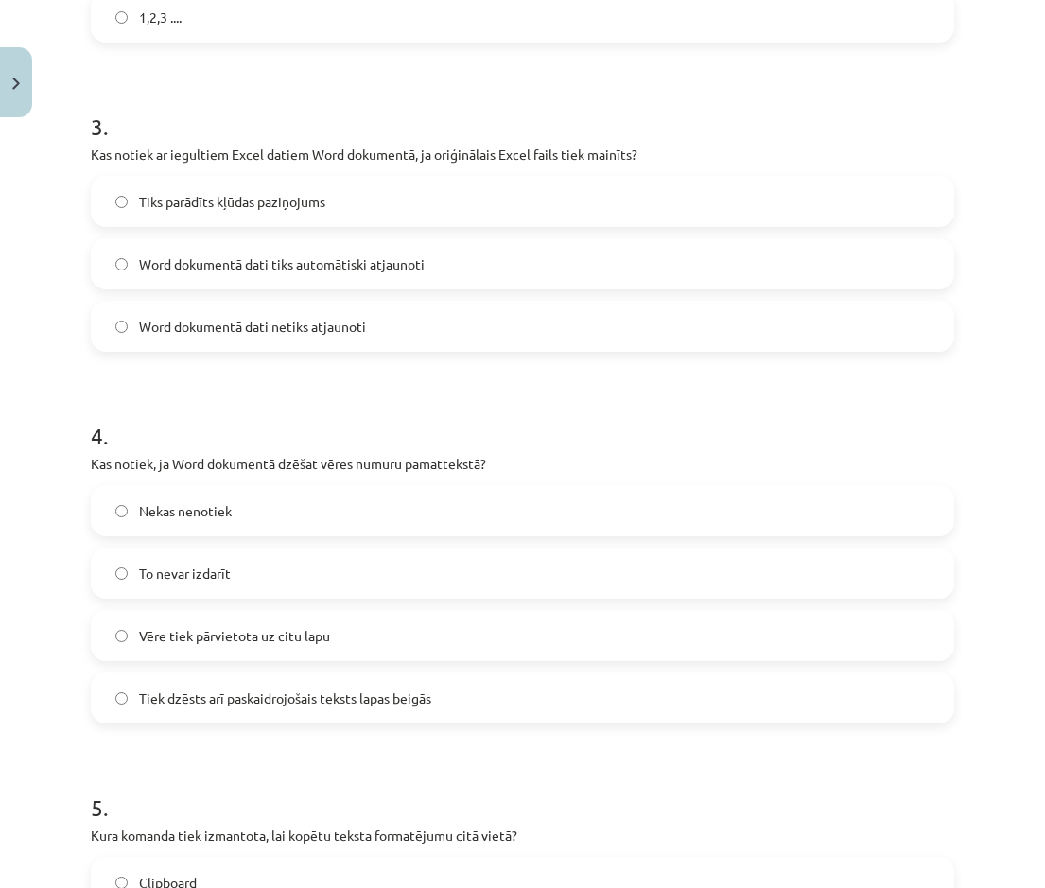
scroll to position [1040, 0]
click at [335, 406] on span "Tiek dzēsts arī paskaidrojošais teksts lapas beigās" at bounding box center [285, 698] width 292 height 20
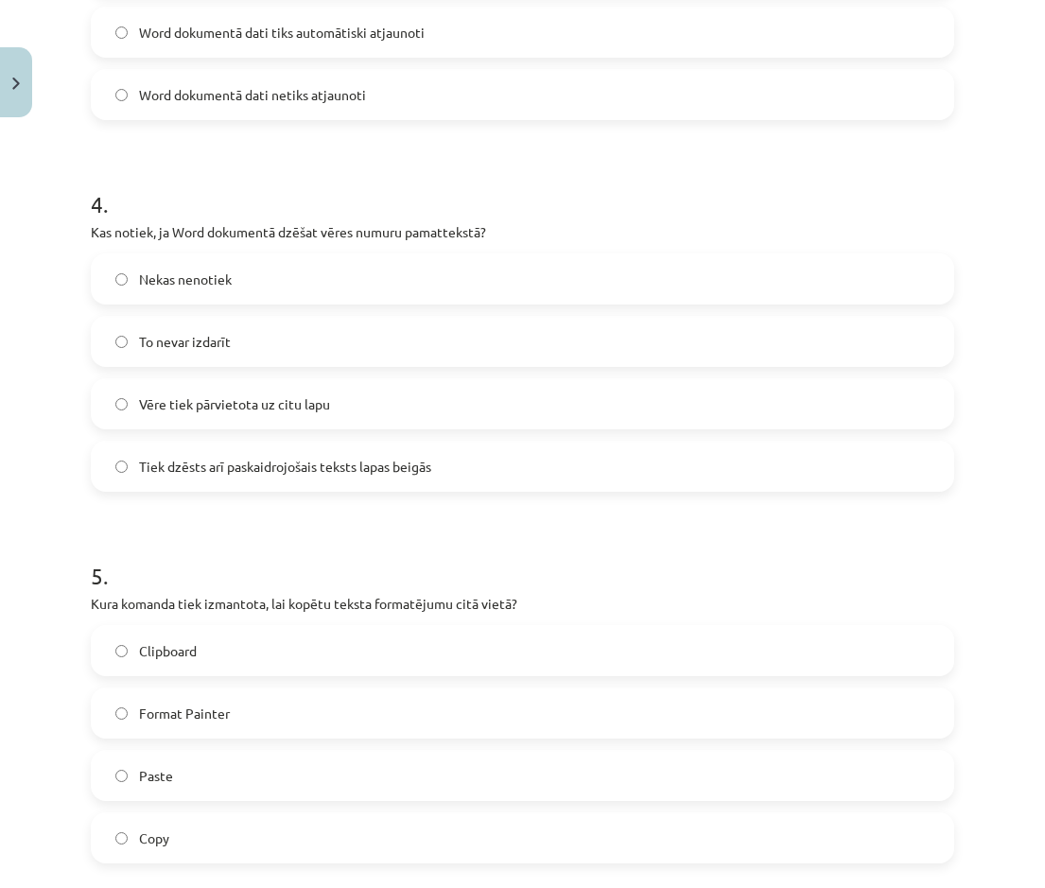
scroll to position [1324, 0]
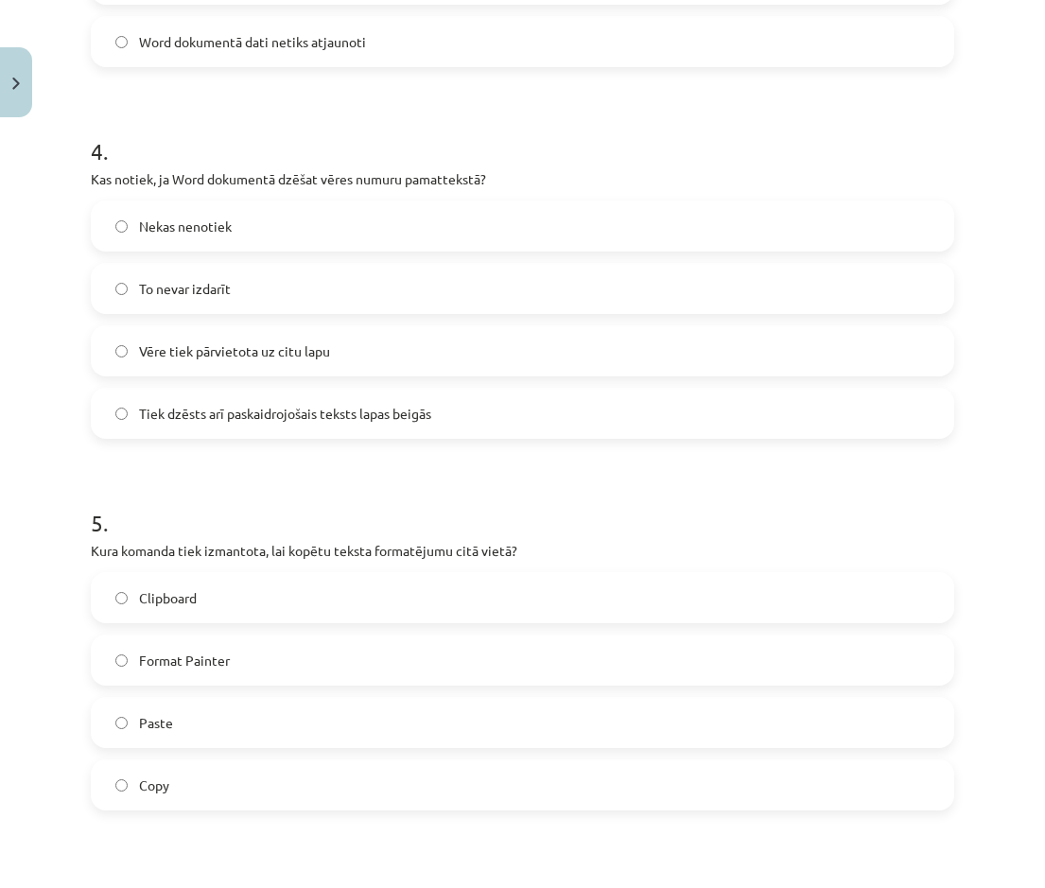
click at [319, 406] on label "Format Painter" at bounding box center [523, 659] width 860 height 47
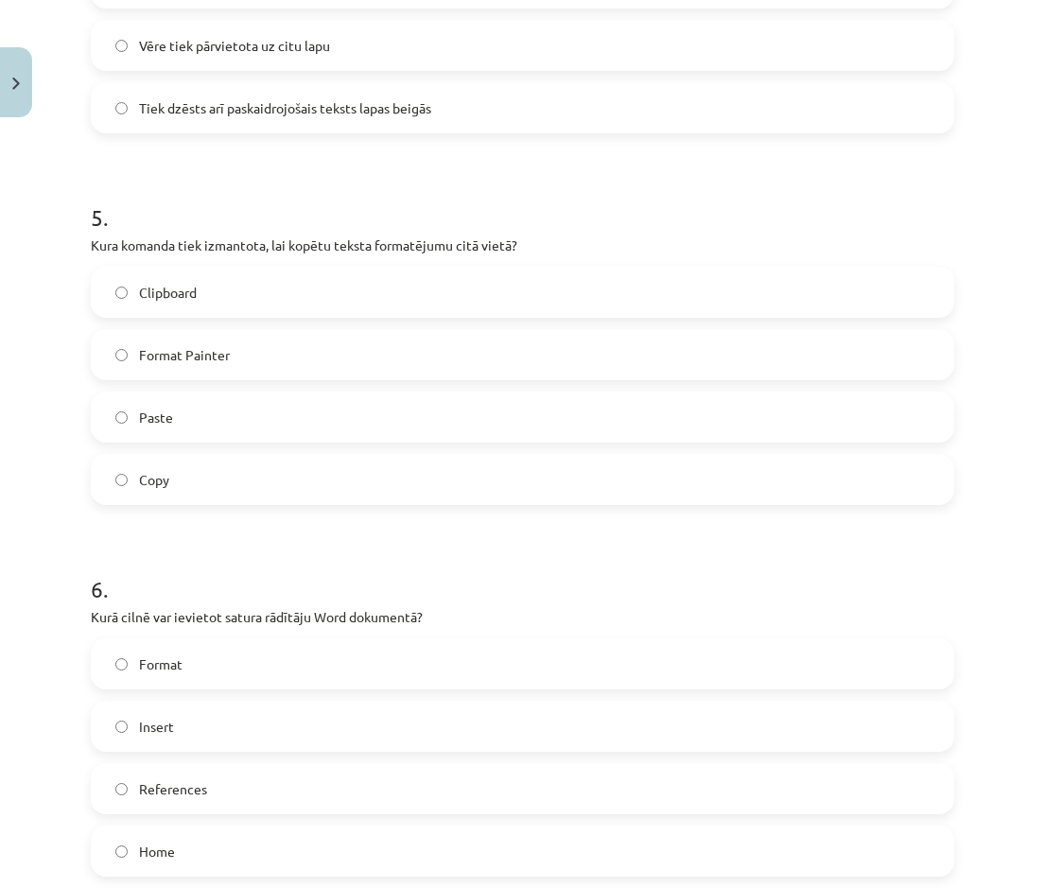
scroll to position [1702, 0]
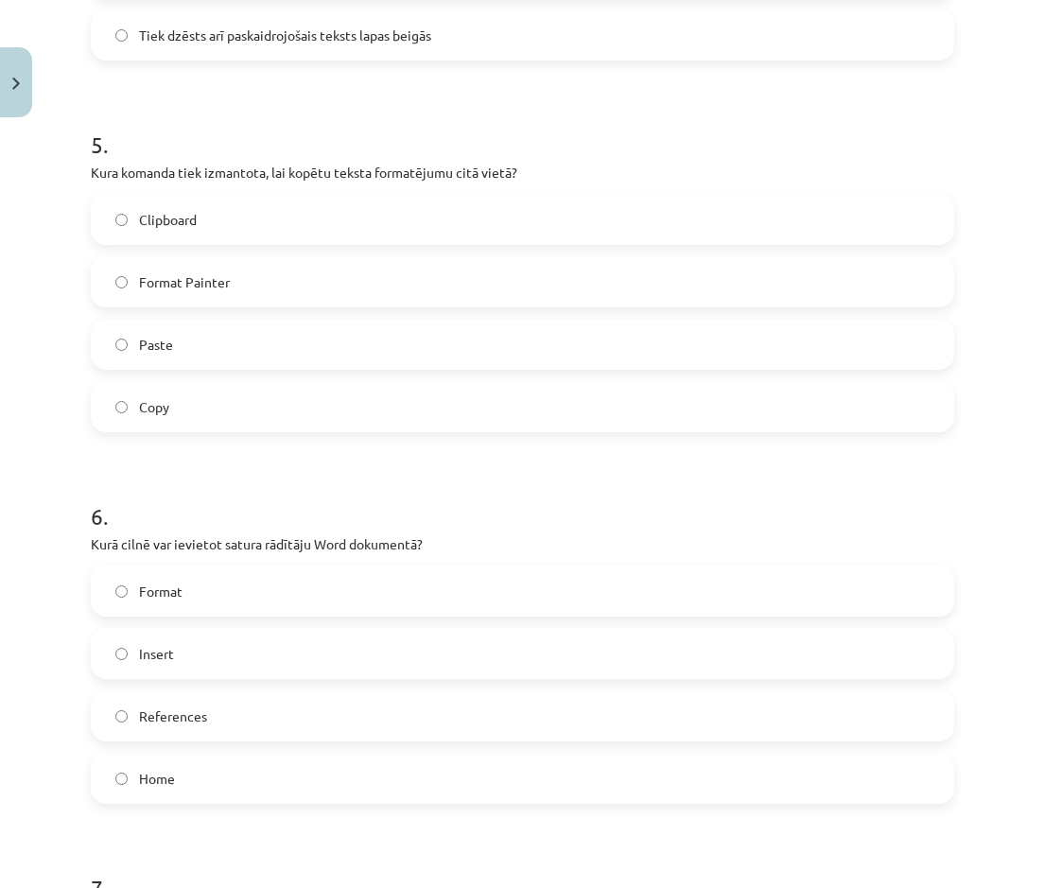
click at [200, 406] on span "References" at bounding box center [173, 716] width 68 height 20
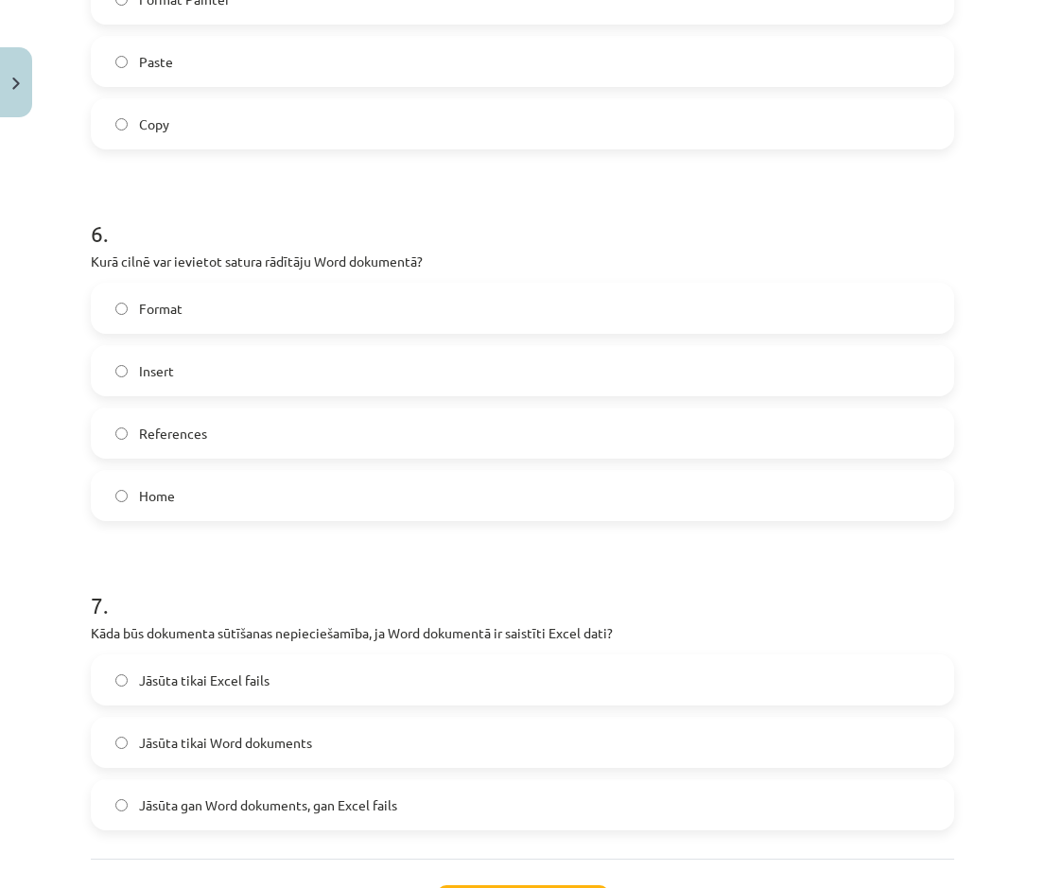
scroll to position [1986, 0]
click at [316, 406] on span "Jāsūta gan Word dokuments, gan Excel fails" at bounding box center [268, 804] width 258 height 20
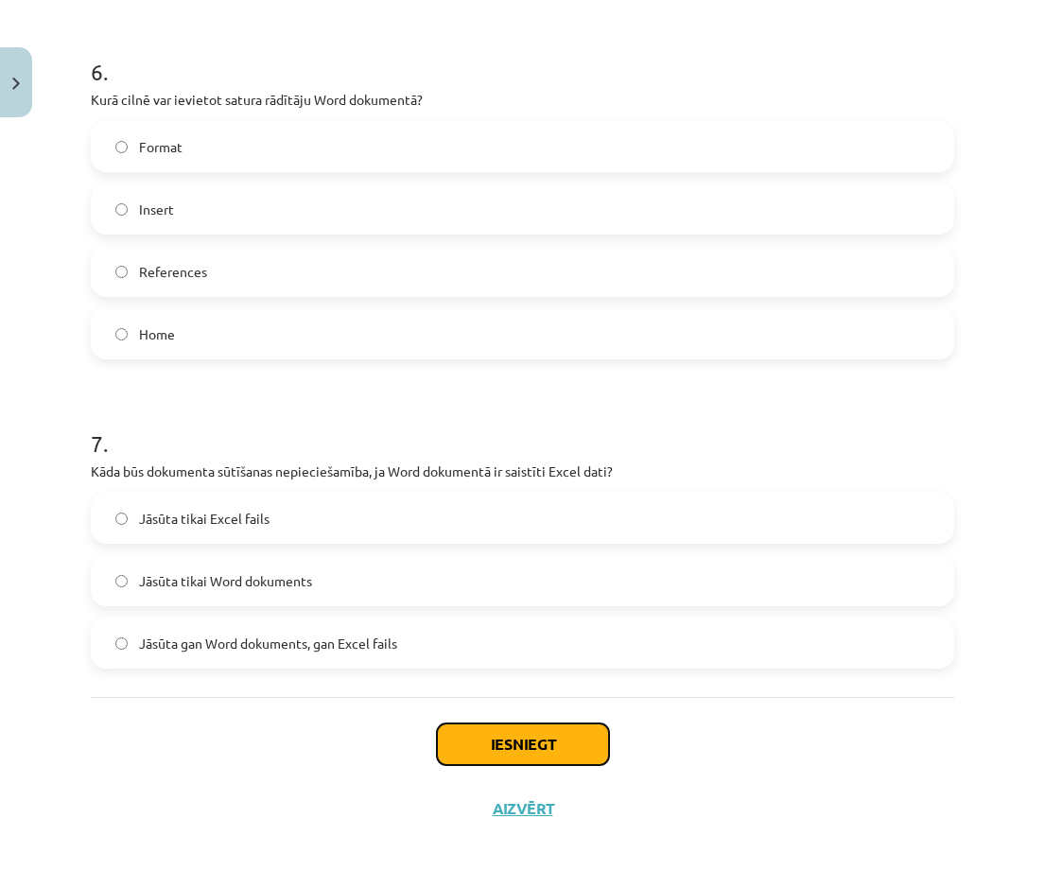
click at [442, 406] on button "Iesniegt" at bounding box center [523, 744] width 172 height 42
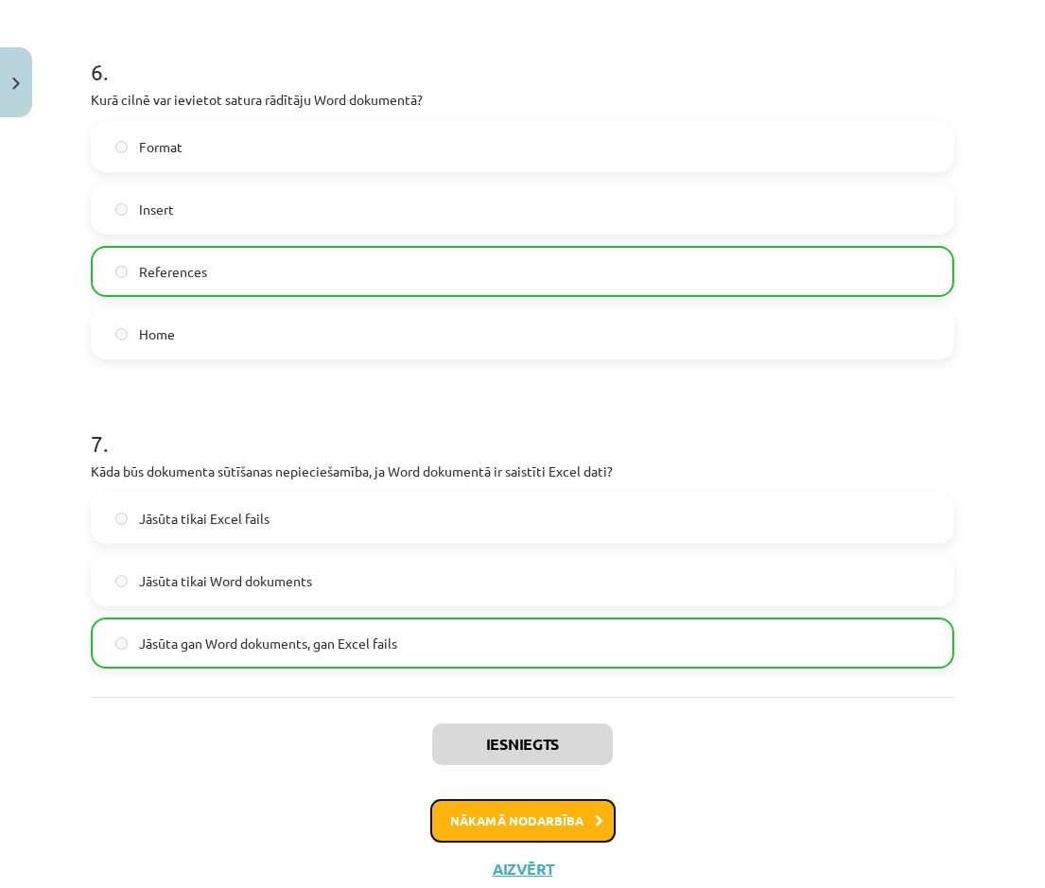
click at [515, 406] on button "Nākamā nodarbība" at bounding box center [522, 821] width 185 height 44
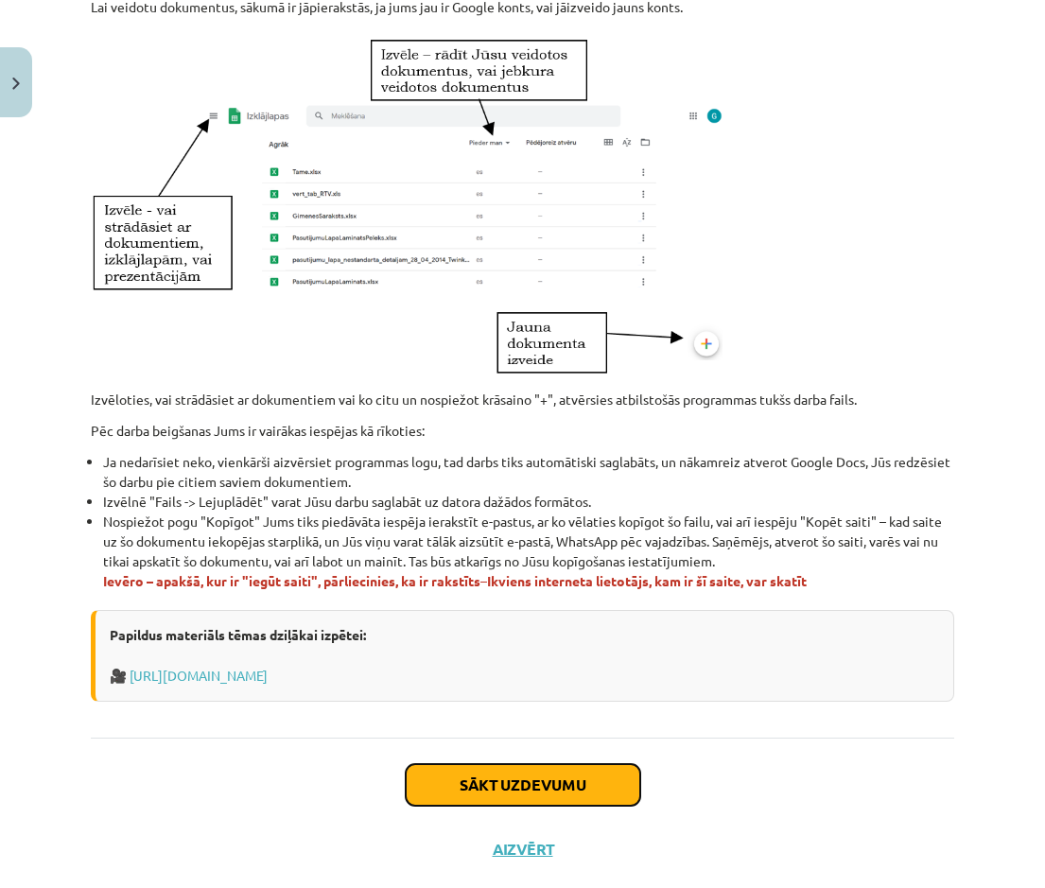
click at [470, 406] on button "Sākt uzdevumu" at bounding box center [523, 785] width 235 height 42
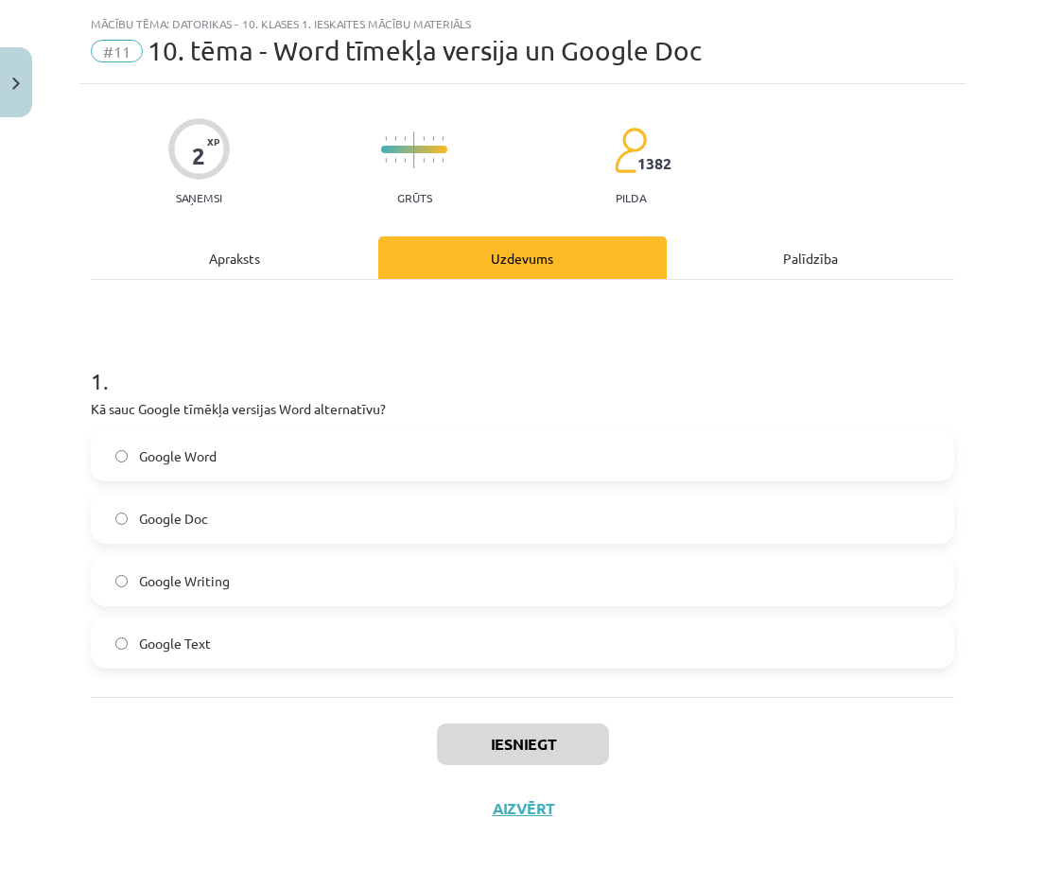
scroll to position [42, 0]
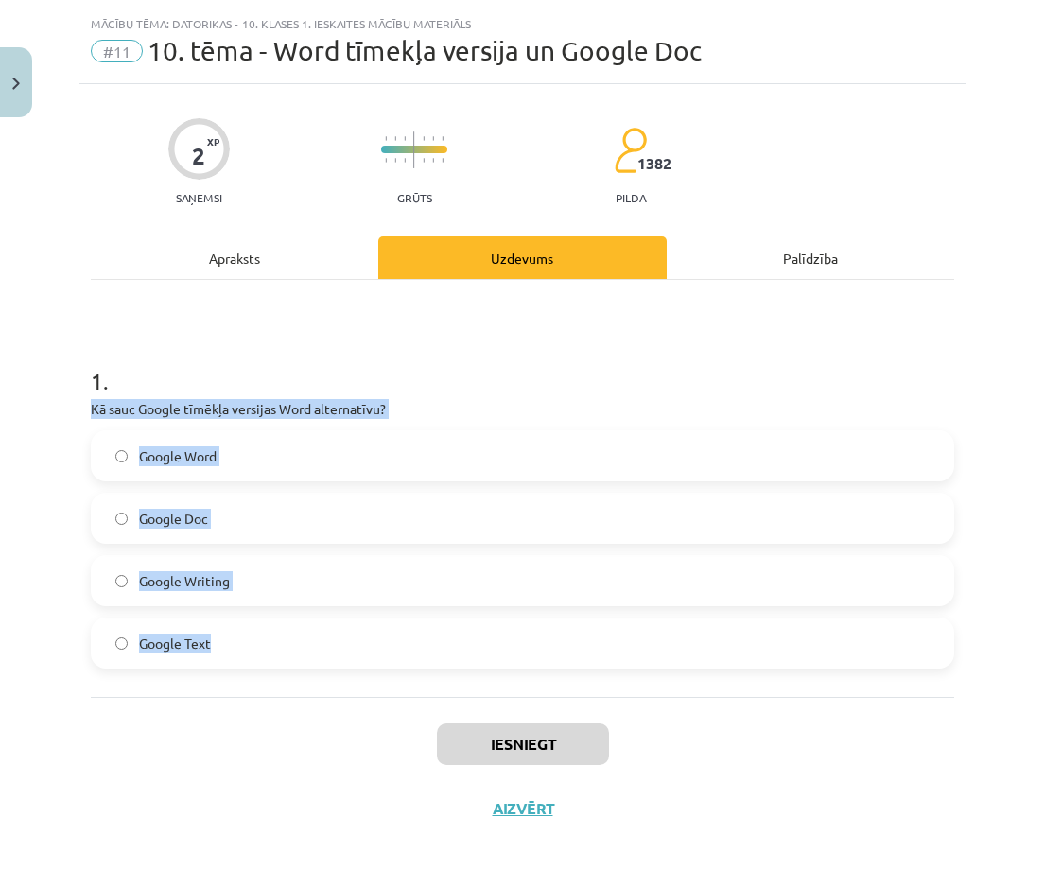
drag, startPoint x: 78, startPoint y: 407, endPoint x: 288, endPoint y: 642, distance: 315.5
click at [288, 406] on div "Mācību tēma: Datorikas - 10. klases 1. ieskaites mācību materiāls #11 10. tēma …" at bounding box center [522, 444] width 1045 height 888
drag, startPoint x: 288, startPoint y: 642, endPoint x: 153, endPoint y: 644, distance: 134.3
copy div "Kā sauc Google tīmēkļa versijas Word alternatīvu? Google Word Google Doc Google…"
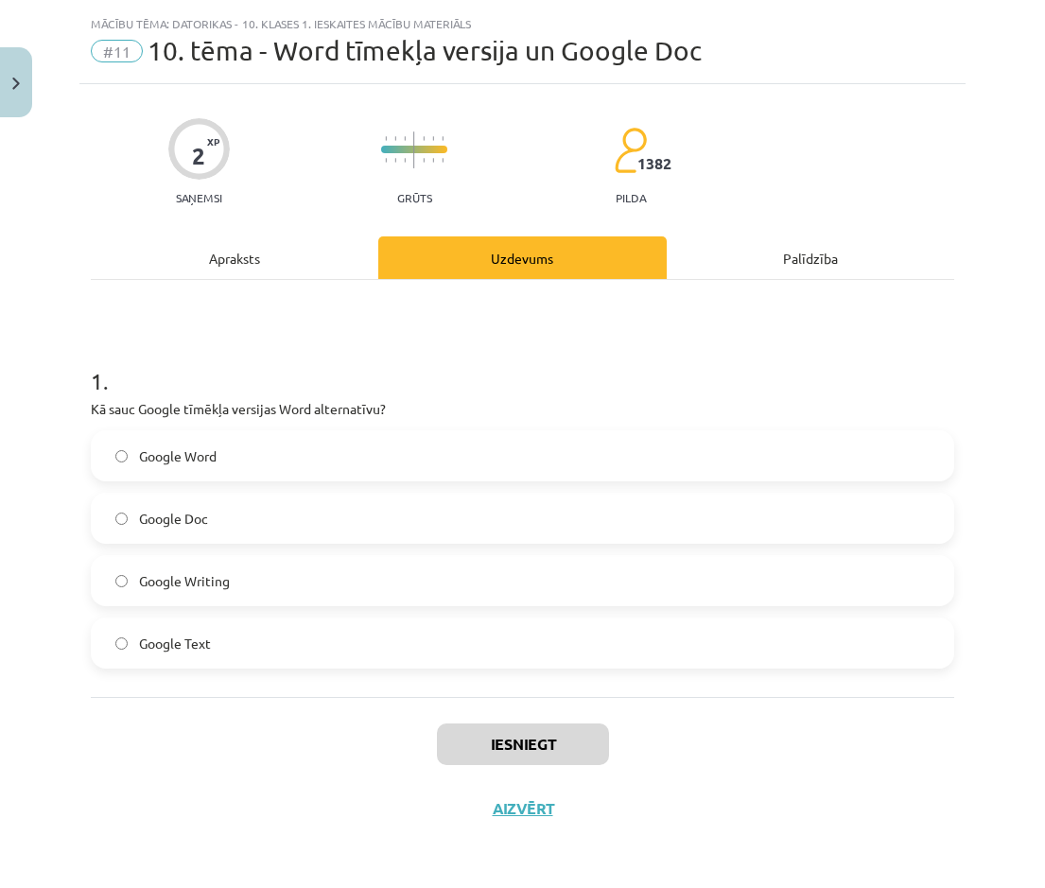
click at [275, 406] on div "Iesniegt Aizvērt" at bounding box center [522, 763] width 863 height 132
click at [231, 406] on label "Google Doc" at bounding box center [523, 518] width 860 height 47
click at [446, 406] on button "Iesniegt" at bounding box center [523, 744] width 172 height 42
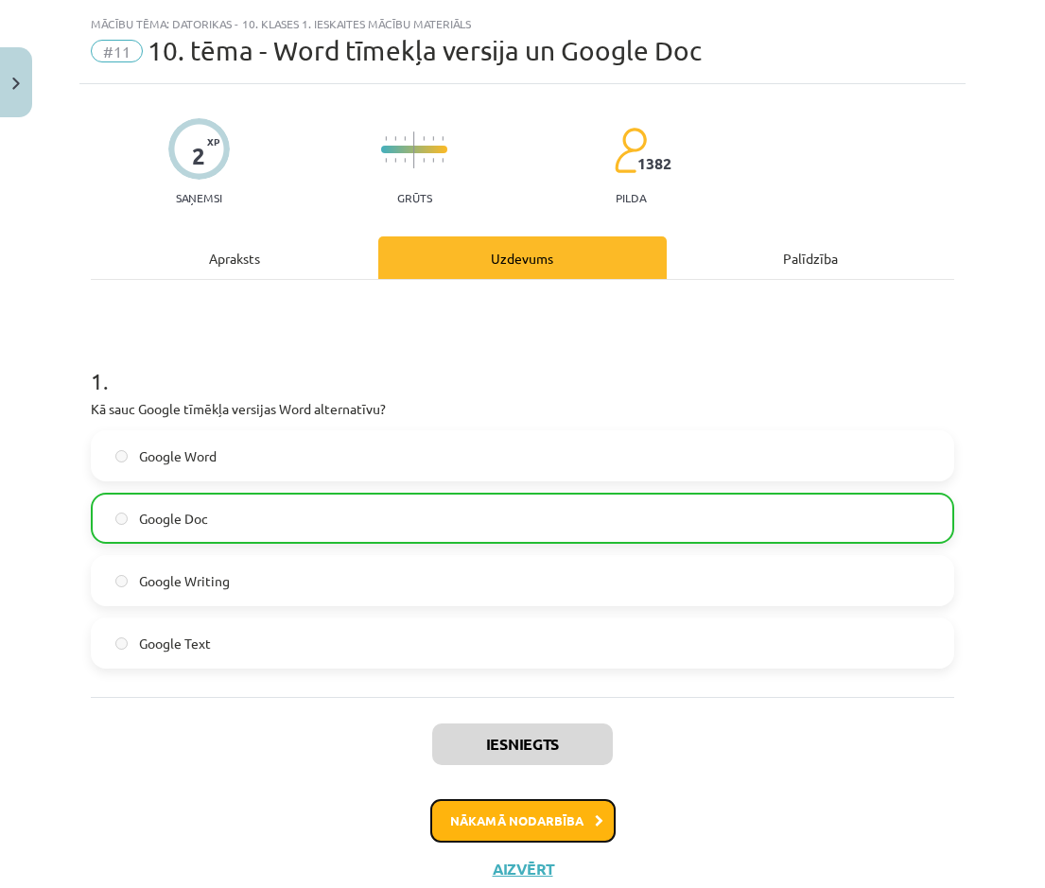
click at [543, 406] on button "Nākamā nodarbība" at bounding box center [522, 821] width 185 height 44
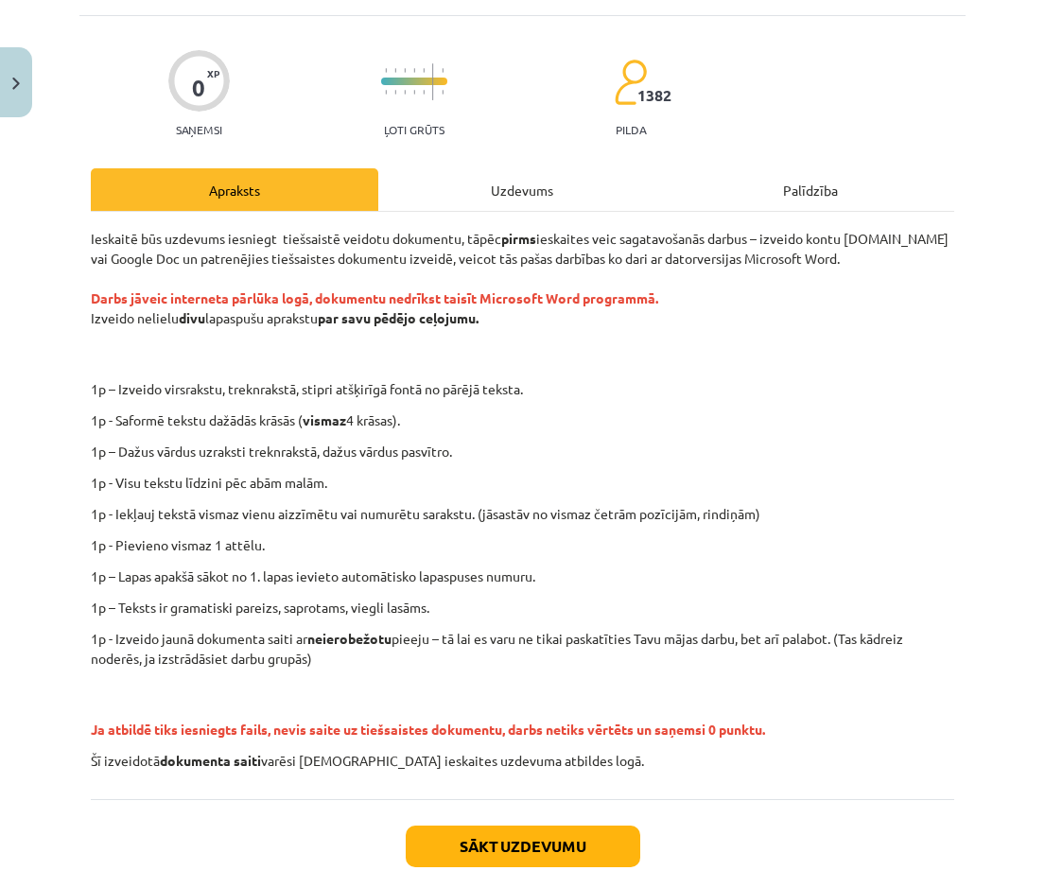
scroll to position [212, 0]
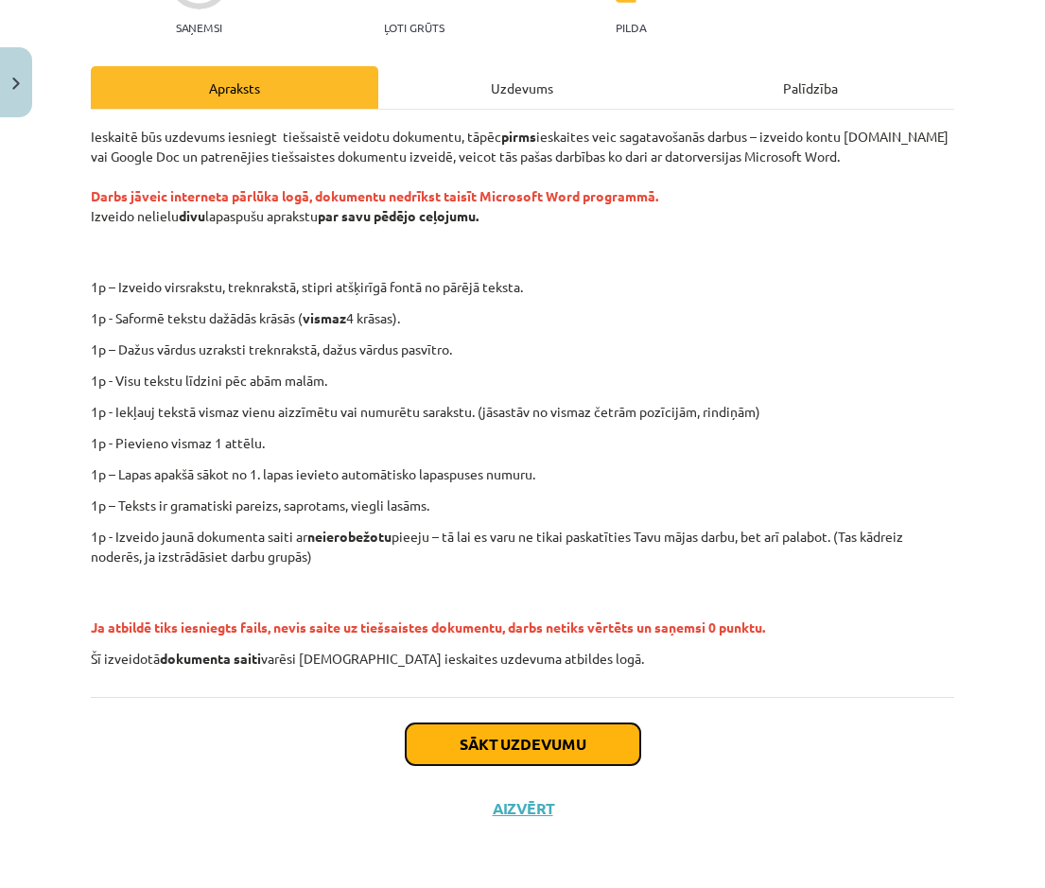
click at [472, 406] on button "Sākt uzdevumu" at bounding box center [523, 744] width 235 height 42
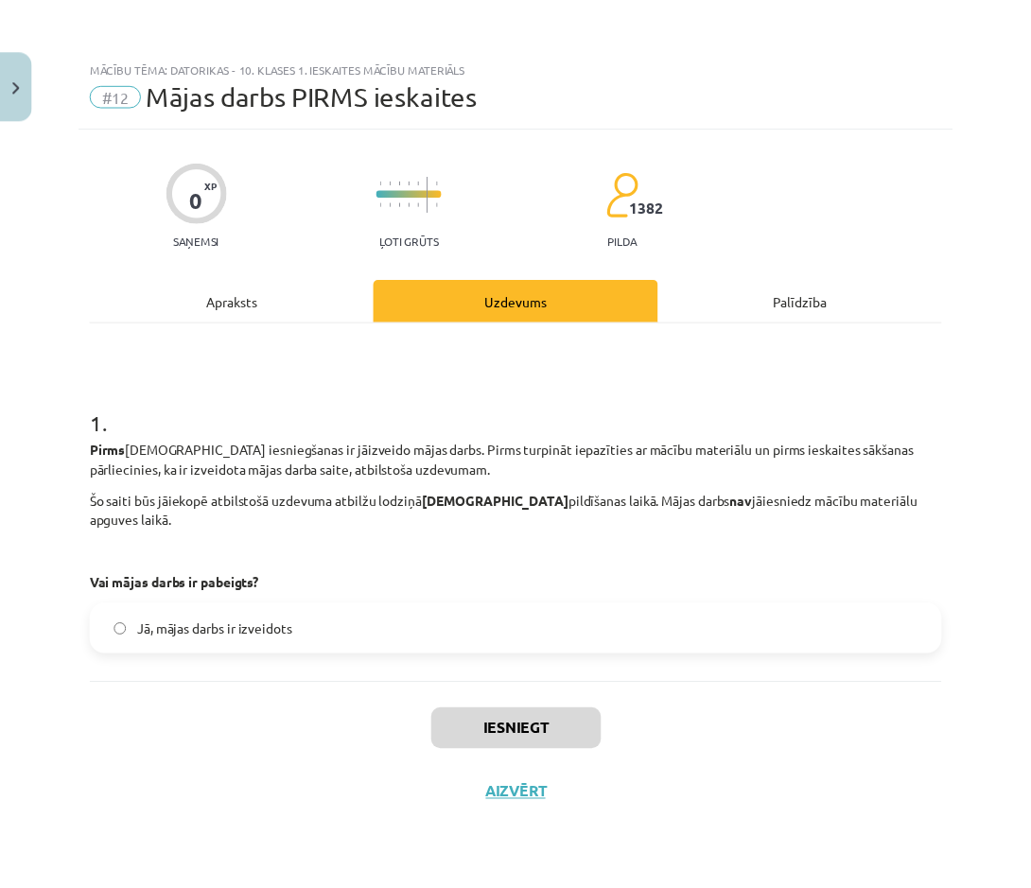
scroll to position [0, 0]
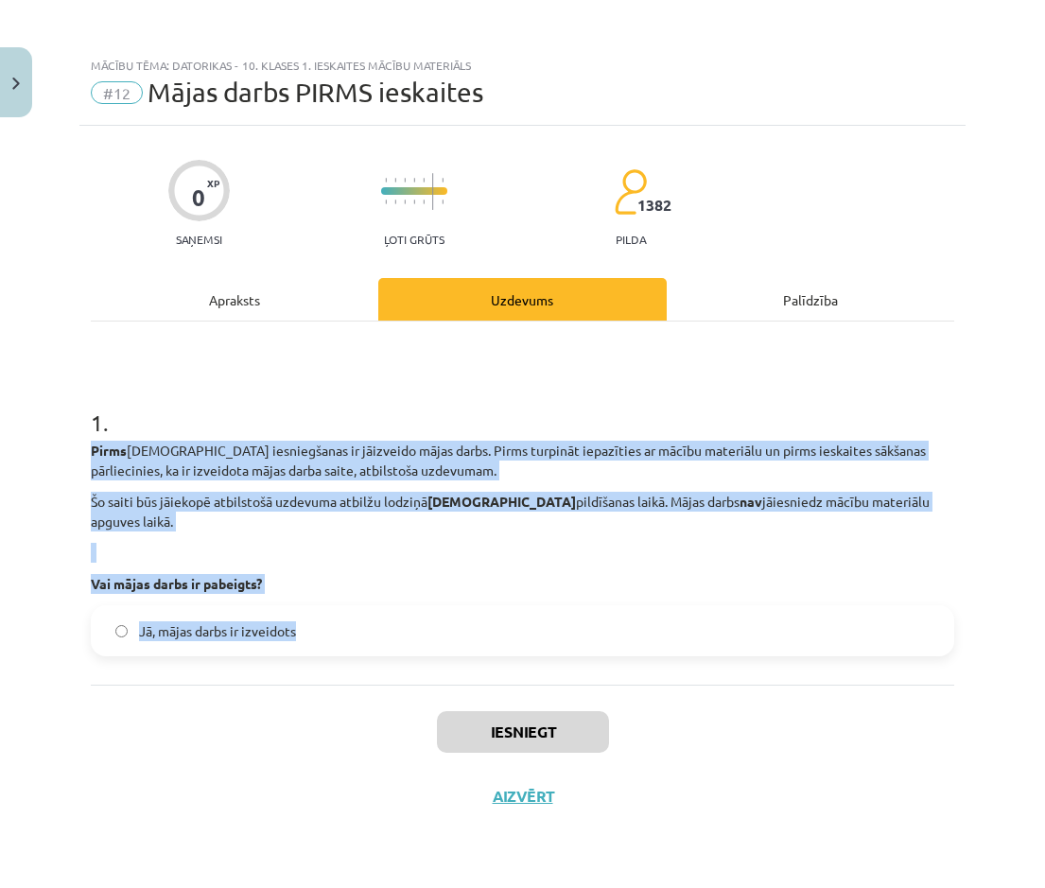
drag, startPoint x: 65, startPoint y: 435, endPoint x: 347, endPoint y: 651, distance: 354.9
click at [347, 406] on div "Mācību tēma: Datorikas - 10. klases 1. ieskaites mācību materiāls #12 Mājas dar…" at bounding box center [522, 444] width 1045 height 888
drag, startPoint x: 347, startPoint y: 651, endPoint x: 344, endPoint y: 625, distance: 25.7
click at [344, 406] on label "Jā, mājas darbs ir izveidots" at bounding box center [523, 630] width 860 height 47
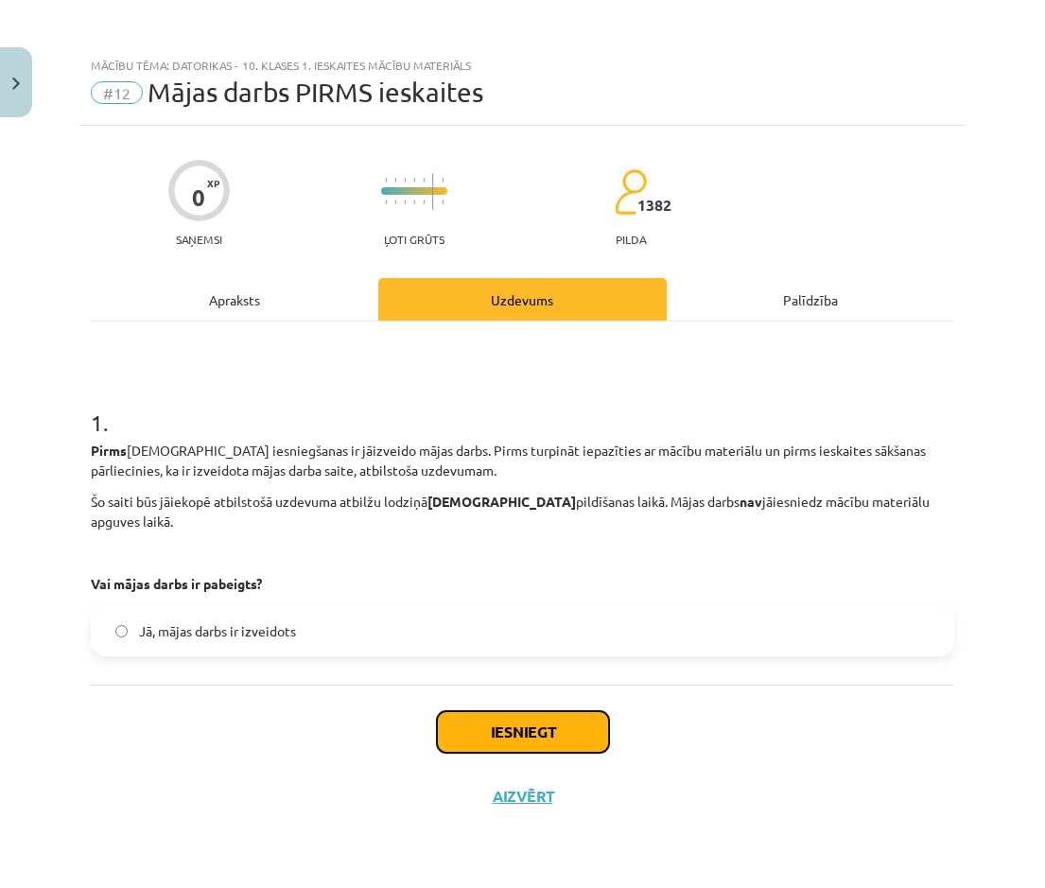
click at [471, 406] on button "Iesniegt" at bounding box center [523, 732] width 172 height 42
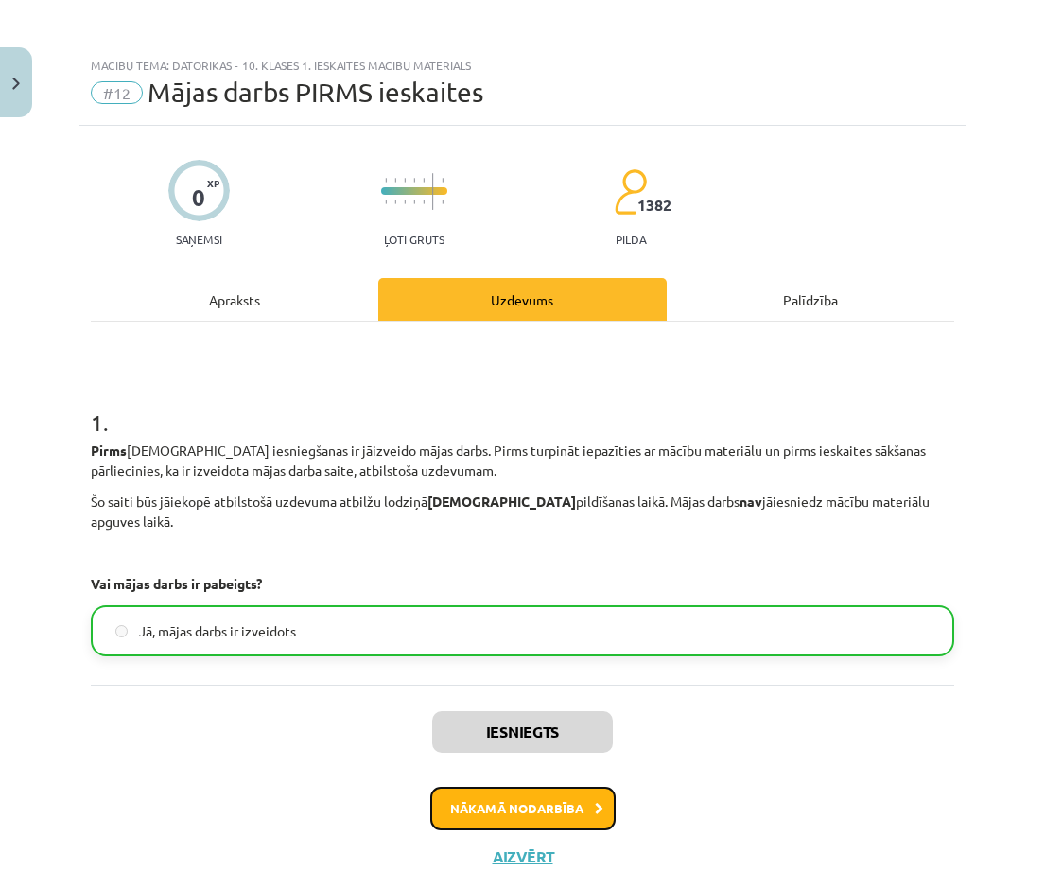
click at [496, 406] on button "Nākamā nodarbība" at bounding box center [522, 809] width 185 height 44
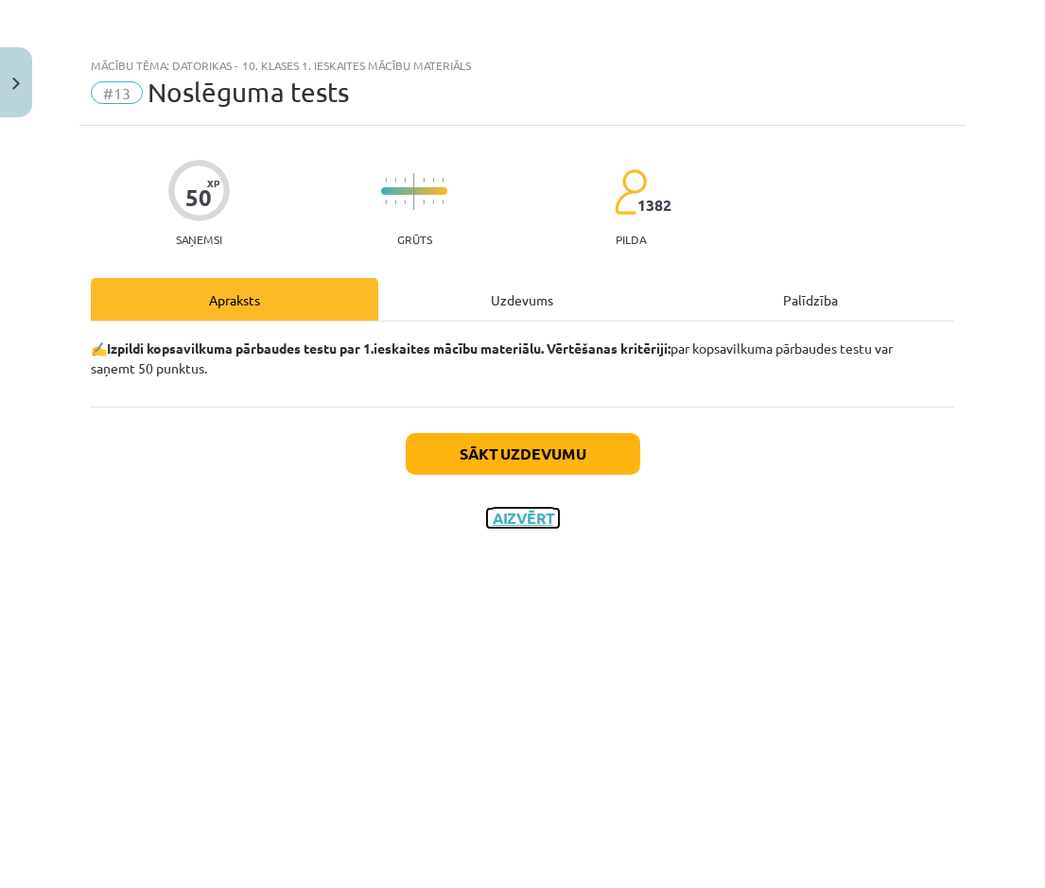
click at [513, 406] on button "Aizvērt" at bounding box center [523, 518] width 72 height 19
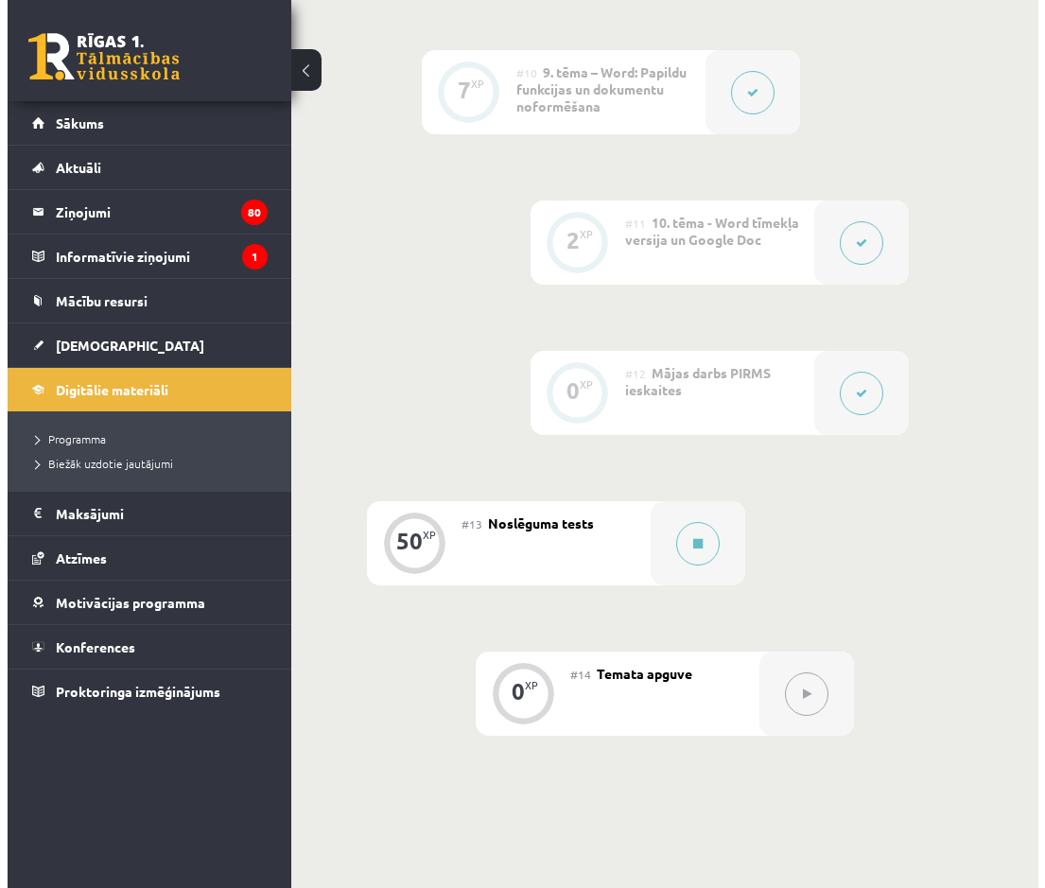
scroll to position [2270, 0]
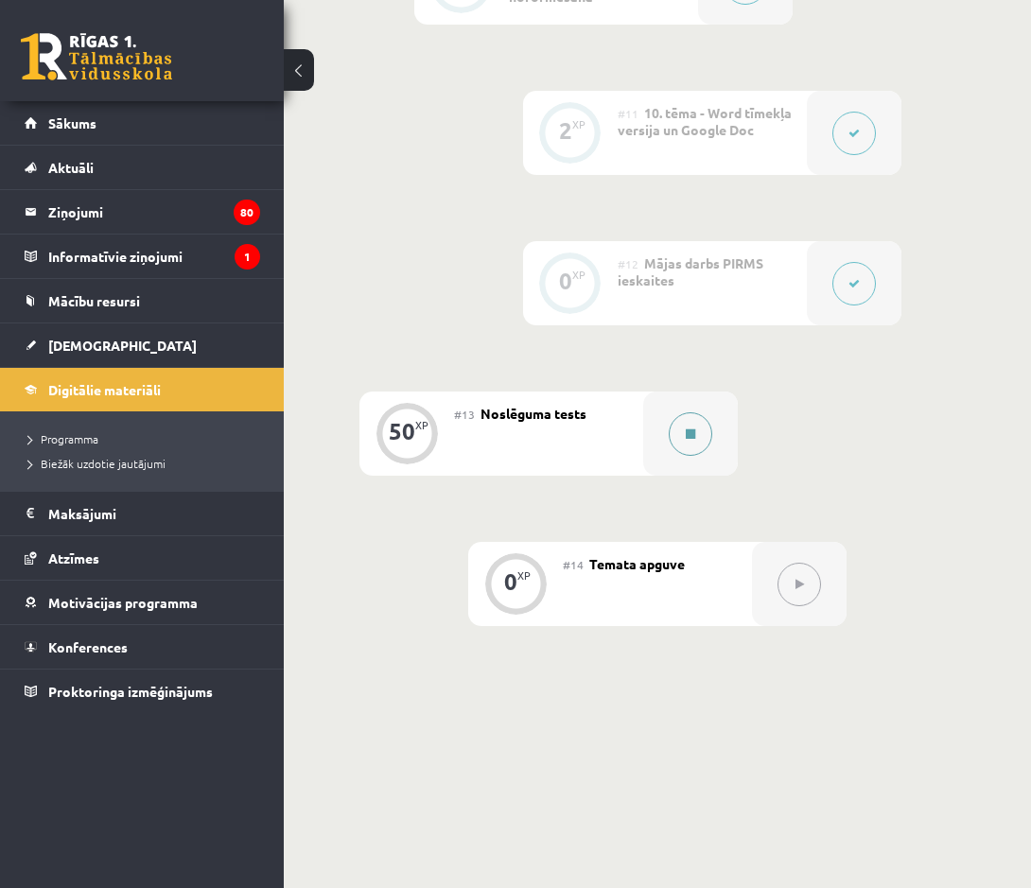
click at [698, 406] on button at bounding box center [691, 434] width 44 height 44
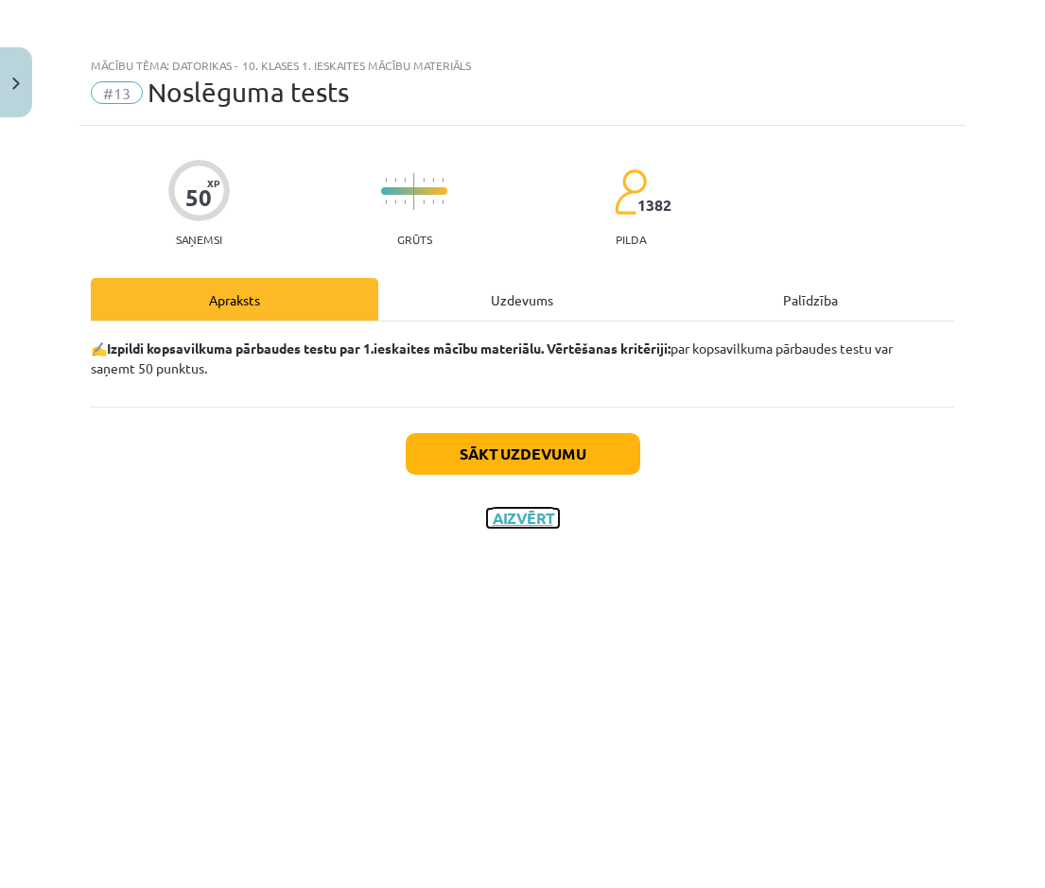
click at [555, 406] on button "Aizvērt" at bounding box center [523, 518] width 72 height 19
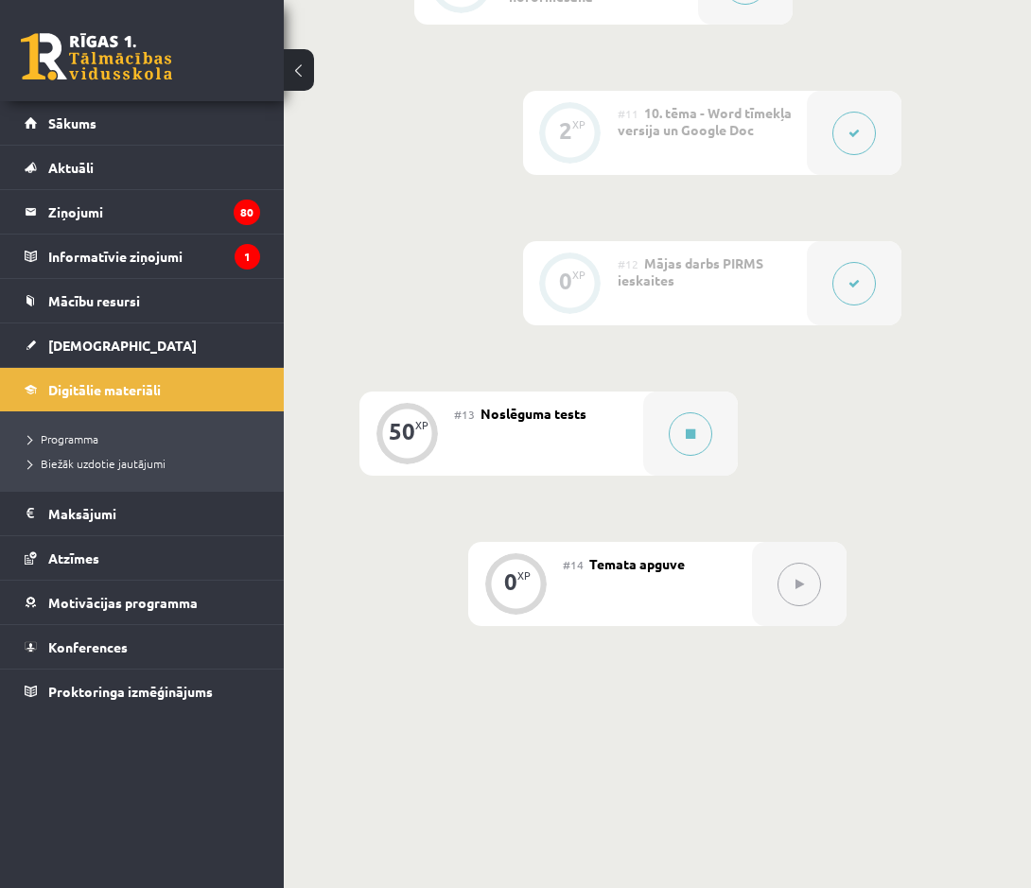
click at [806, 406] on button at bounding box center [799, 585] width 44 height 44
click at [677, 406] on button at bounding box center [691, 434] width 44 height 44
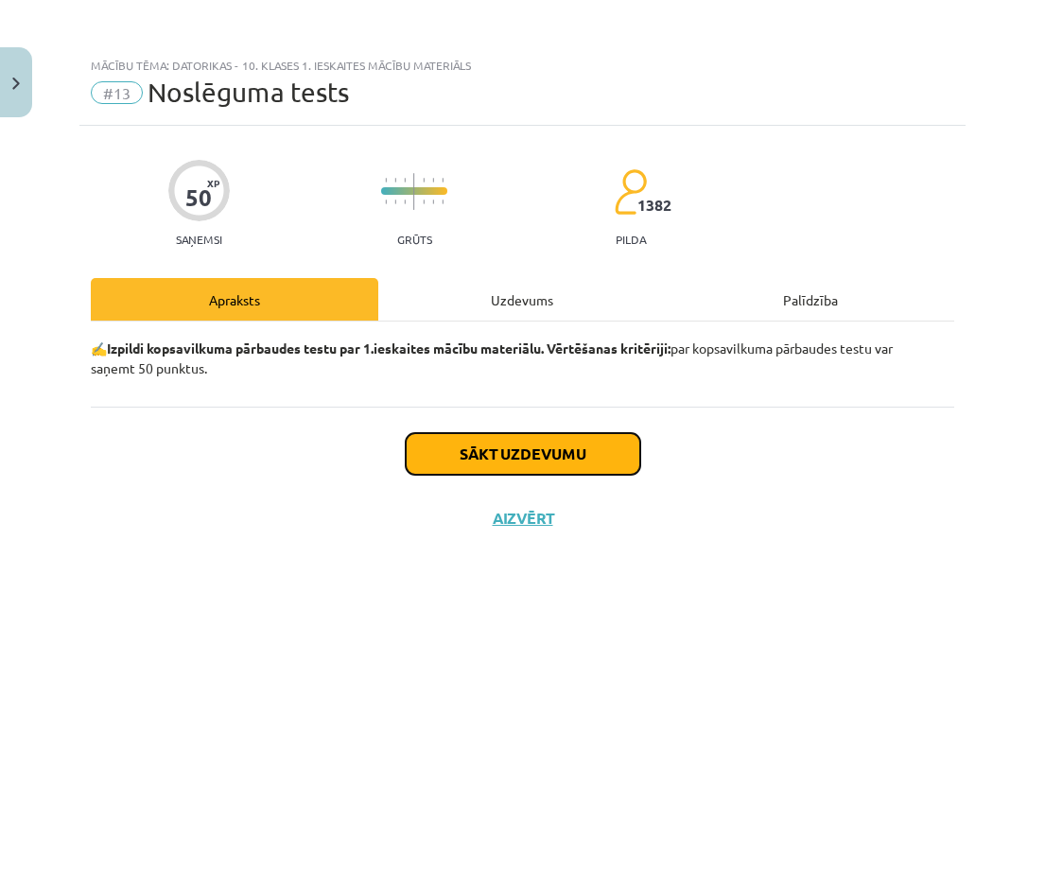
click at [628, 406] on button "Sākt uzdevumu" at bounding box center [523, 454] width 235 height 42
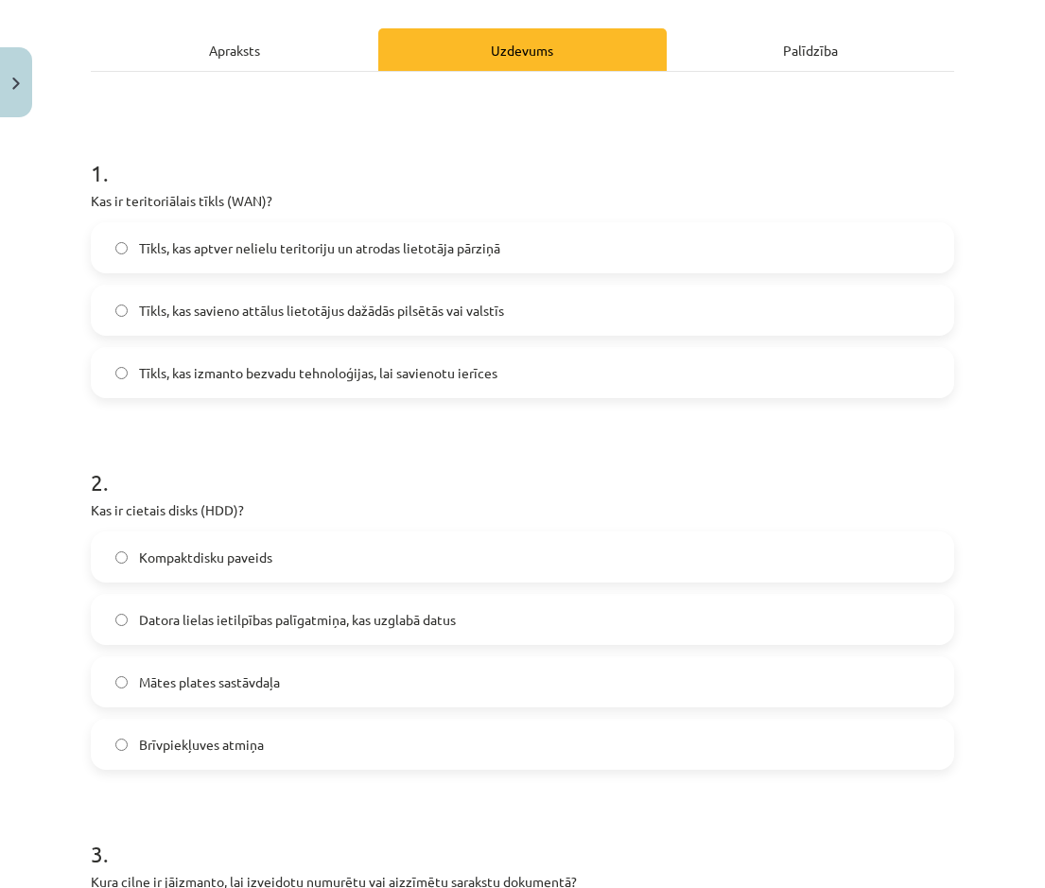
scroll to position [284, 0]
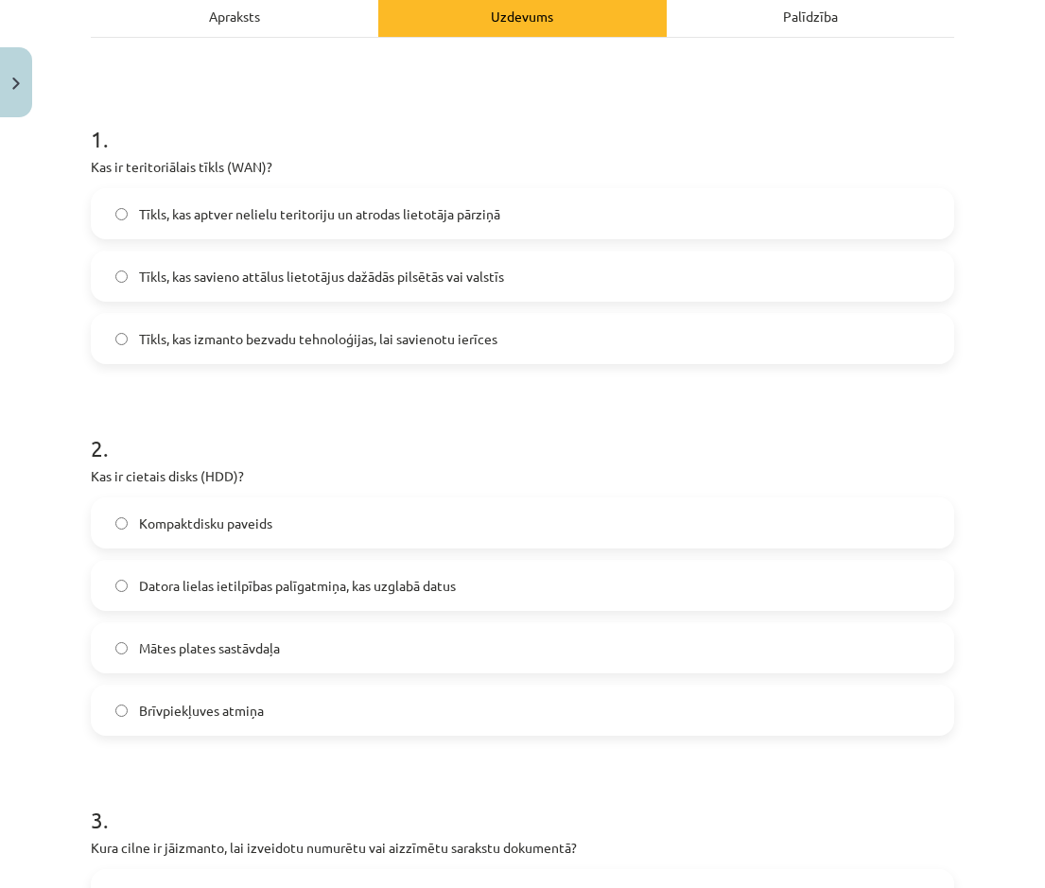
click at [236, 406] on span "Kompaktdisku paveids" at bounding box center [205, 524] width 133 height 20
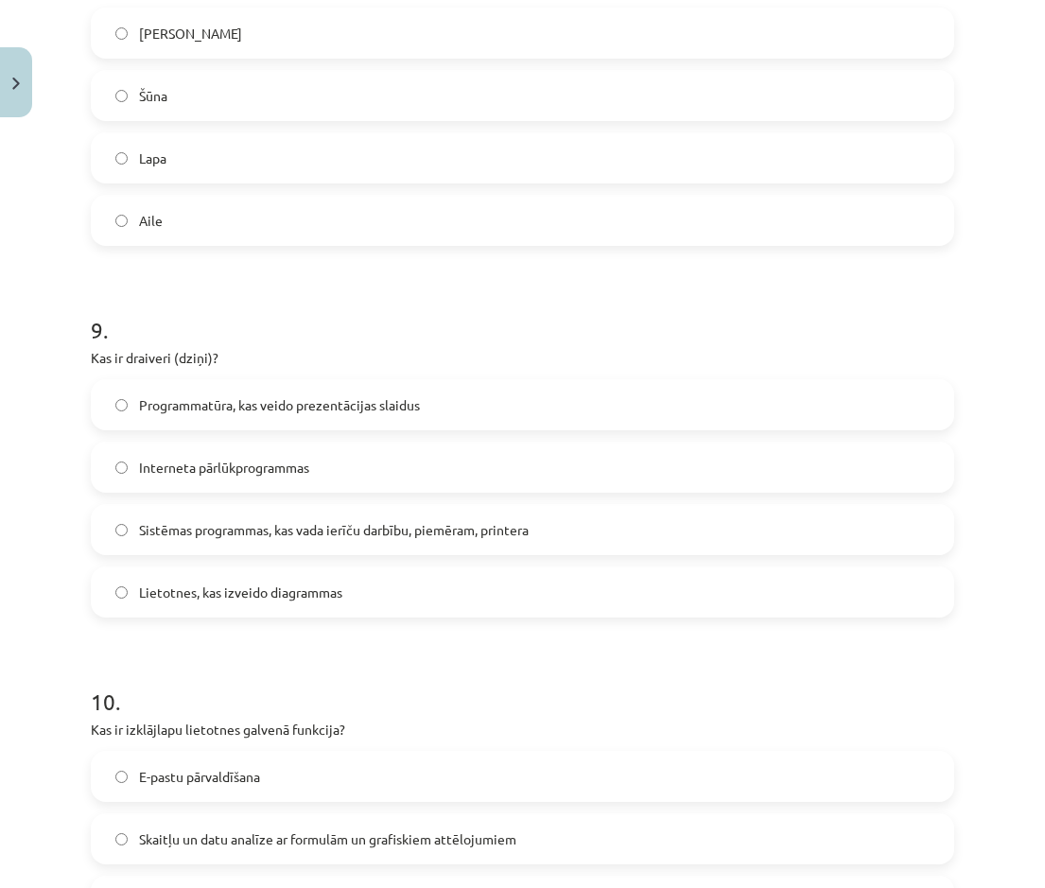
scroll to position [3351, 0]
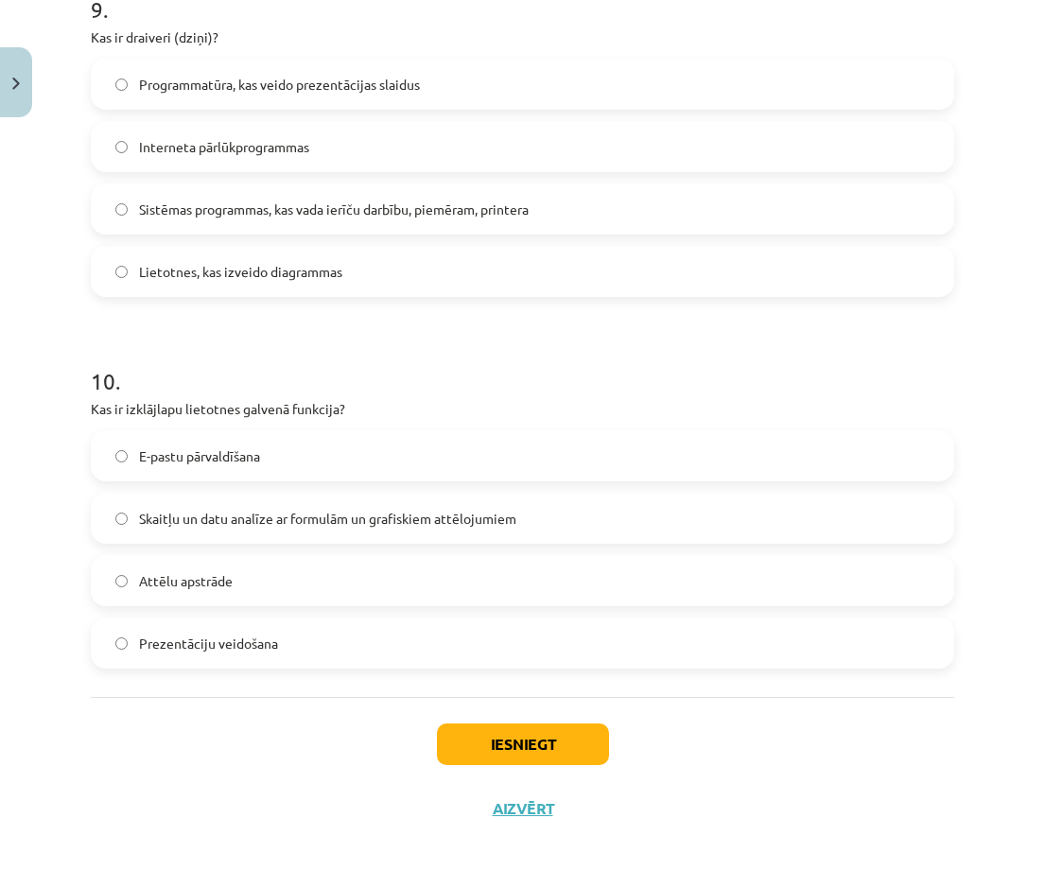
drag, startPoint x: 83, startPoint y: 131, endPoint x: 411, endPoint y: 644, distance: 608.6
click at [121, 406] on div "Iesniegt Aizvērt" at bounding box center [522, 763] width 863 height 132
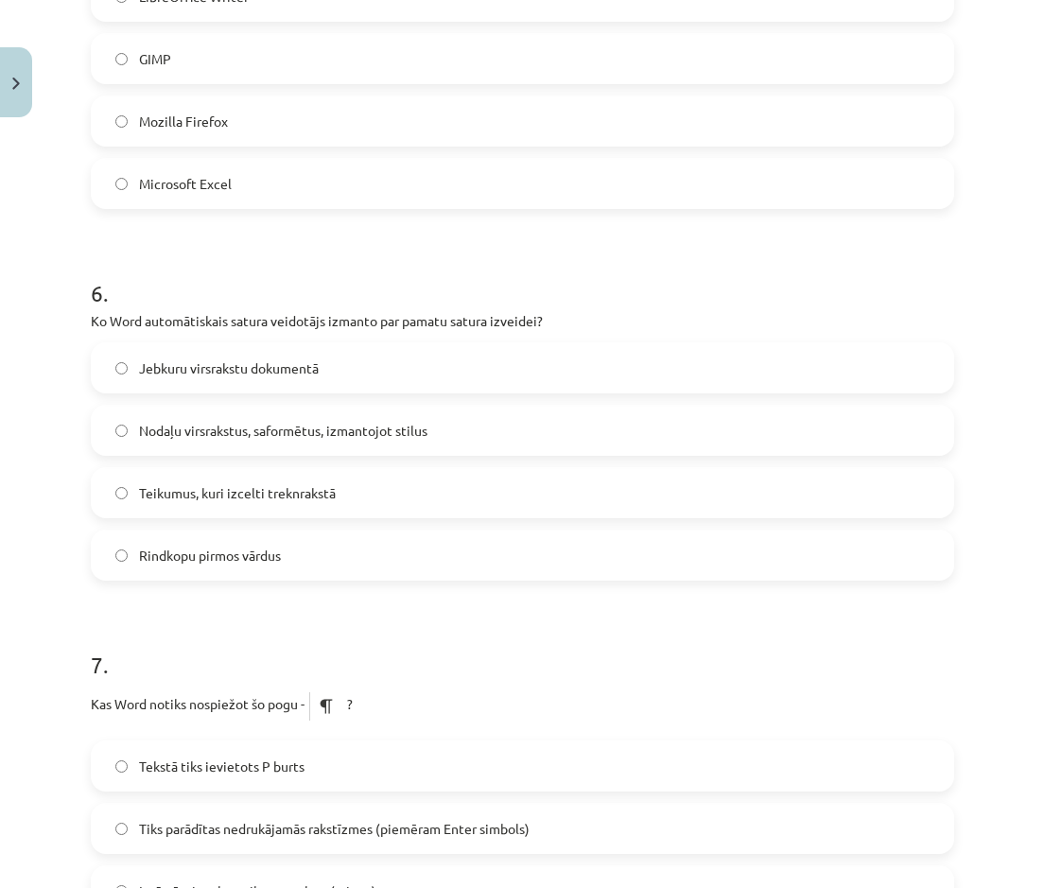
scroll to position [0, 0]
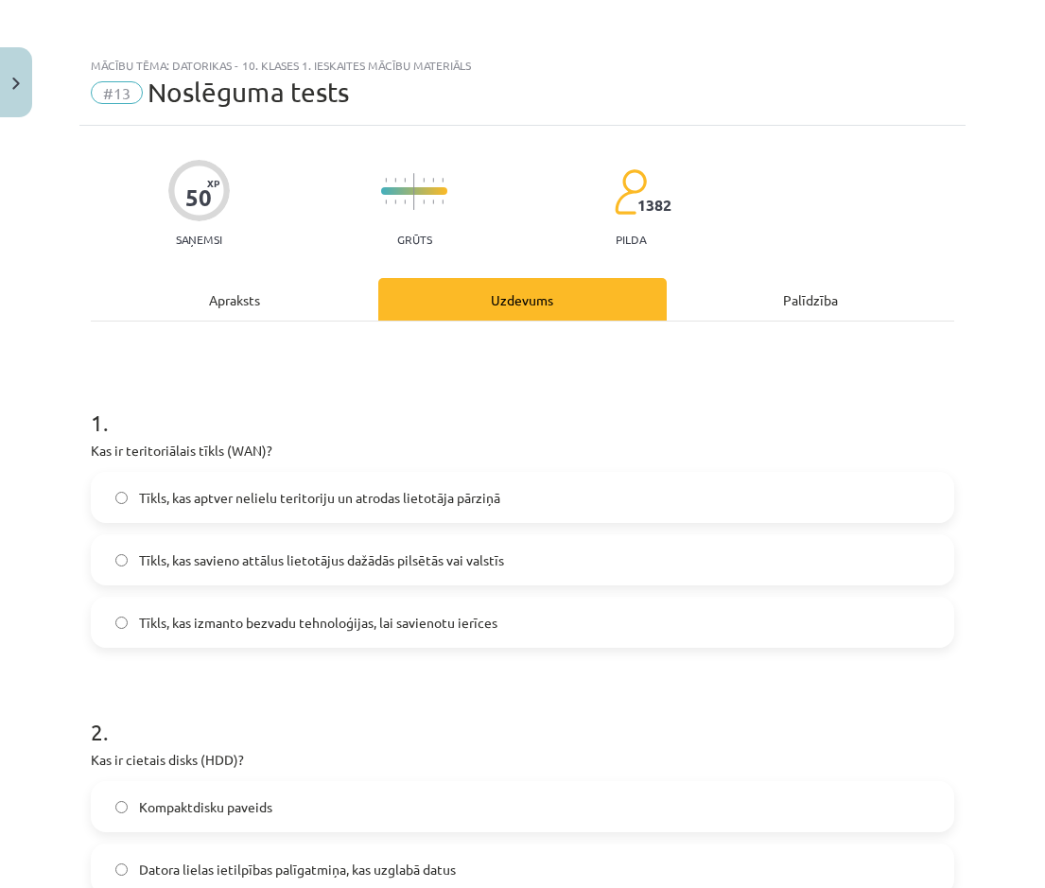
click at [260, 406] on span "Tīkls, kas savieno attālus lietotājus dažādās pilsētās vai valstīs" at bounding box center [321, 560] width 365 height 20
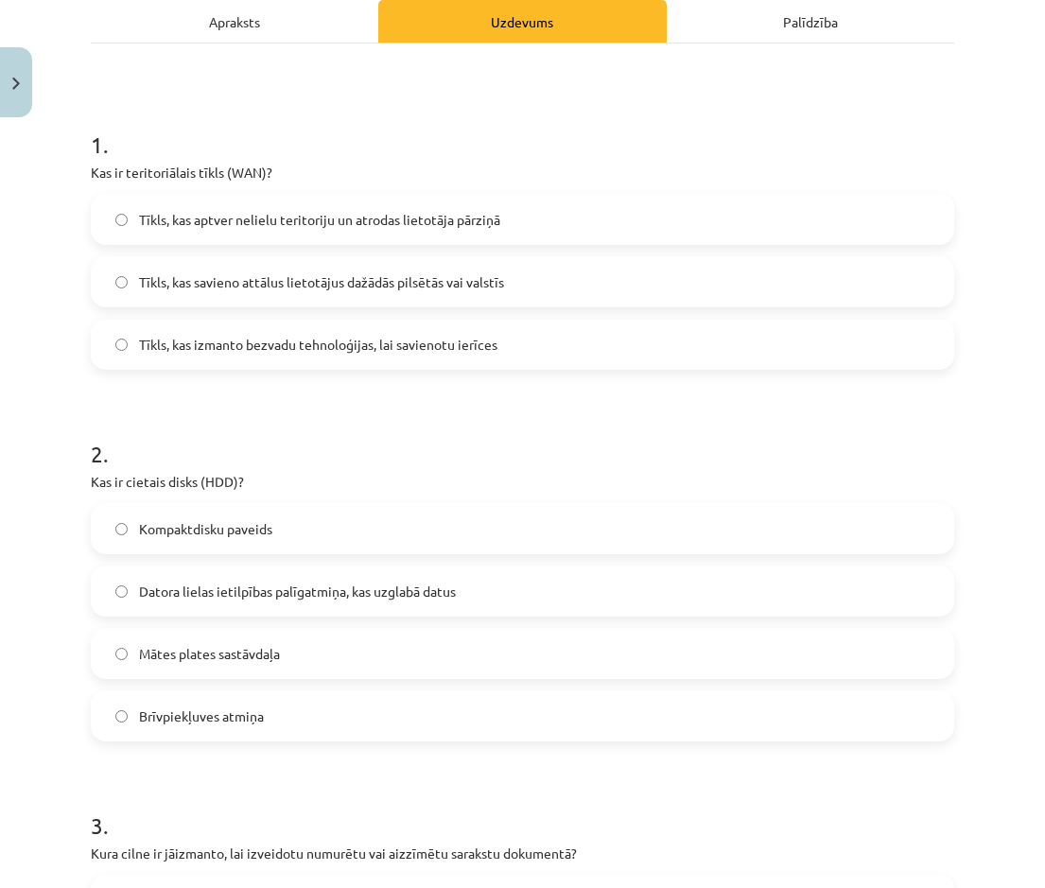
scroll to position [284, 0]
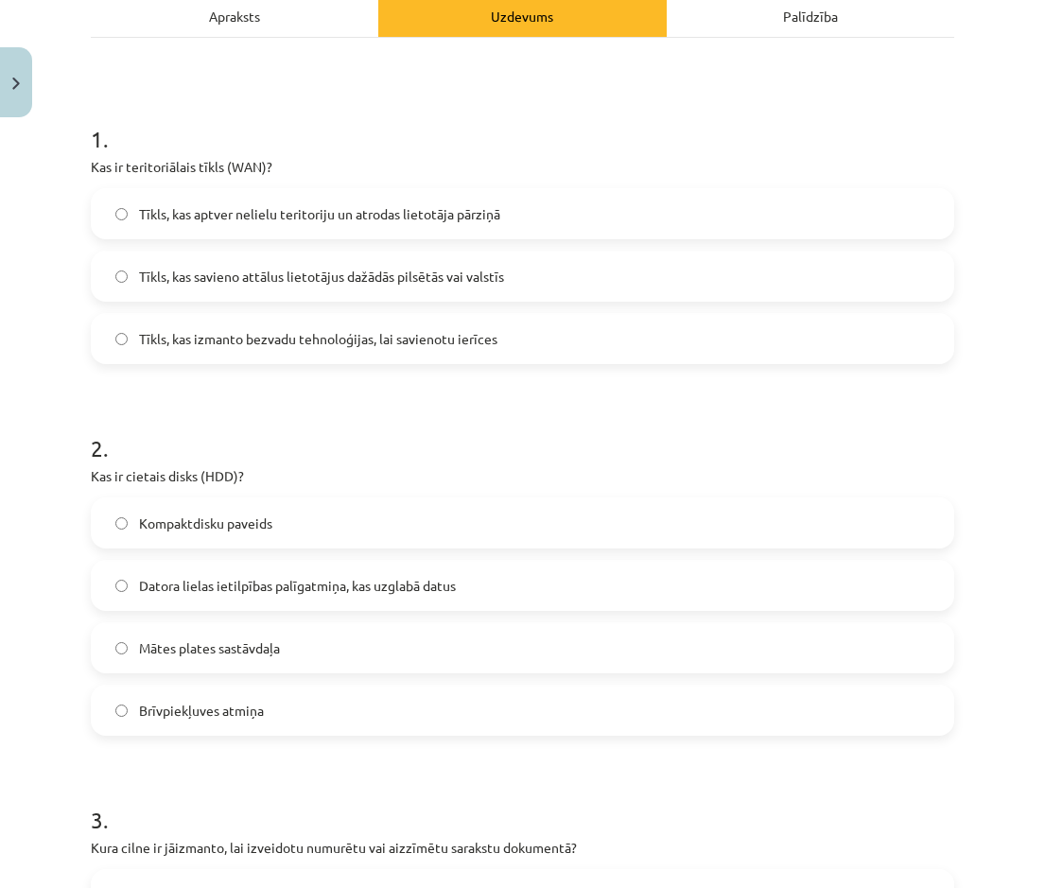
click at [212, 406] on span "Datora lielas ietilpības palīgatmiņa, kas uzglabā datus" at bounding box center [297, 586] width 317 height 20
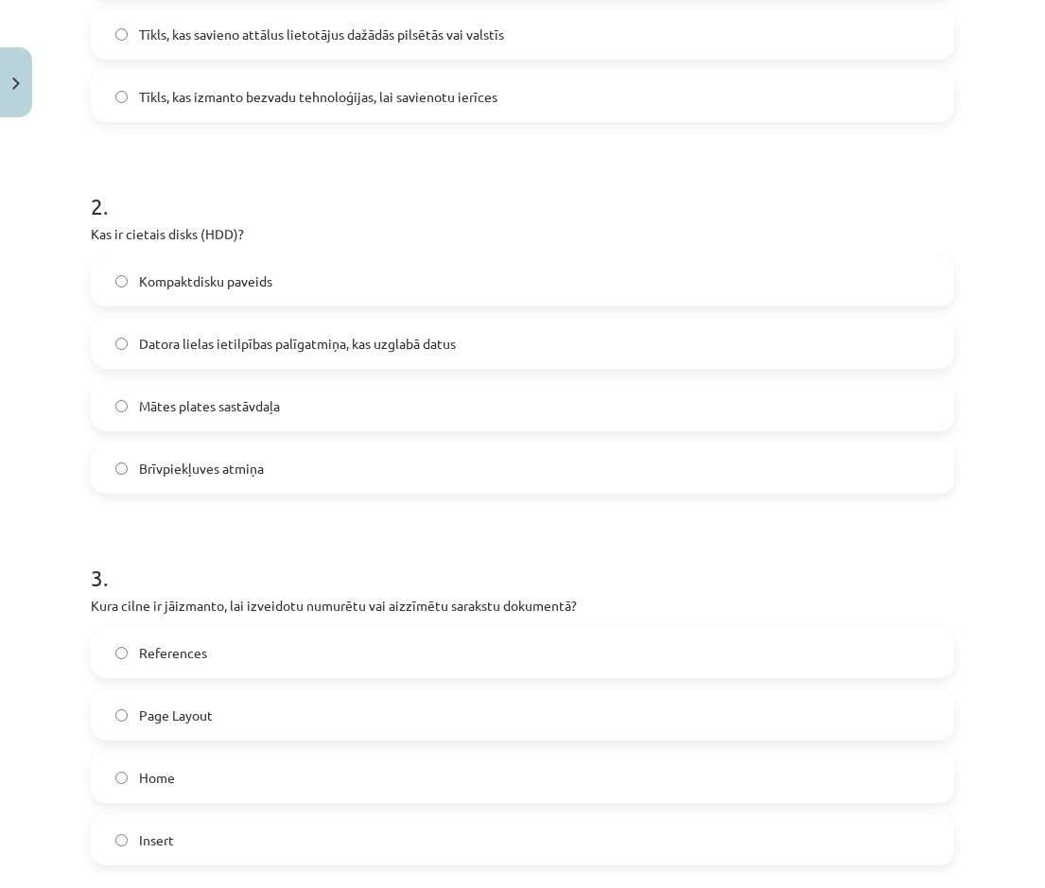
scroll to position [567, 0]
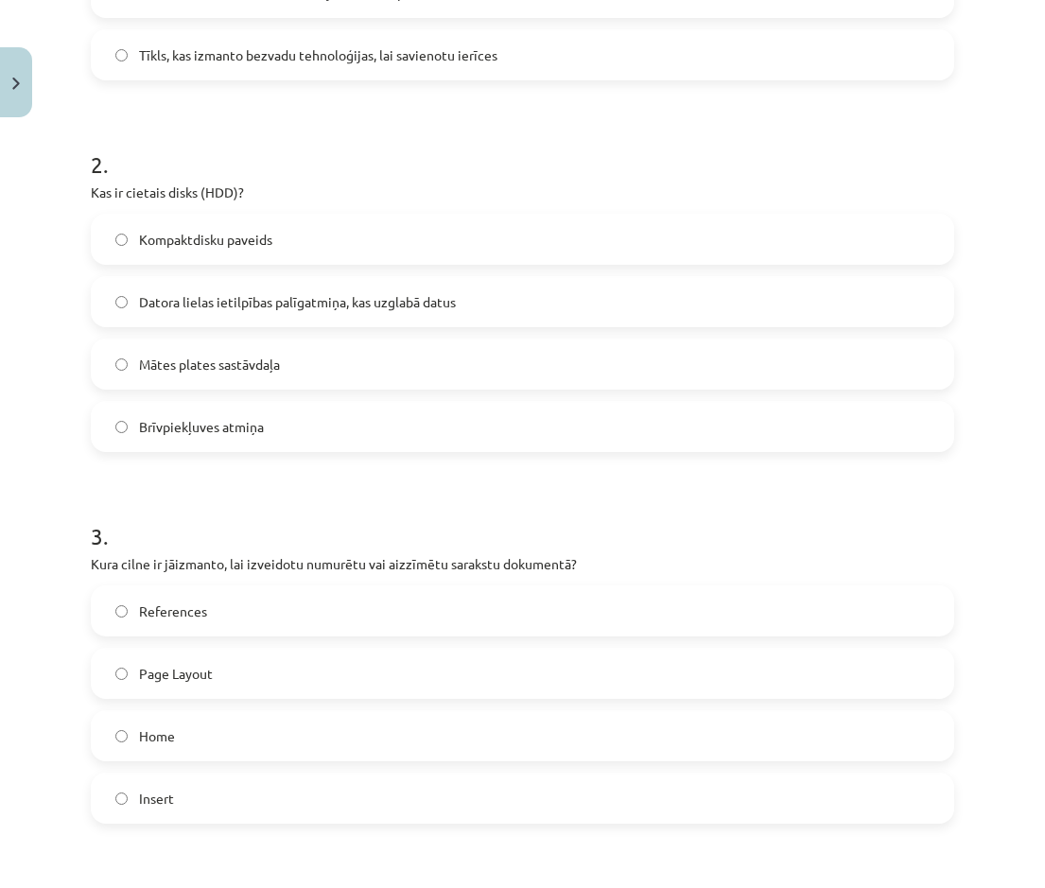
click at [173, 406] on label "Home" at bounding box center [523, 735] width 860 height 47
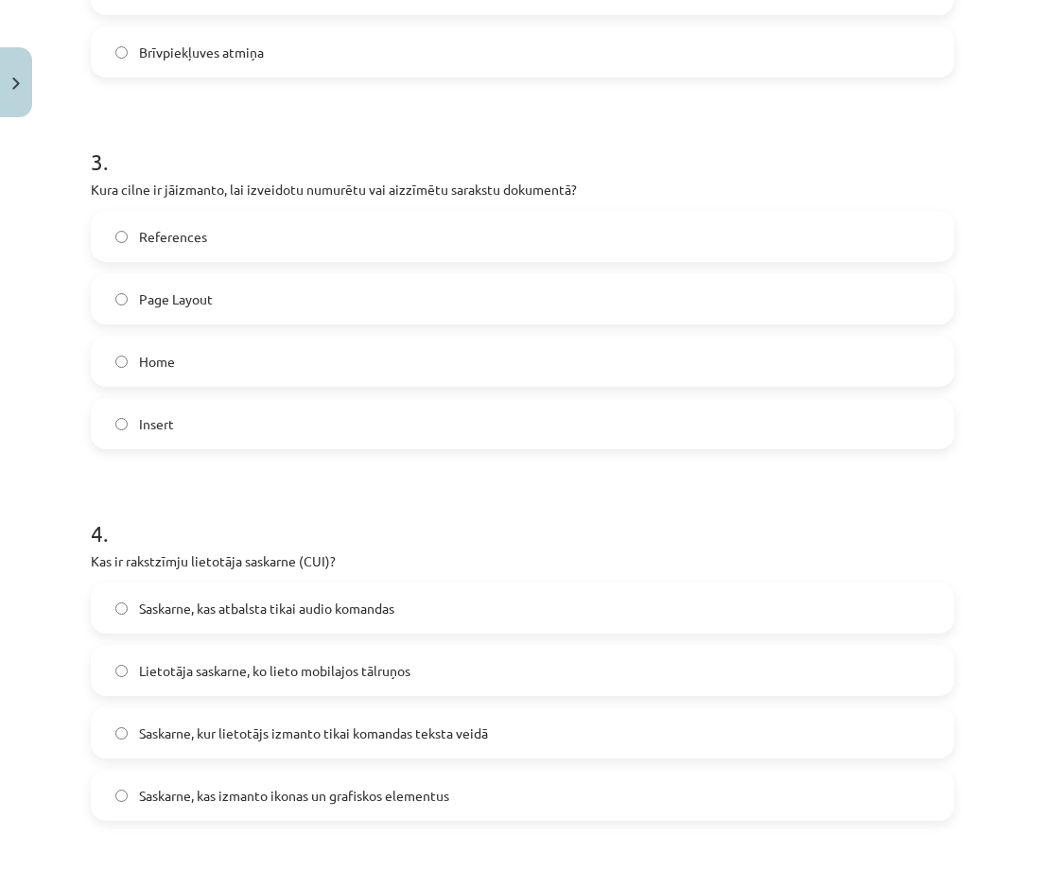
scroll to position [946, 0]
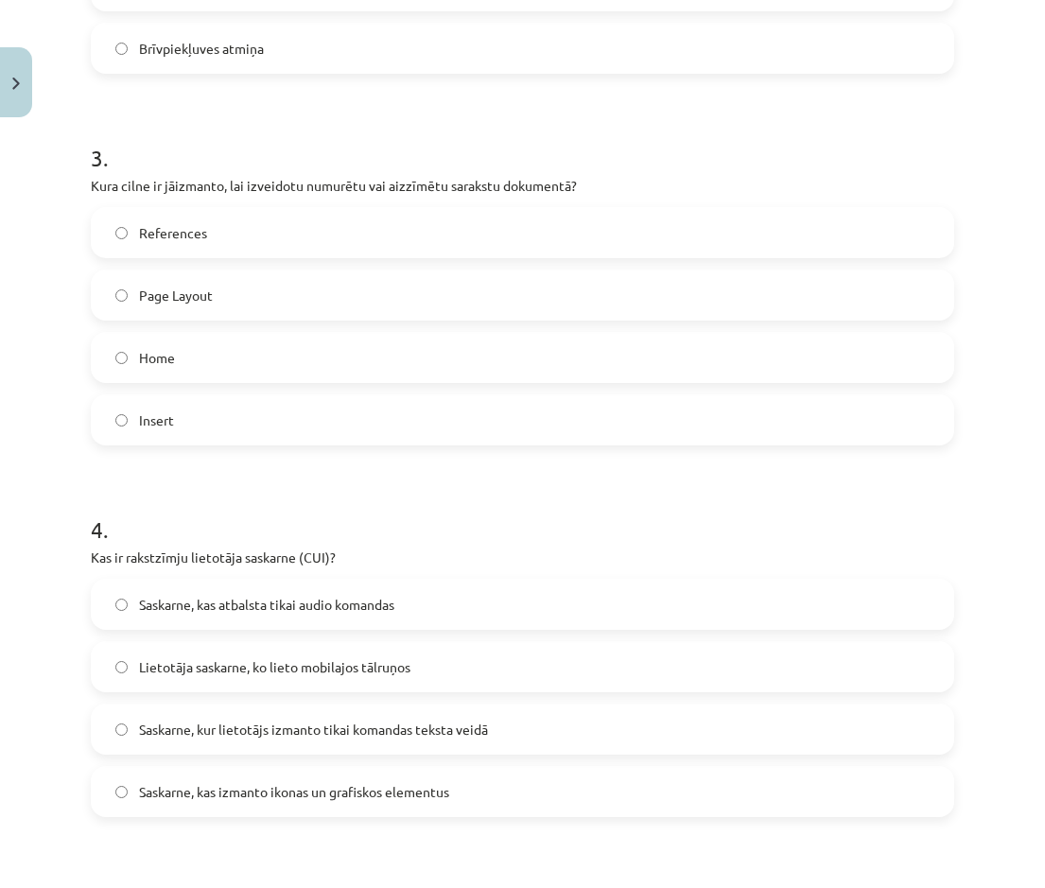
click at [209, 406] on span "Saskarne, kur lietotājs izmanto tikai komandas teksta veidā" at bounding box center [313, 730] width 349 height 20
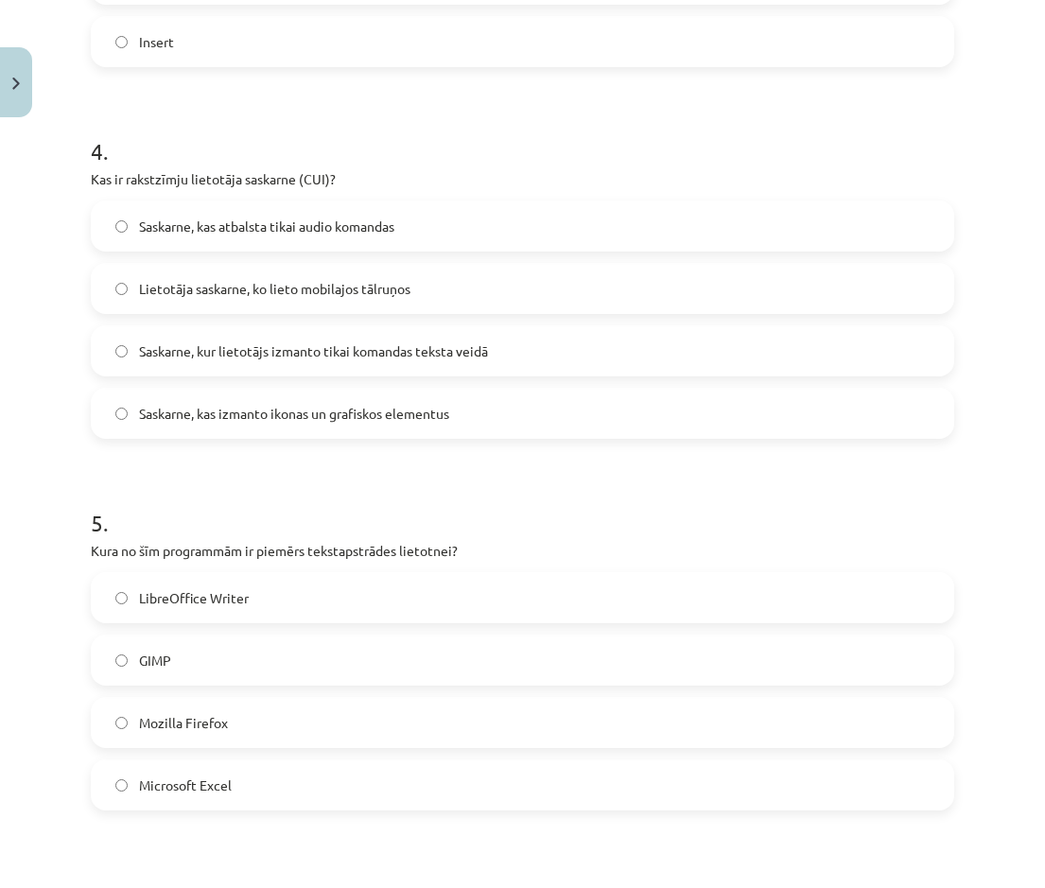
scroll to position [1419, 0]
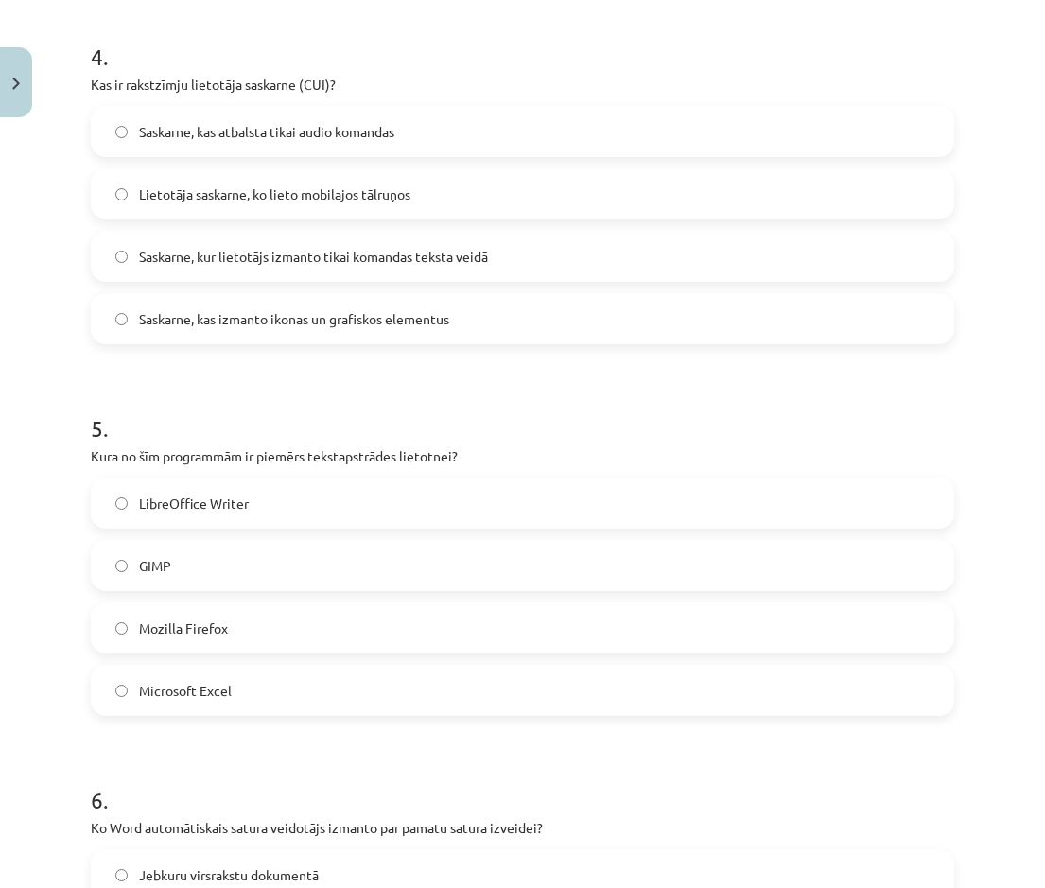
click at [238, 406] on label "LibreOffice Writer" at bounding box center [523, 502] width 860 height 47
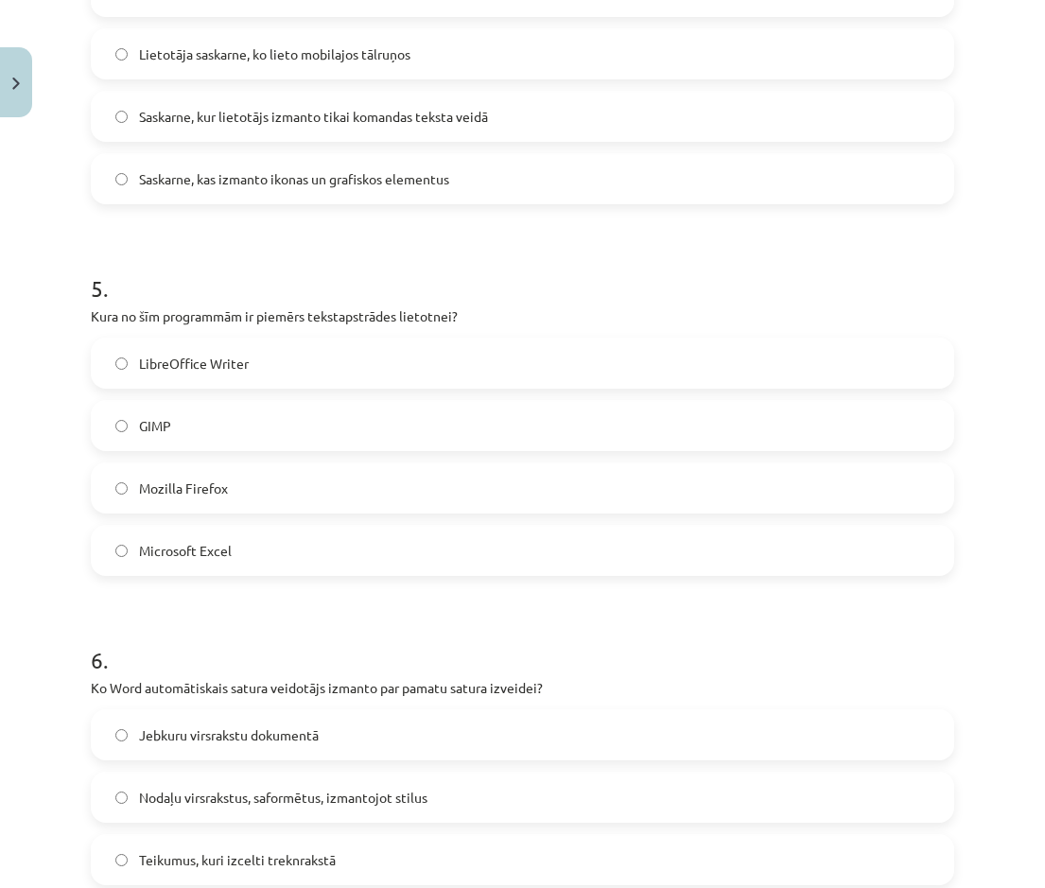
scroll to position [1797, 0]
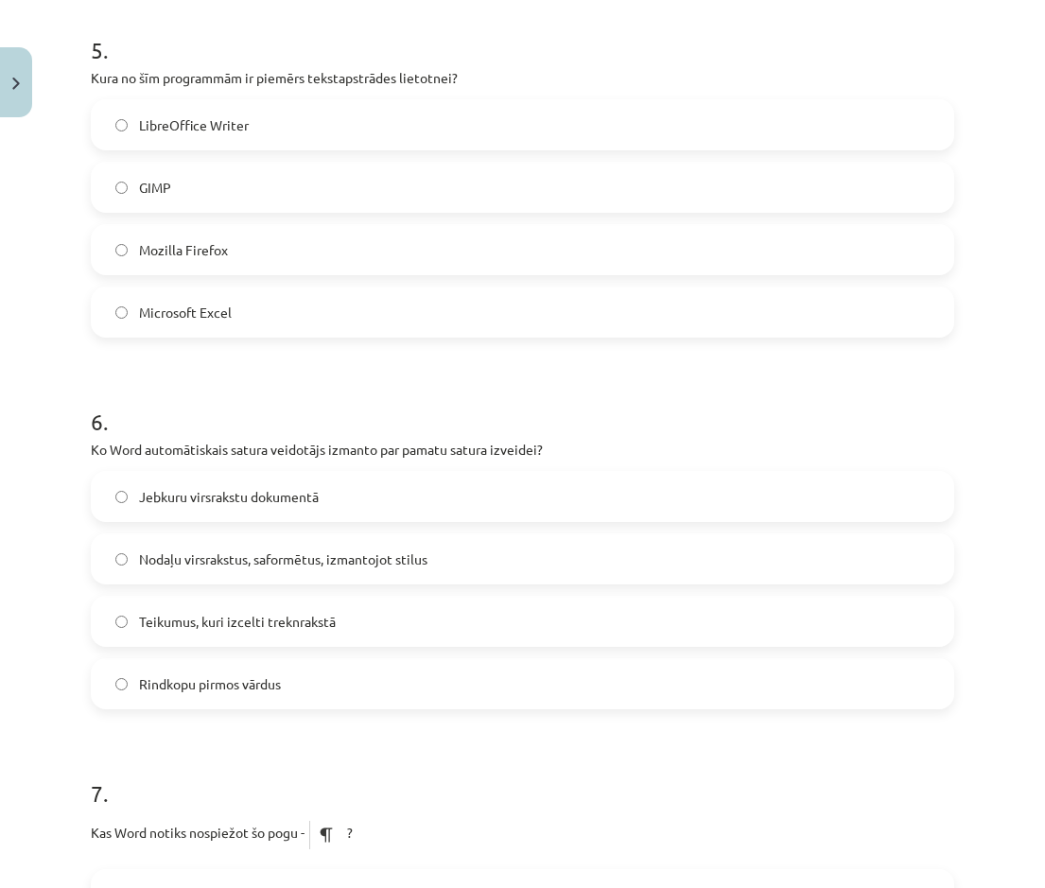
click at [205, 406] on label "Nodaļu virsrakstus, saformētus, izmantojot stilus" at bounding box center [523, 558] width 860 height 47
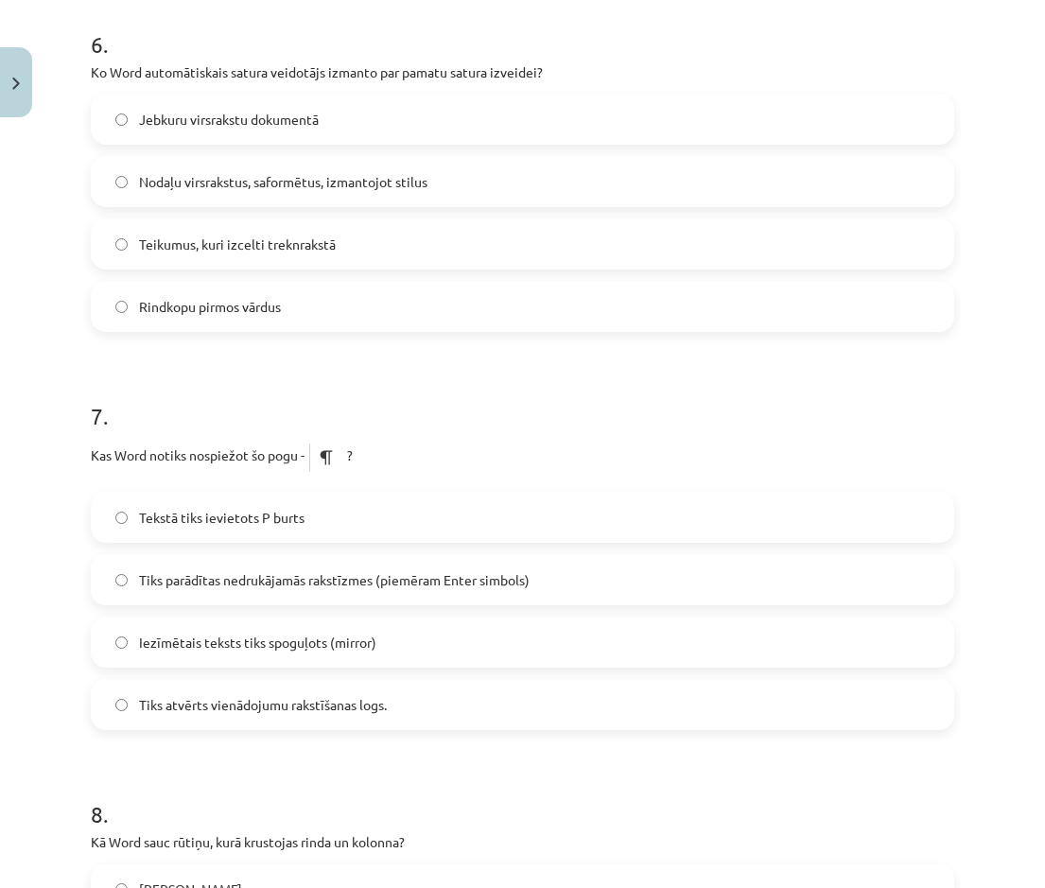
scroll to position [2175, 0]
click at [199, 406] on span "Tiks parādītas nedrukājamās rakstīzmes (piemēram Enter simbols)" at bounding box center [334, 579] width 391 height 20
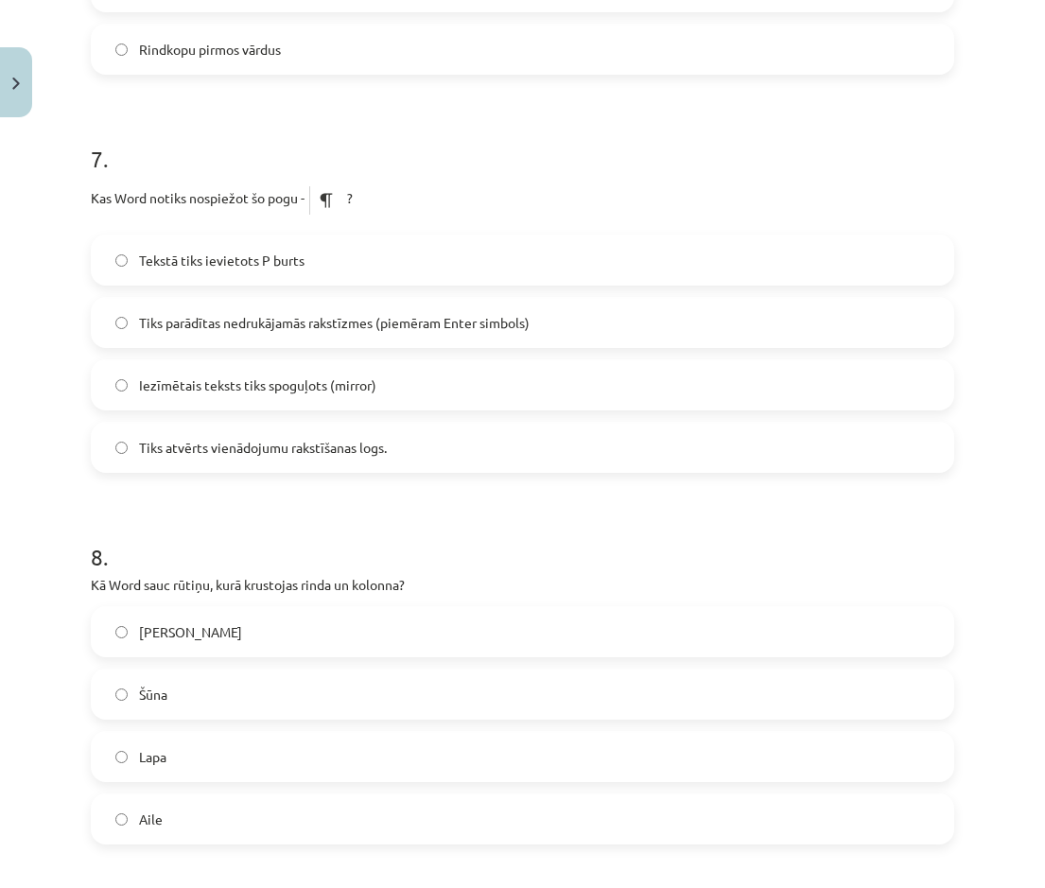
scroll to position [2553, 0]
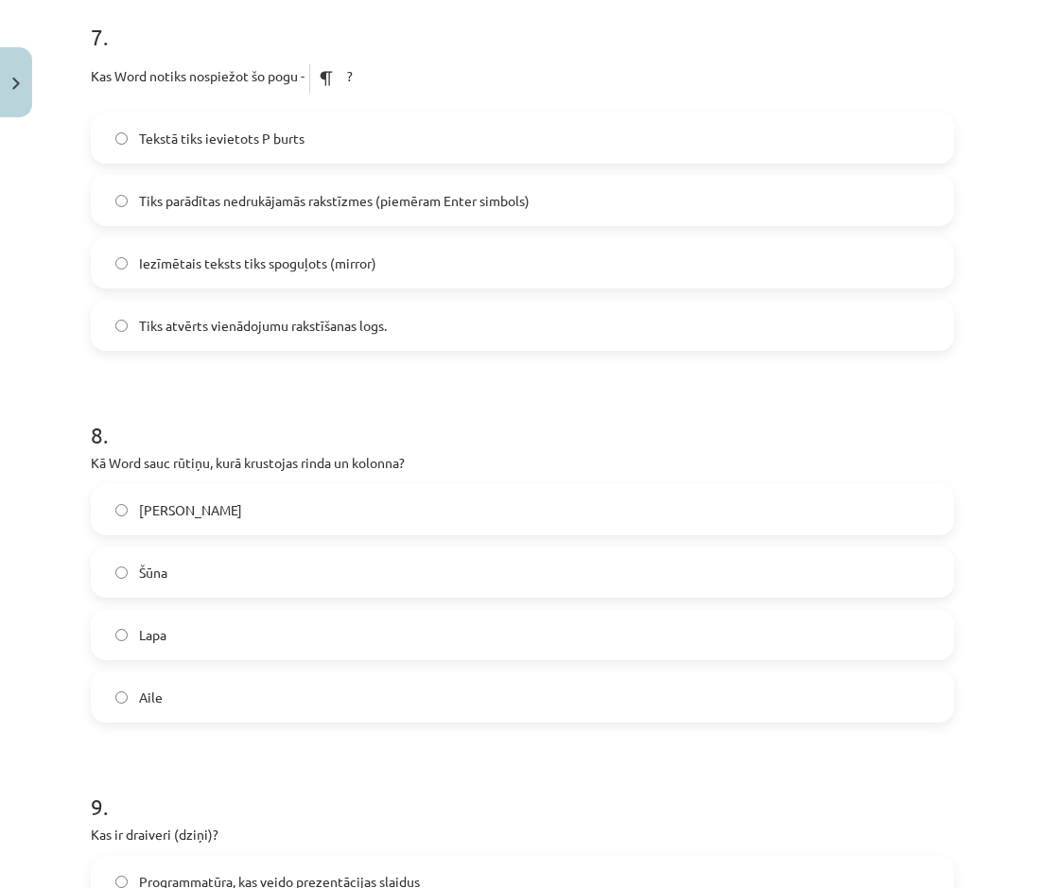
click at [169, 406] on label "Šūna" at bounding box center [523, 572] width 860 height 47
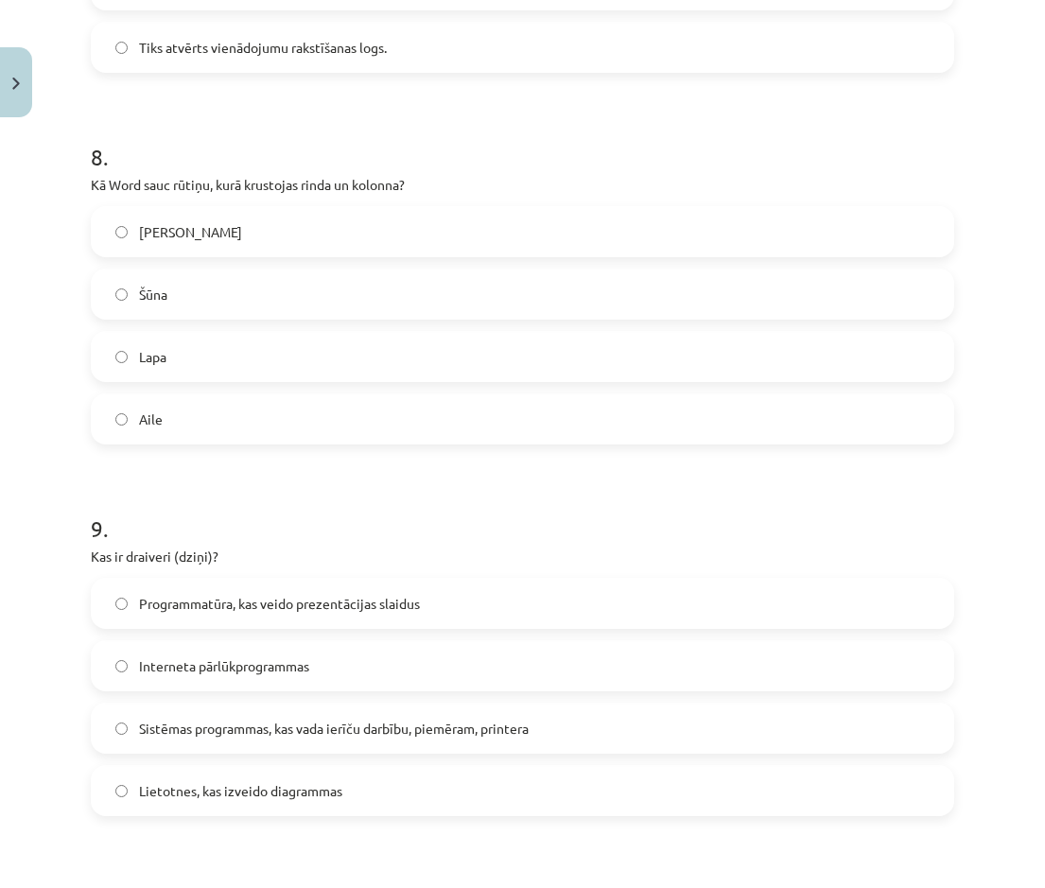
scroll to position [2837, 0]
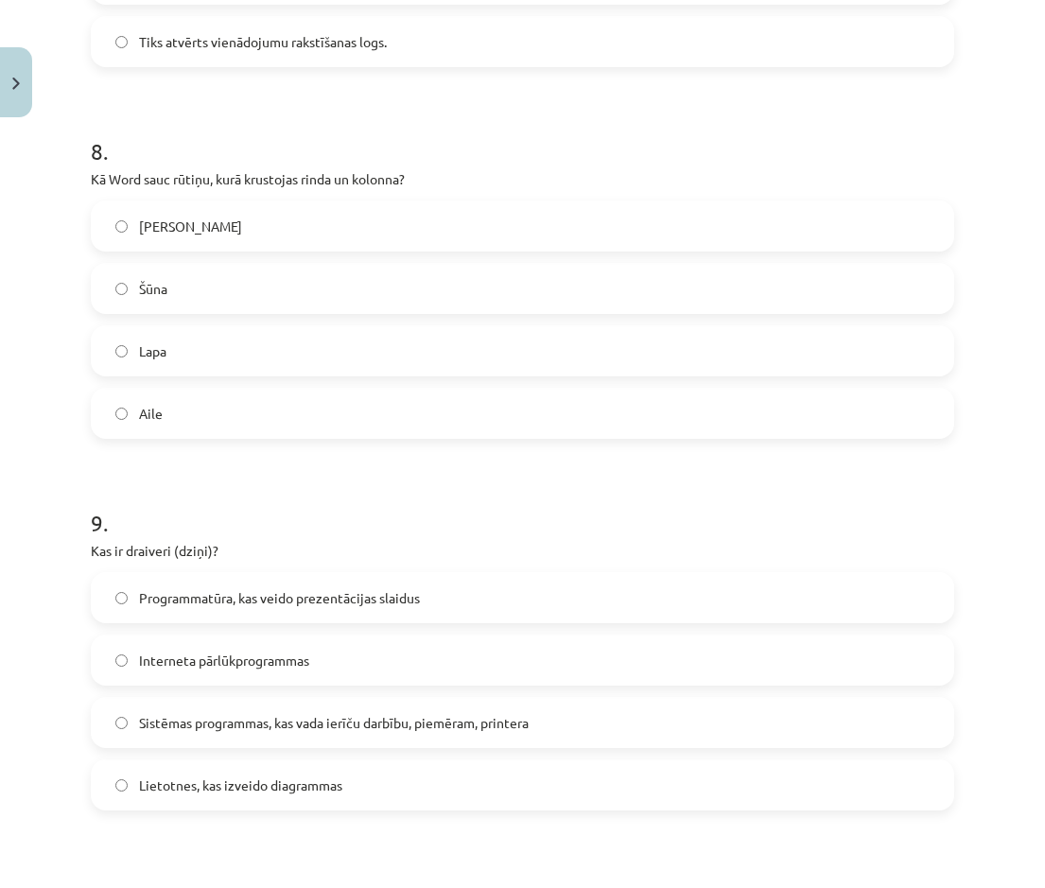
click at [215, 406] on span "Sistēmas programmas, kas vada ierīču darbību, piemēram, printera" at bounding box center [334, 723] width 390 height 20
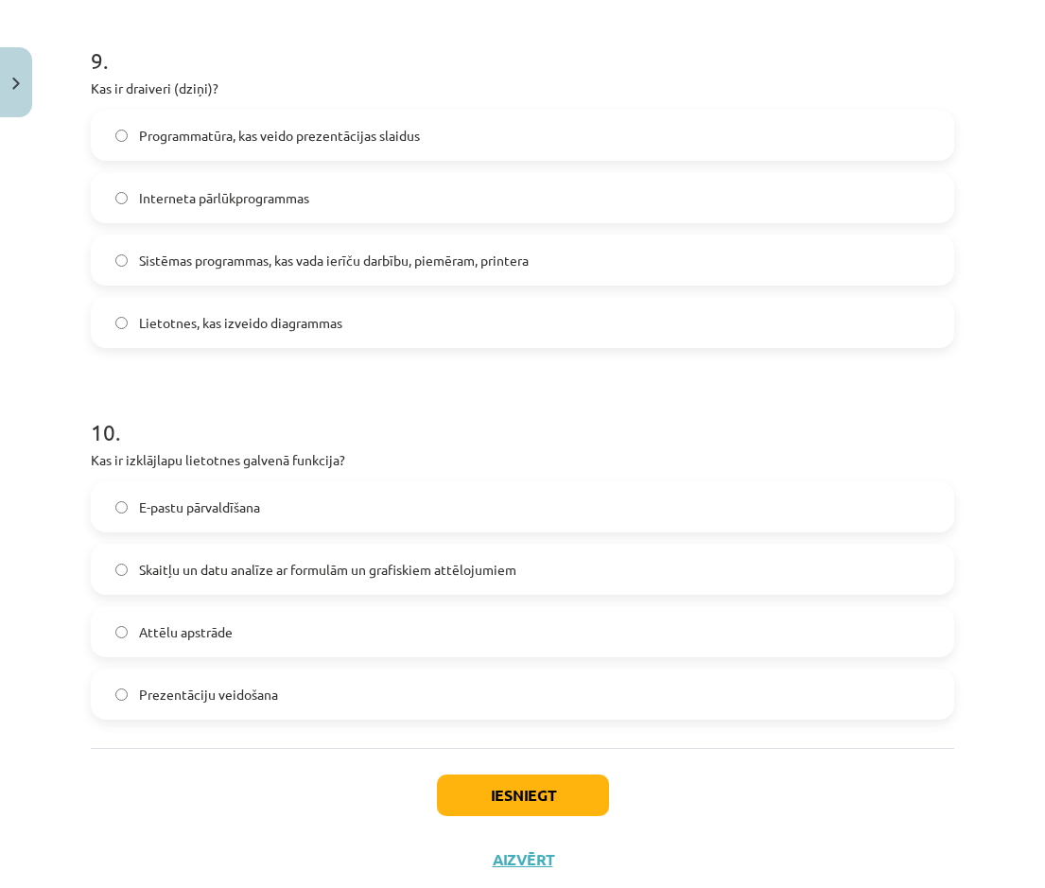
scroll to position [3310, 0]
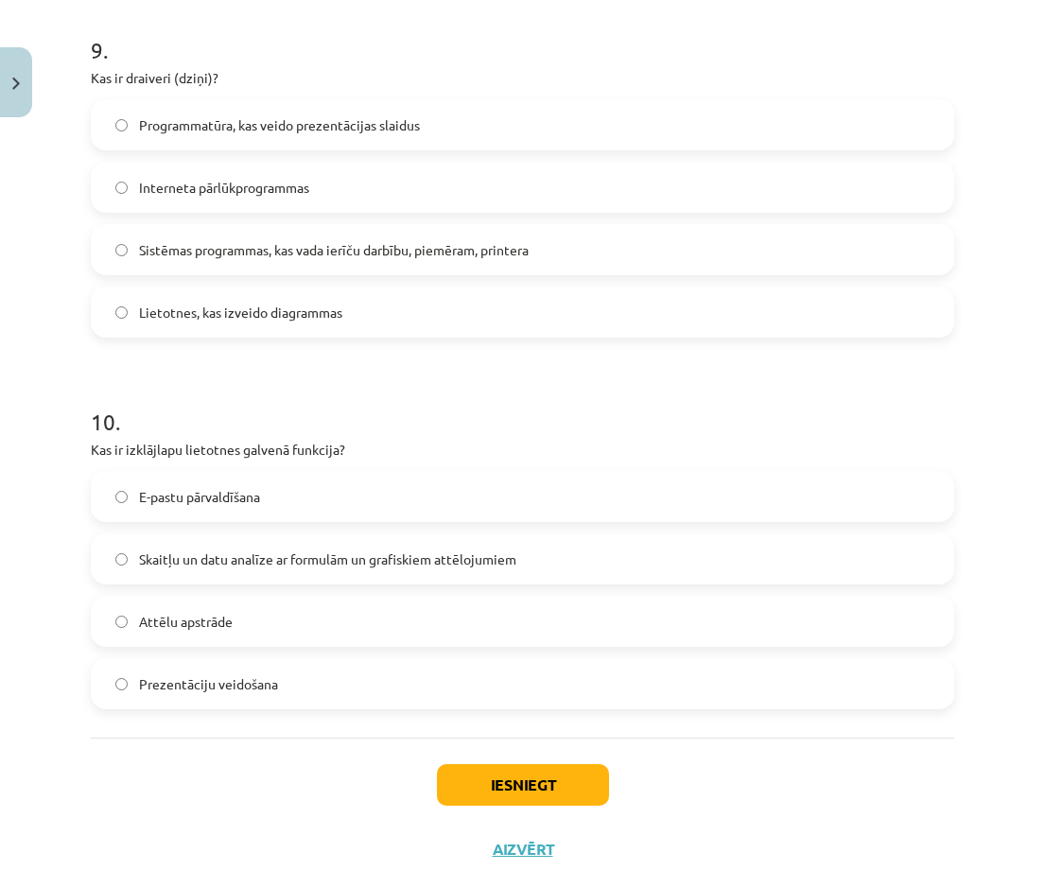
click at [232, 406] on label "Skaitļu un datu analīze ar formulām un grafiskiem attēlojumiem" at bounding box center [523, 558] width 860 height 47
click at [482, 406] on button "Iesniegt" at bounding box center [523, 785] width 172 height 42
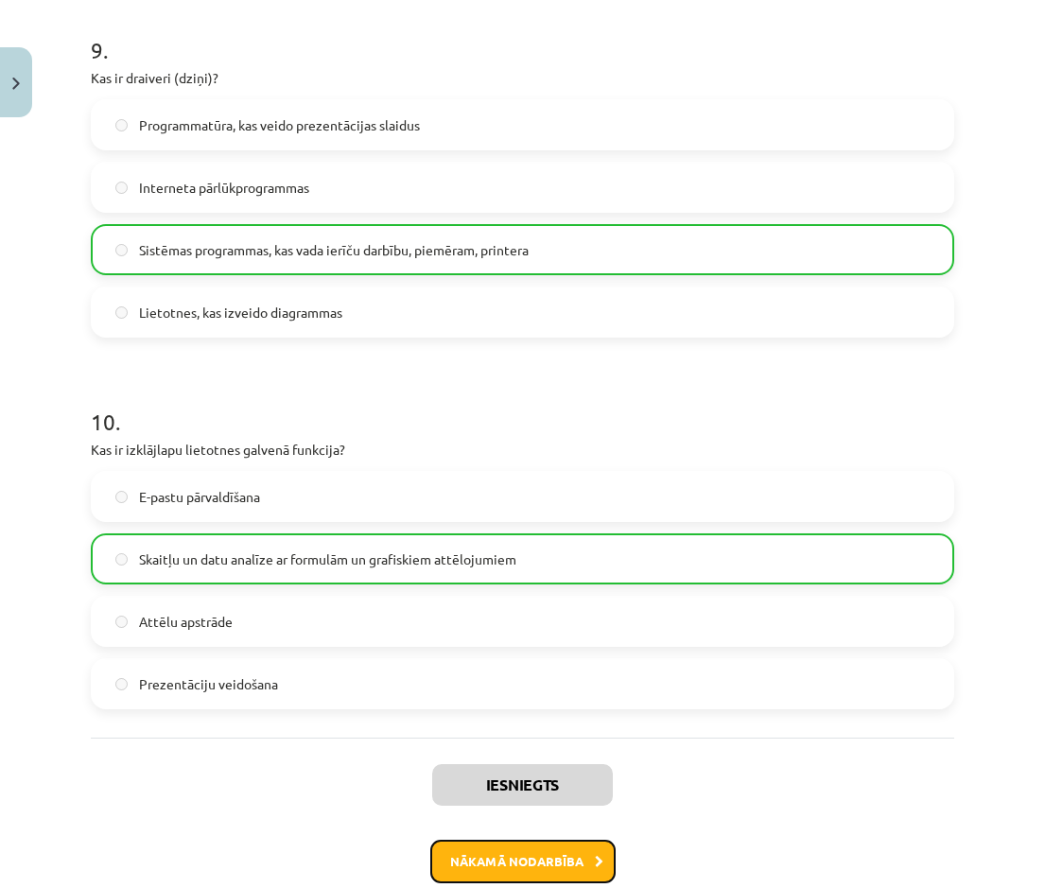
click at [493, 406] on button "Nākamā nodarbība" at bounding box center [522, 862] width 185 height 44
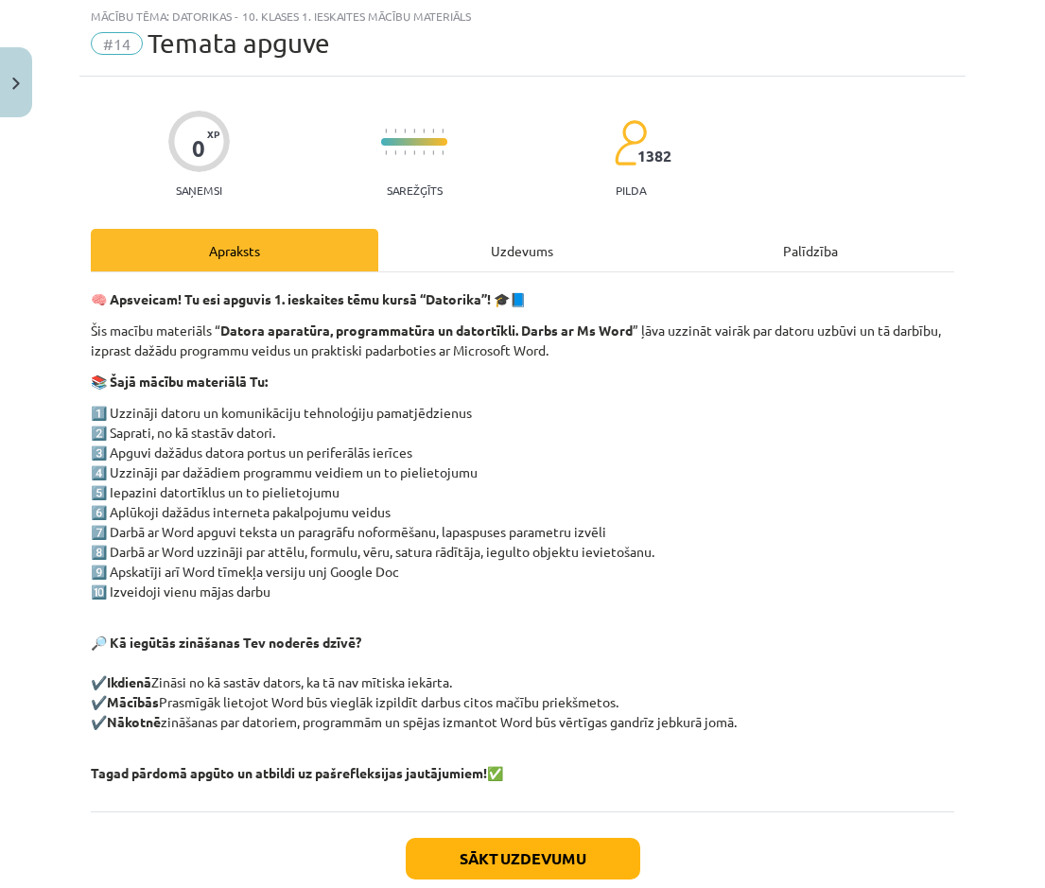
scroll to position [47, 0]
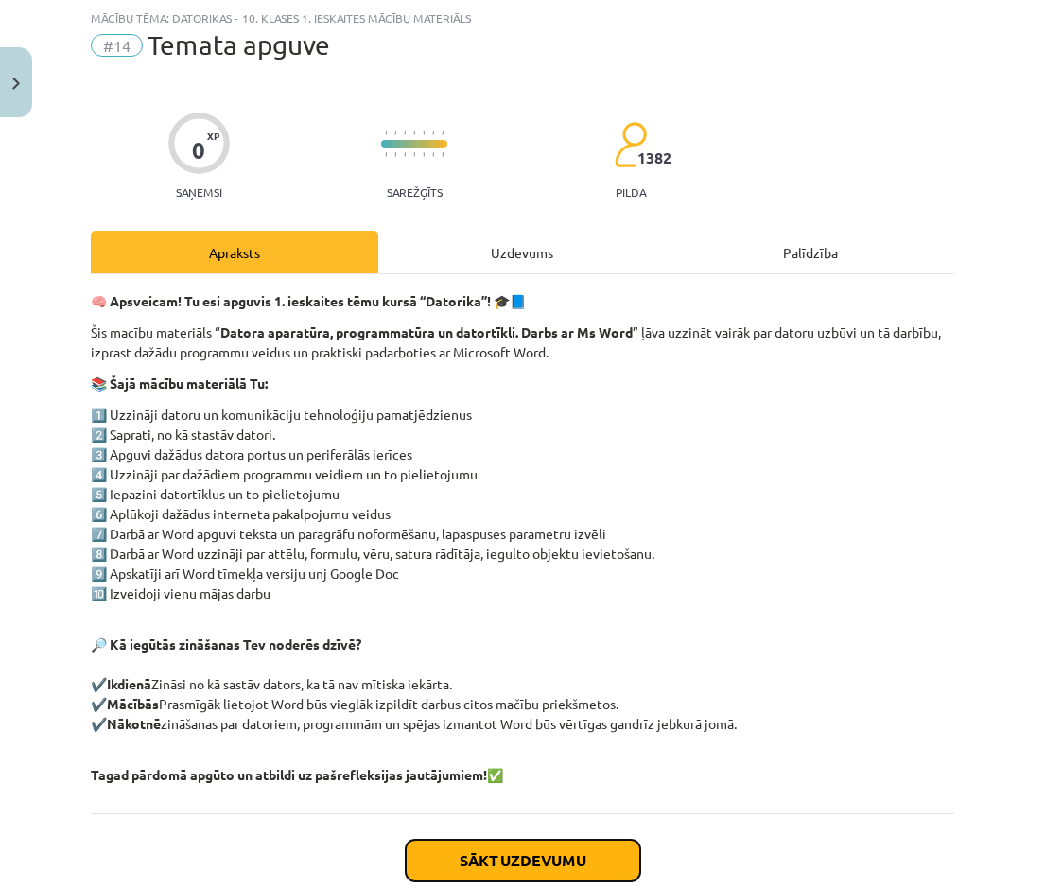
click at [534, 406] on button "Sākt uzdevumu" at bounding box center [523, 861] width 235 height 42
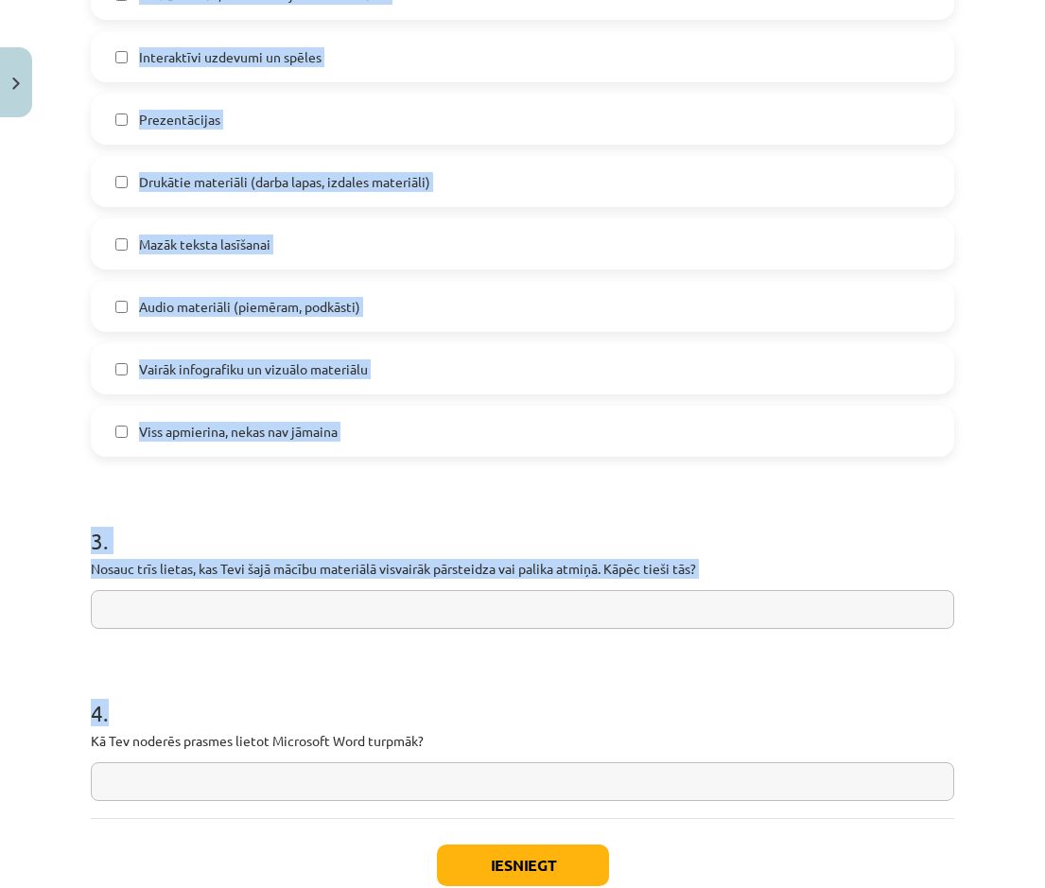
scroll to position [1328, 0]
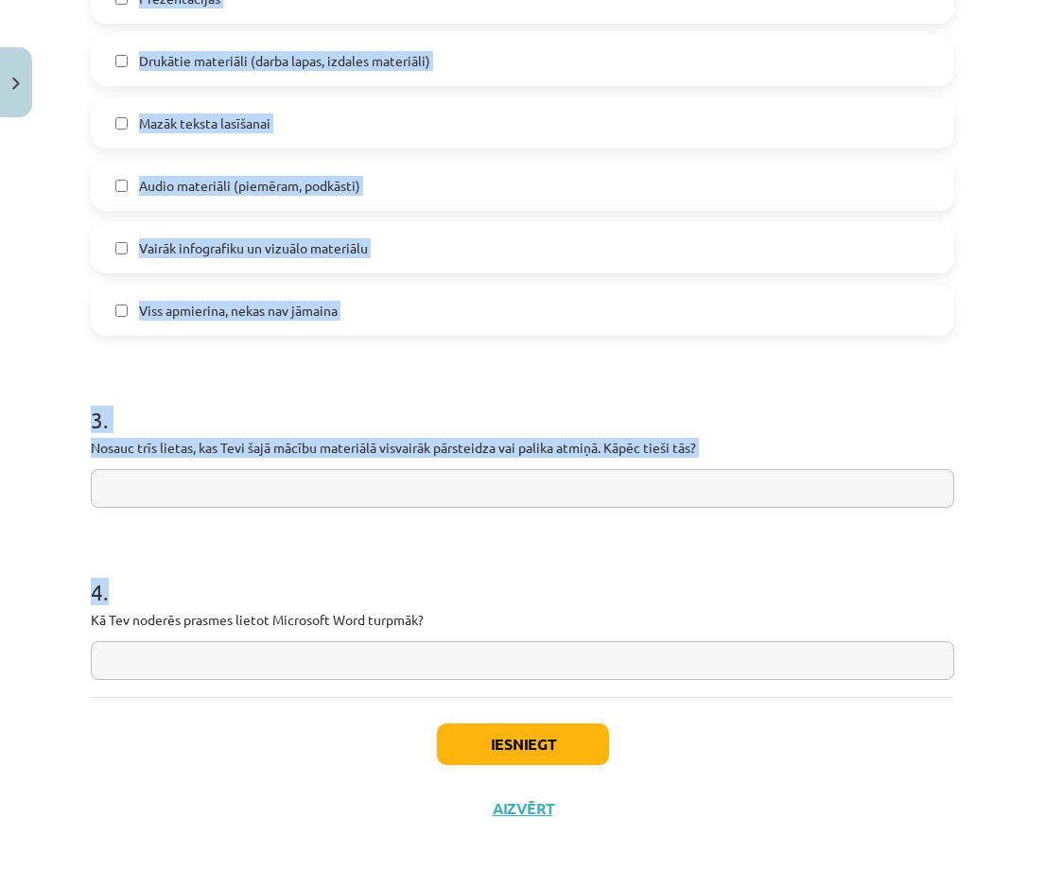
drag, startPoint x: 73, startPoint y: 383, endPoint x: 484, endPoint y: 665, distance: 498.7
click at [484, 406] on div "Mācību tēma: Datorikas - 10. klases 1. ieskaites mācību materiāls #14 Temata ap…" at bounding box center [522, 444] width 1045 height 888
click at [337, 406] on h1 "4 ." at bounding box center [522, 575] width 863 height 59
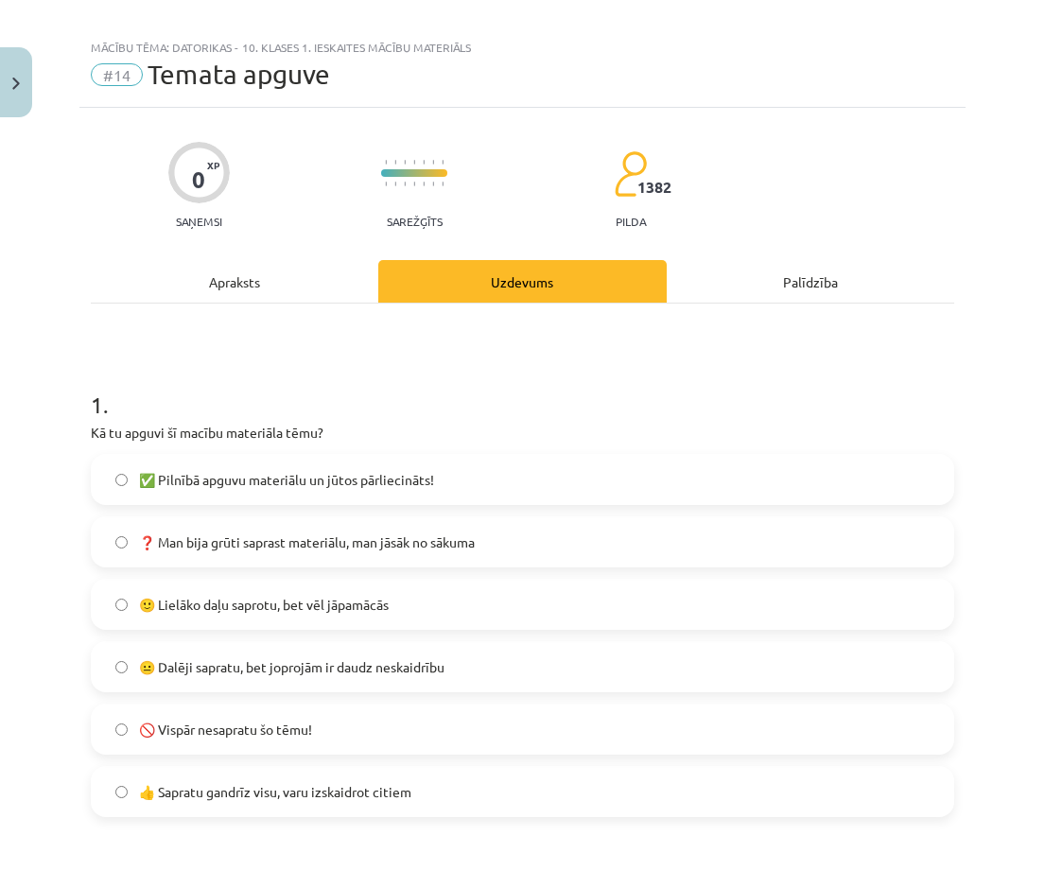
scroll to position [4, 0]
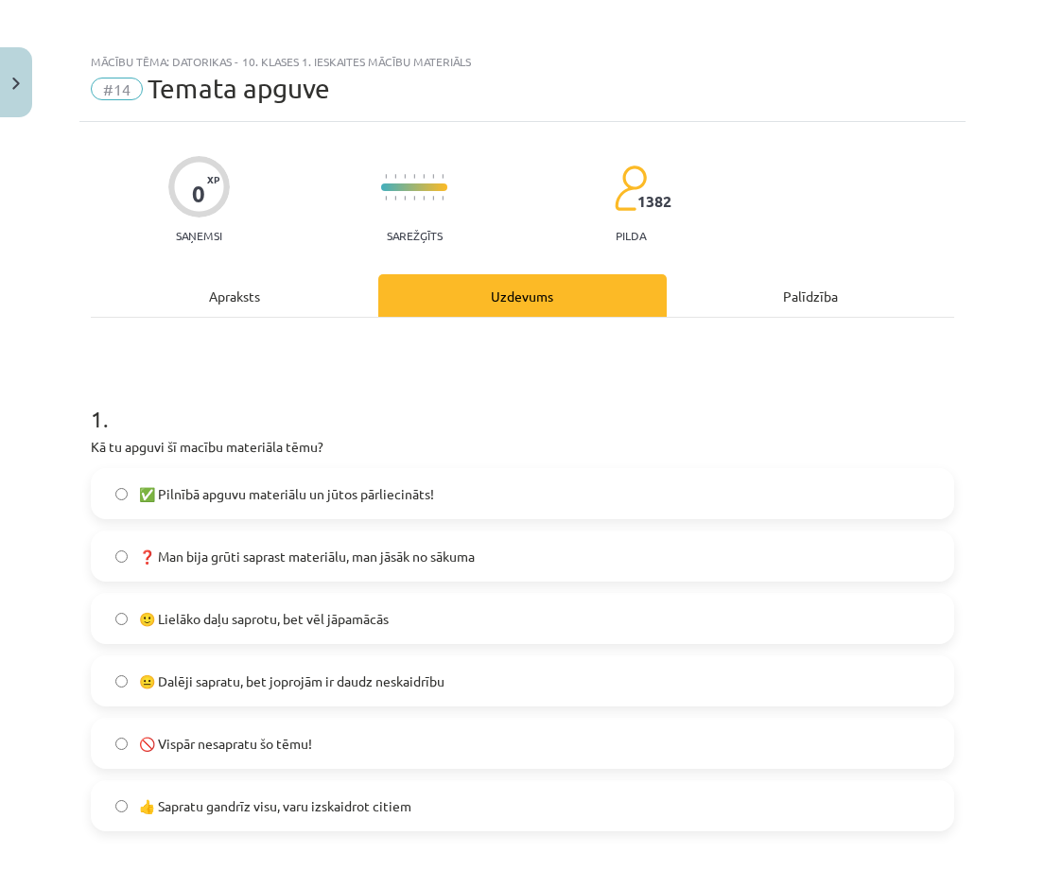
click at [306, 406] on span "✅ Pilnībā apguvu materiālu un jūtos pārliecināts!" at bounding box center [286, 494] width 295 height 20
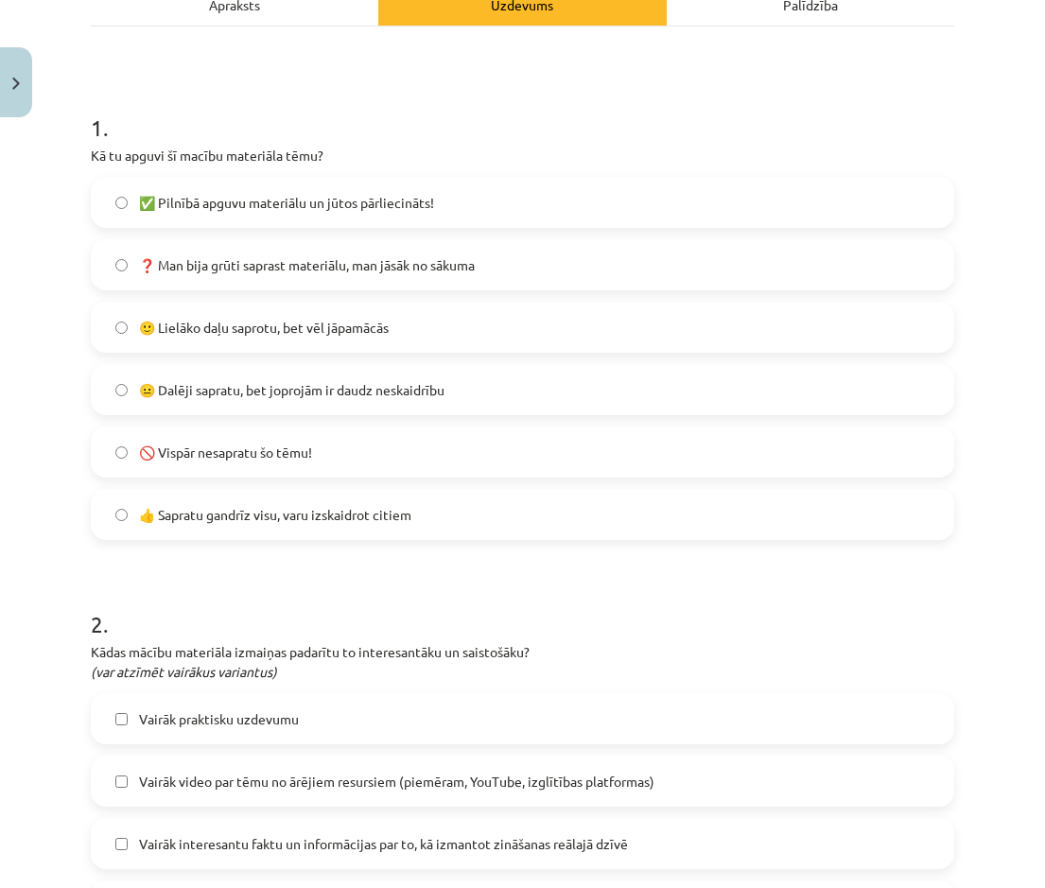
scroll to position [288, 0]
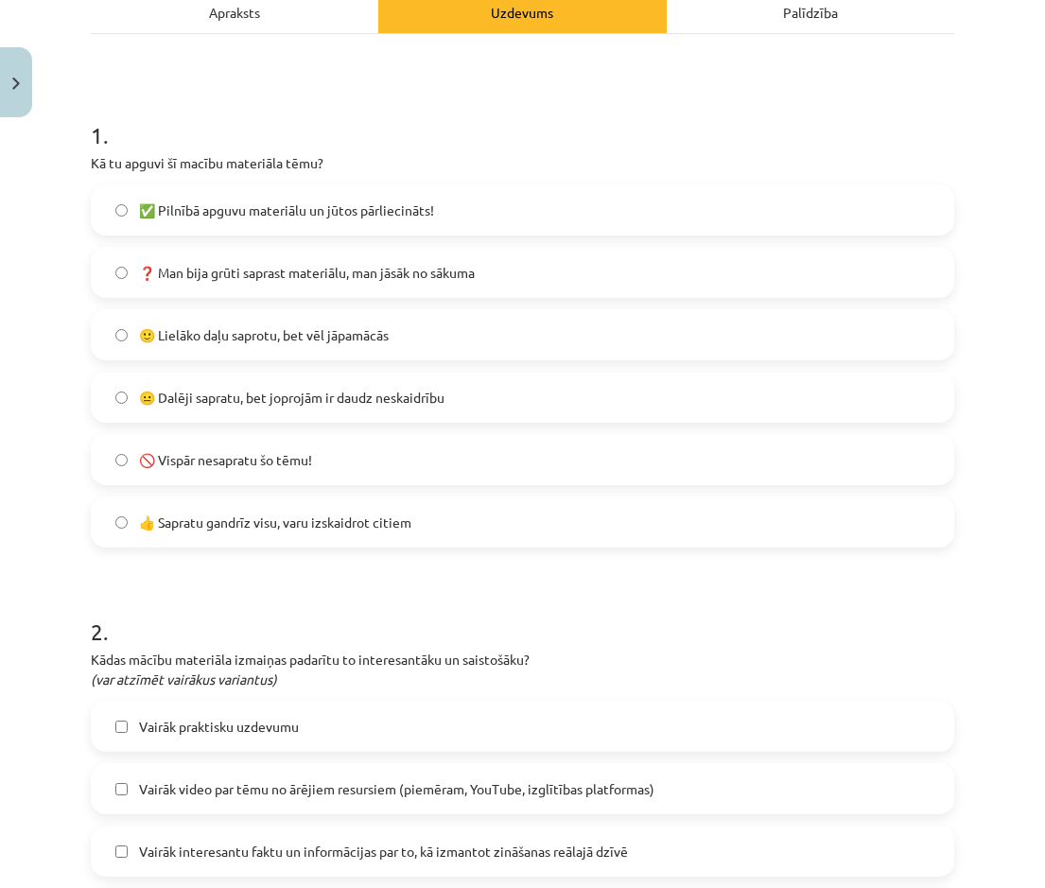
click at [276, 296] on div "❓ Man bija grūti saprast materiālu, man jāsāk no sākuma" at bounding box center [522, 272] width 863 height 51
click at [276, 289] on label "❓ Man bija grūti saprast materiālu, man jāsāk no sākuma" at bounding box center [523, 272] width 860 height 47
click at [301, 352] on label "🙂 Lielāko daļu saprotu, bet vēl jāpamācās" at bounding box center [523, 334] width 860 height 47
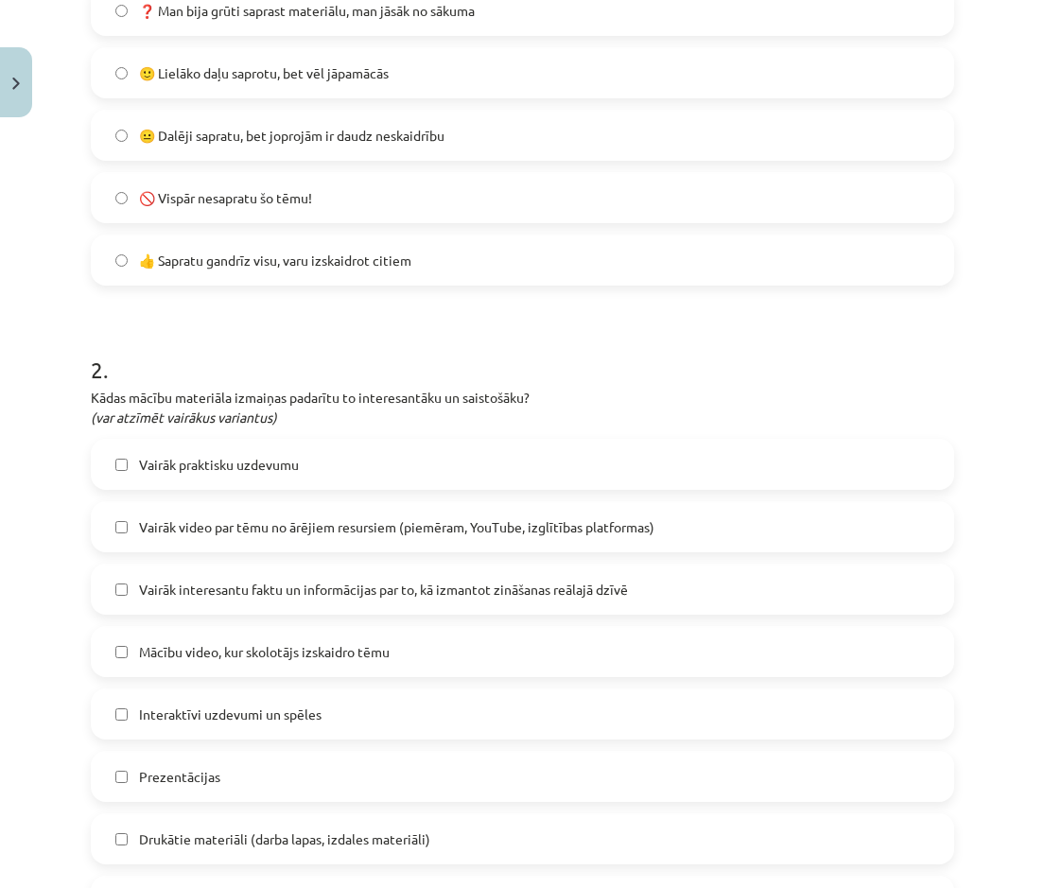
scroll to position [571, 0]
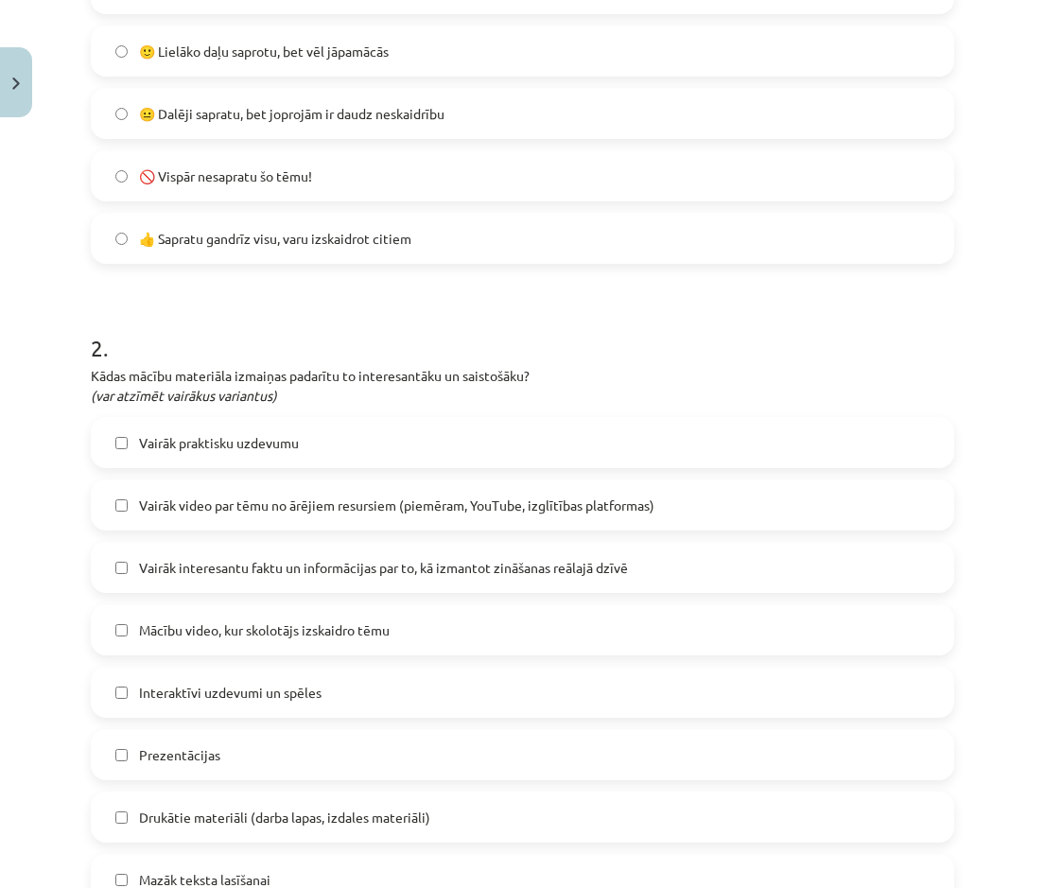
click at [309, 406] on label "Vairāk praktisku uzdevumu" at bounding box center [523, 442] width 860 height 47
click at [315, 406] on div "Mācību video, kur skolotājs izskaidro tēmu" at bounding box center [522, 629] width 863 height 51
click at [322, 406] on span "Mācību video, kur skolotājs izskaidro tēmu" at bounding box center [264, 630] width 251 height 20
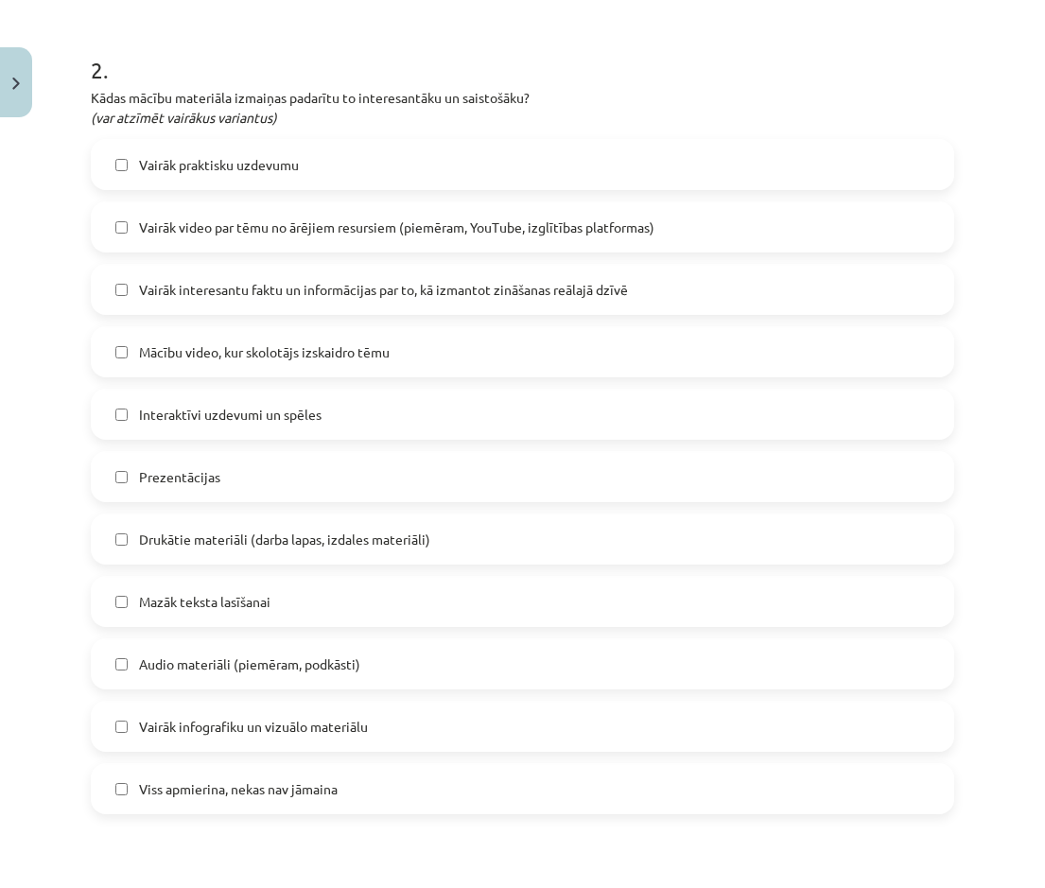
scroll to position [855, 0]
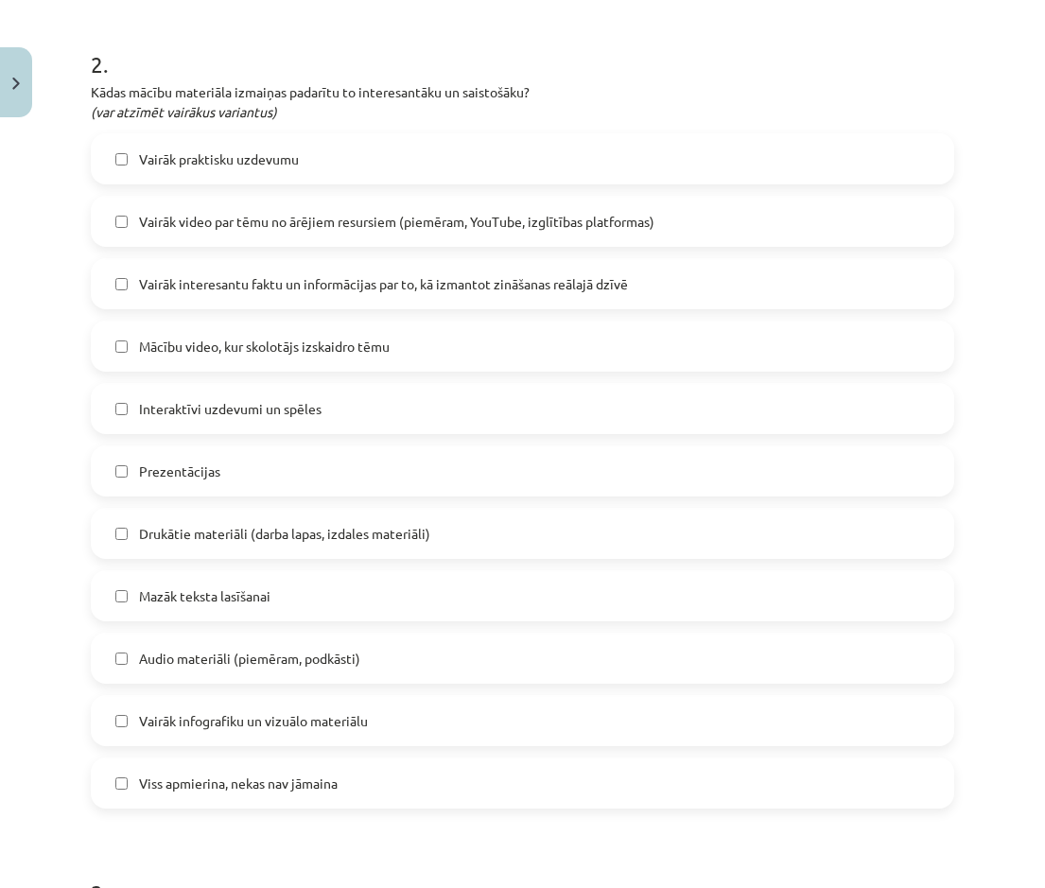
click at [311, 406] on span "Vairāk infografiku un vizuālo materiālu" at bounding box center [253, 721] width 229 height 20
click at [280, 406] on label "Interaktīvi uzdevumi un spēles" at bounding box center [523, 408] width 860 height 47
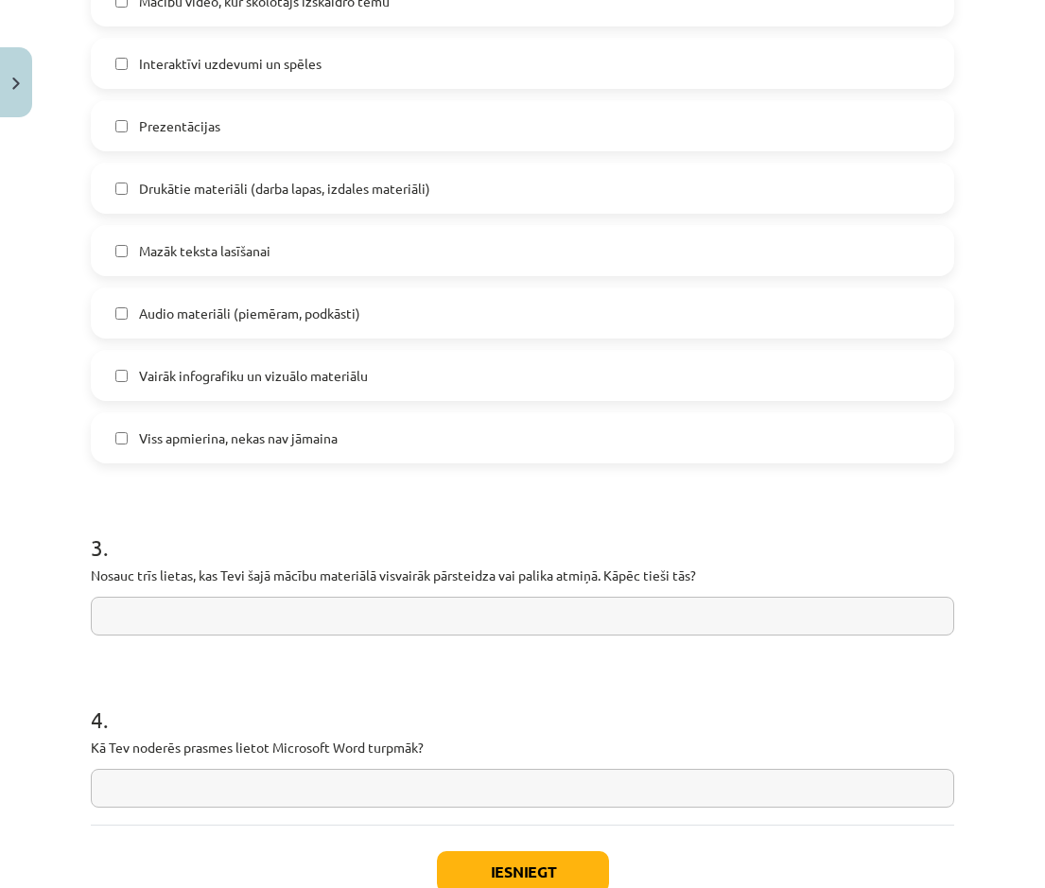
scroll to position [1233, 0]
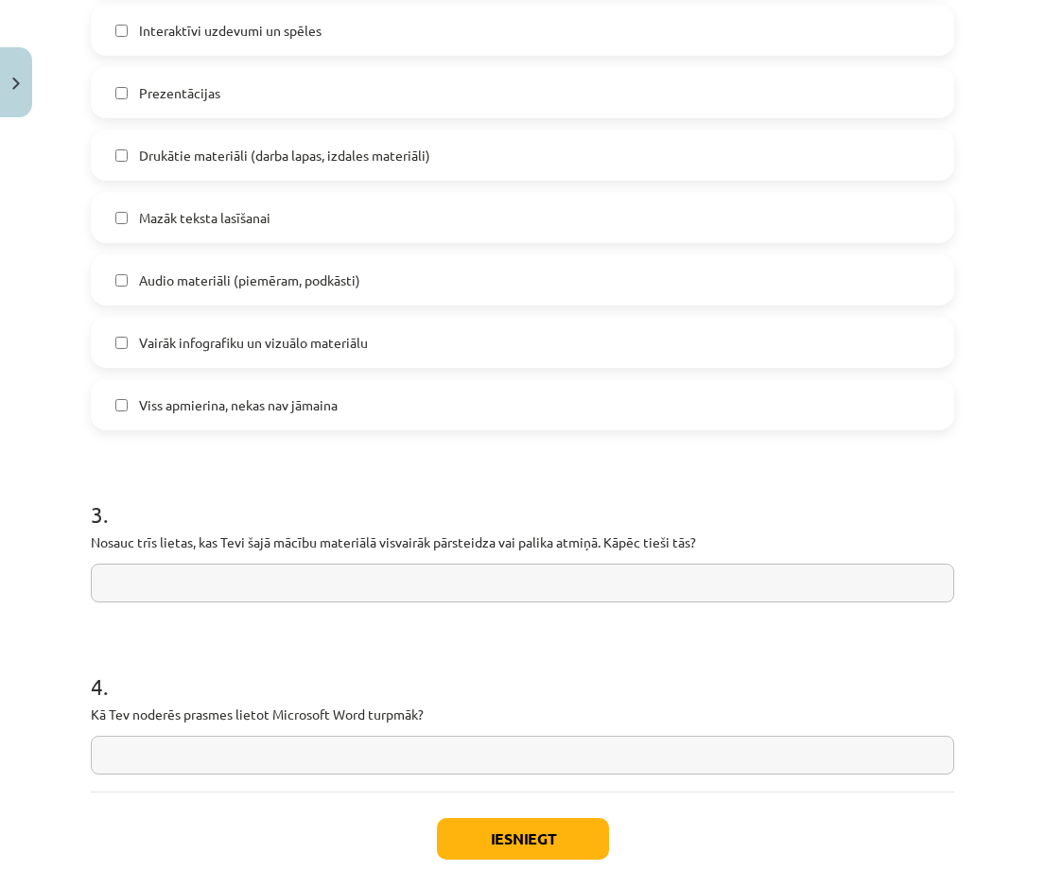
click at [268, 406] on input "text" at bounding box center [522, 583] width 863 height 39
type input "**********"
click at [197, 406] on input "text" at bounding box center [522, 755] width 863 height 39
click at [187, 406] on input "**********" at bounding box center [522, 583] width 863 height 39
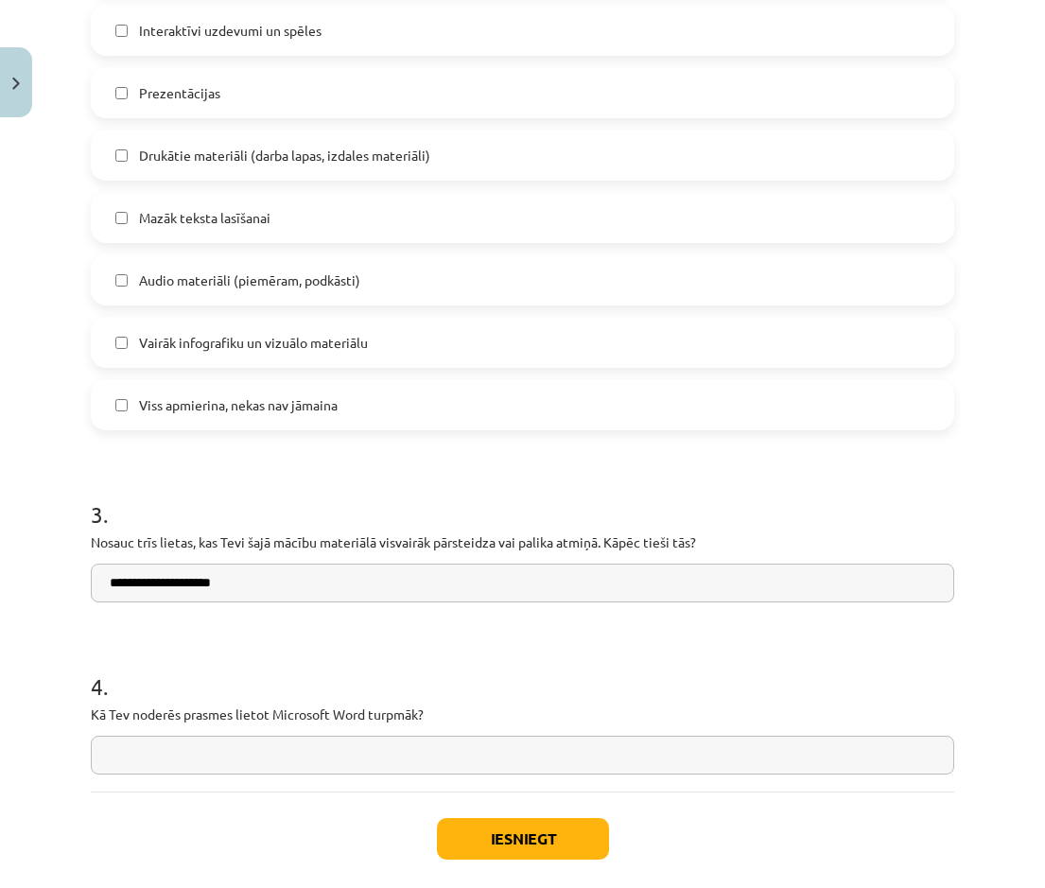
click at [187, 406] on input "**********" at bounding box center [522, 583] width 863 height 39
drag, startPoint x: 78, startPoint y: 530, endPoint x: 723, endPoint y: 554, distance: 645.5
click at [723, 406] on div "Mācību tēma: Datorikas - 10. klases 1. ieskaites mācību materiāls #14 Temata ap…" at bounding box center [522, 444] width 1045 height 888
drag, startPoint x: 723, startPoint y: 554, endPoint x: 661, endPoint y: 547, distance: 61.9
click at [134, 406] on h1 "4 ." at bounding box center [522, 669] width 863 height 59
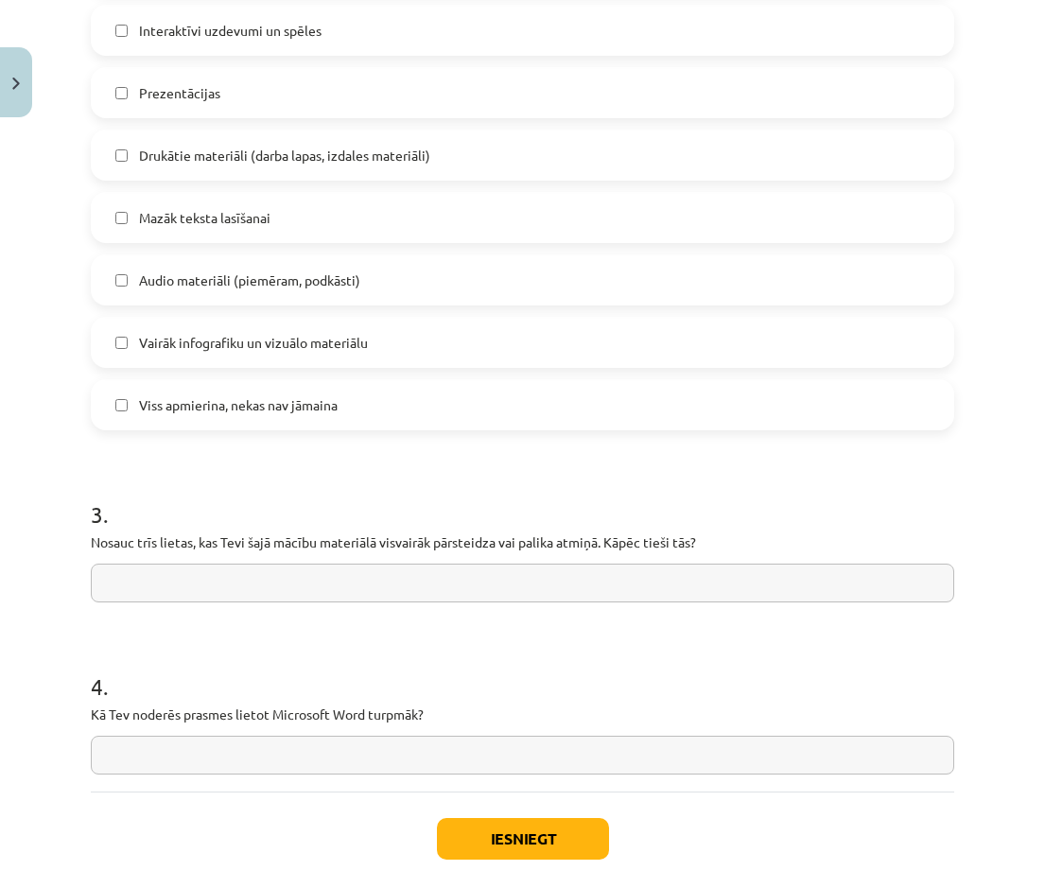
click at [291, 406] on input "text" at bounding box center [522, 583] width 863 height 39
type input "*"
click at [285, 406] on input "text" at bounding box center [522, 755] width 863 height 39
type input "*"
click at [494, 406] on button "Iesniegt" at bounding box center [523, 839] width 172 height 42
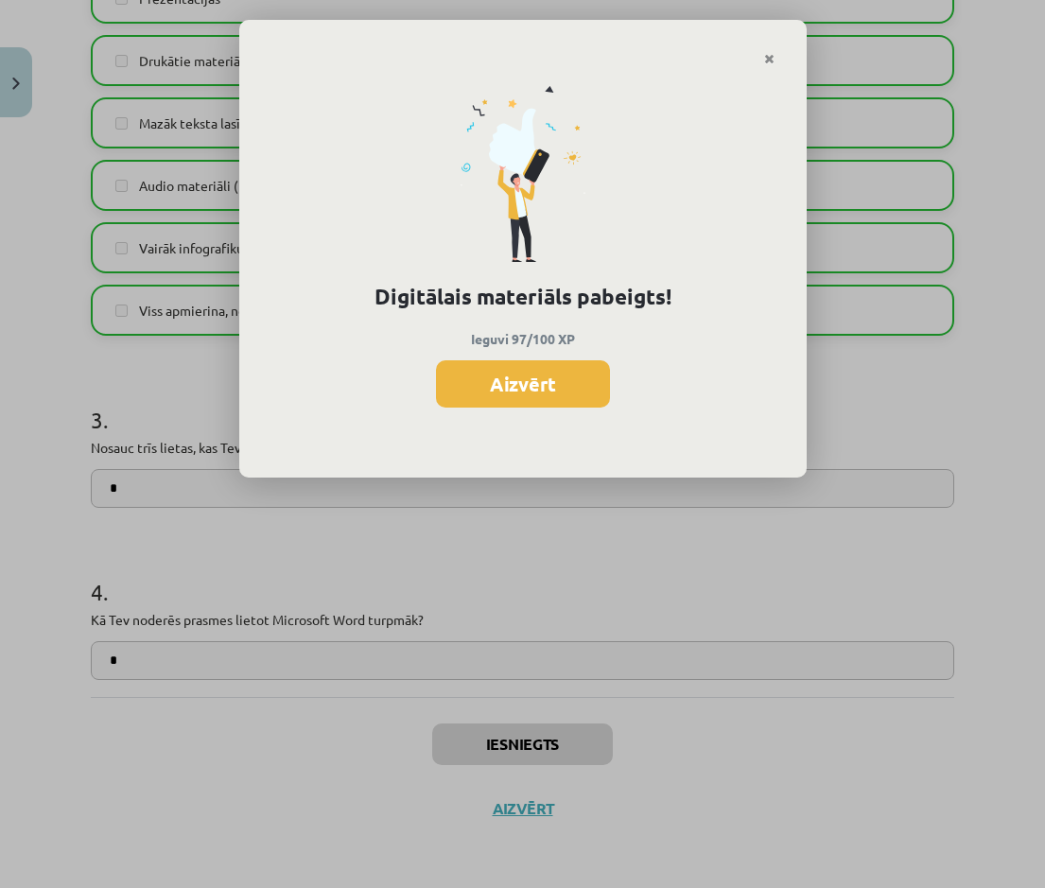
scroll to position [2208, 0]
click at [549, 392] on button "Aizvērt" at bounding box center [523, 383] width 174 height 47
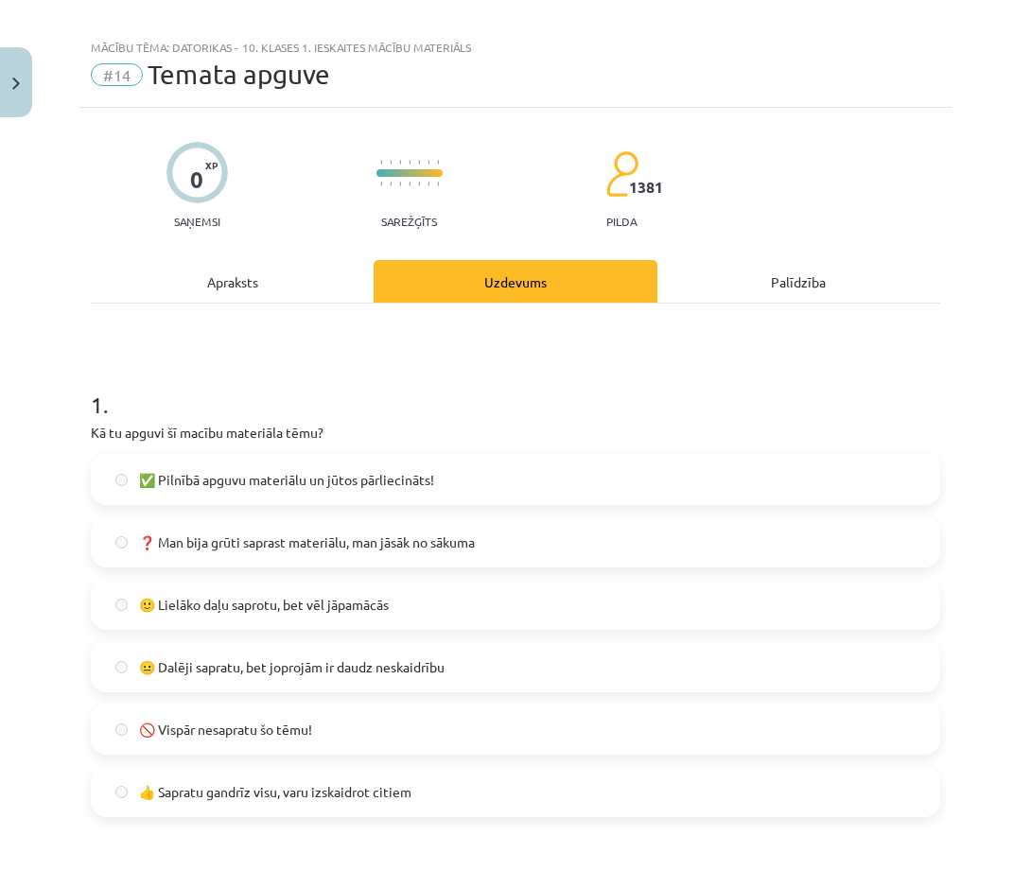
scroll to position [0, 0]
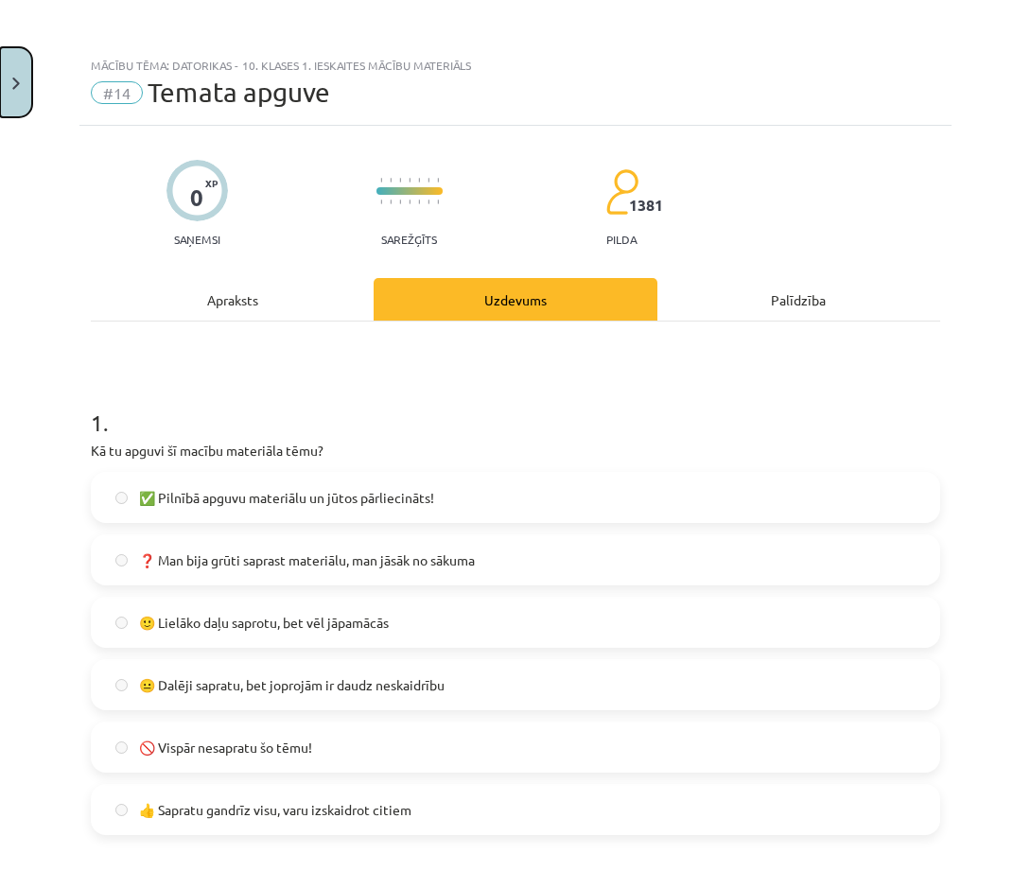
click at [24, 95] on button "Close" at bounding box center [16, 82] width 32 height 70
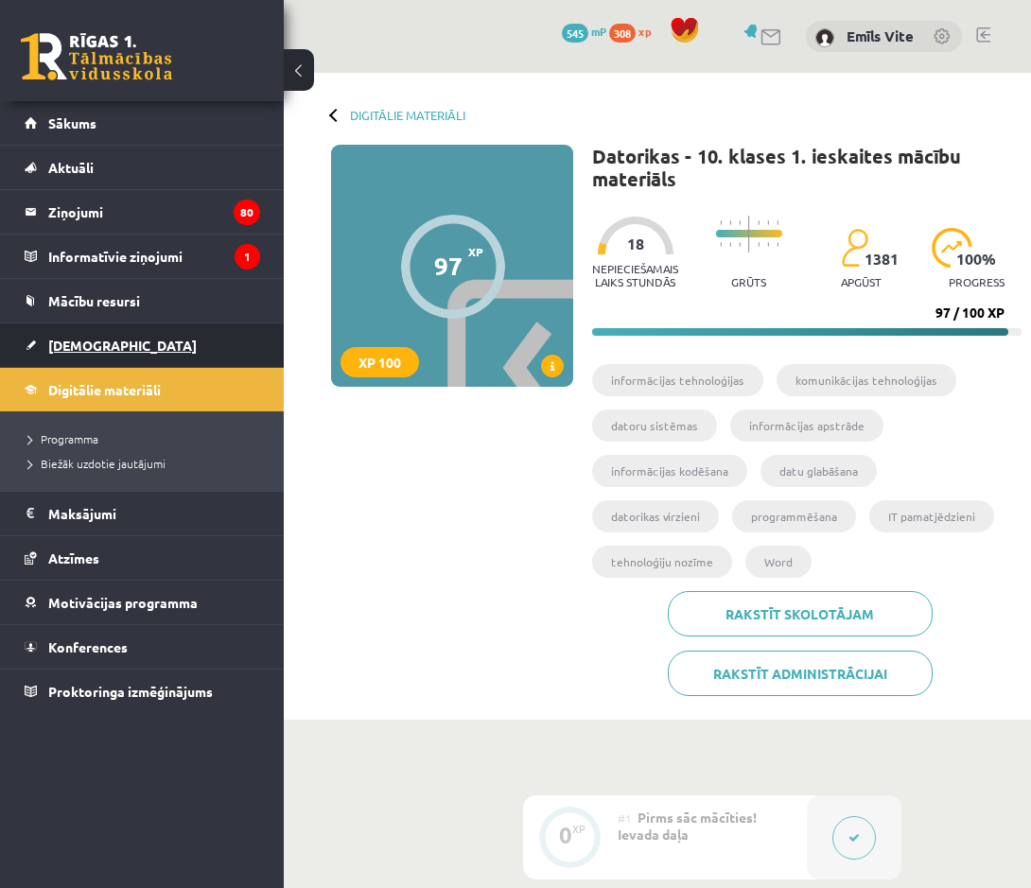
click at [67, 338] on span "[DEMOGRAPHIC_DATA]" at bounding box center [122, 345] width 148 height 17
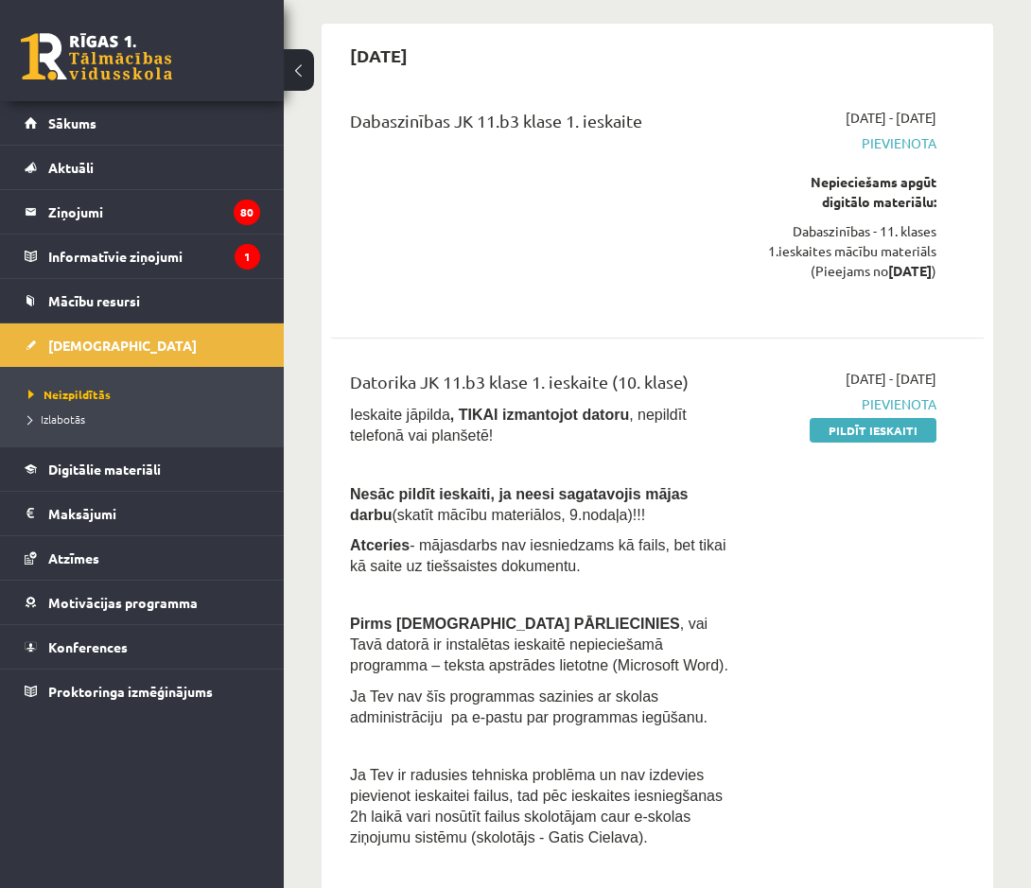
scroll to position [1608, 0]
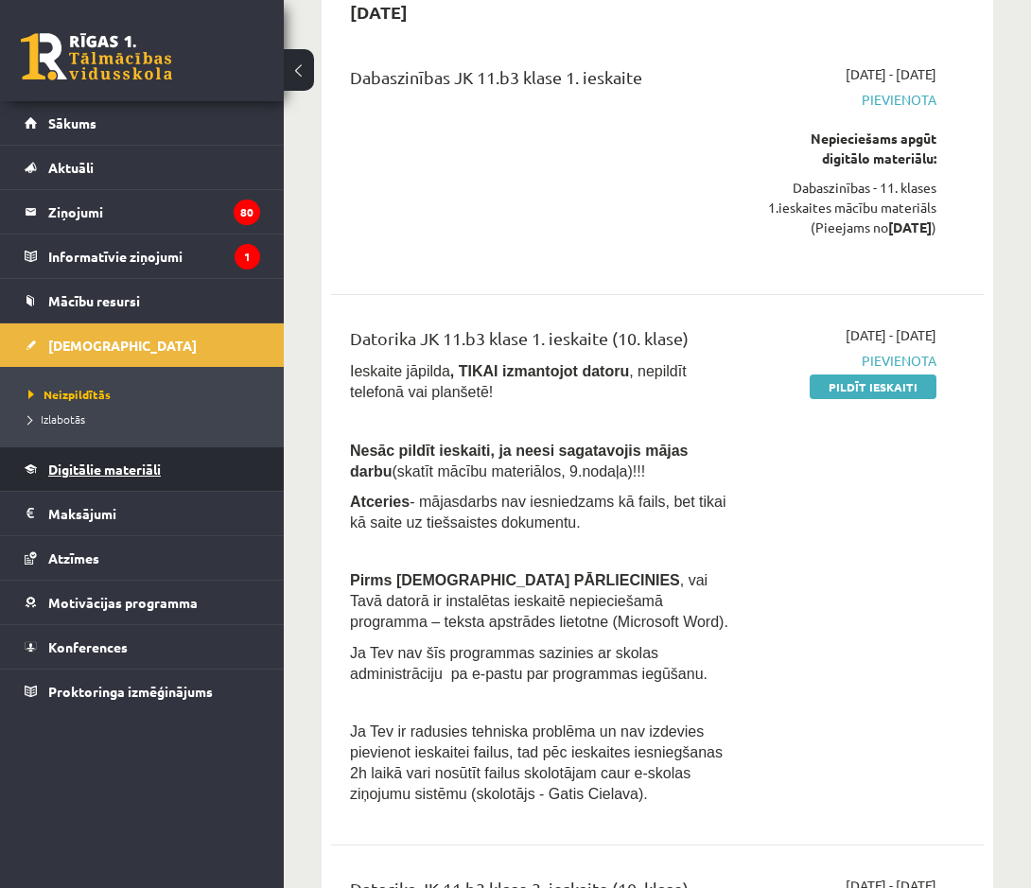
click at [87, 406] on span "Digitālie materiāli" at bounding box center [104, 469] width 113 height 17
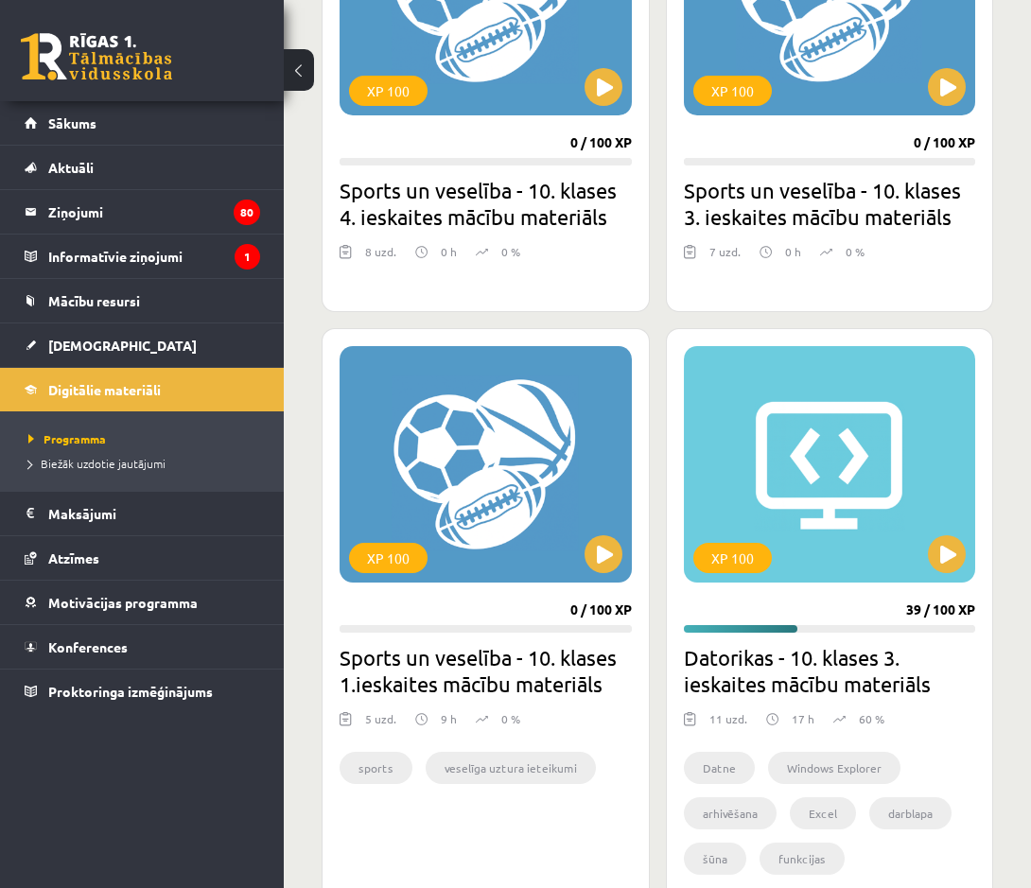
scroll to position [2553, 0]
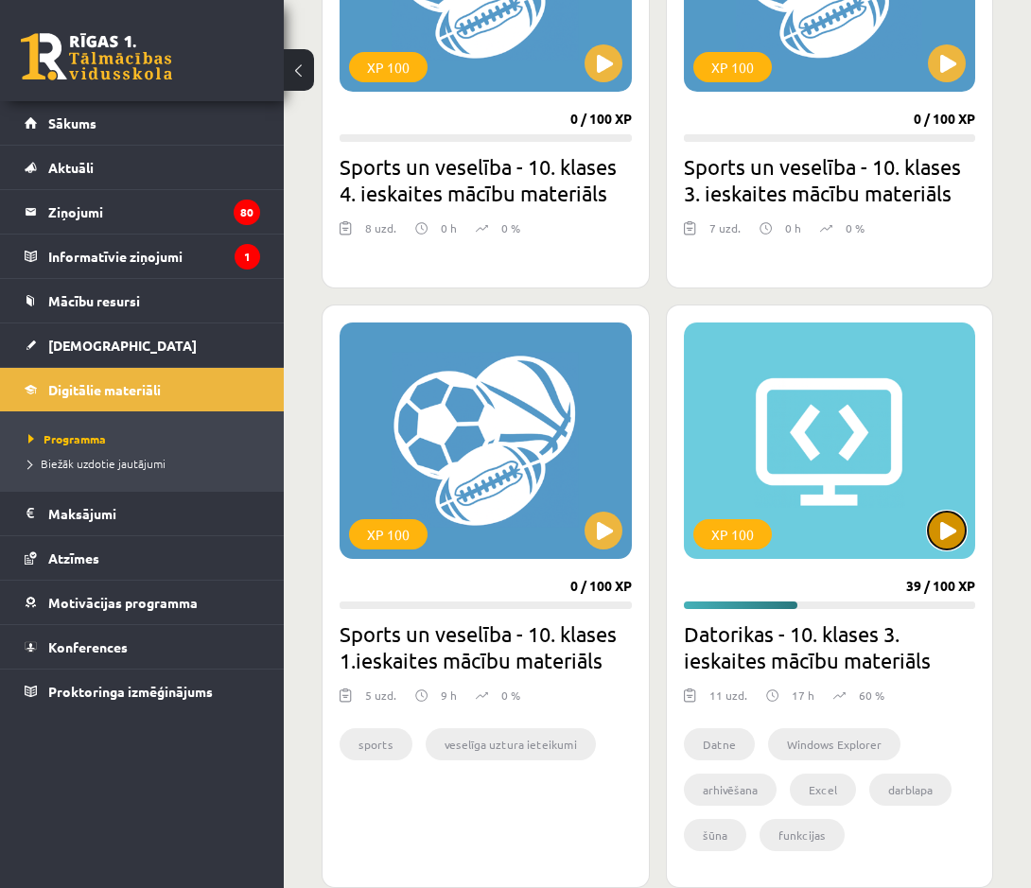
click at [898, 406] on button at bounding box center [947, 531] width 38 height 38
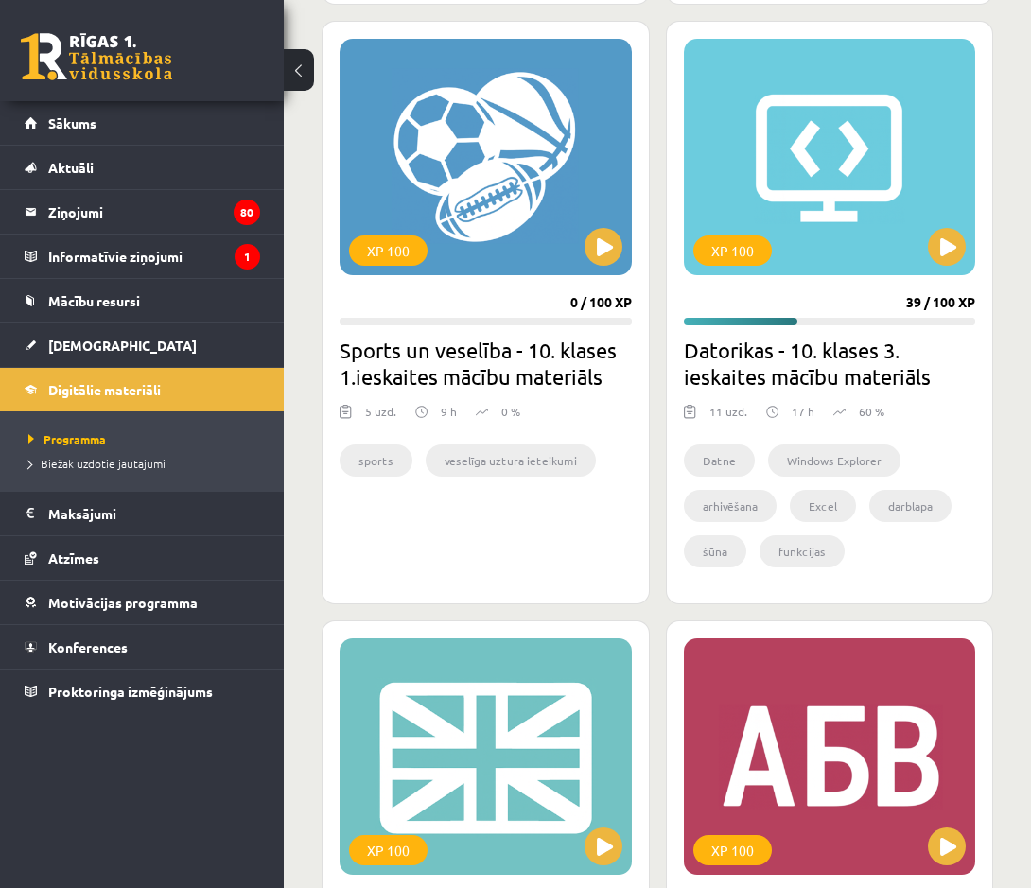
scroll to position [2836, 0]
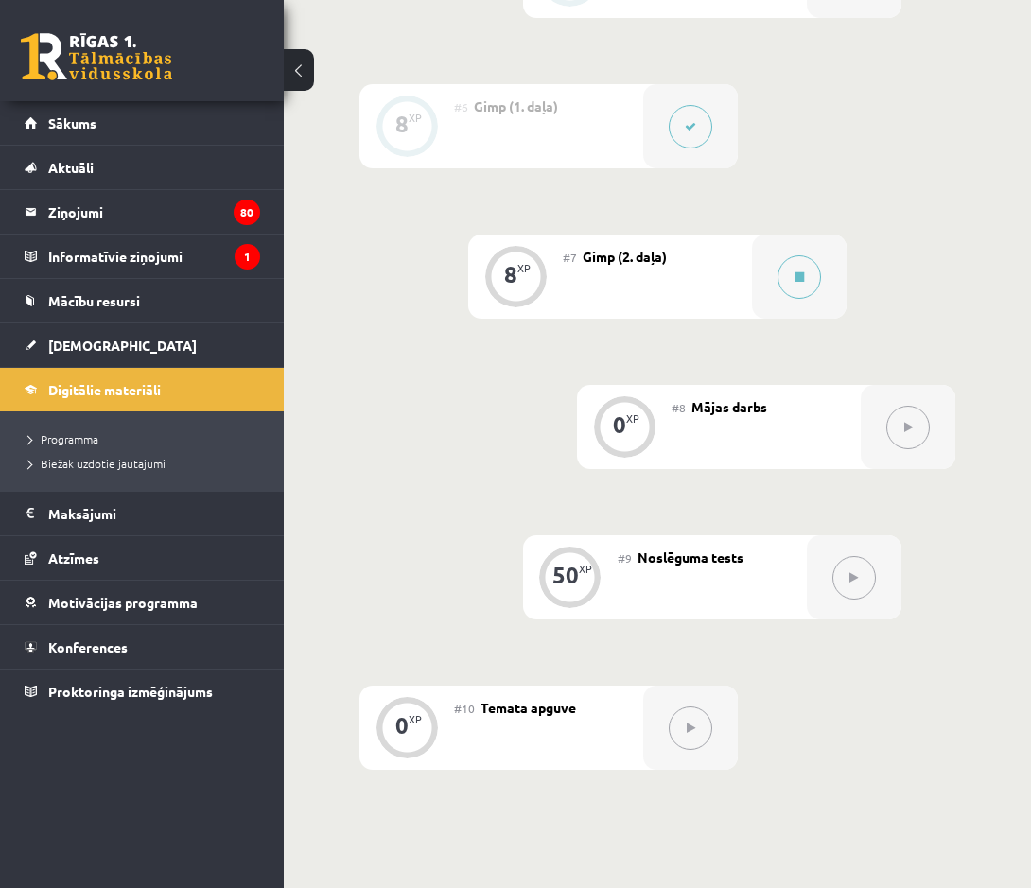
scroll to position [1513, 0]
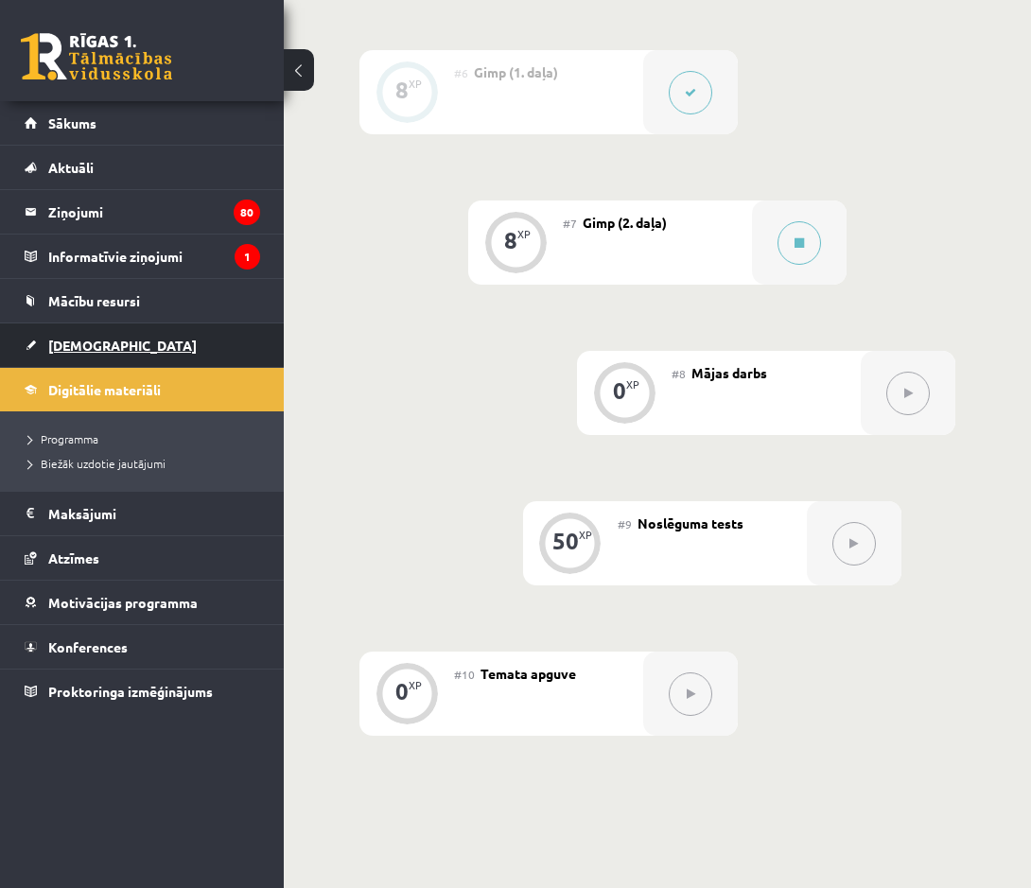
click at [62, 337] on link "[DEMOGRAPHIC_DATA]" at bounding box center [142, 345] width 235 height 44
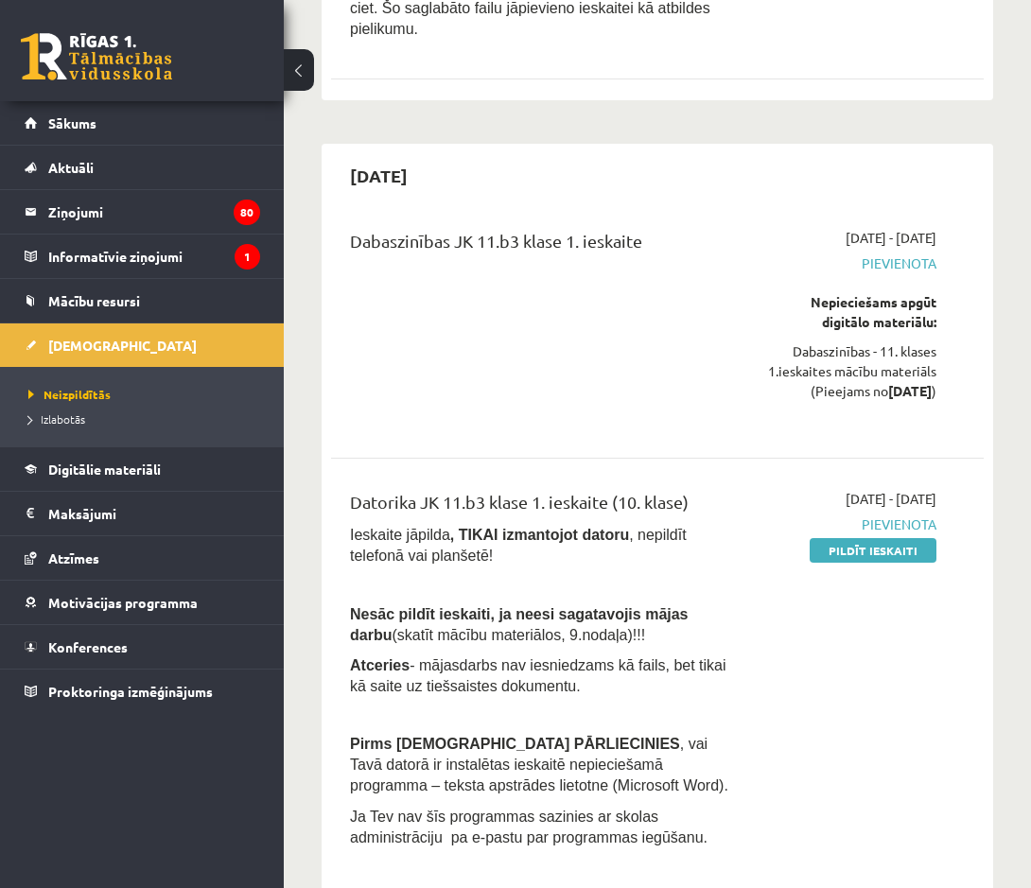
scroll to position [1513, 0]
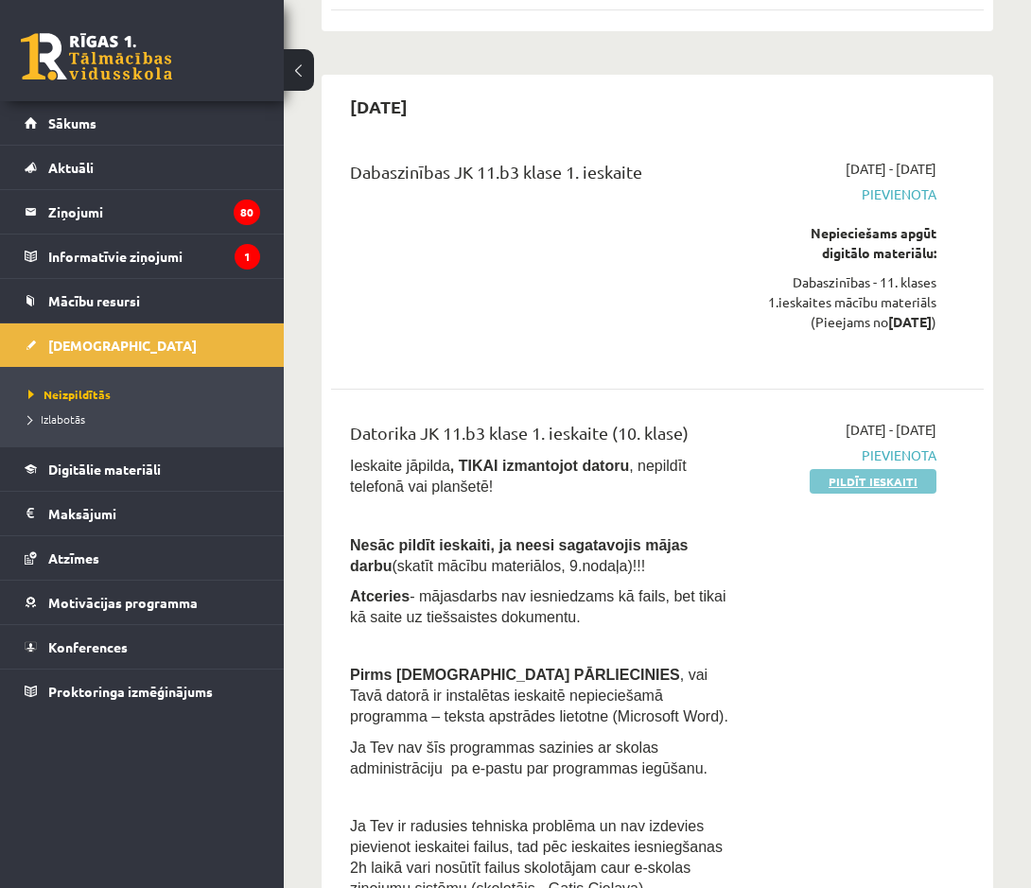
click at [868, 469] on link "Pildīt ieskaiti" at bounding box center [873, 481] width 127 height 25
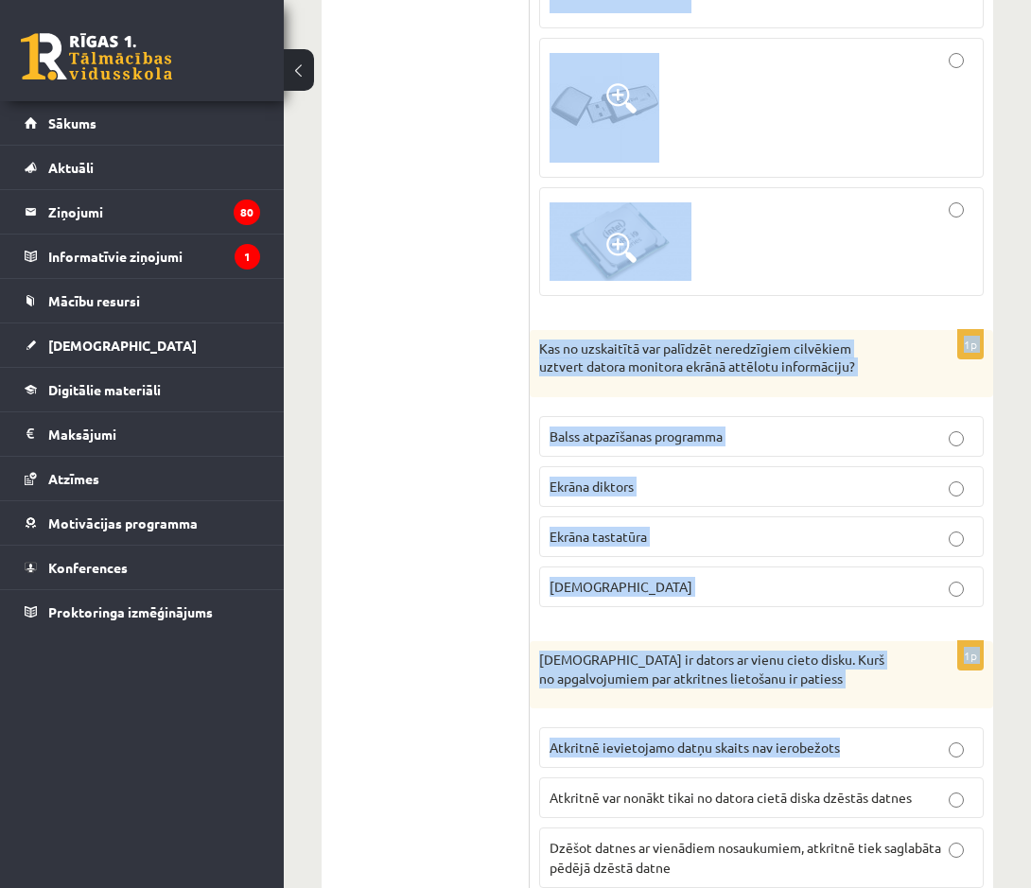
scroll to position [5756, 0]
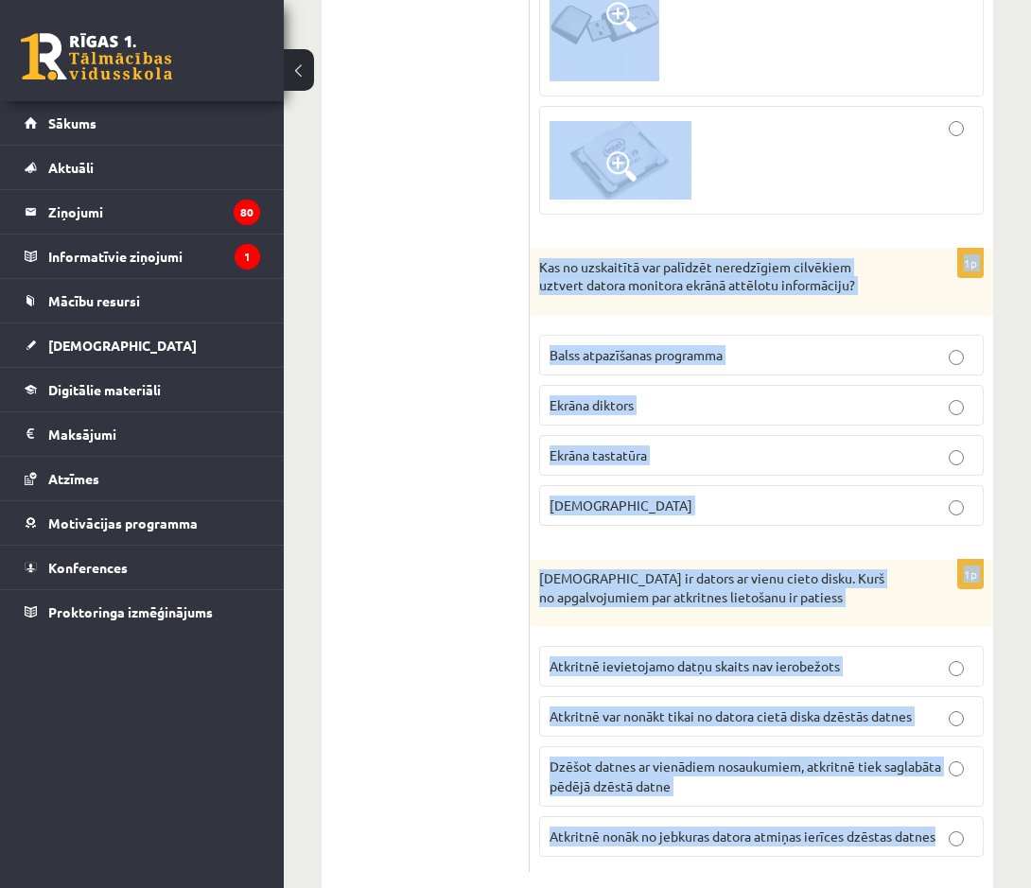
drag, startPoint x: 540, startPoint y: 385, endPoint x: 954, endPoint y: 807, distance: 591.2
drag, startPoint x: 954, startPoint y: 807, endPoint x: 883, endPoint y: 793, distance: 72.2
copy form "Lor ip dolorsitametc? Adipiscingeli seddoe Tempori utlabo Etdolor magnaa Enimad…"
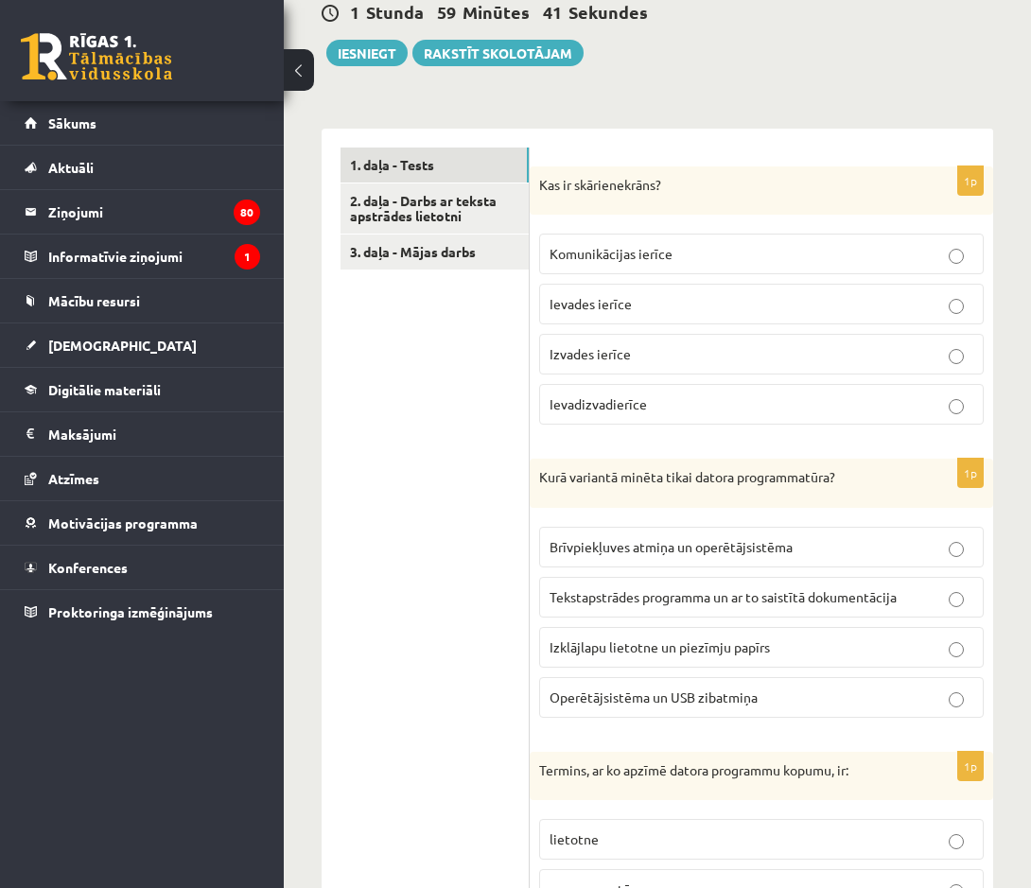
scroll to position [460, 0]
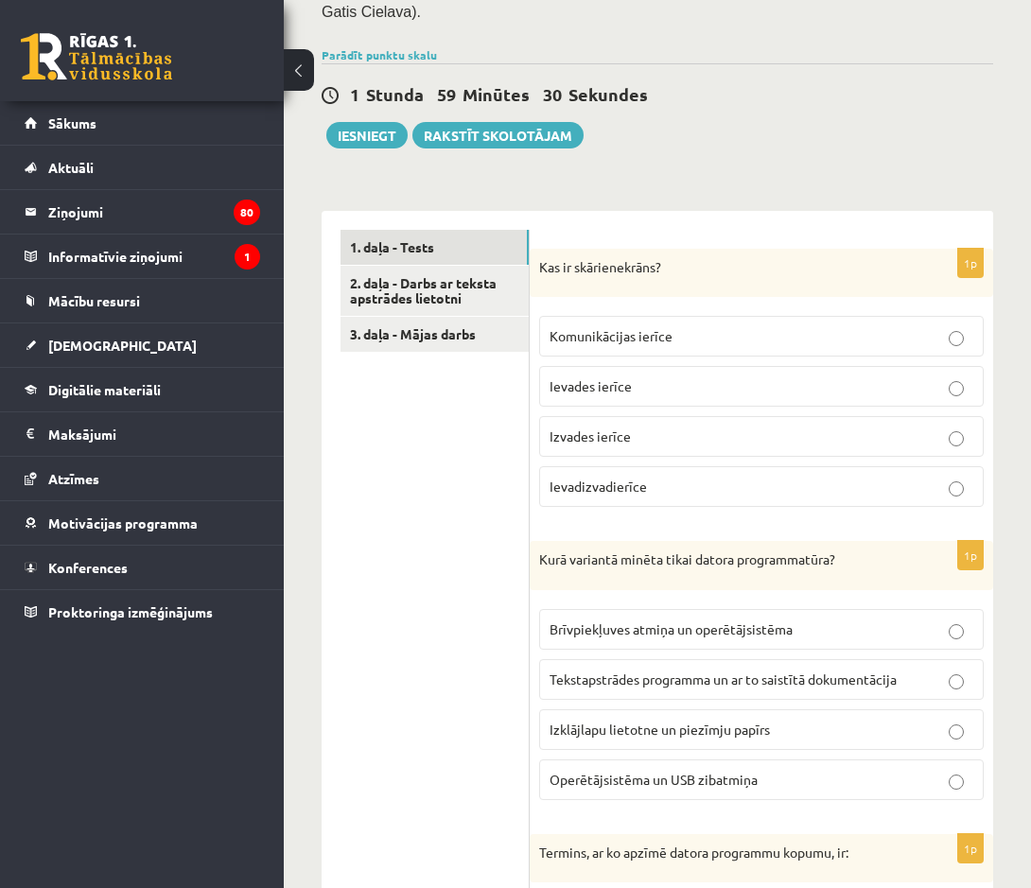
click at [671, 376] on p "Ievades ierīce" at bounding box center [761, 386] width 424 height 20
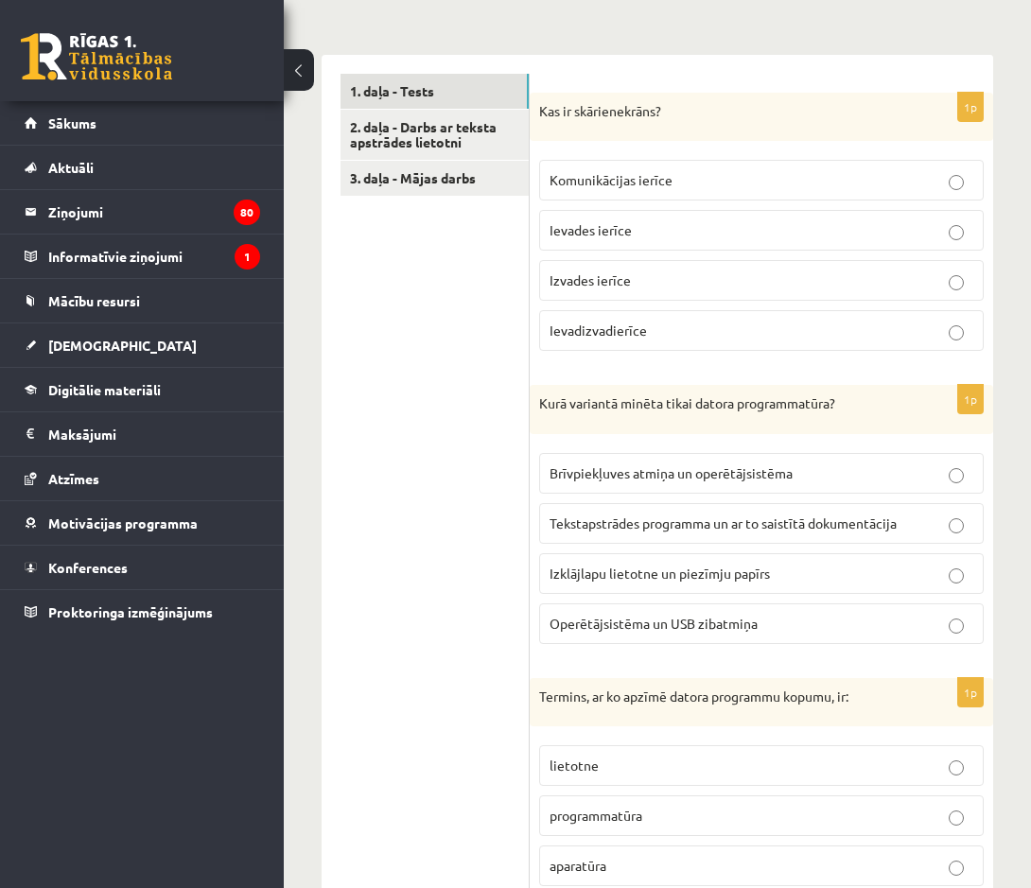
scroll to position [649, 0]
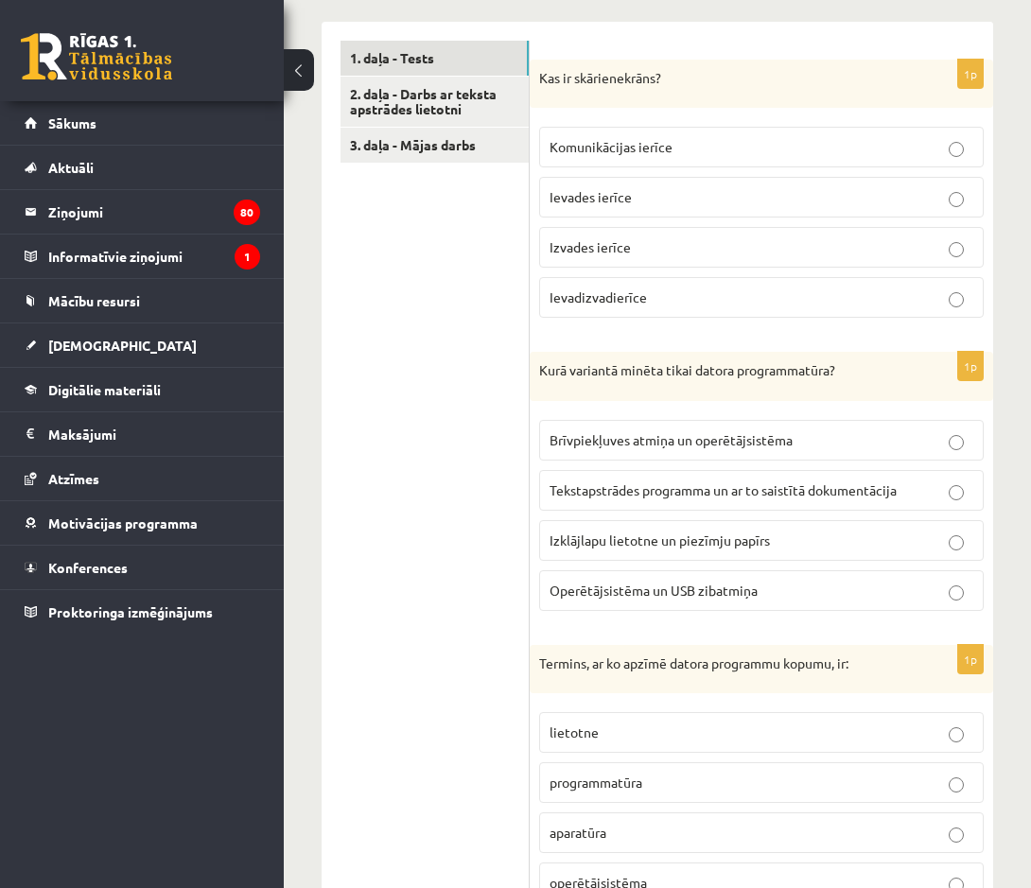
click at [726, 481] on span "Tekstapstrādes programma un ar to saistītā dokumentācija" at bounding box center [722, 489] width 347 height 17
click at [688, 532] on span "Izklājlapu lietotne un piezīmju papīrs" at bounding box center [659, 540] width 220 height 17
click at [670, 481] on span "Tekstapstrādes programma un ar to saistītā dokumentācija" at bounding box center [722, 489] width 347 height 17
click at [578, 288] on p "Ievadizvadierīce" at bounding box center [761, 298] width 424 height 20
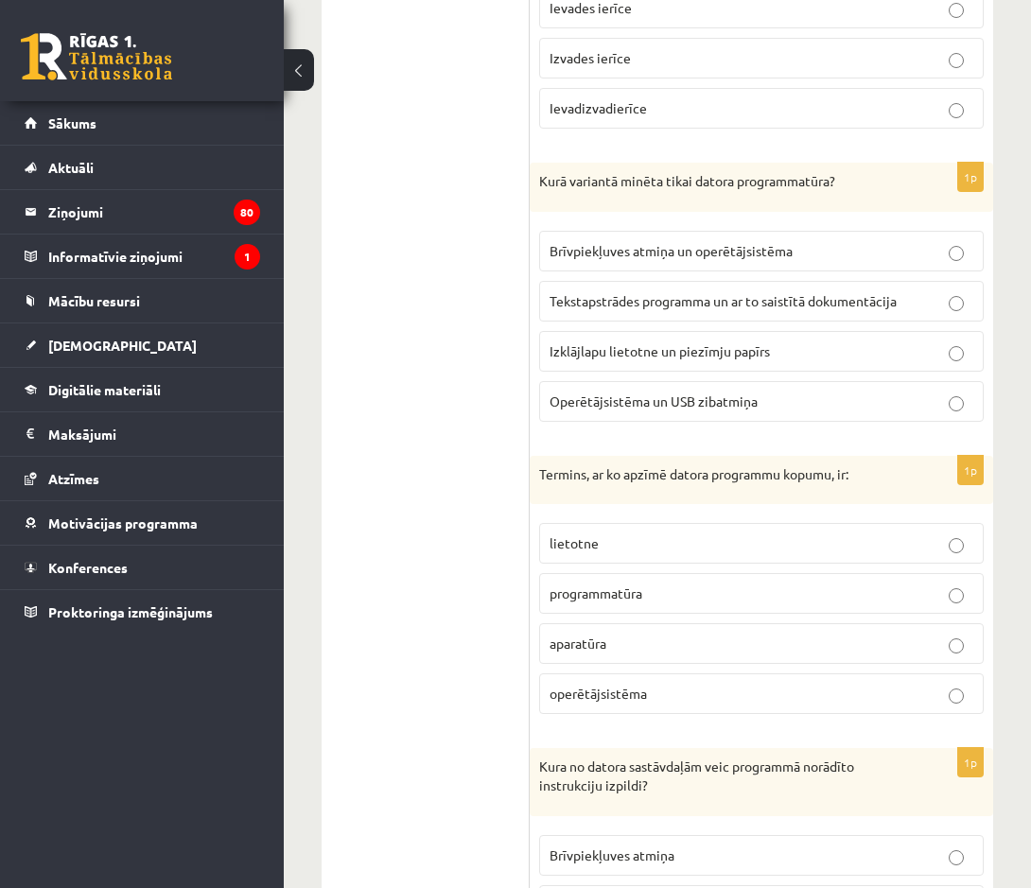
scroll to position [932, 0]
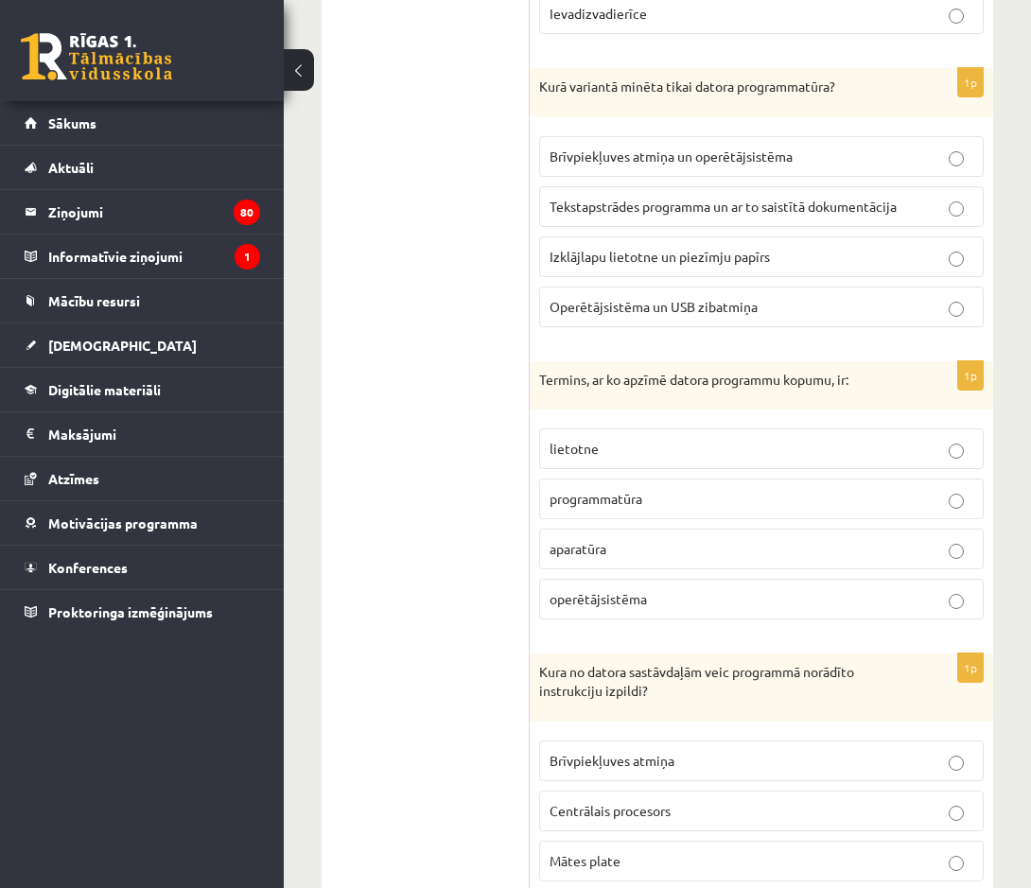
click at [618, 529] on label "aparatūra" at bounding box center [761, 549] width 444 height 41
click at [617, 479] on label "programmatūra" at bounding box center [761, 499] width 444 height 41
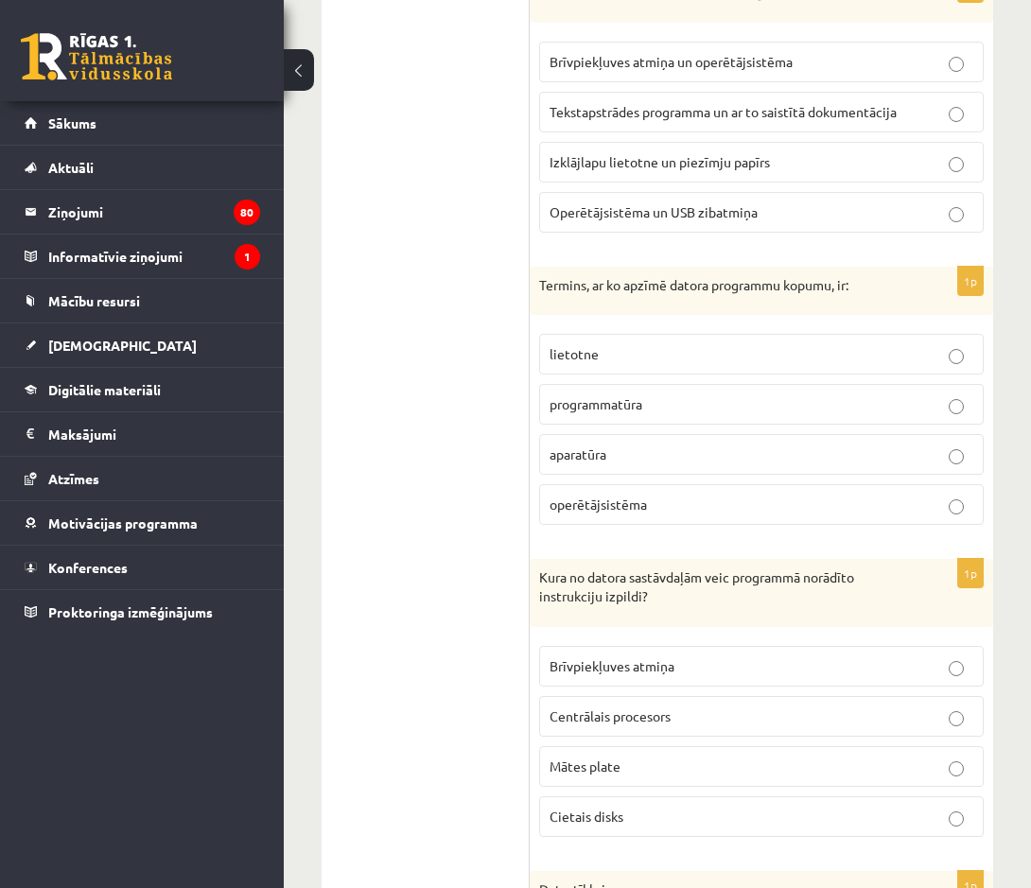
scroll to position [1122, 0]
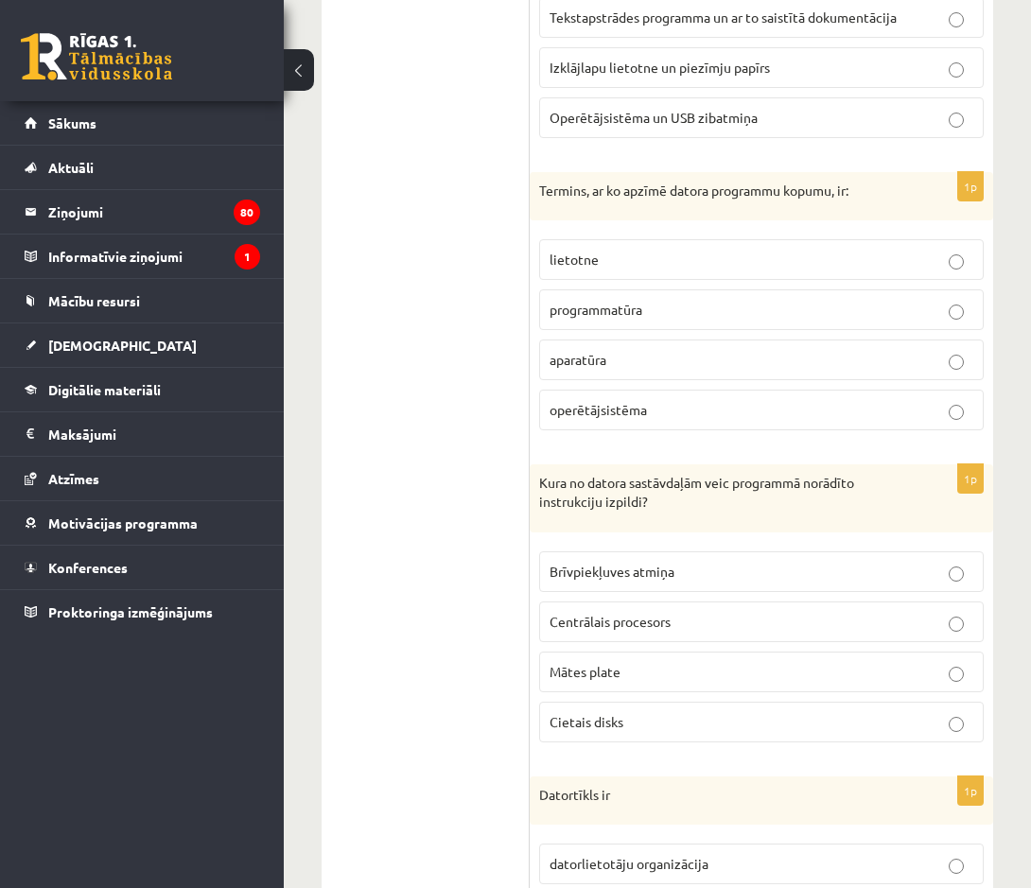
click at [618, 613] on span "Centrālais procesors" at bounding box center [609, 621] width 121 height 17
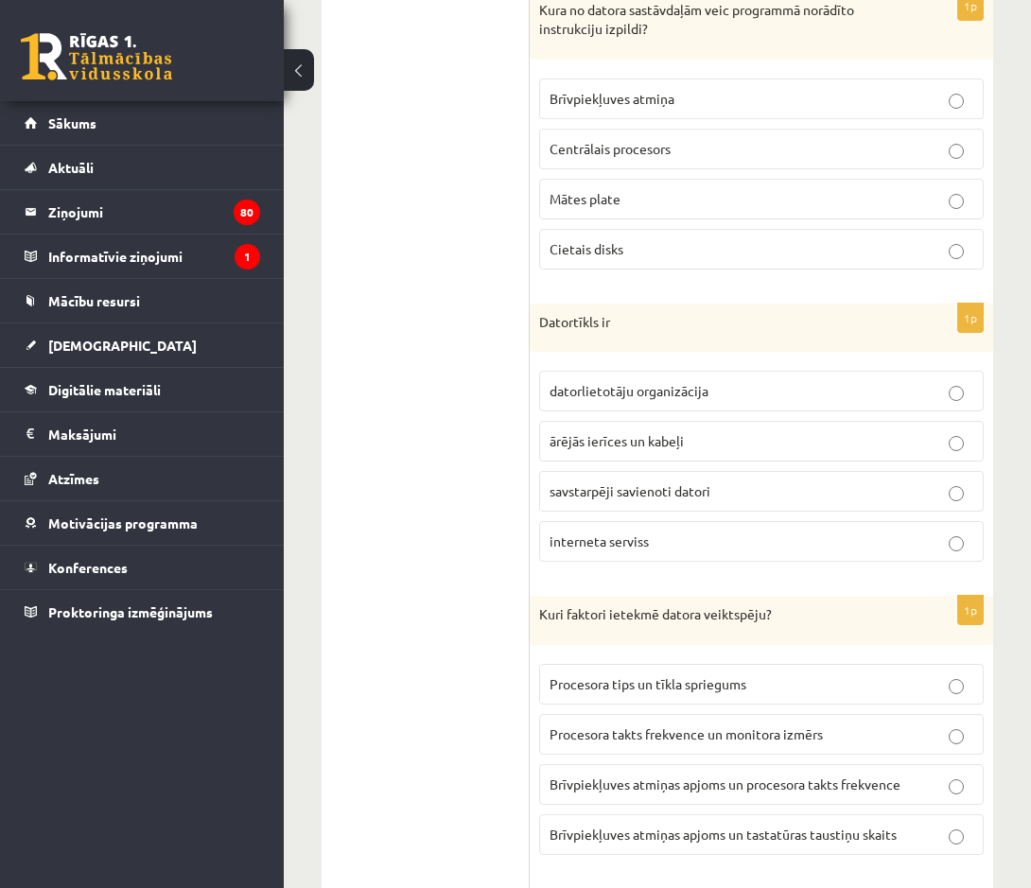
scroll to position [1689, 0]
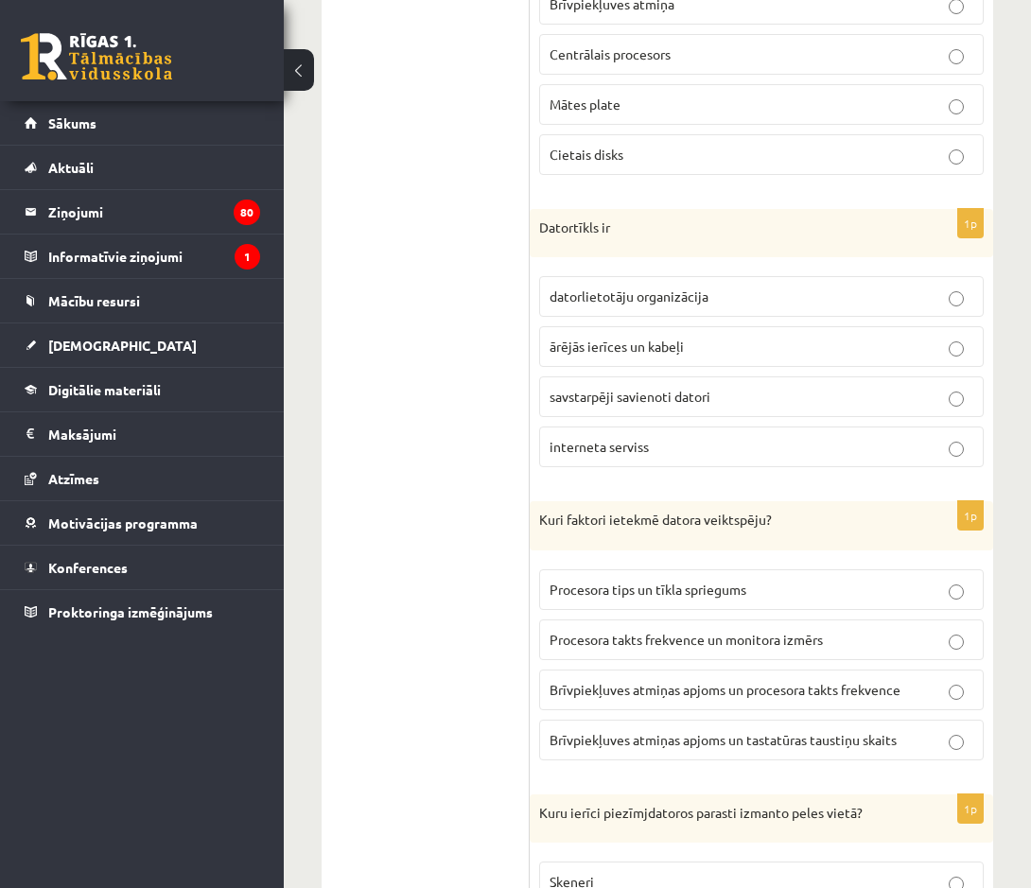
click at [598, 681] on span "Brīvpiekļuves atmiņas apjoms un procesora takts frekvence" at bounding box center [724, 689] width 351 height 17
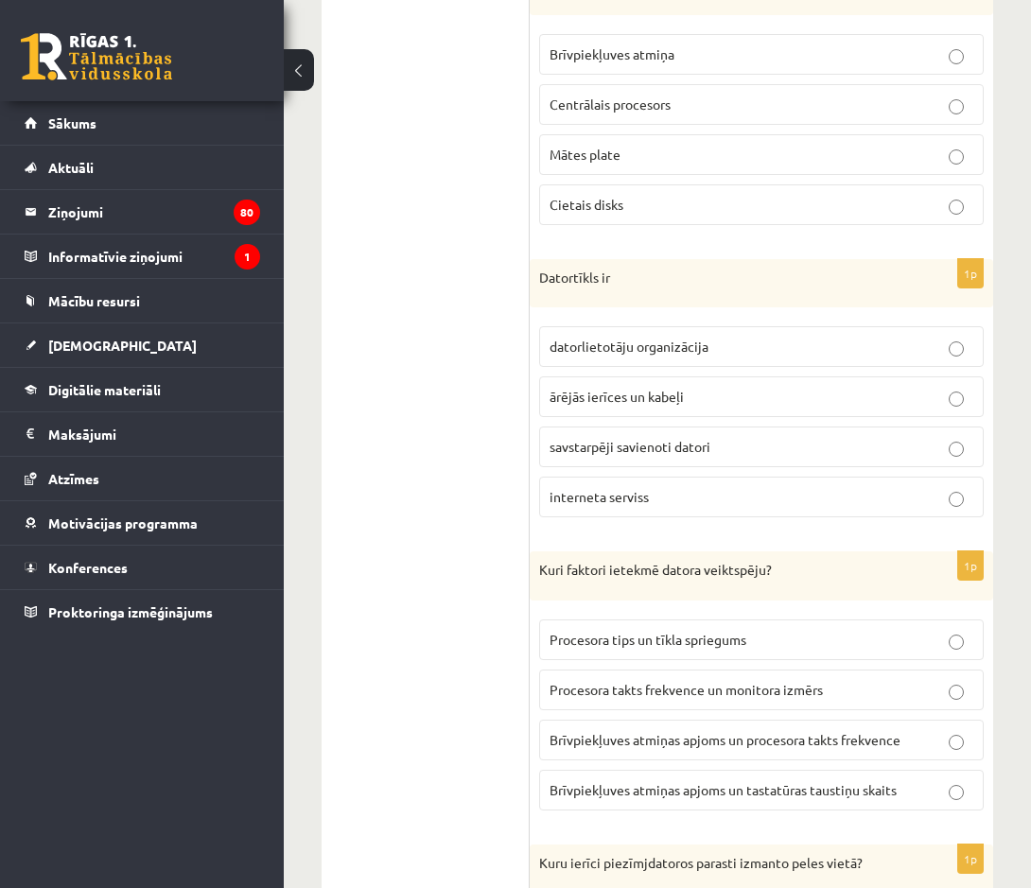
scroll to position [1595, 0]
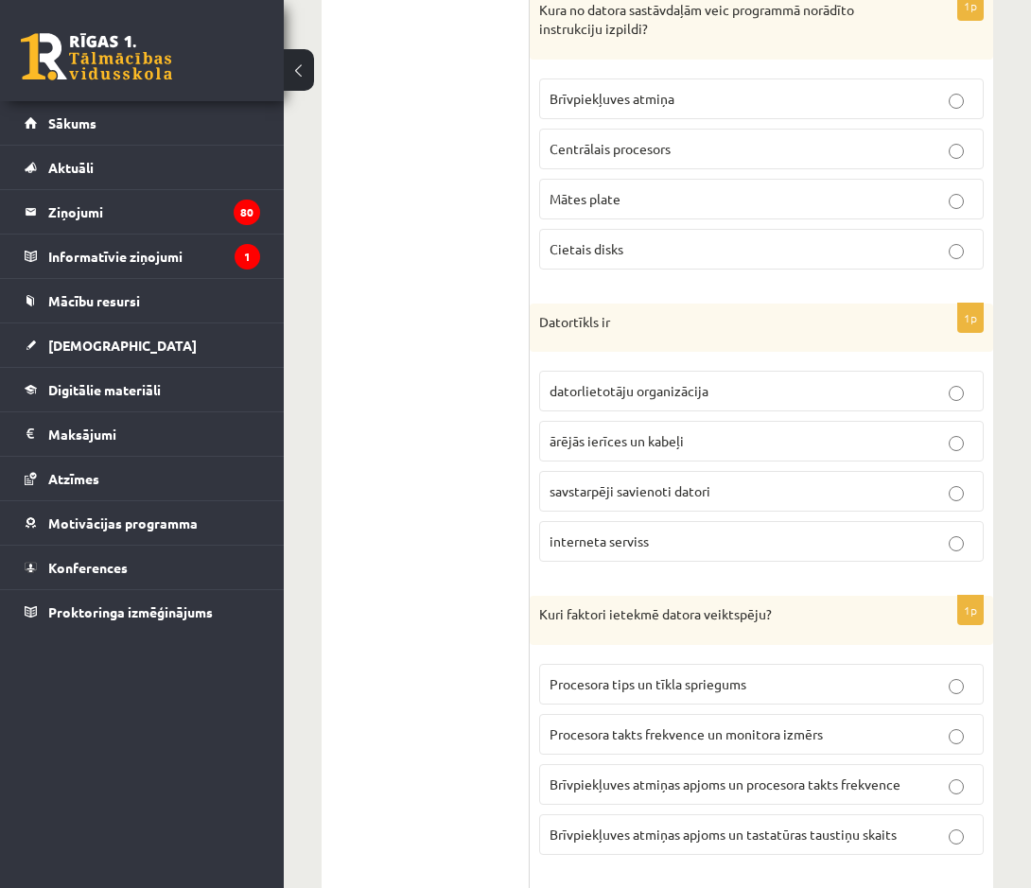
click at [621, 482] on span "savstarpēji savienoti datori" at bounding box center [629, 490] width 161 height 17
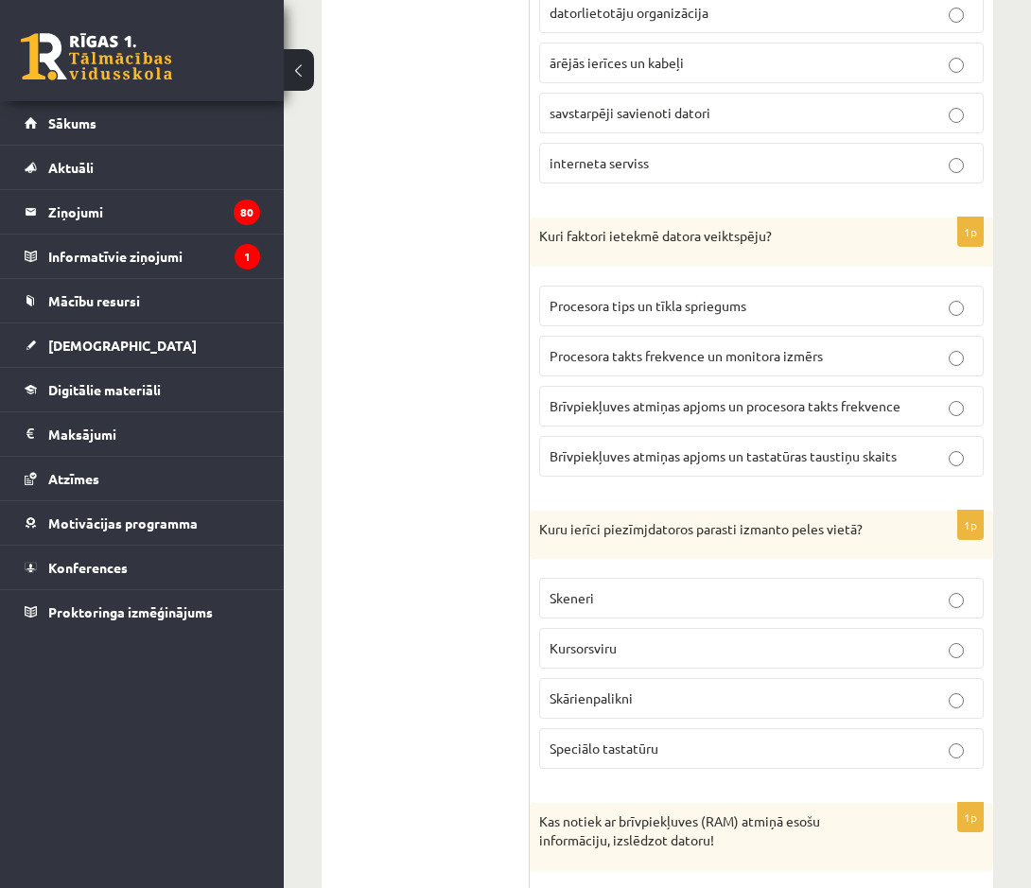
scroll to position [2067, 0]
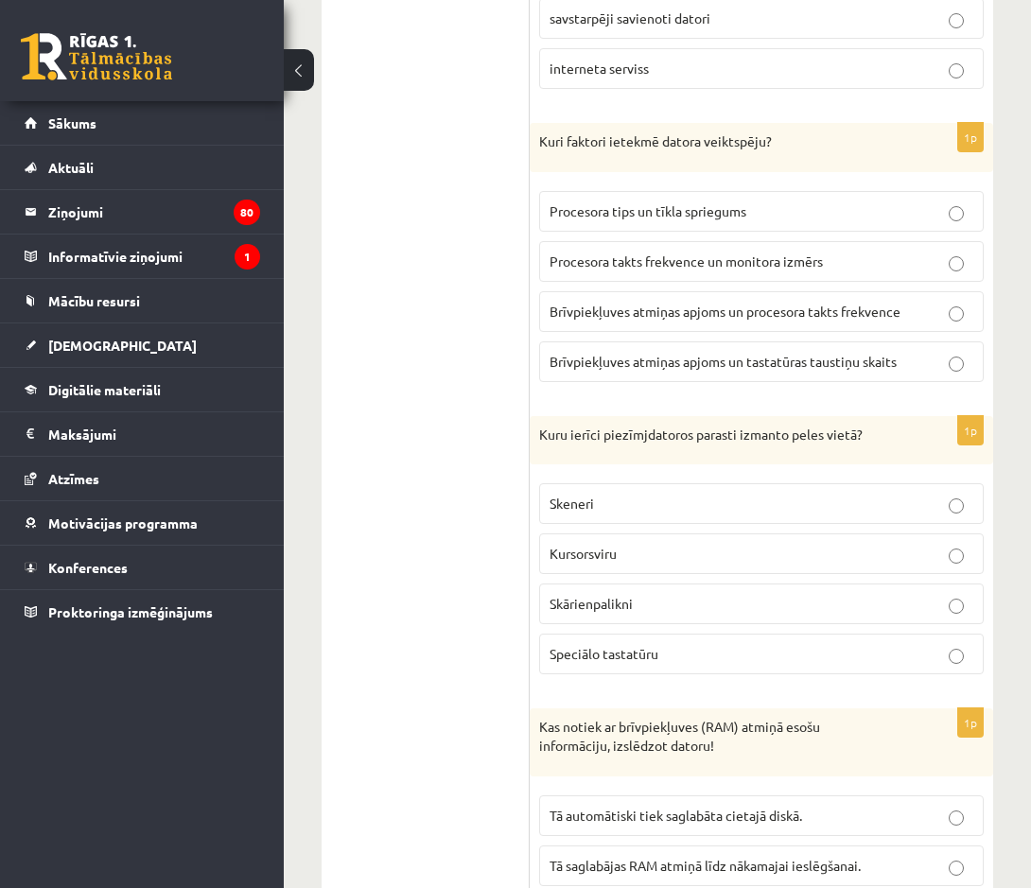
click at [609, 595] on span "Skārienpalikni" at bounding box center [590, 603] width 83 height 17
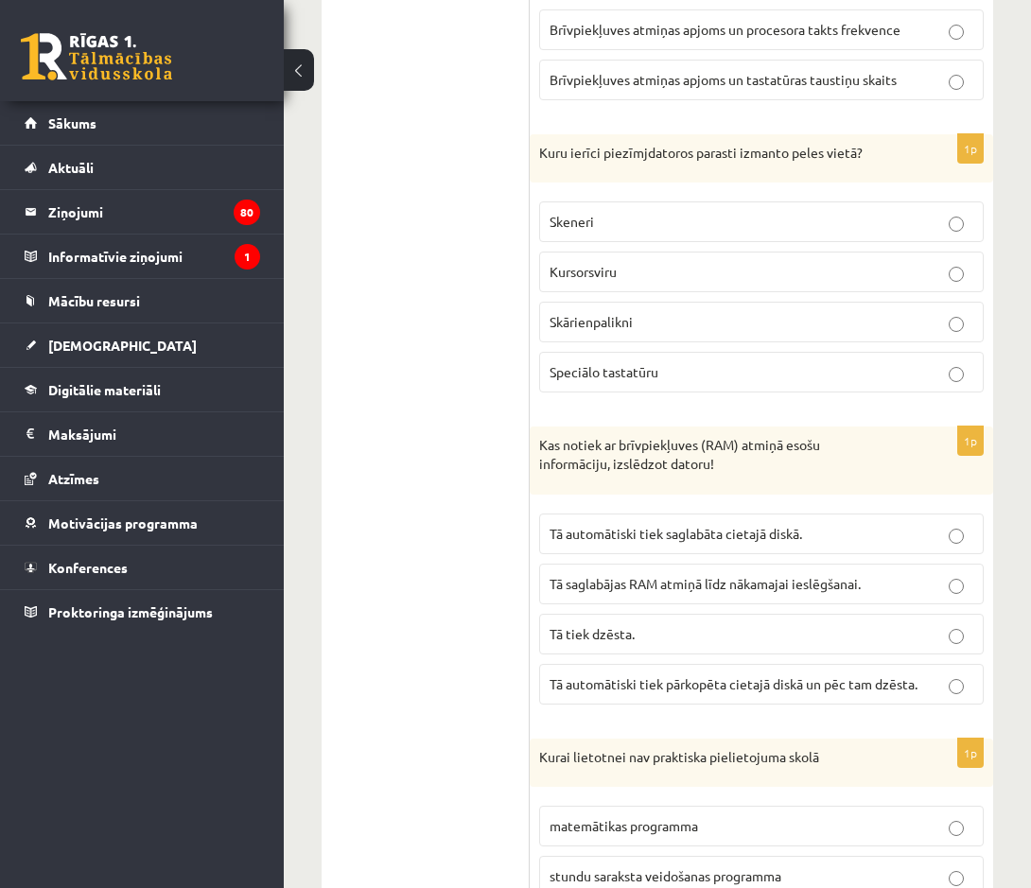
scroll to position [2351, 0]
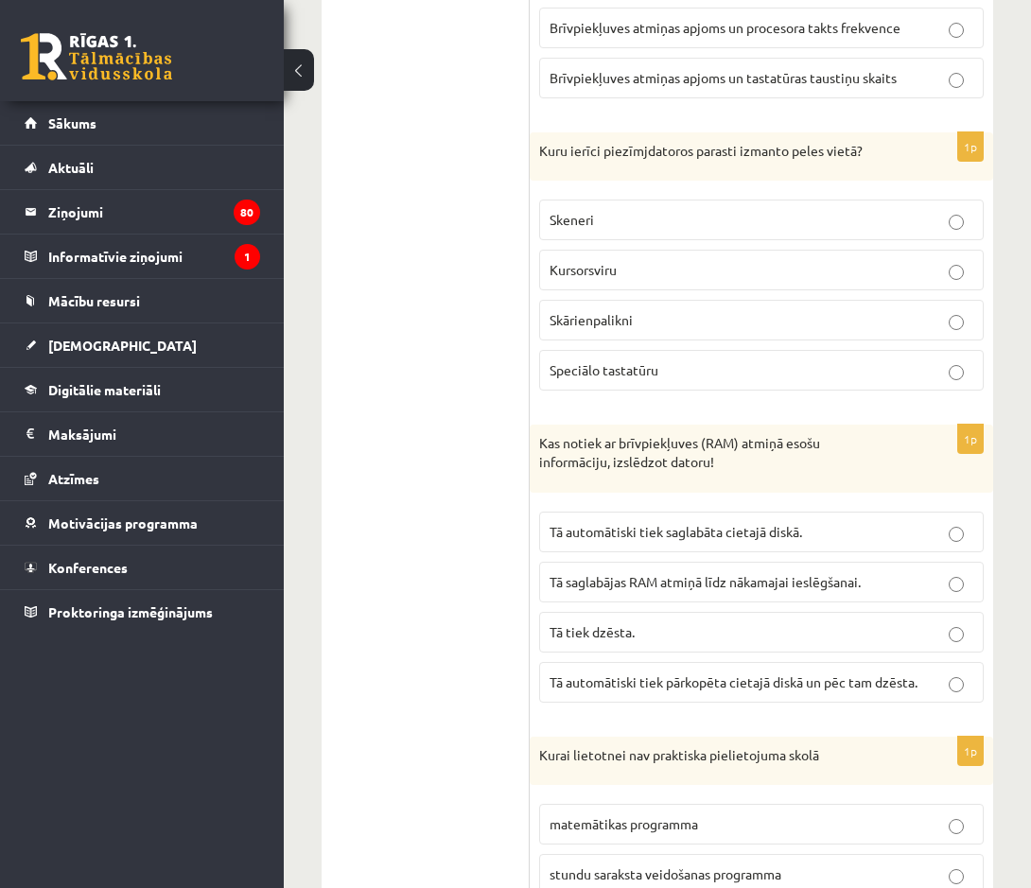
click at [704, 573] on span "Tā saglabājas RAM atmiņā līdz nākamajai ieslēgšanai." at bounding box center [704, 581] width 311 height 17
click at [733, 612] on label "Tā tiek dzēsta." at bounding box center [761, 632] width 444 height 41
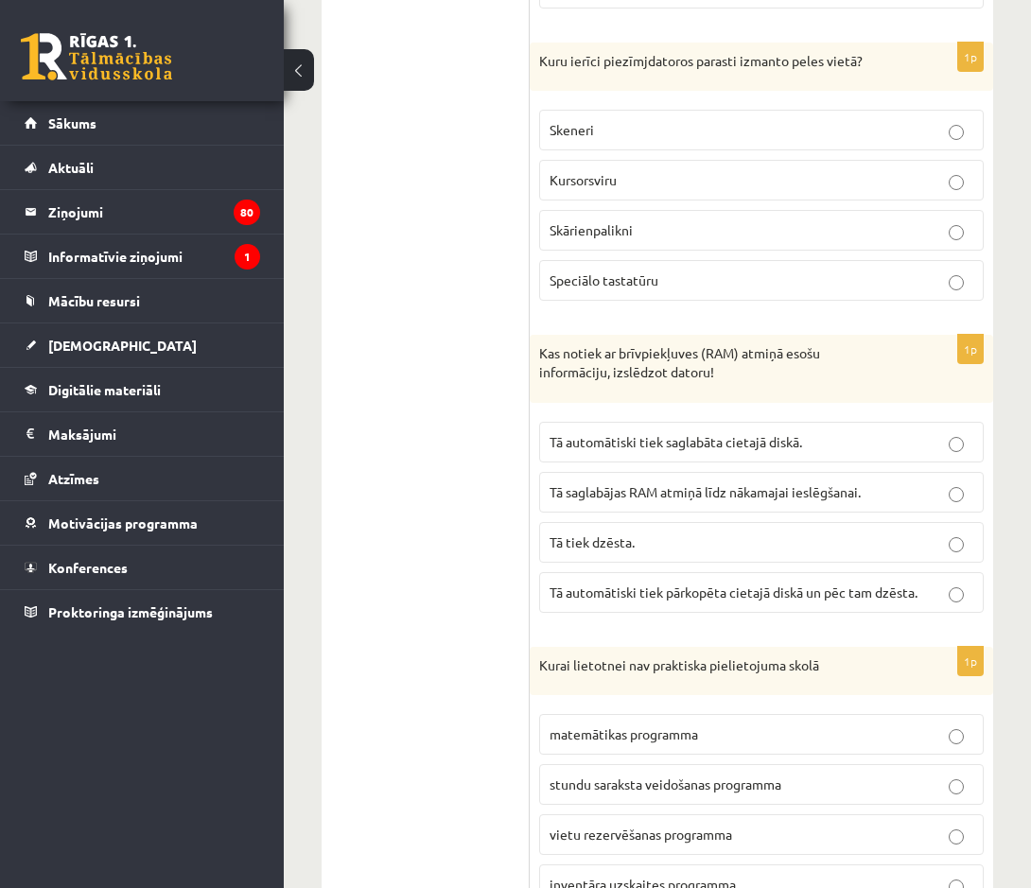
scroll to position [2635, 0]
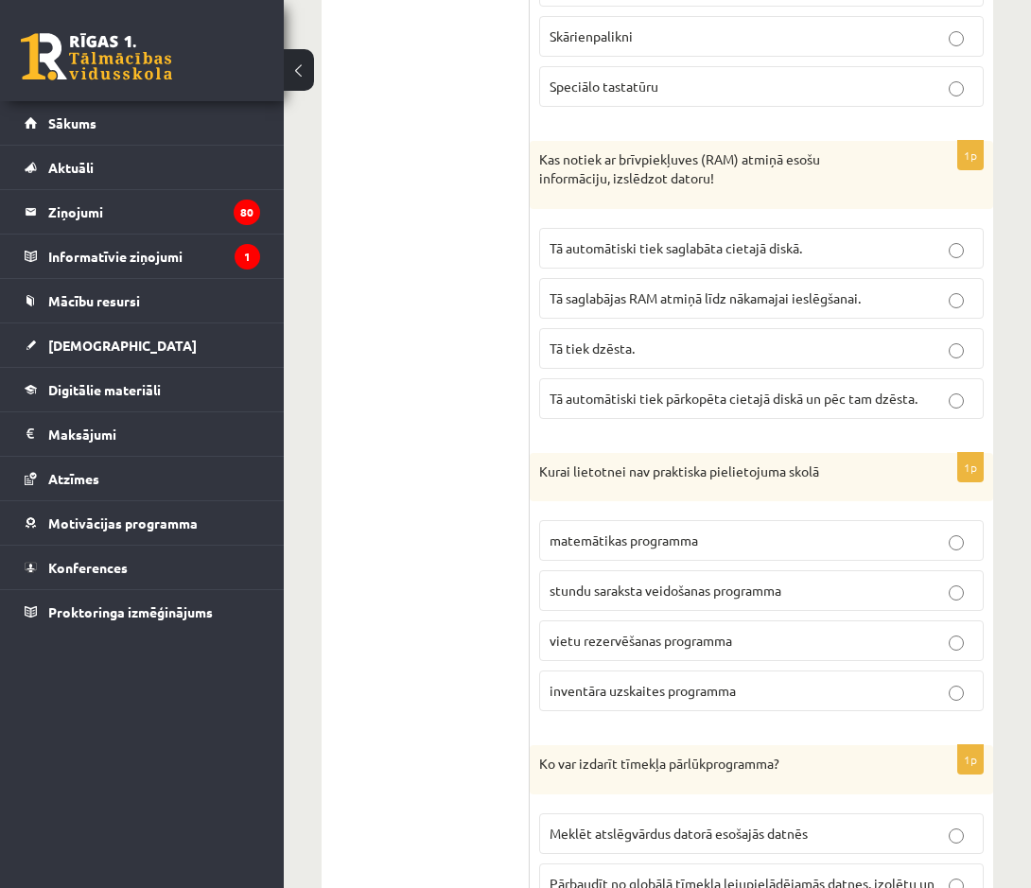
click at [630, 620] on label "vietu rezervēšanas programma" at bounding box center [761, 640] width 444 height 41
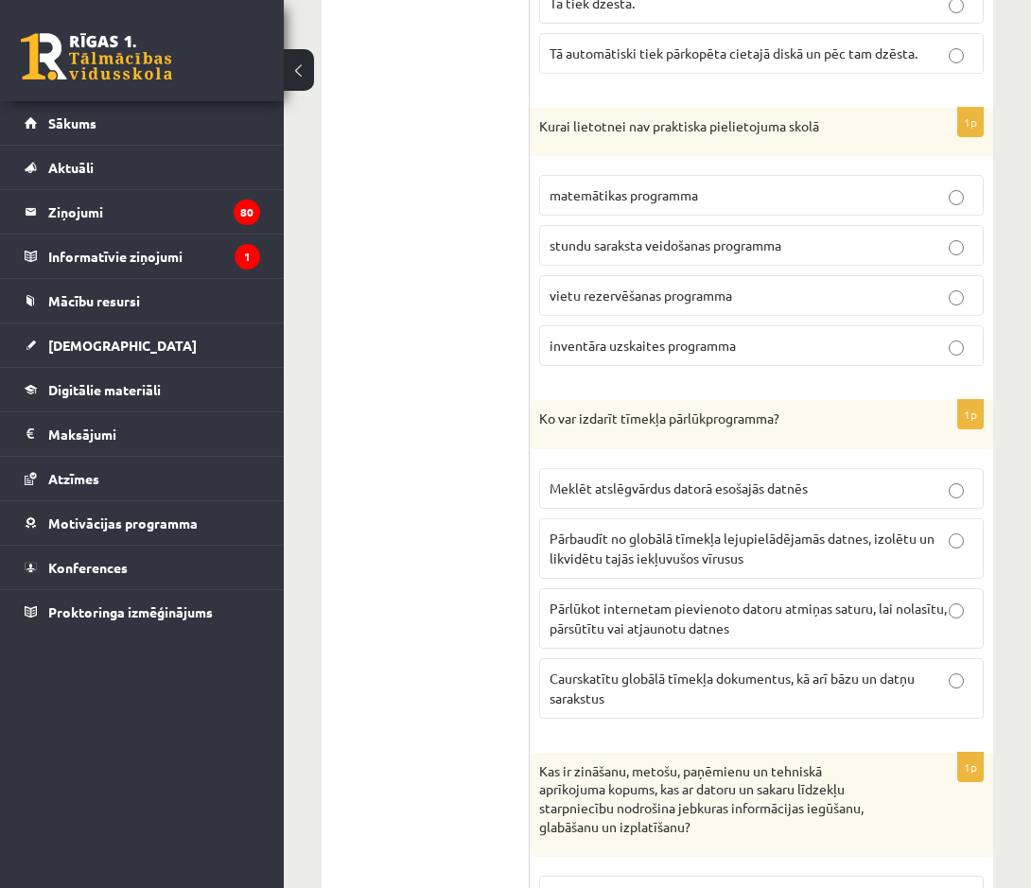
scroll to position [3013, 0]
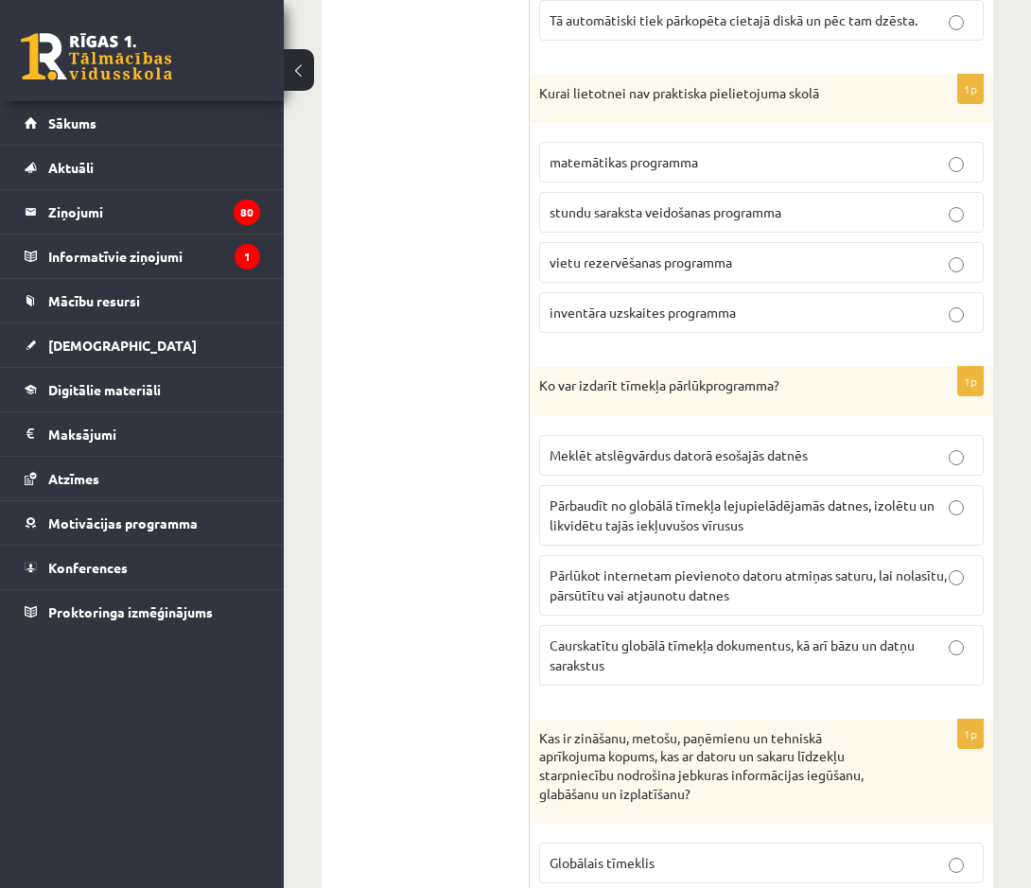
click at [613, 566] on p "Pārlūkot internetam pievienoto datoru atmiņas saturu, lai nolasītu, pārsūtītu v…" at bounding box center [761, 586] width 424 height 40
click at [666, 636] on p "Caurskatītu globālā tīmekļa dokumentus, kā arī bāzu un datņu sarakstus" at bounding box center [761, 656] width 424 height 40
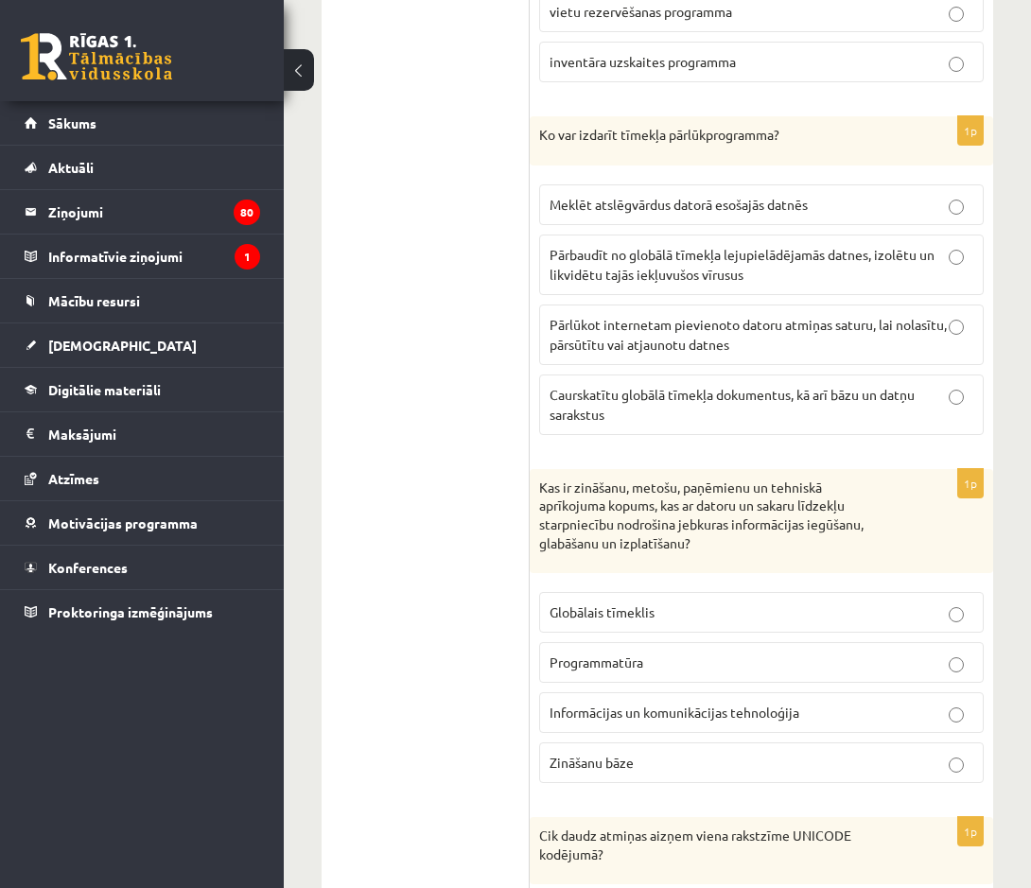
scroll to position [3297, 0]
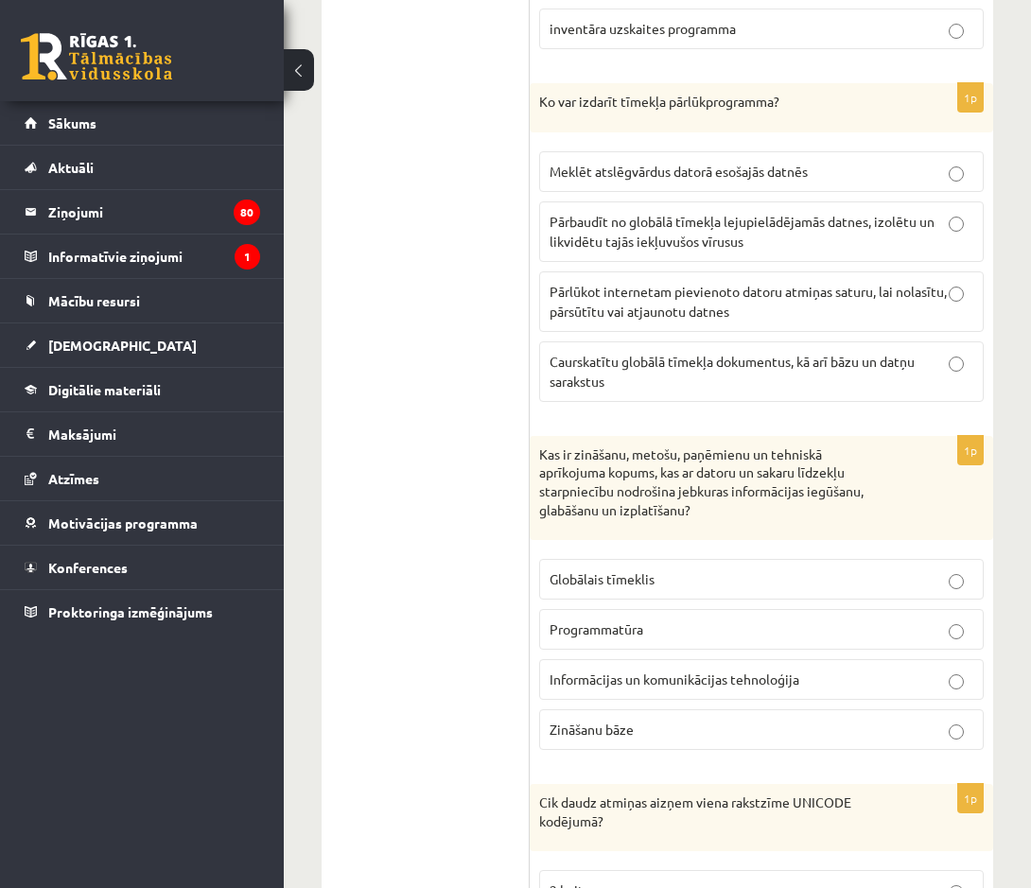
click at [620, 709] on label "Zināšanu bāze" at bounding box center [761, 729] width 444 height 41
click at [642, 570] on span "Globālais tīmeklis" at bounding box center [601, 578] width 105 height 17
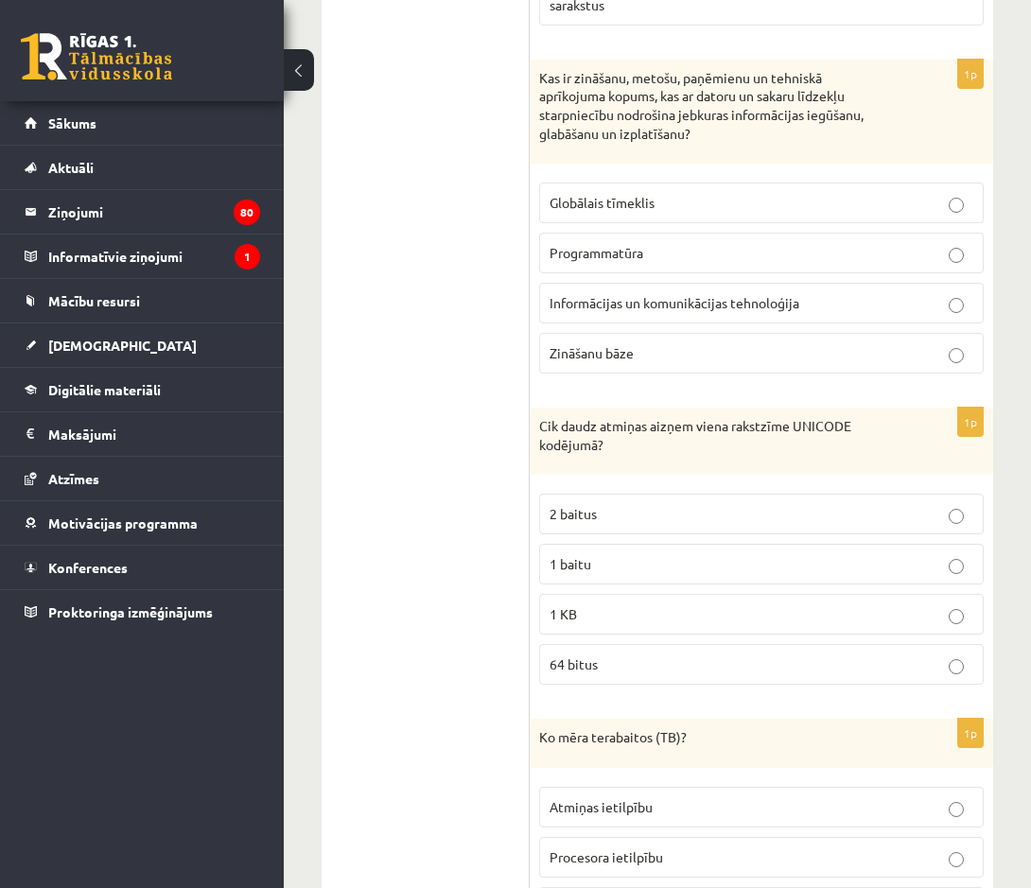
scroll to position [3675, 0]
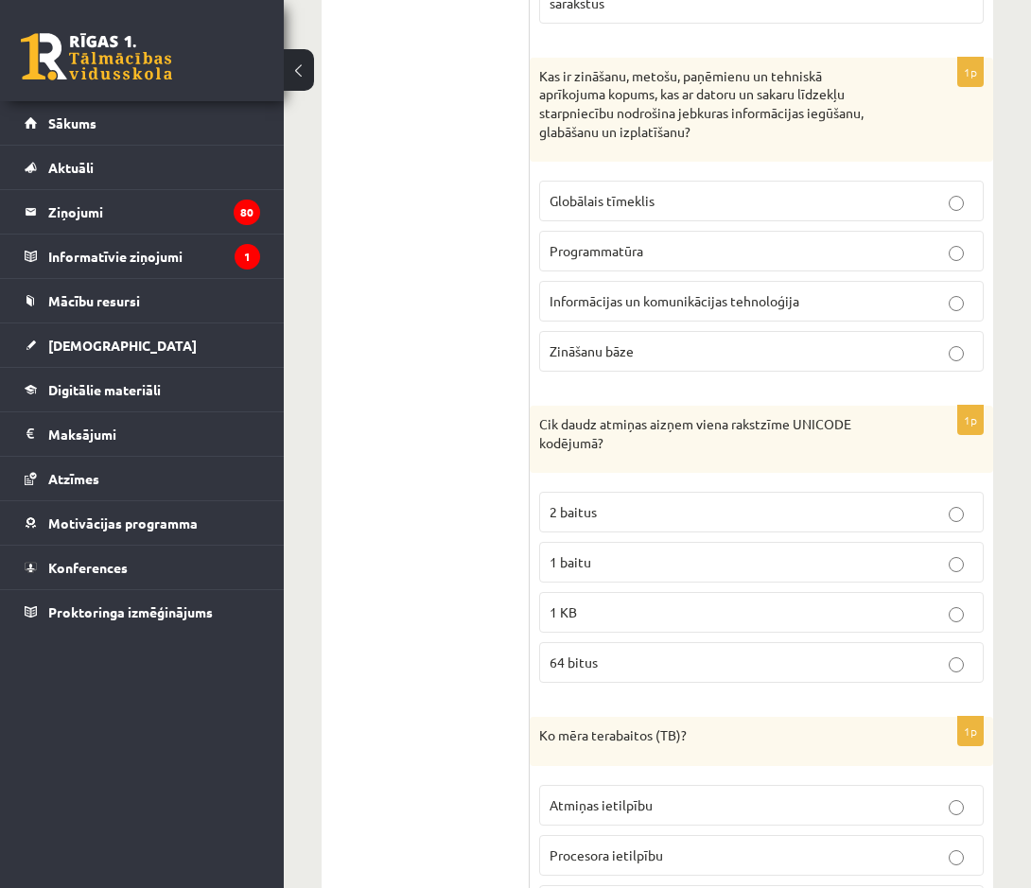
click at [594, 502] on p "2 baitus" at bounding box center [761, 512] width 424 height 20
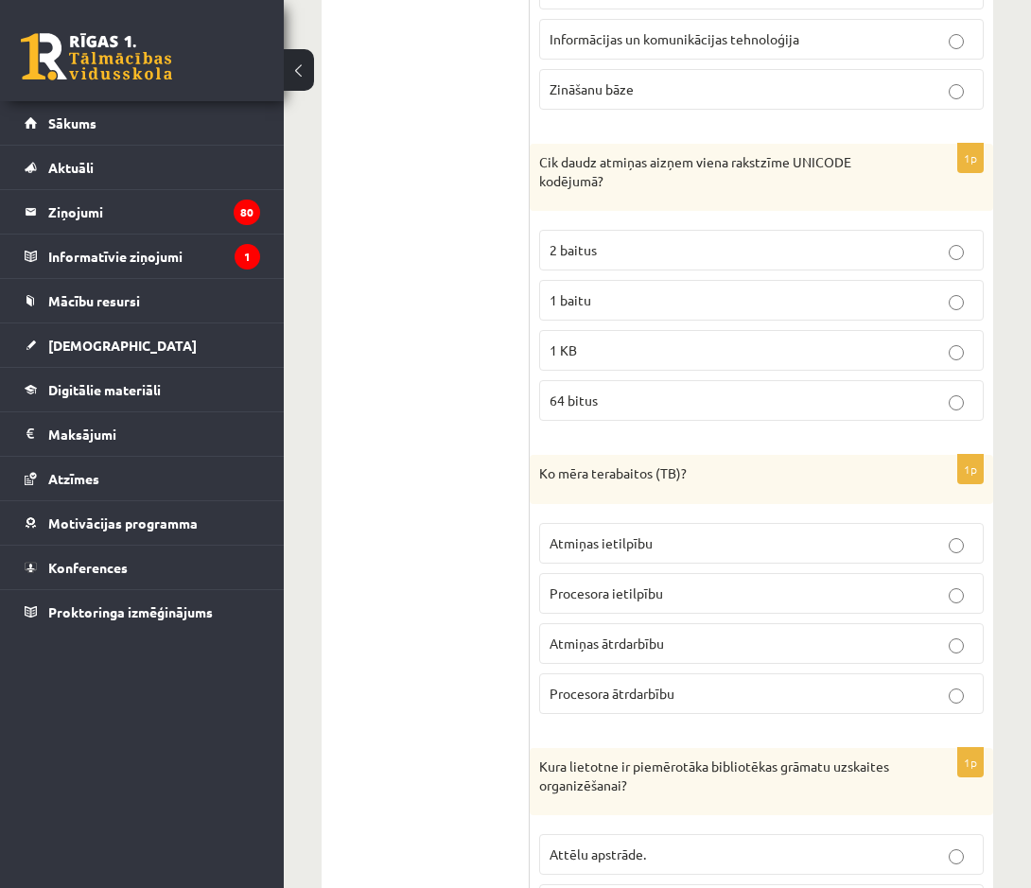
scroll to position [4053, 0]
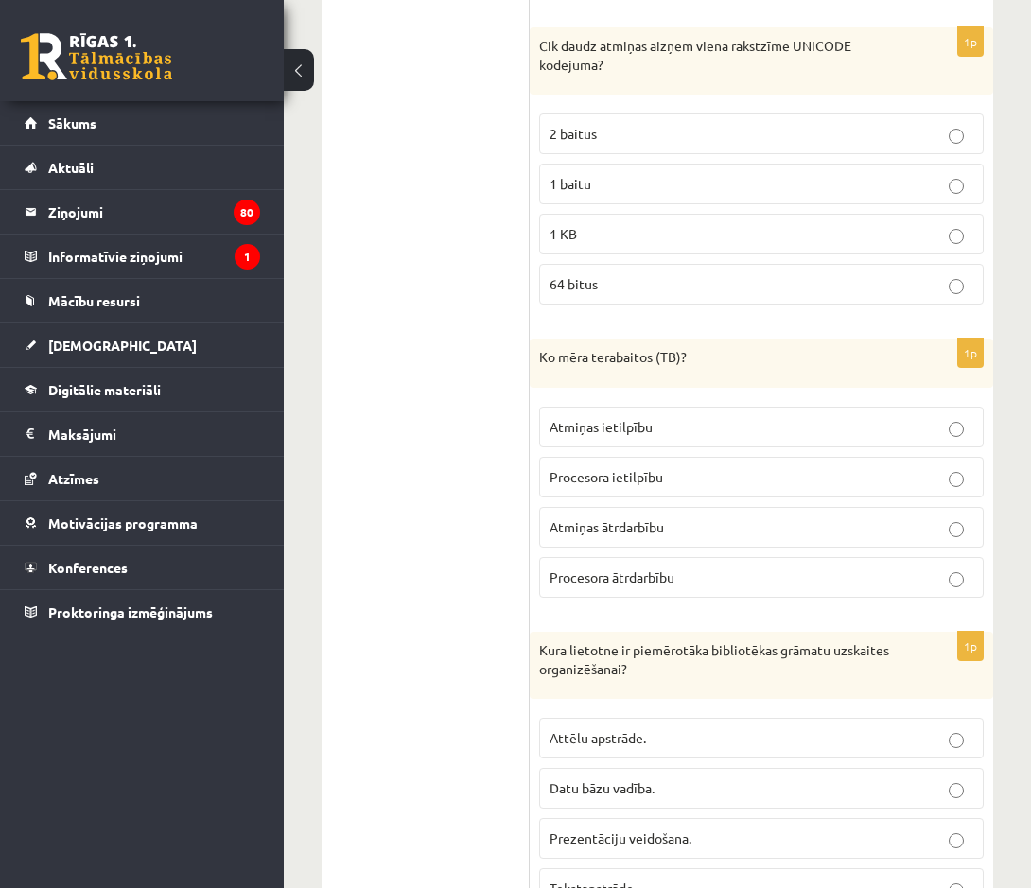
click at [601, 418] on span "Atmiņas ietilpību" at bounding box center [600, 426] width 103 height 17
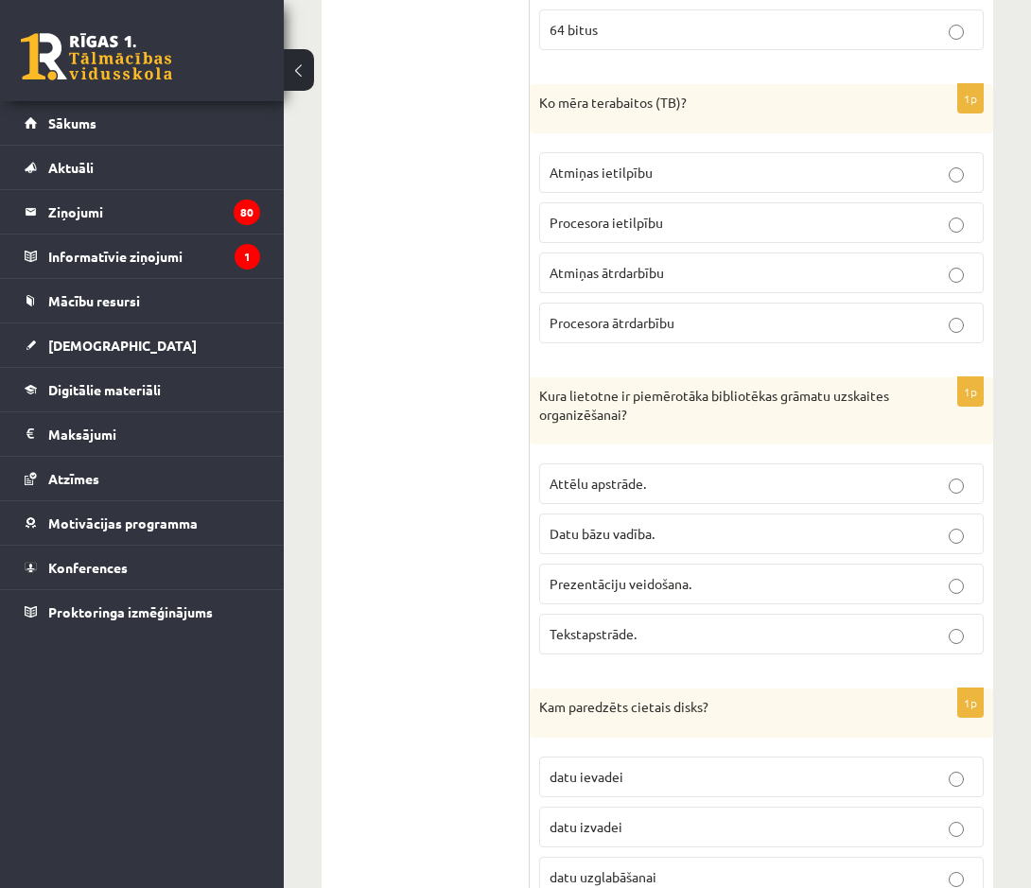
scroll to position [4337, 0]
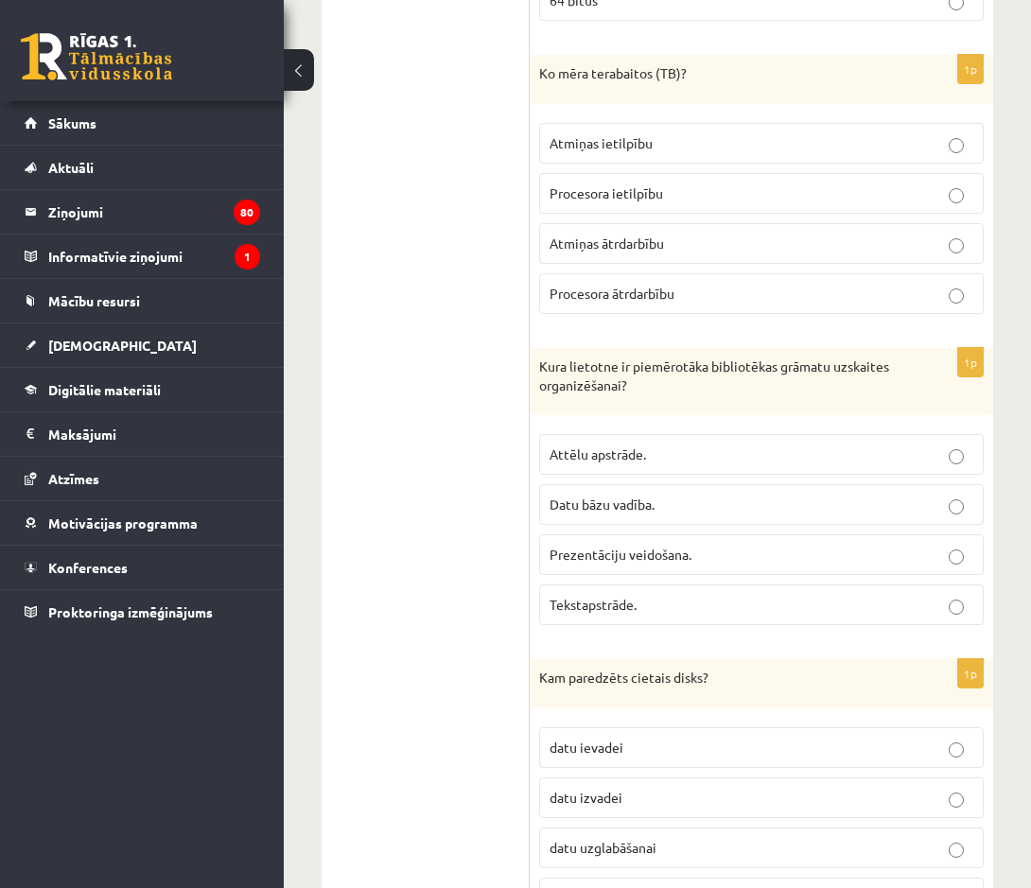
click at [585, 496] on span "Datu bāzu vadība." at bounding box center [601, 504] width 105 height 17
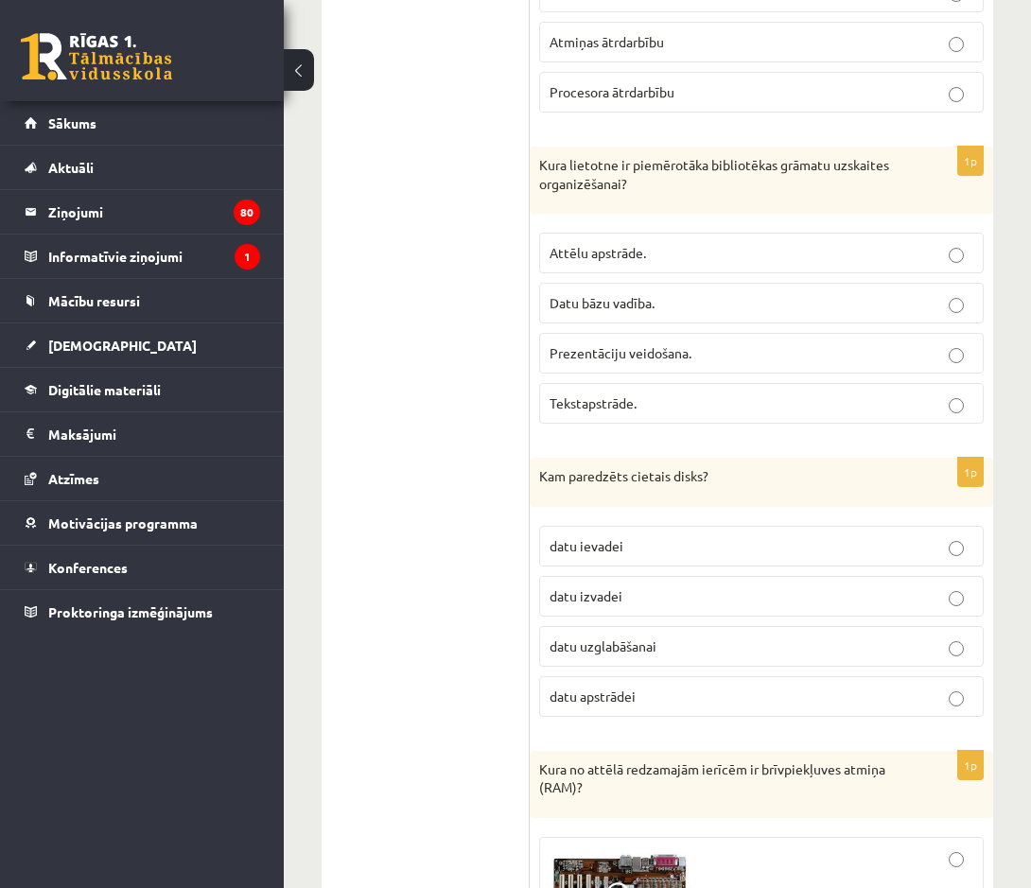
scroll to position [4621, 0]
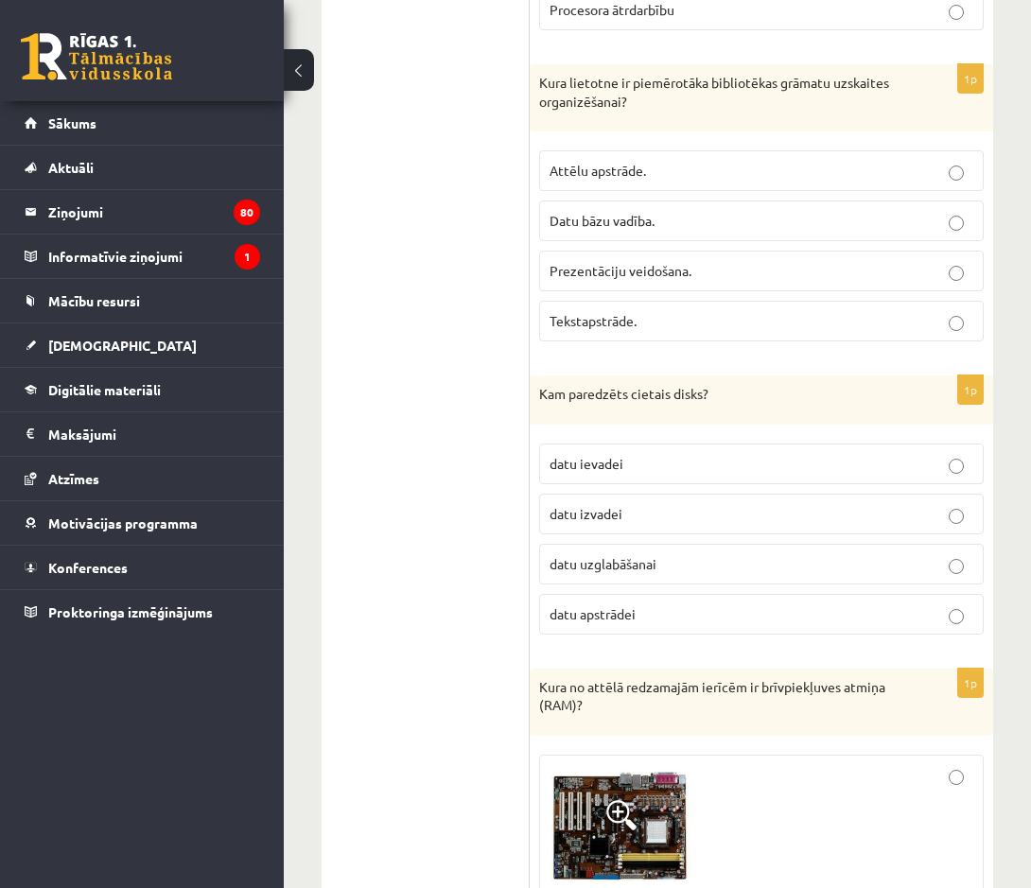
click at [634, 554] on p "datu uzglabāšanai" at bounding box center [761, 564] width 424 height 20
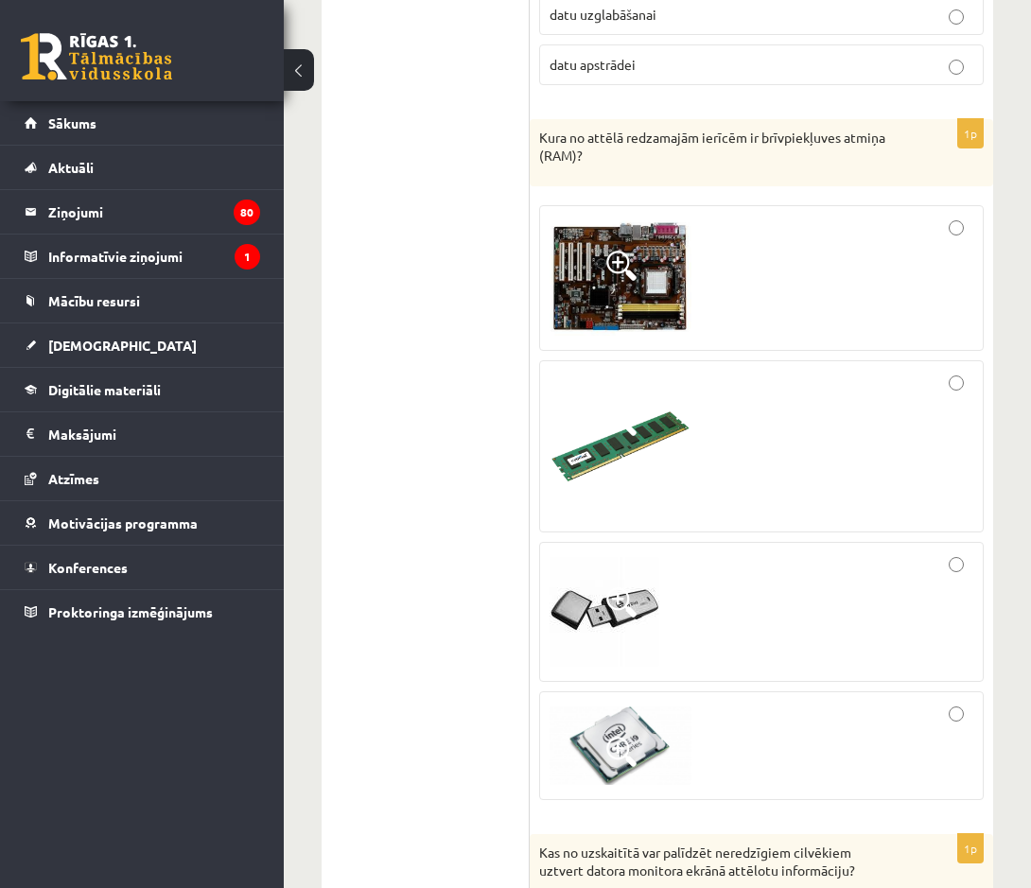
scroll to position [5188, 0]
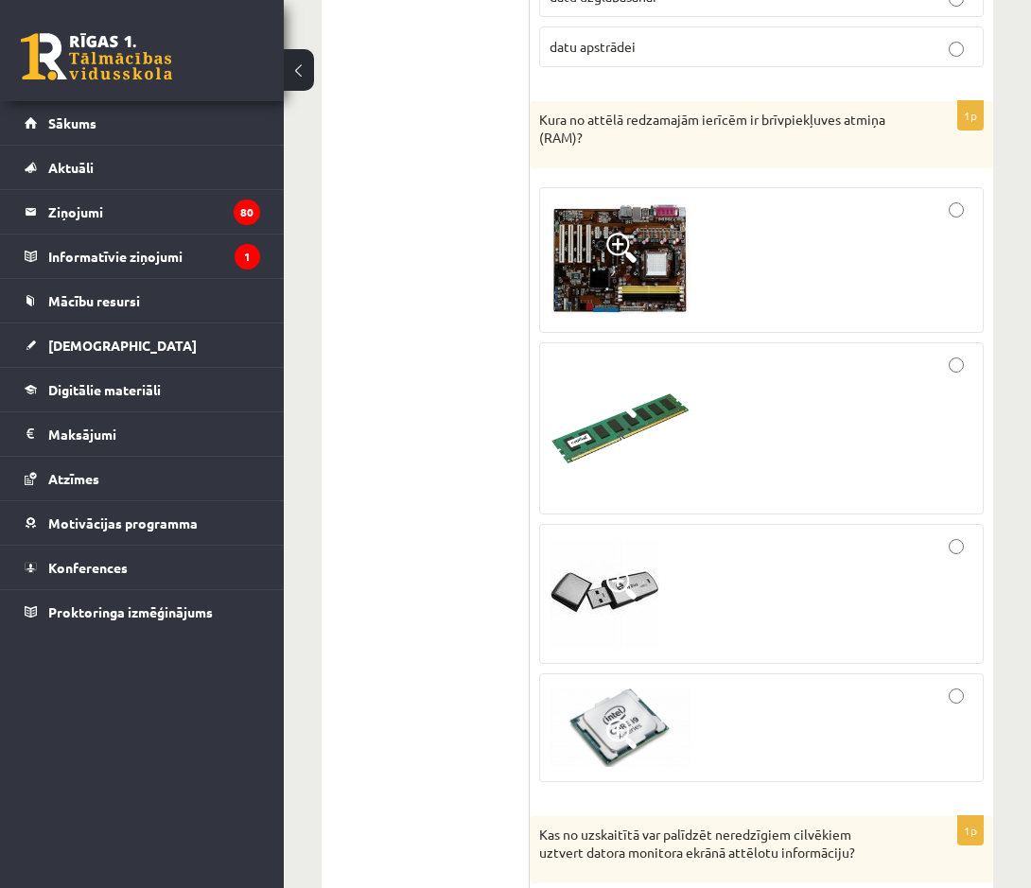
click at [723, 198] on div at bounding box center [761, 260] width 424 height 125
click at [892, 402] on div at bounding box center [761, 428] width 424 height 151
click at [868, 202] on div at bounding box center [761, 260] width 424 height 125
click at [938, 353] on div at bounding box center [761, 428] width 424 height 151
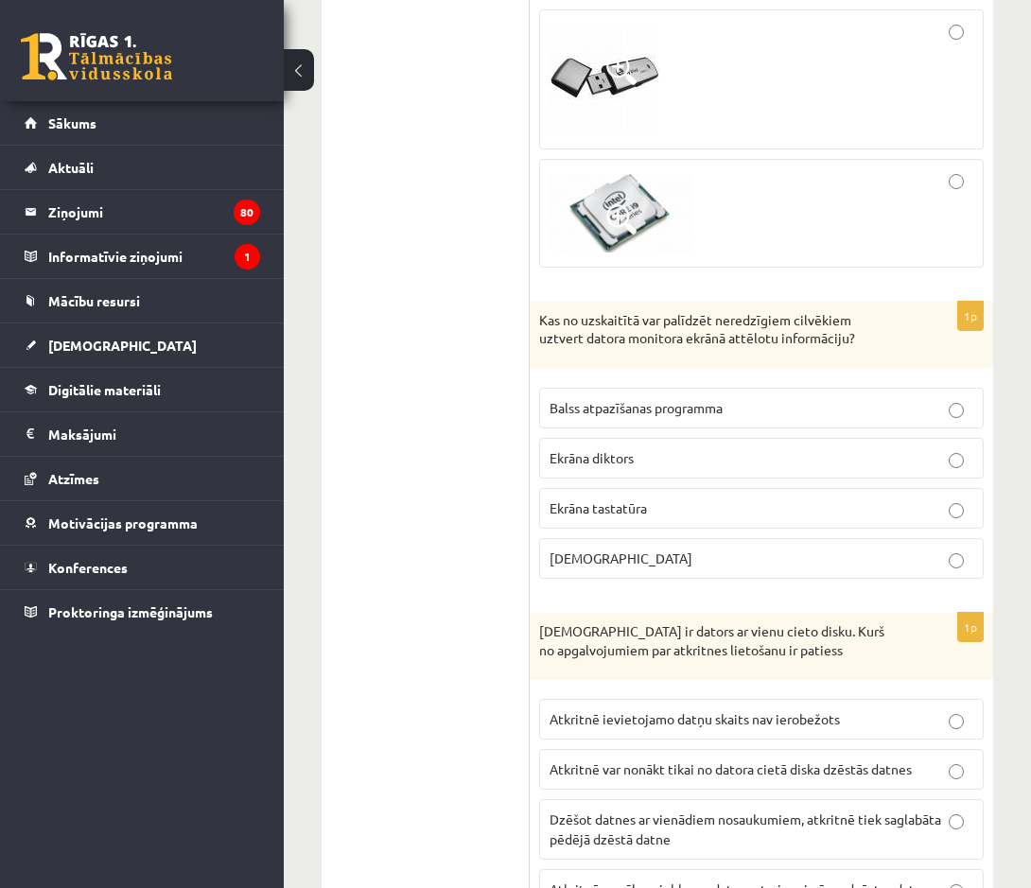
scroll to position [5756, 0]
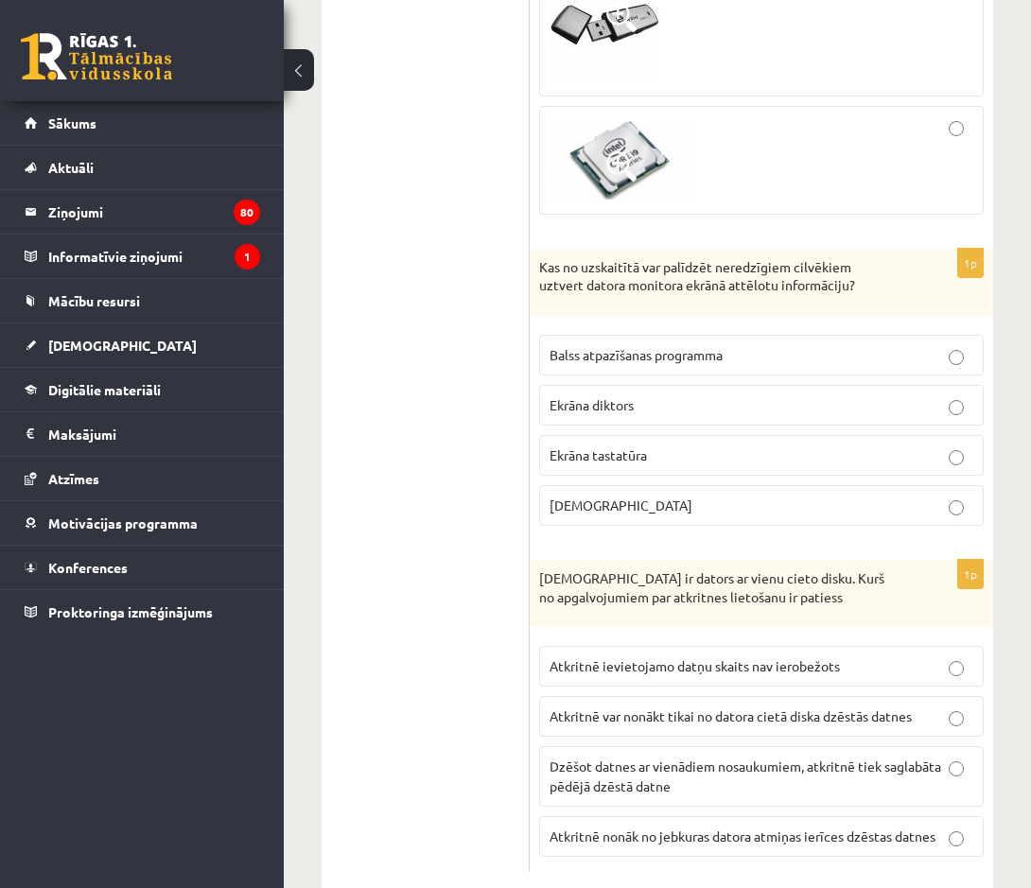
click at [694, 335] on label "Balss atpazīšanas programma" at bounding box center [761, 355] width 444 height 41
click at [618, 445] on p "Ekrāna tastatūra" at bounding box center [761, 455] width 424 height 20
click at [778, 395] on p "Ekrāna diktors" at bounding box center [761, 405] width 424 height 20
click at [643, 446] on span "Ekrāna tastatūra" at bounding box center [597, 454] width 97 height 17
click at [596, 707] on span "Atkritnē var nonākt tikai no datora cietā diska dzēstās datnes" at bounding box center [730, 715] width 362 height 17
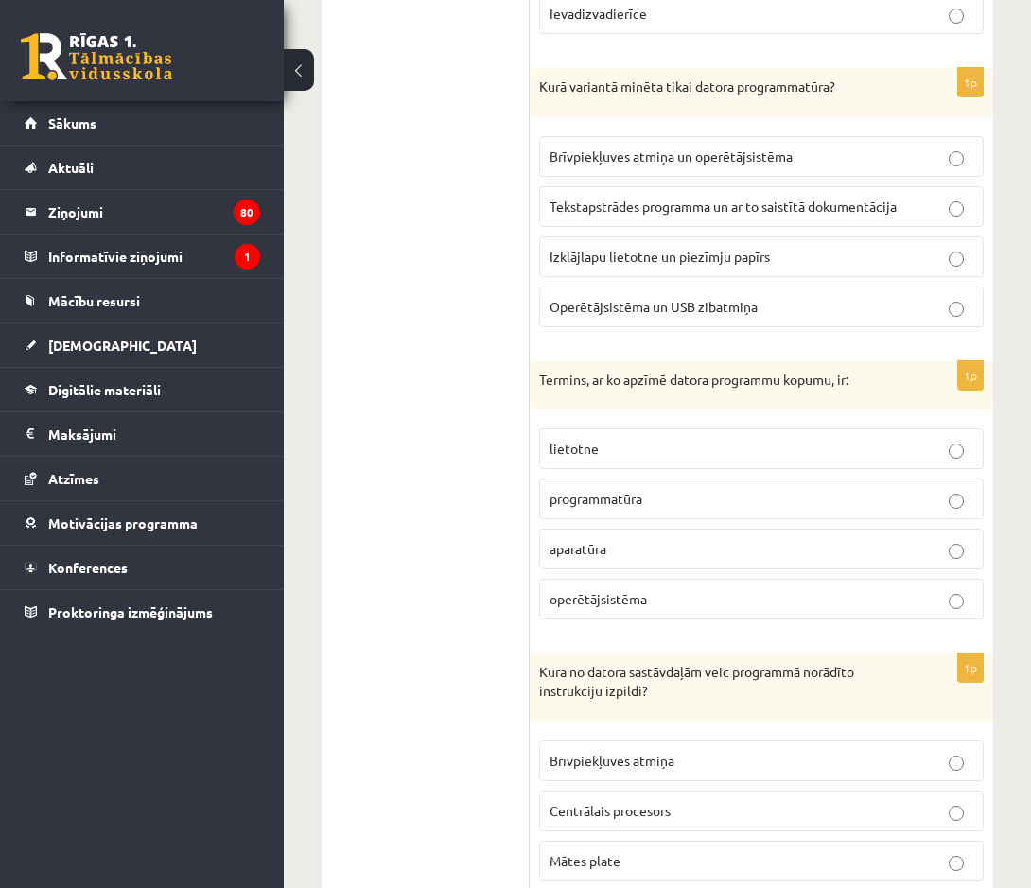
scroll to position [176, 0]
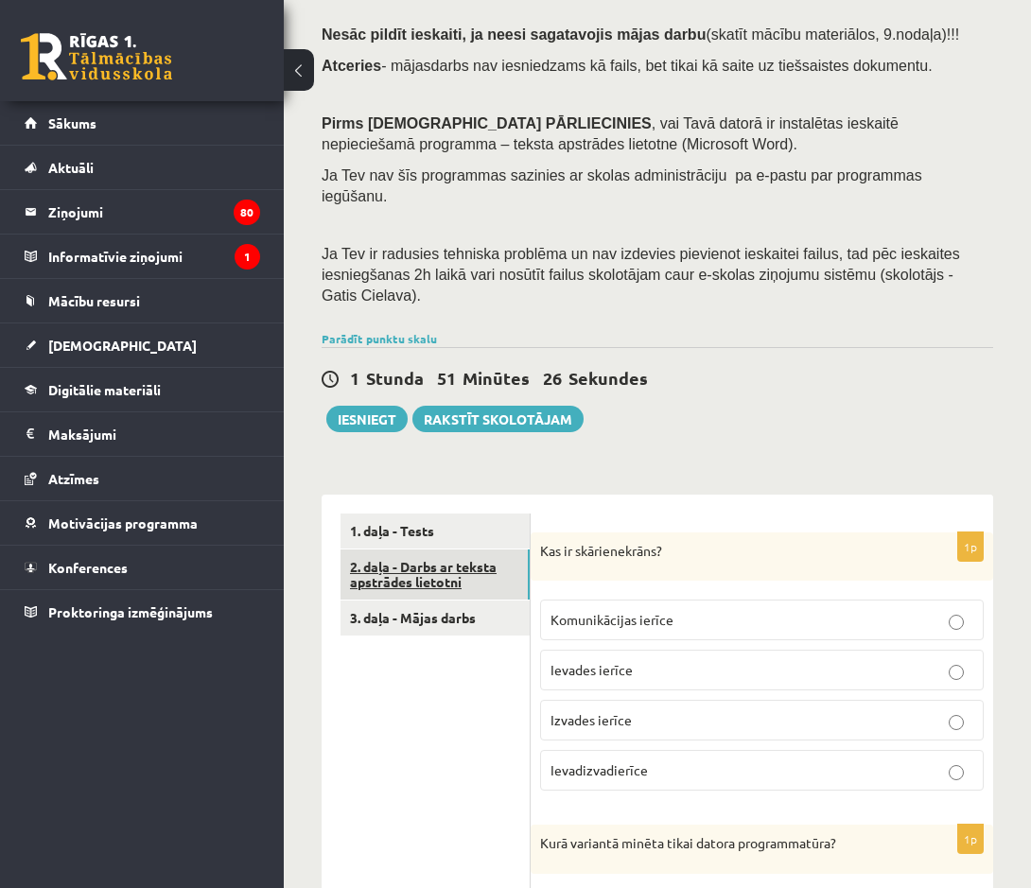
click at [385, 549] on link "2. daļa - Darbs ar teksta apstrādes lietotni" at bounding box center [434, 574] width 189 height 51
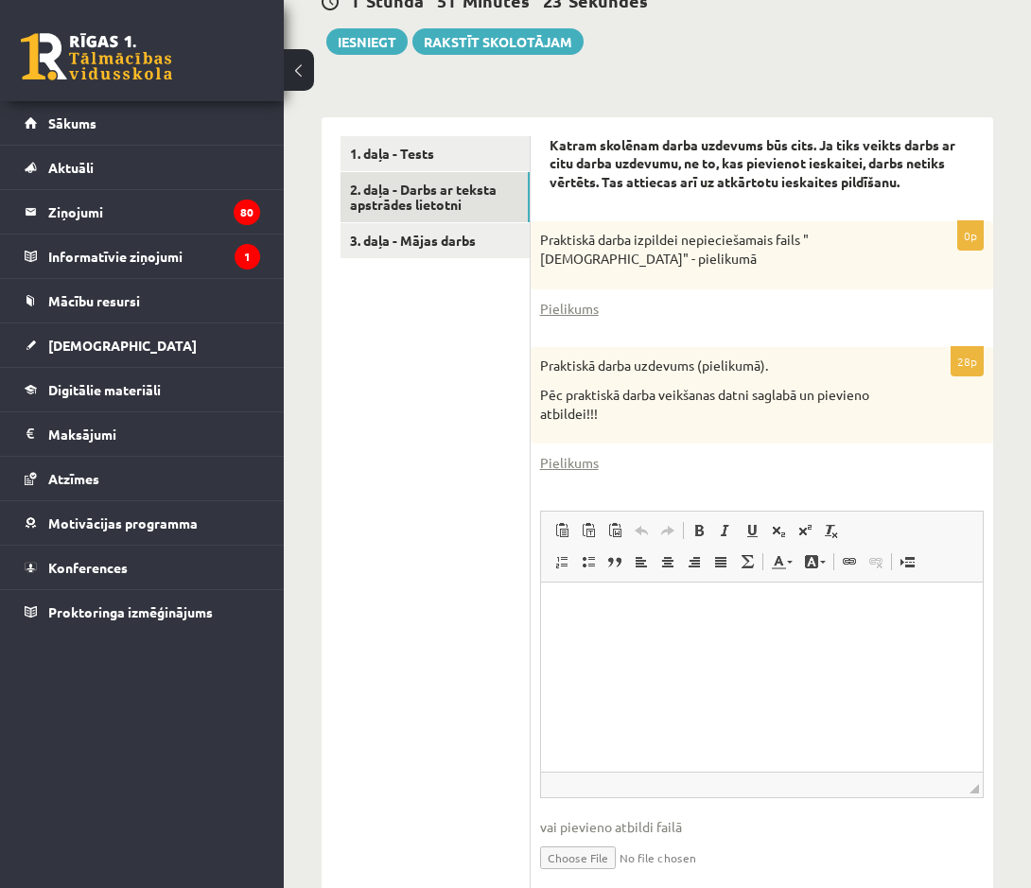
scroll to position [554, 0]
click at [564, 298] on link "Pielikums" at bounding box center [569, 308] width 59 height 20
click at [558, 452] on link "Pielikums" at bounding box center [569, 462] width 59 height 20
